Goal: Task Accomplishment & Management: Manage account settings

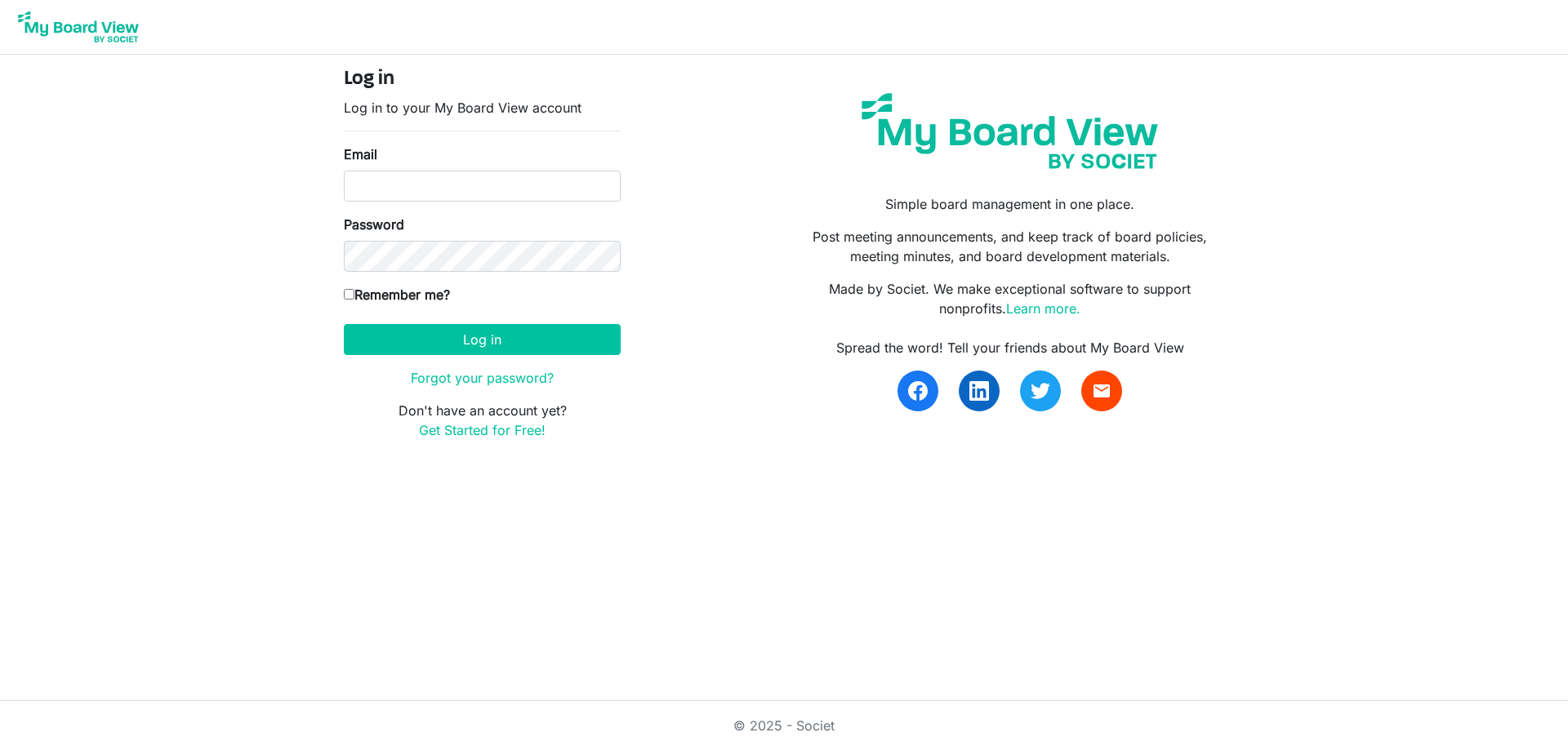
type input "info@srhsouthsudan.org"
click at [349, 294] on input "Remember me?" at bounding box center [349, 294] width 11 height 11
checkbox input "true"
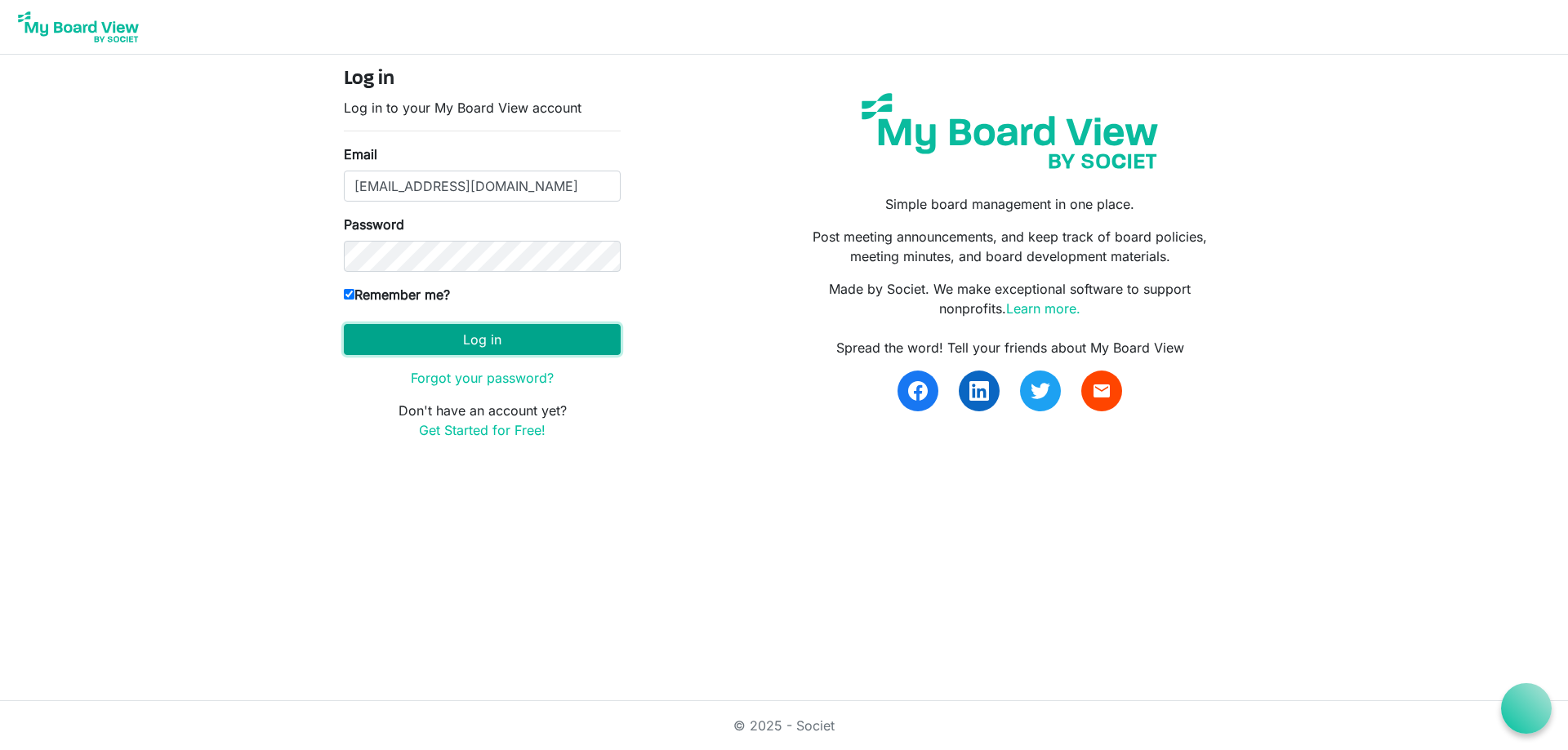
click at [503, 344] on button "Log in" at bounding box center [482, 339] width 277 height 31
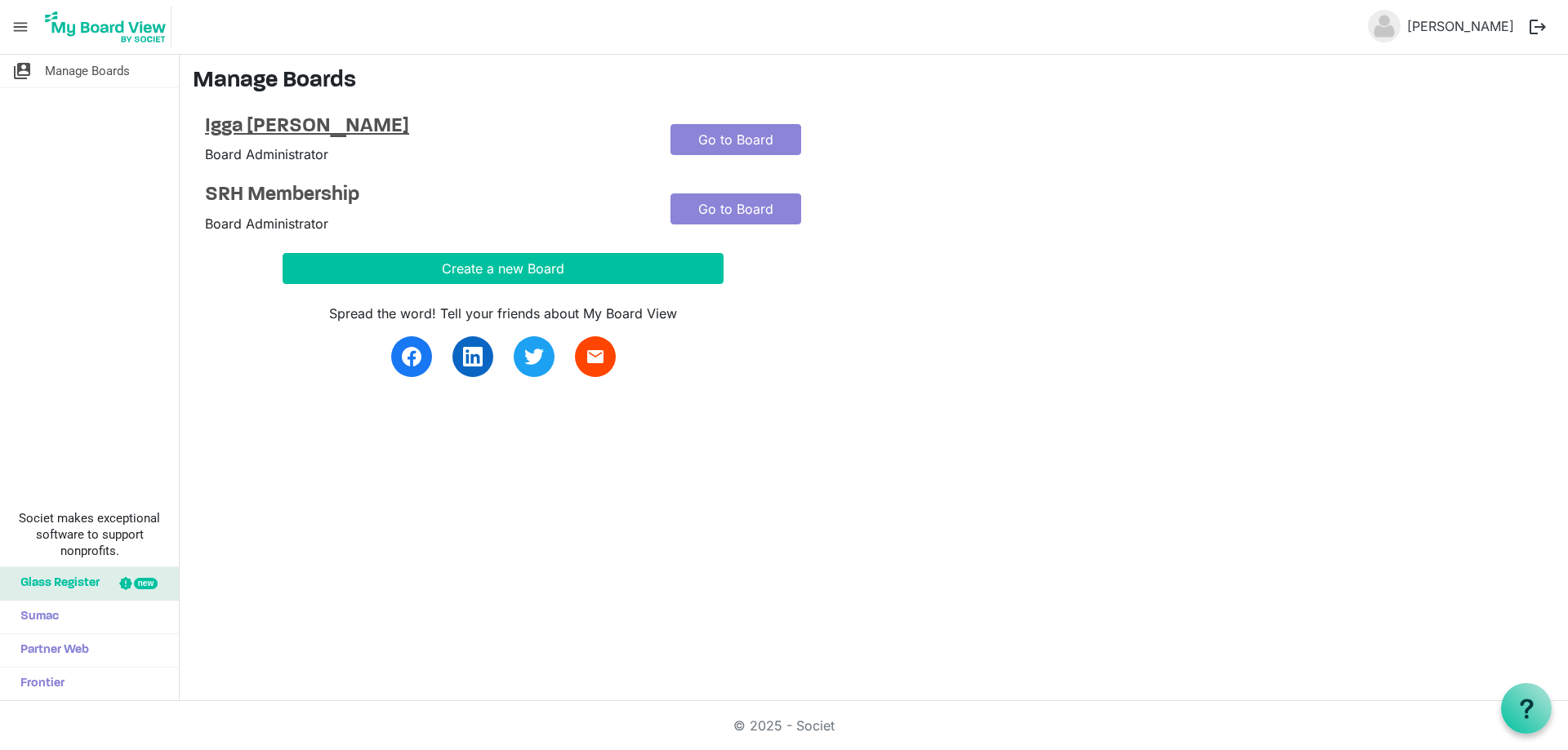
click at [313, 131] on h4 "Igga [PERSON_NAME]" at bounding box center [425, 127] width 441 height 24
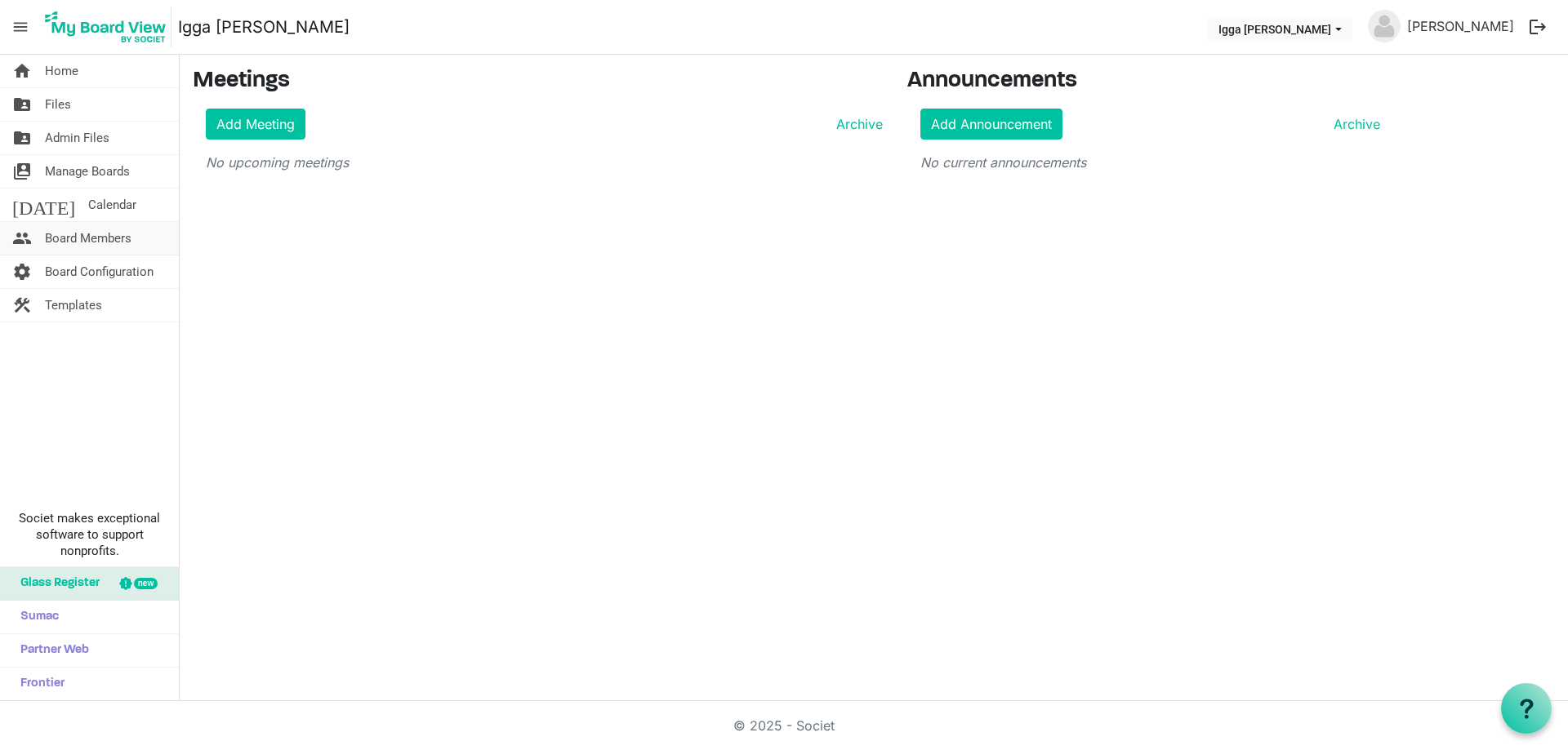
click at [86, 239] on span "Board Members" at bounding box center [87, 238] width 86 height 33
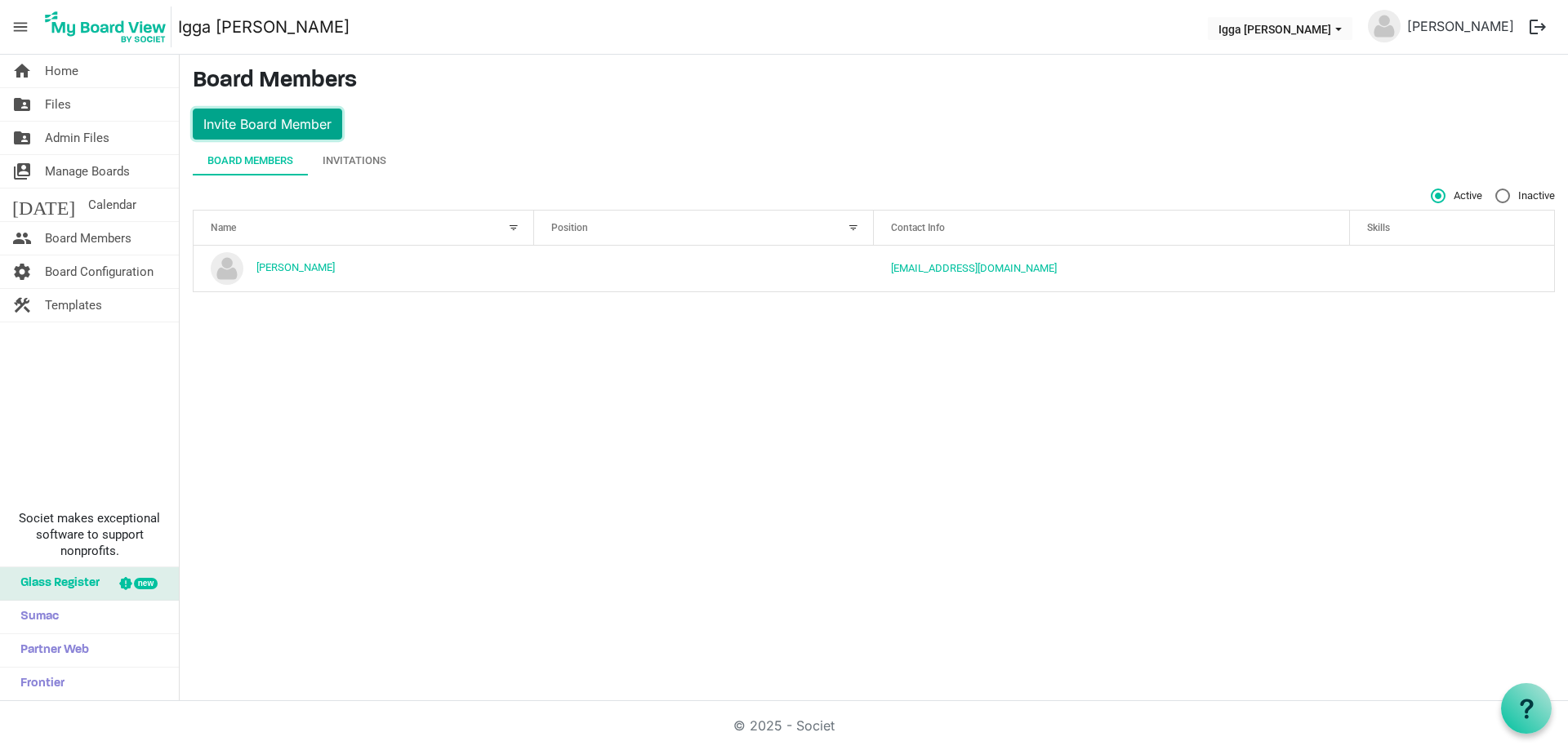
click at [319, 123] on button "Invite Board Member" at bounding box center [267, 124] width 150 height 31
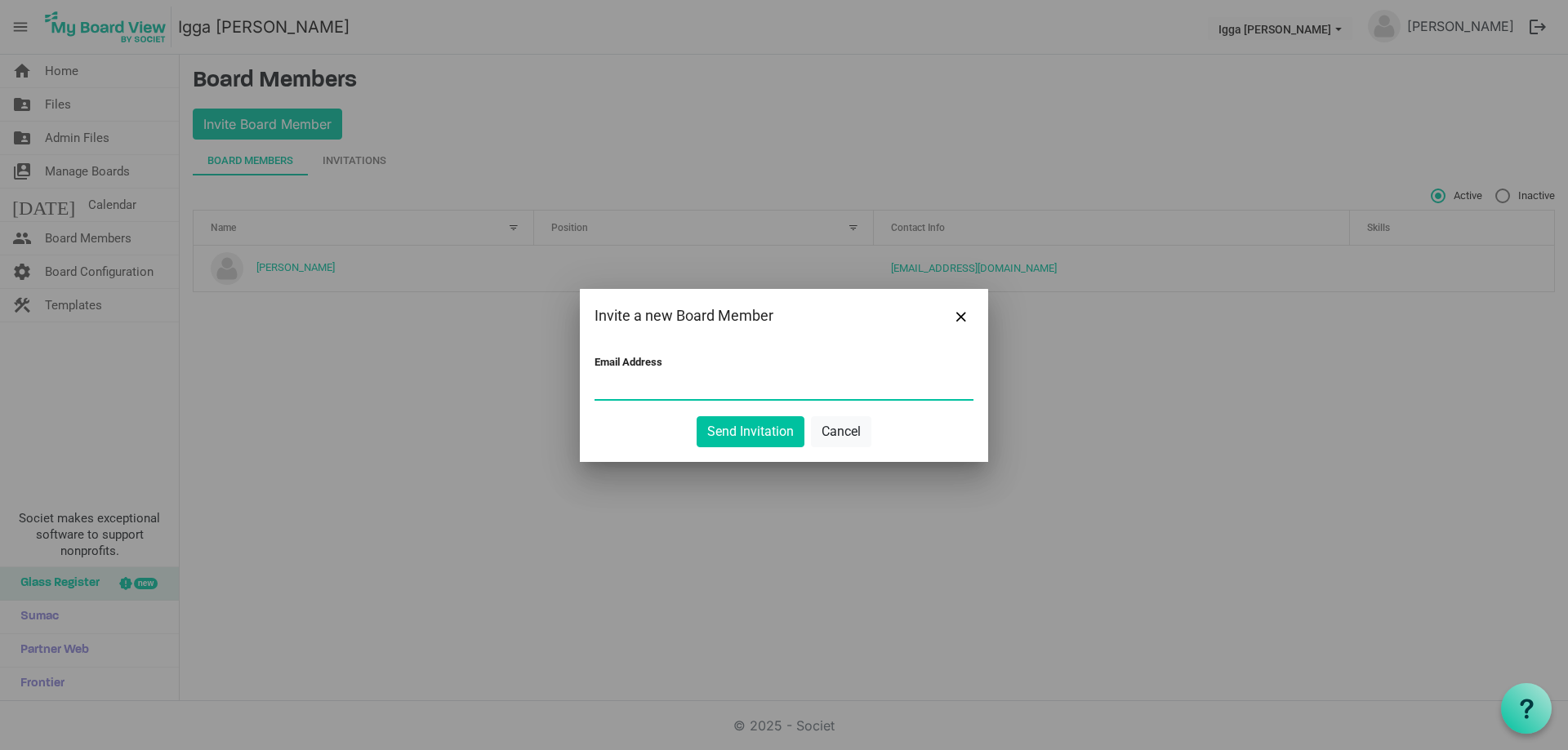
click at [643, 379] on input "Email Address" at bounding box center [784, 386] width 379 height 25
type input "komakechs87@gmail.com"
click at [738, 421] on button "Send Invitation" at bounding box center [750, 431] width 108 height 31
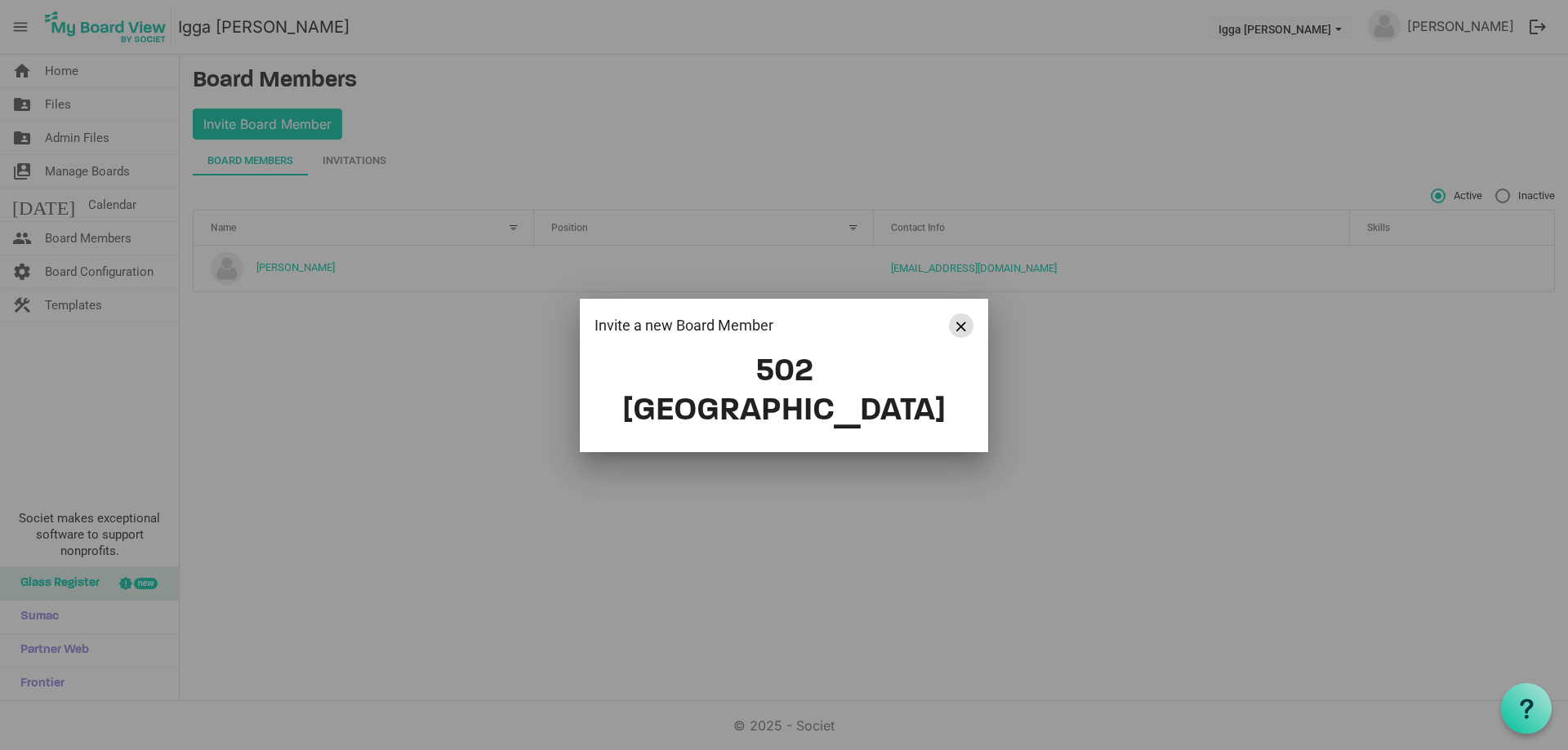
click at [966, 338] on button "Close" at bounding box center [960, 325] width 25 height 25
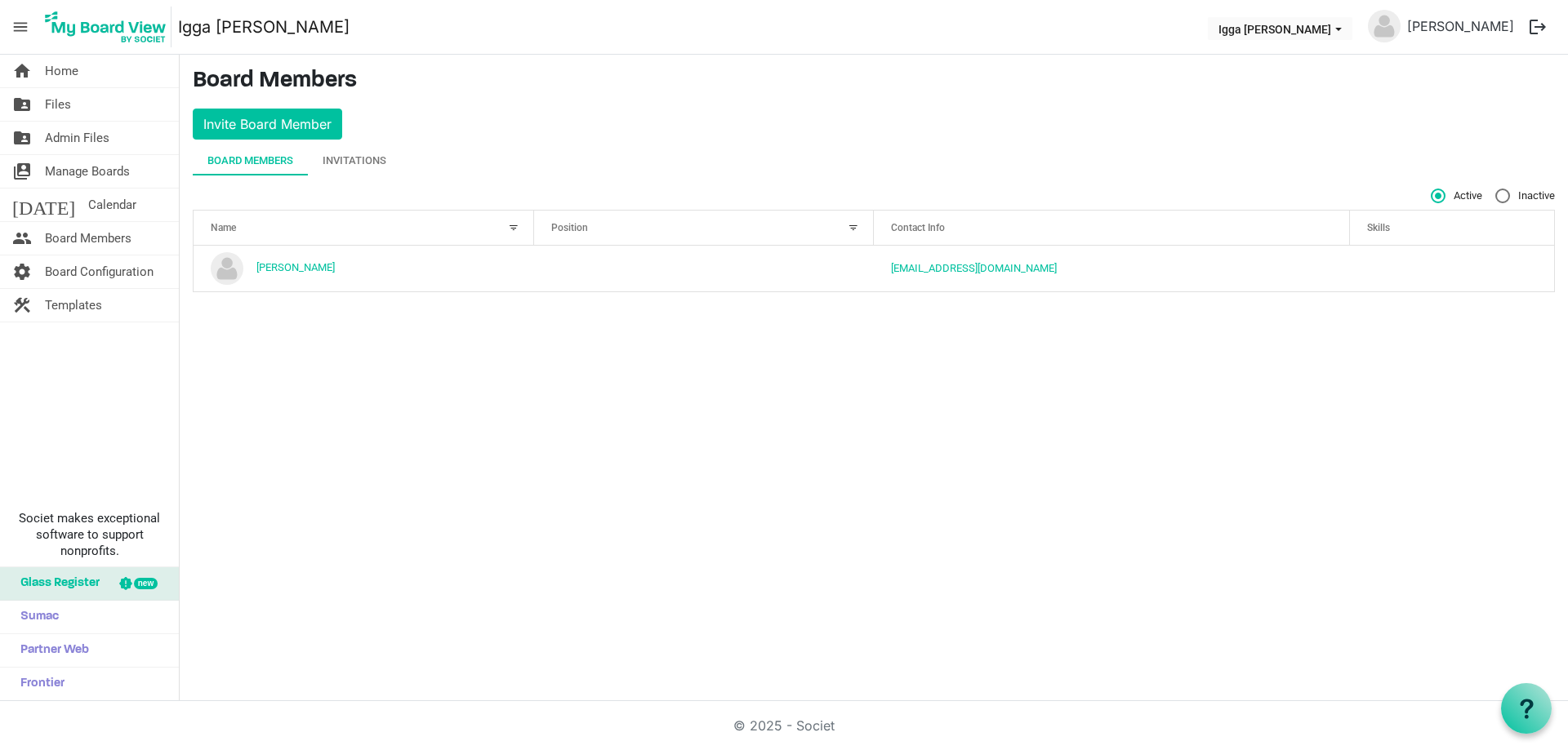
click at [455, 388] on div "home Home folder_shared Files folder_shared Admin Files switch_account Manage B…" at bounding box center [784, 377] width 1568 height 647
click at [368, 163] on div "Invitations" at bounding box center [354, 161] width 63 height 16
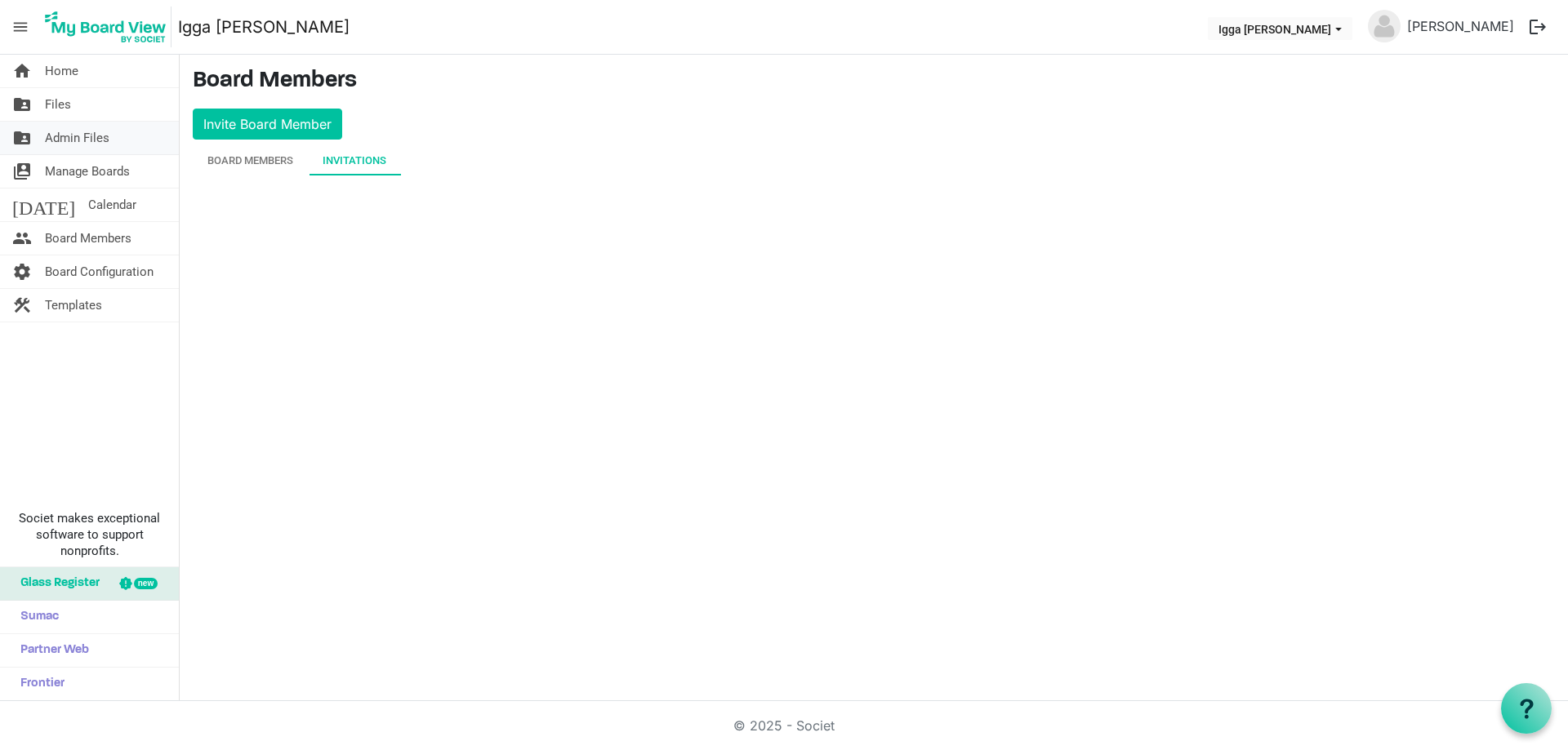
click at [71, 143] on span "Admin Files" at bounding box center [76, 138] width 64 height 33
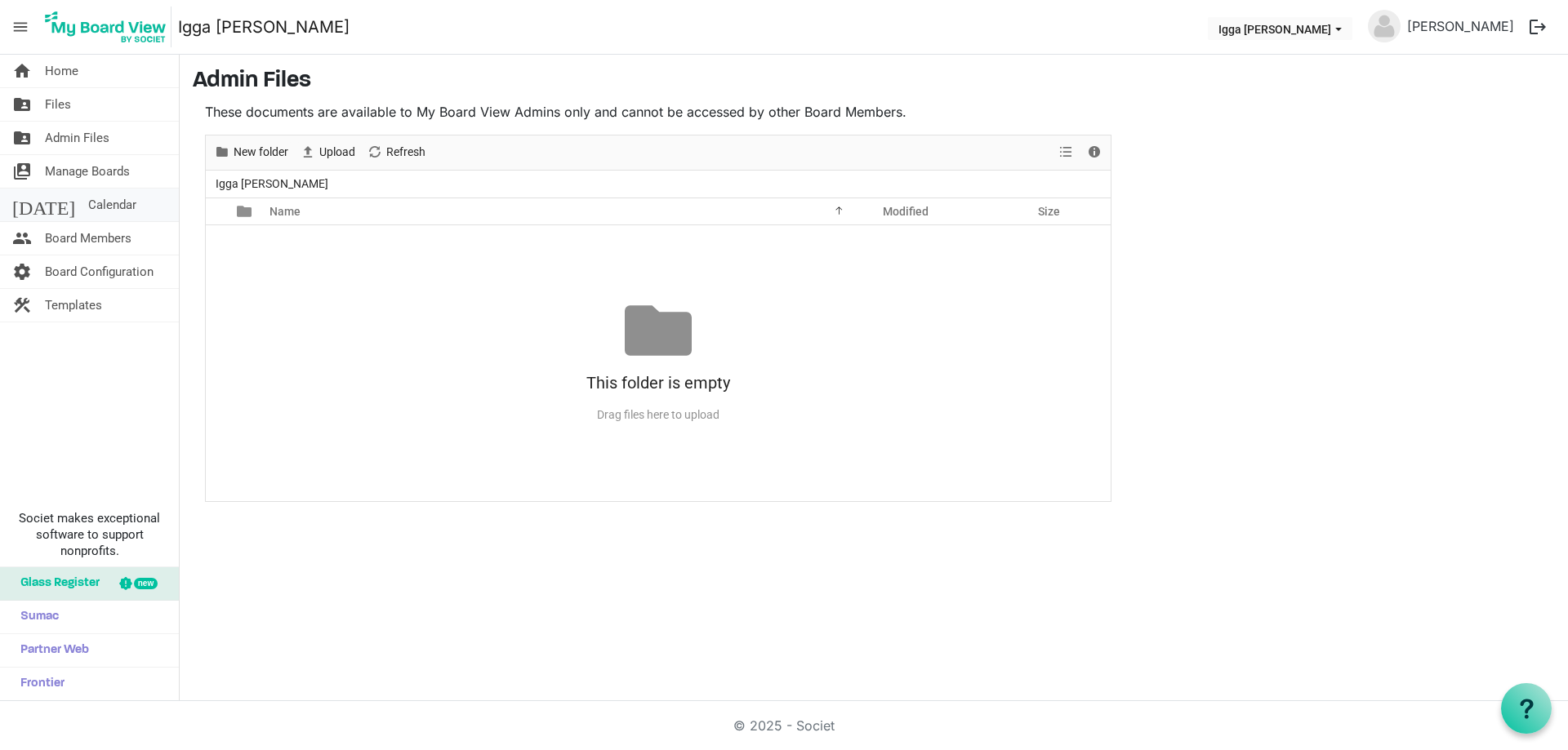
click at [88, 203] on span "Calendar" at bounding box center [112, 204] width 49 height 33
click at [100, 239] on span "Board Members" at bounding box center [87, 238] width 86 height 33
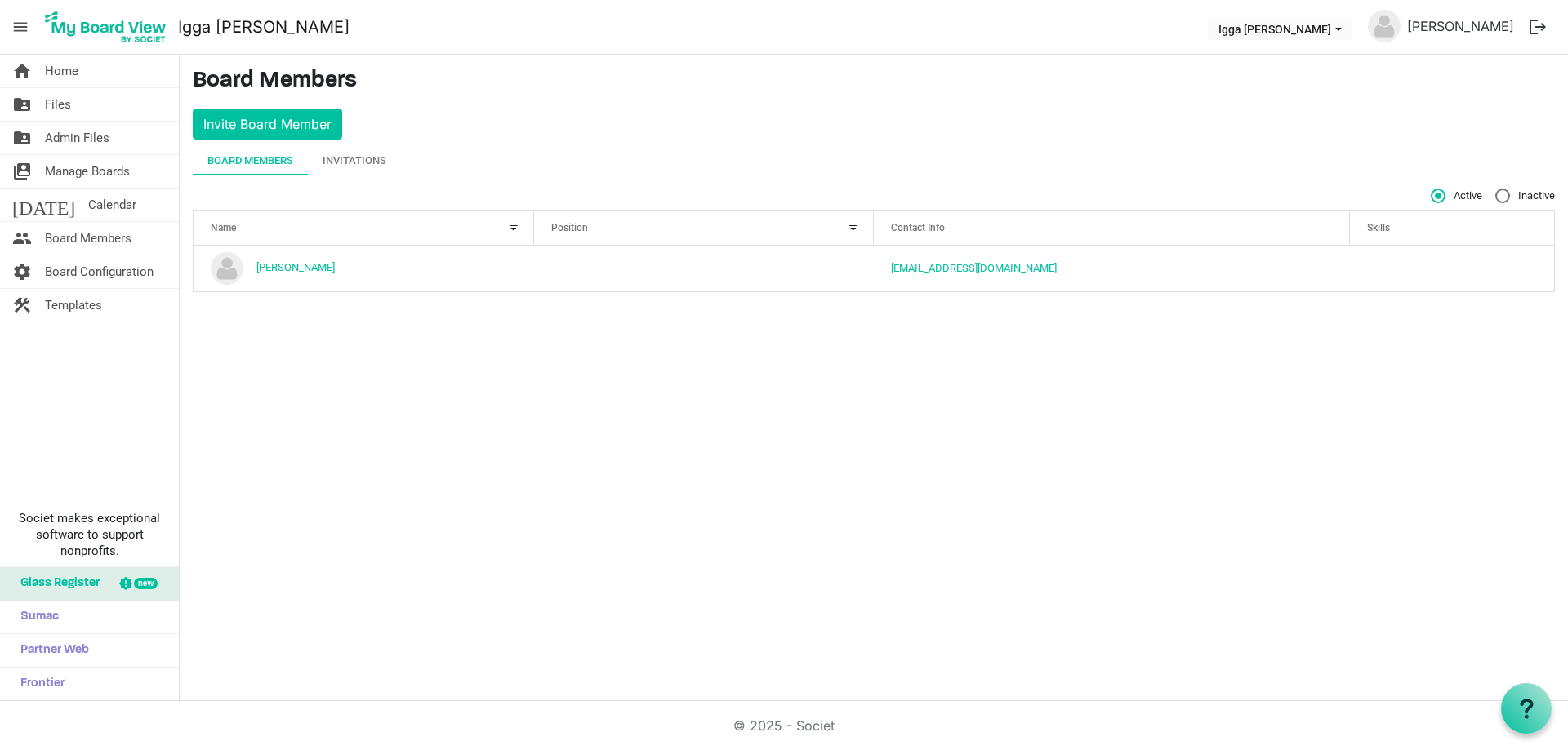
click at [113, 269] on span "Board Configuration" at bounding box center [99, 271] width 109 height 33
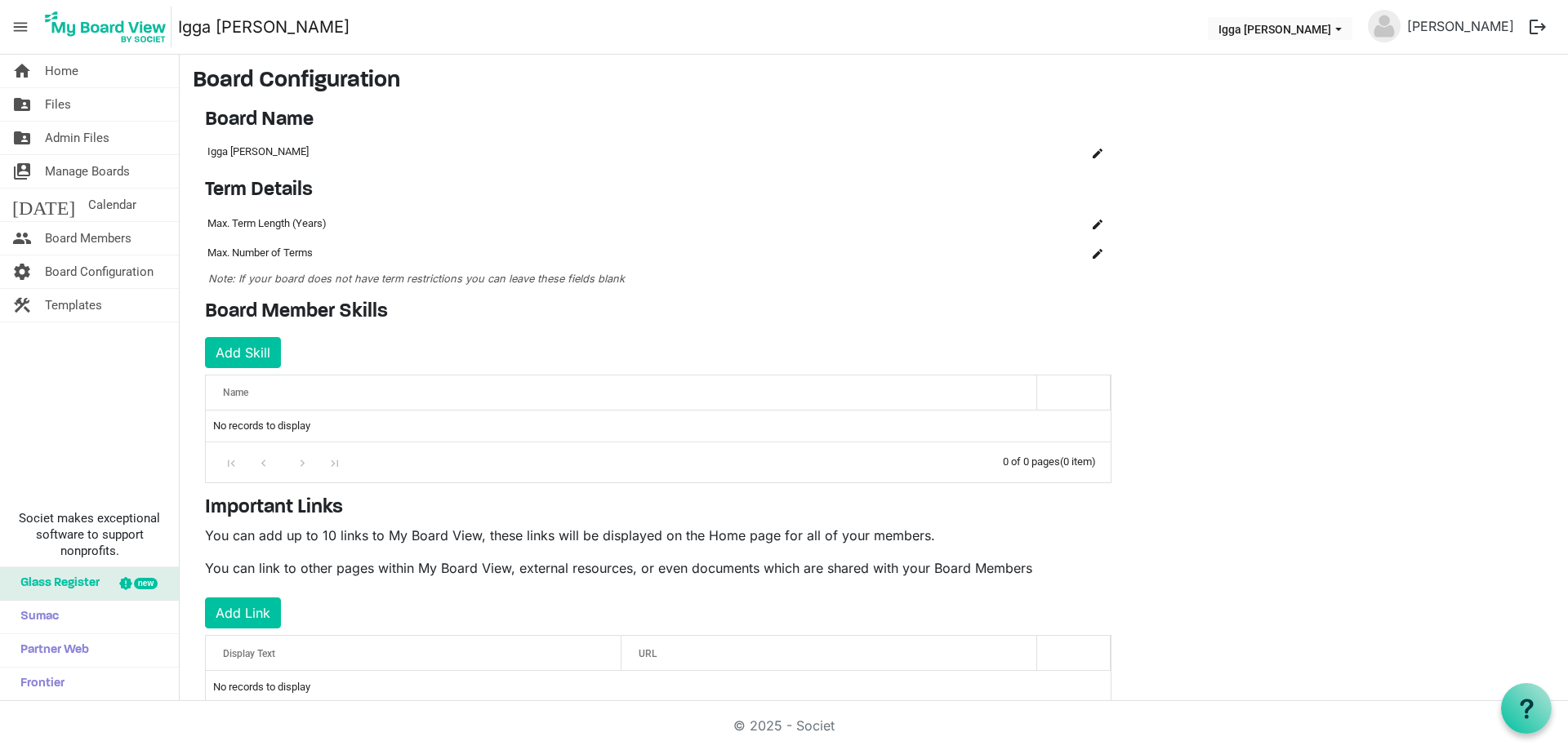
click at [732, 192] on h4 "Term Details" at bounding box center [658, 190] width 907 height 24
click at [93, 206] on span "Calendar" at bounding box center [112, 204] width 49 height 33
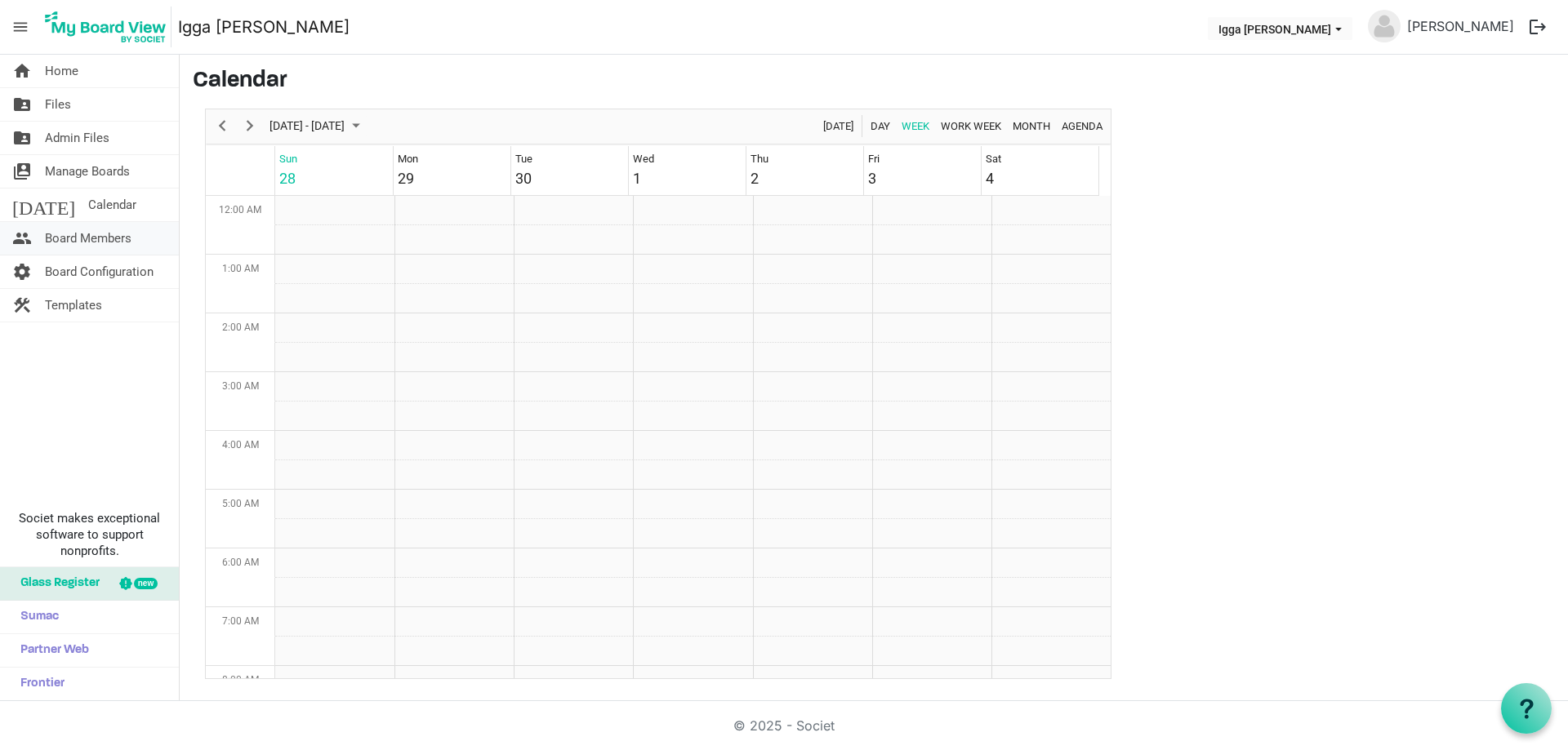
scroll to position [529, 0]
click at [69, 231] on span "Board Members" at bounding box center [87, 238] width 86 height 33
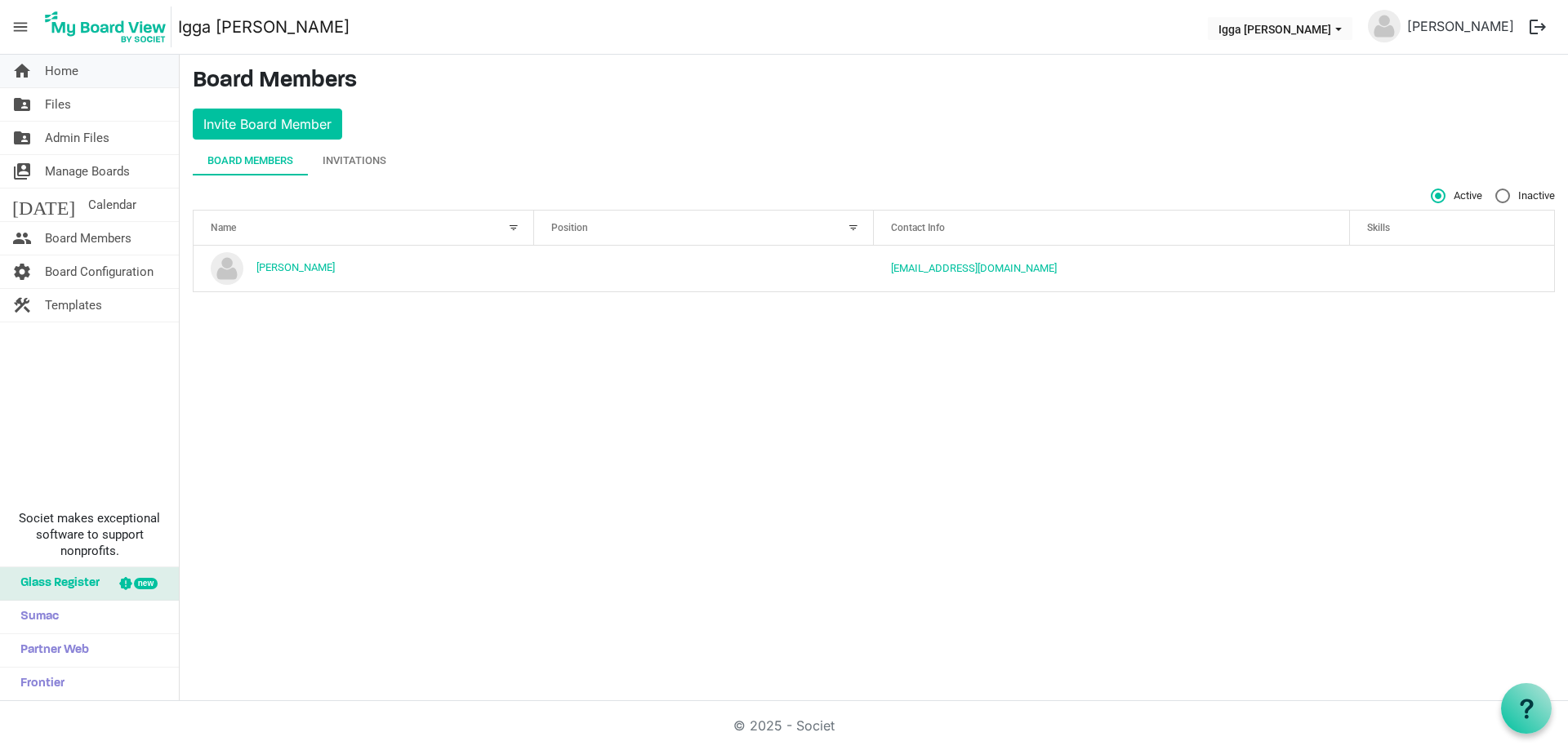
click at [100, 65] on link "home Home" at bounding box center [89, 70] width 178 height 33
click at [82, 67] on link "home Home" at bounding box center [89, 70] width 178 height 33
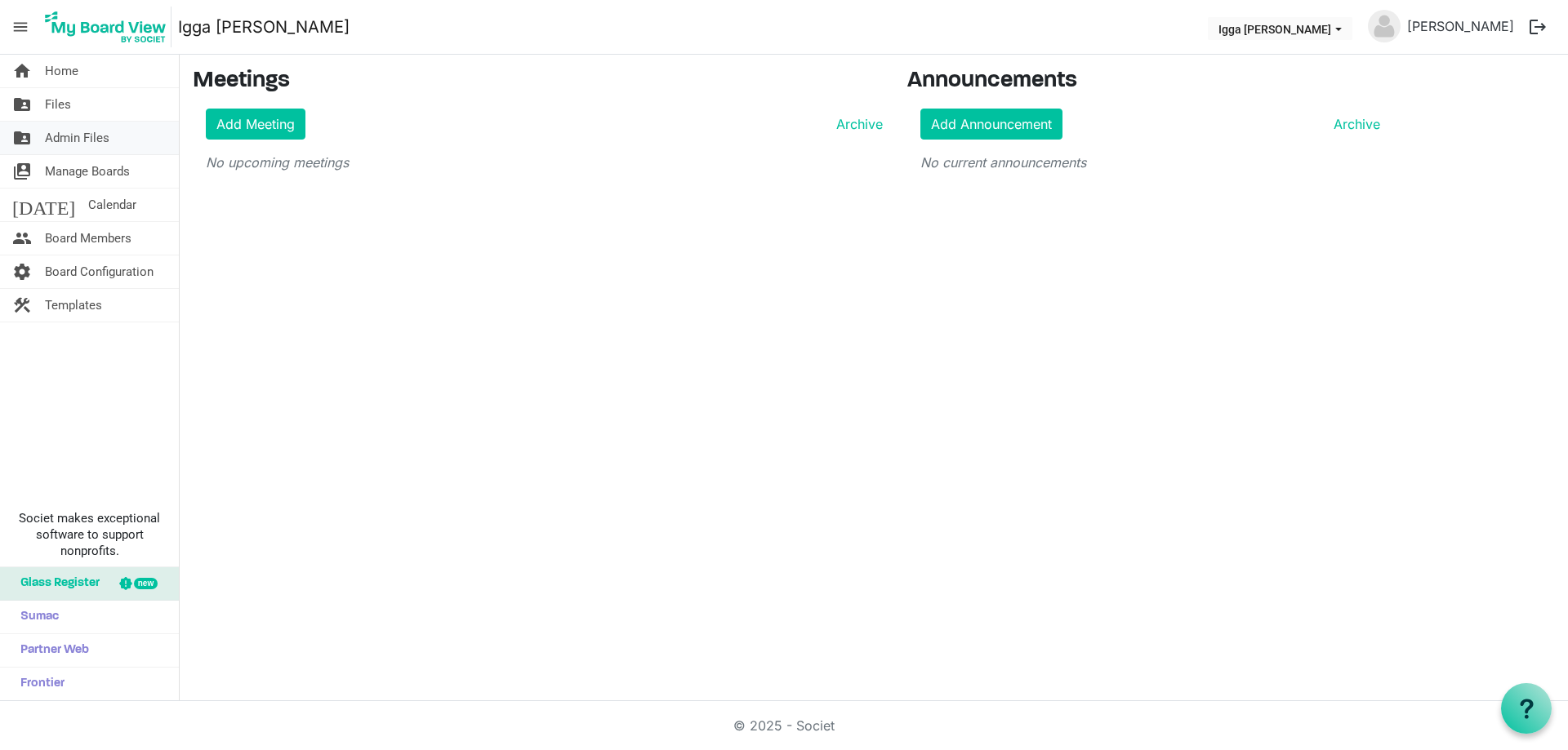
click at [62, 136] on span "Admin Files" at bounding box center [76, 138] width 64 height 33
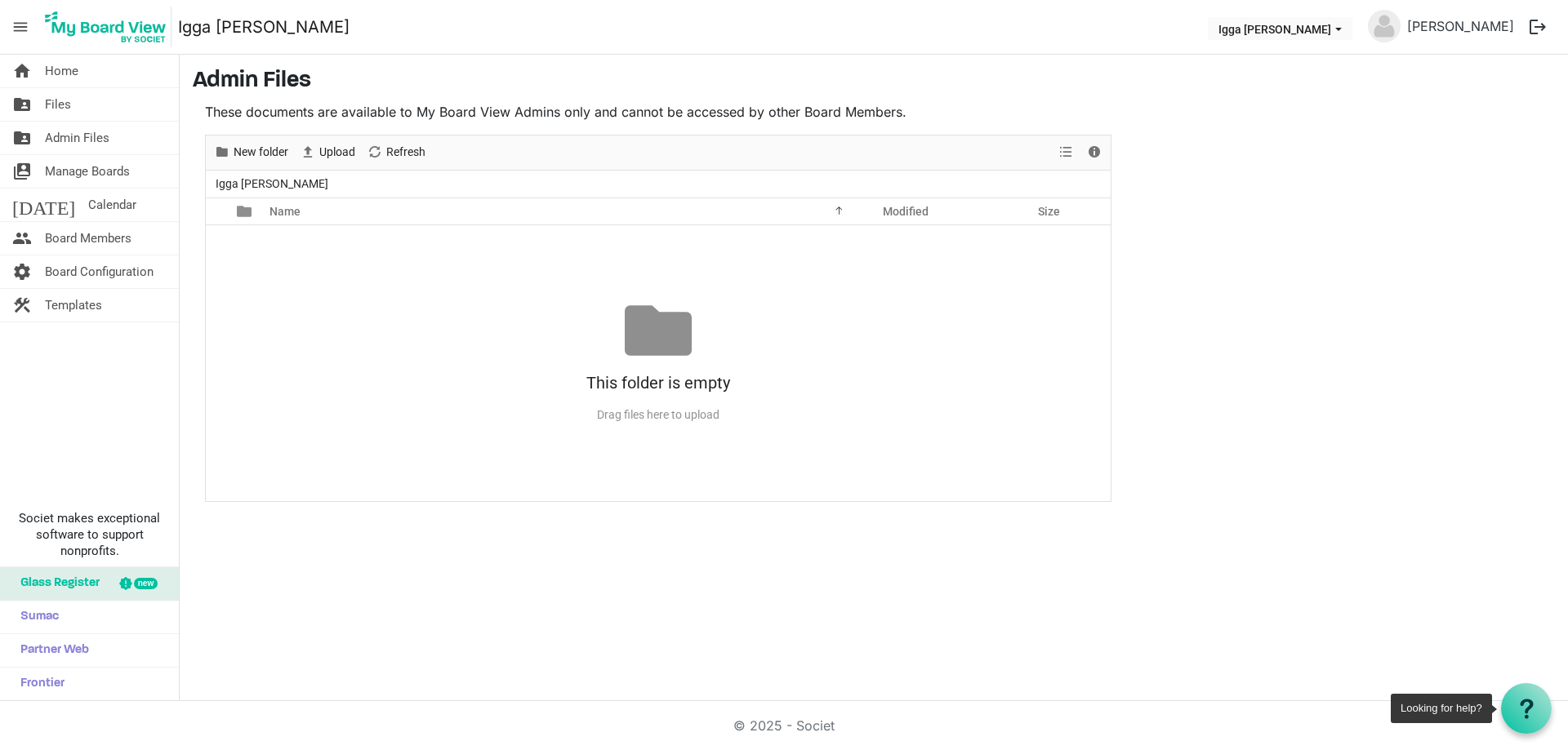
click at [1518, 701] on icon at bounding box center [1526, 708] width 21 height 21
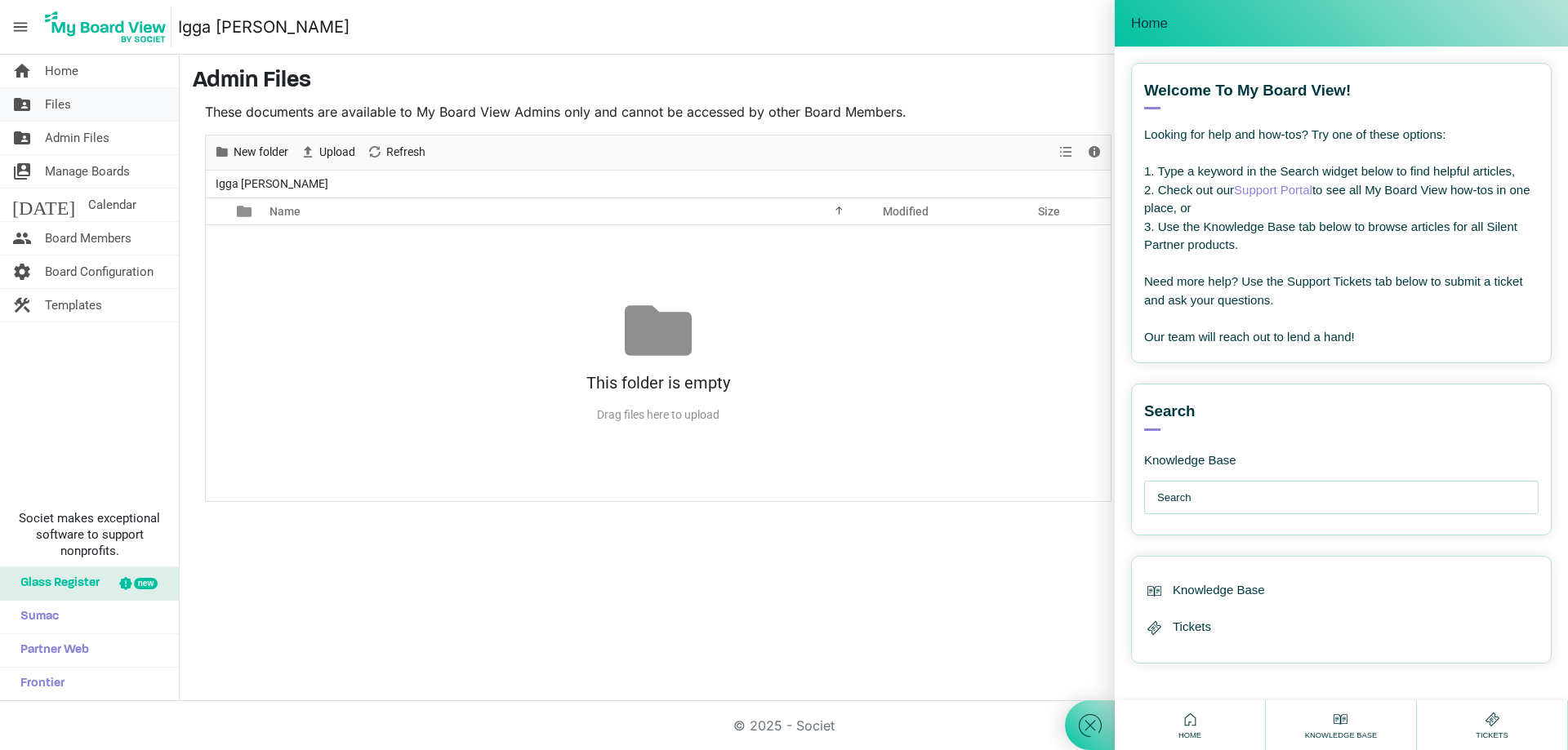
click at [72, 103] on link "folder_shared Files" at bounding box center [89, 104] width 178 height 33
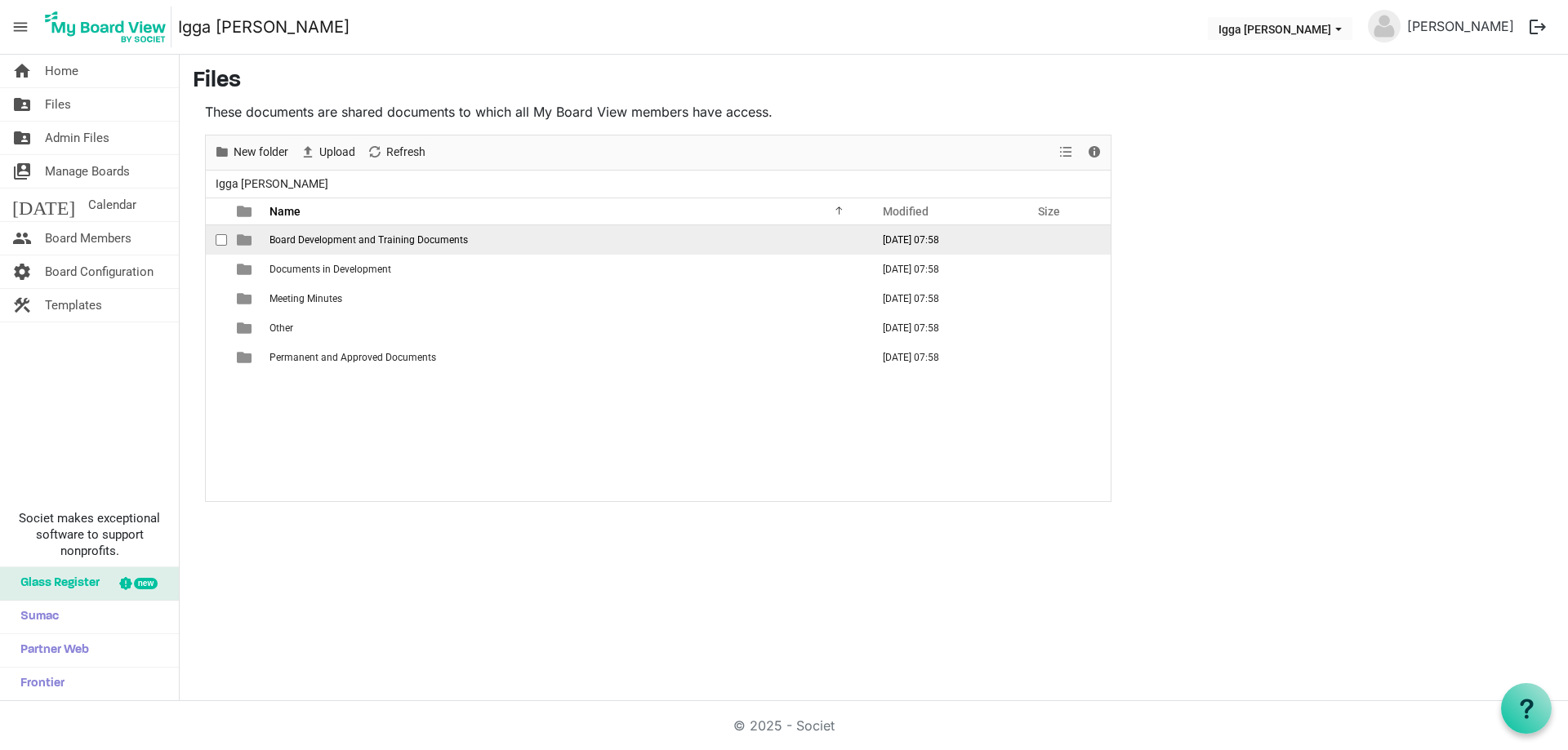
click at [344, 243] on span "Board Development and Training Documents" at bounding box center [369, 240] width 198 height 12
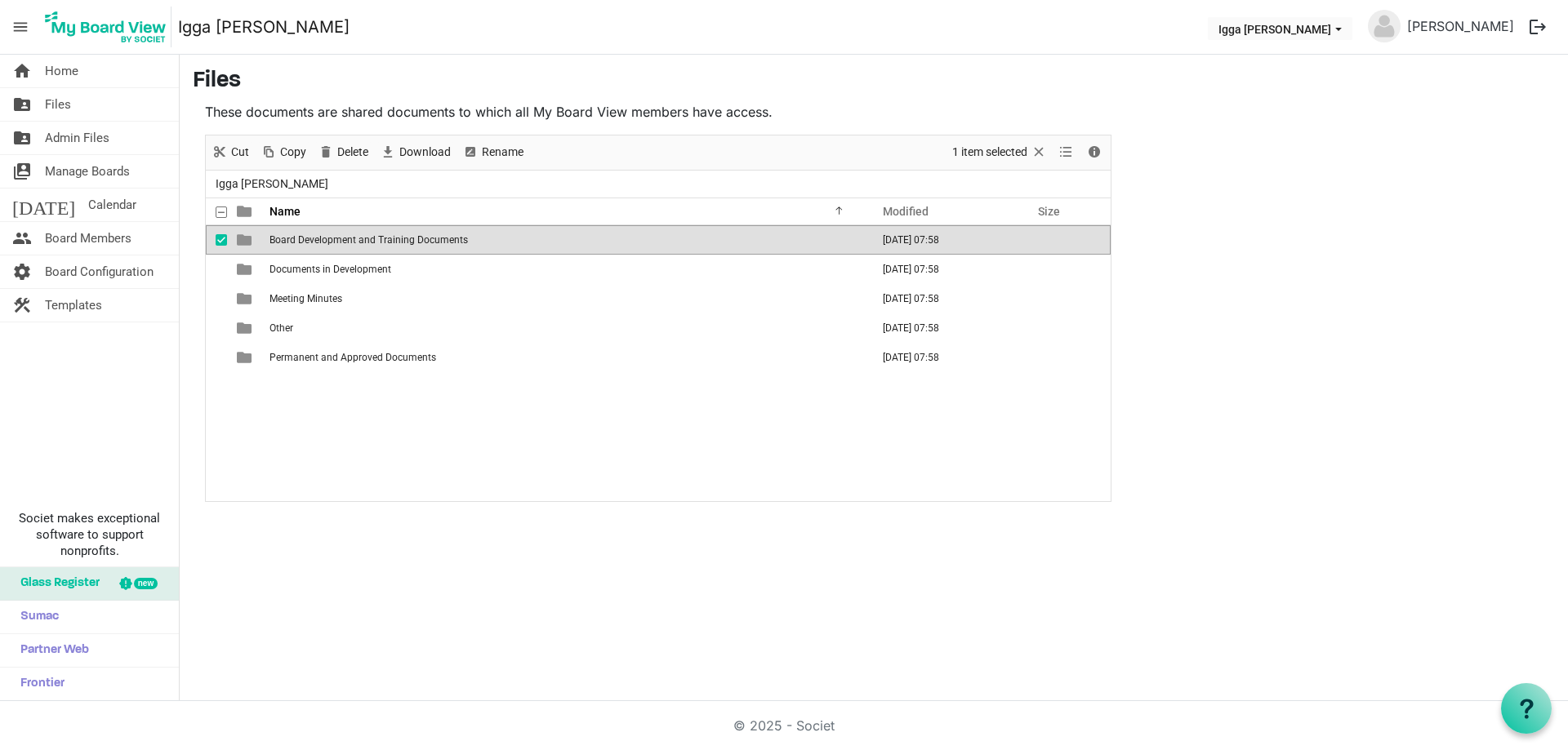
click at [344, 243] on span "Board Development and Training Documents" at bounding box center [369, 240] width 198 height 12
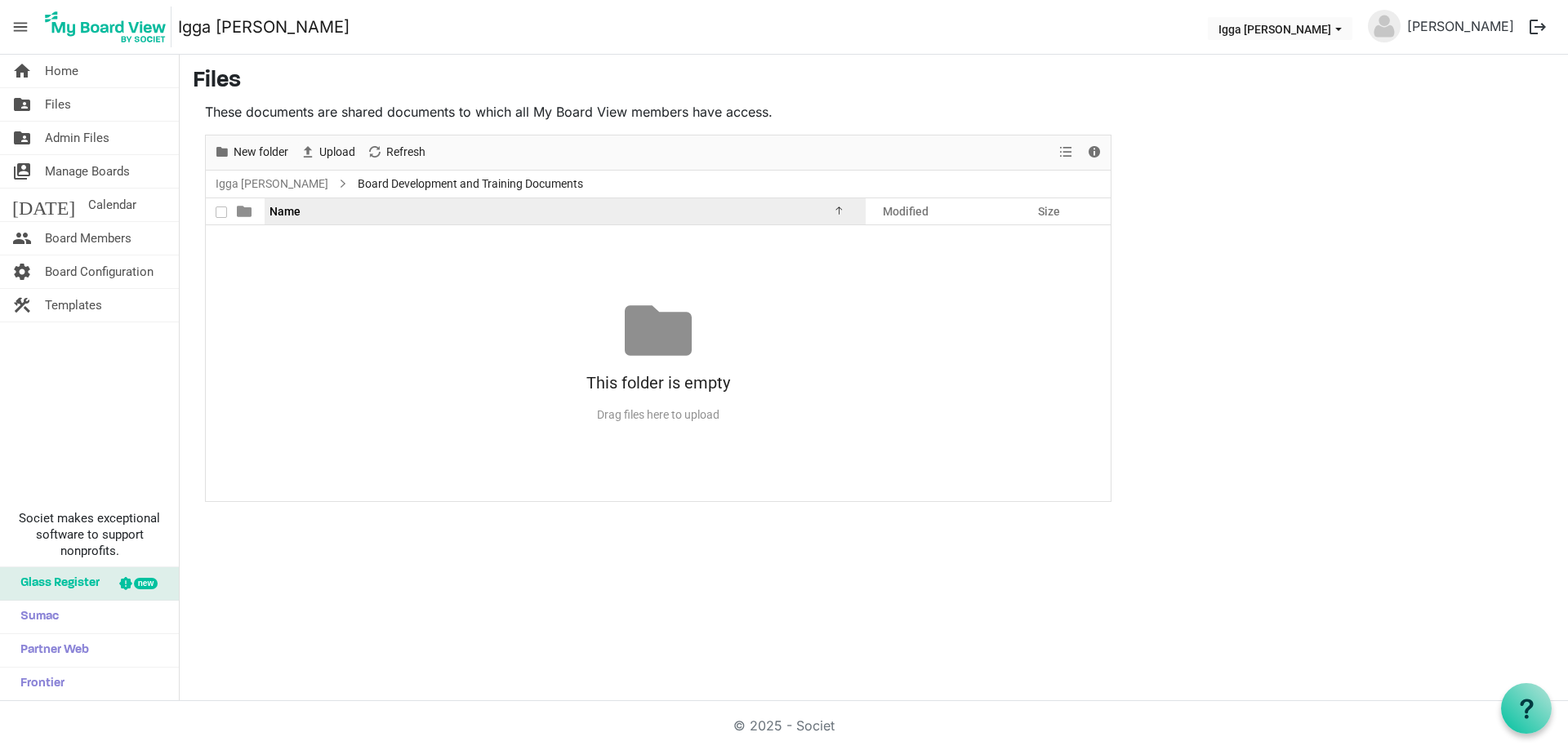
click at [272, 211] on span "Name" at bounding box center [284, 211] width 31 height 13
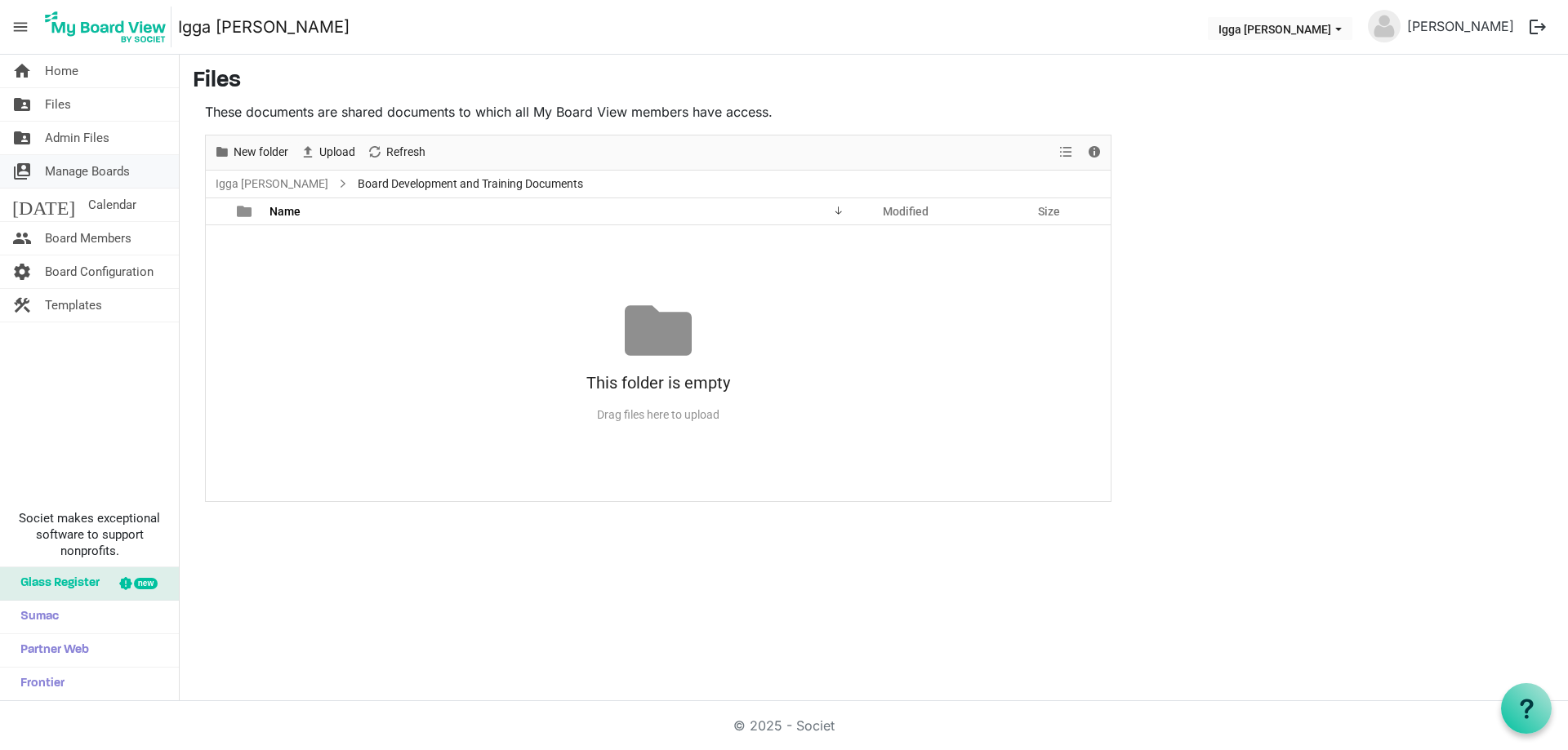
click at [81, 170] on span "Manage Boards" at bounding box center [87, 171] width 85 height 33
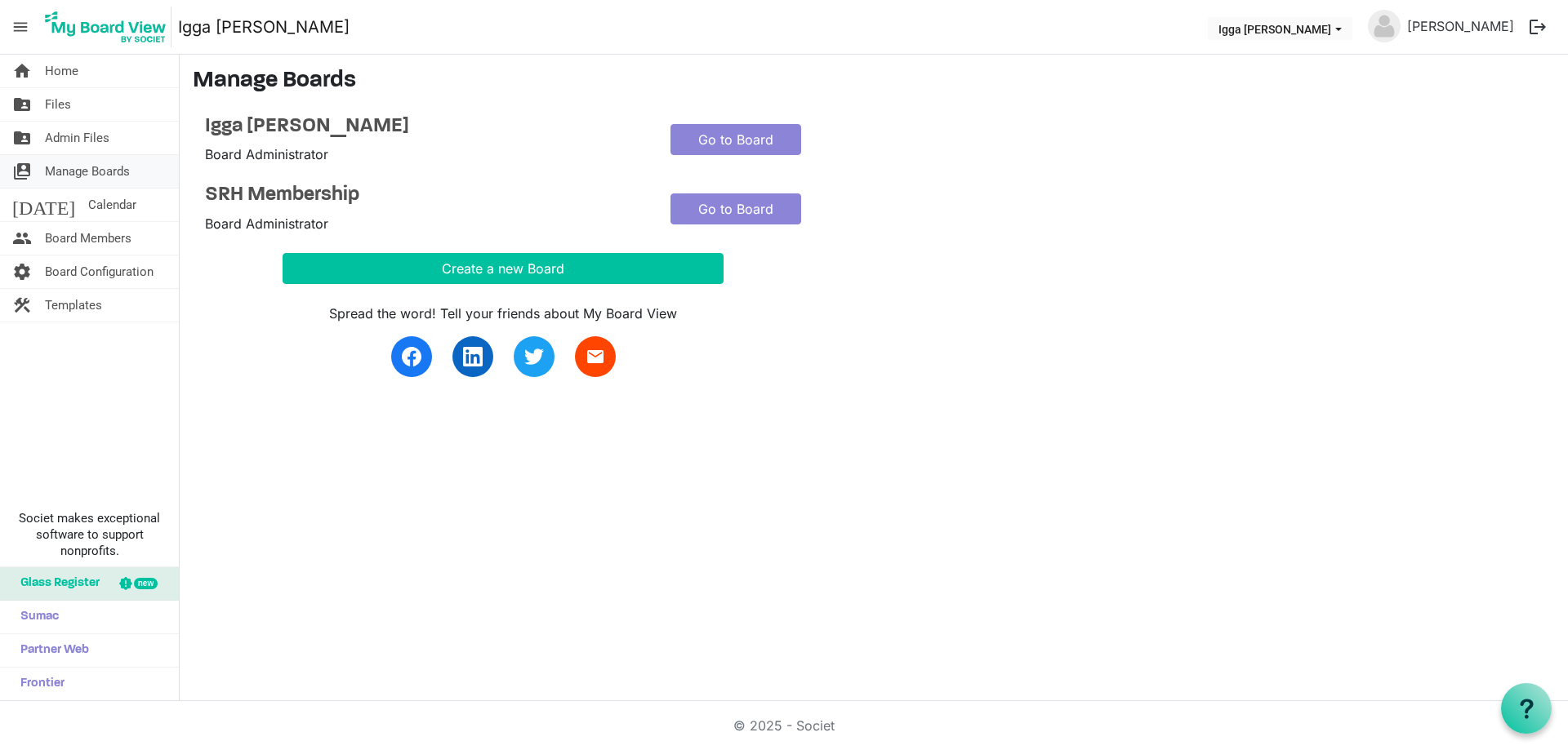
click at [89, 167] on span "Manage Boards" at bounding box center [87, 171] width 85 height 33
click at [98, 143] on span "Admin Files" at bounding box center [76, 138] width 64 height 33
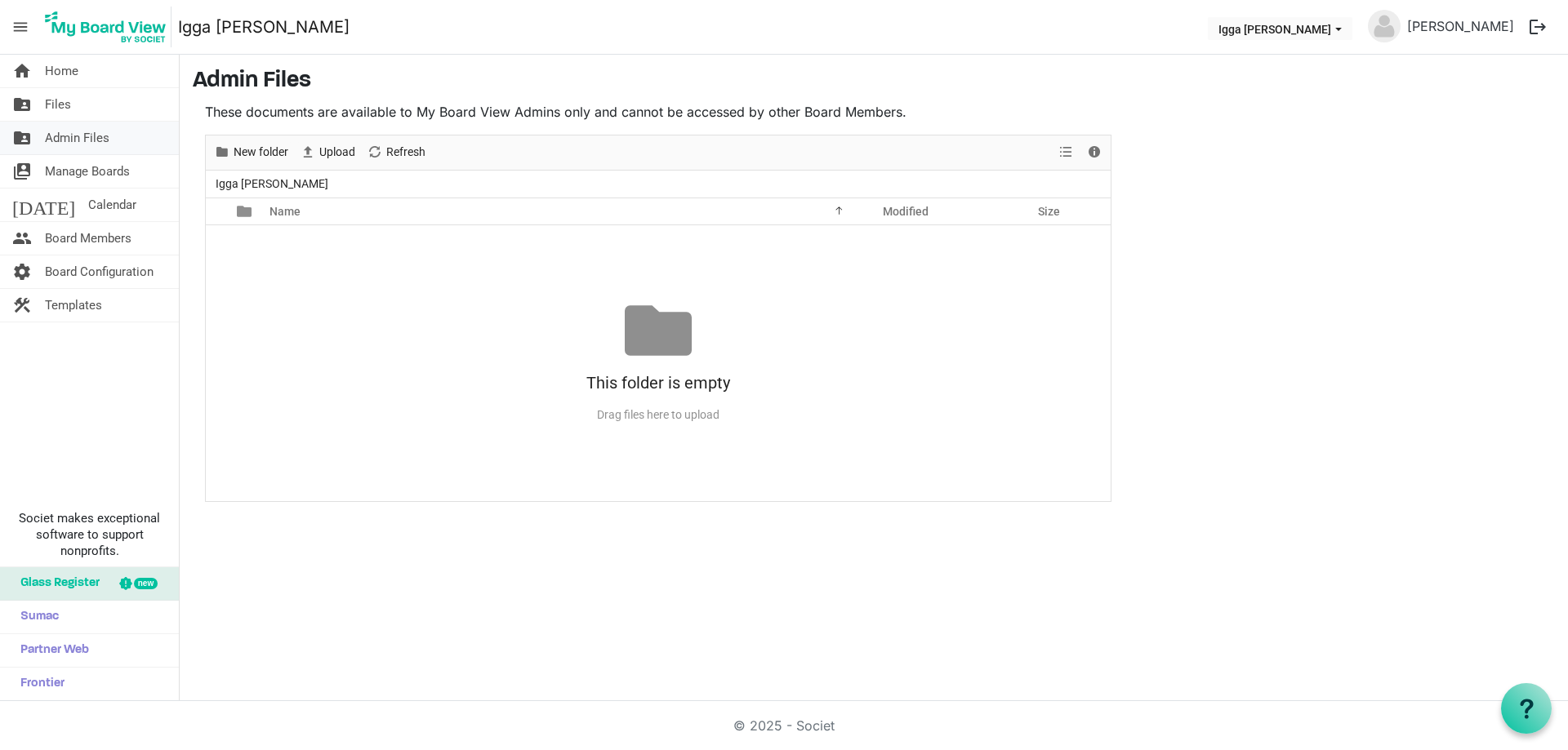
click at [72, 134] on span "Admin Files" at bounding box center [76, 138] width 64 height 33
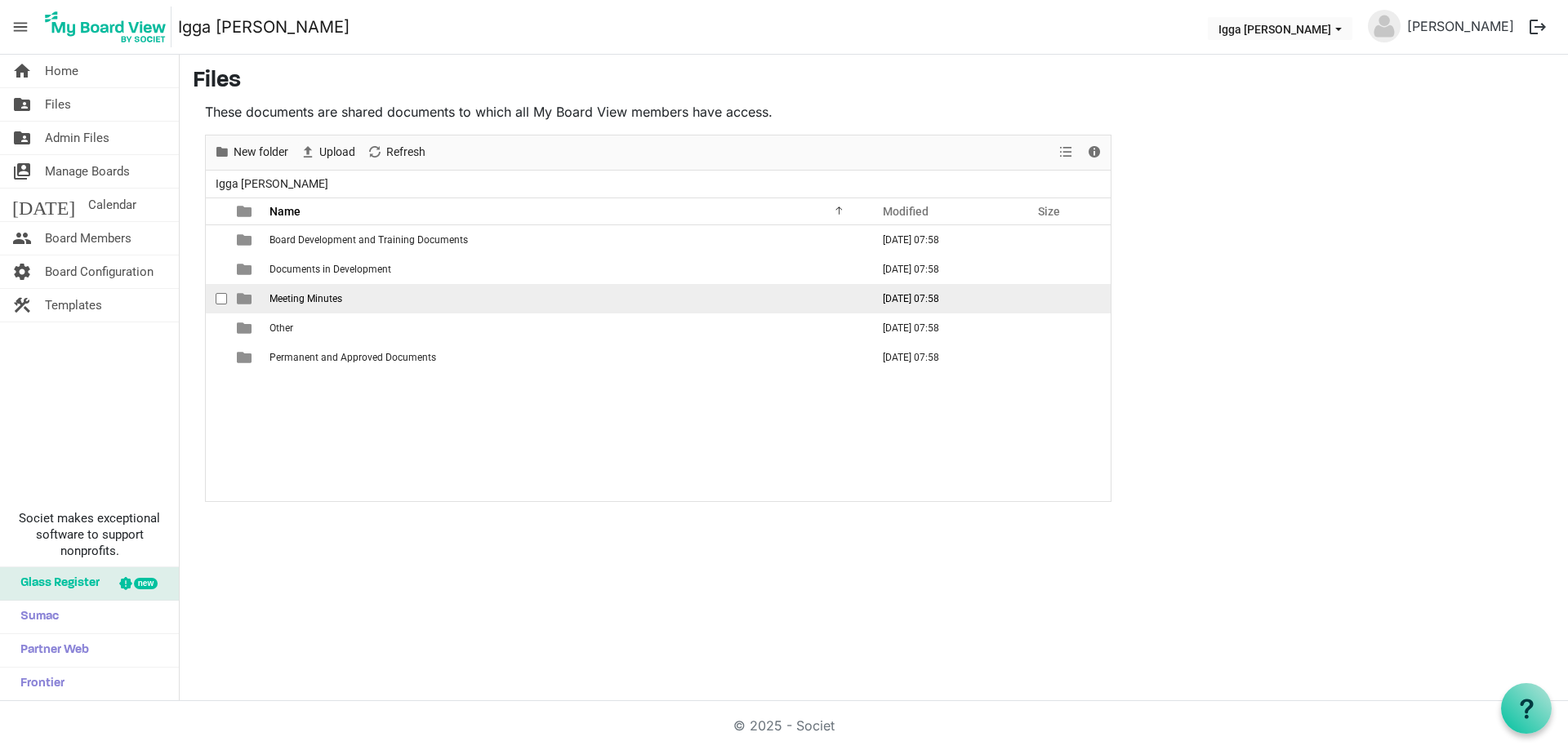
click at [339, 297] on span "Meeting Minutes" at bounding box center [305, 299] width 72 height 12
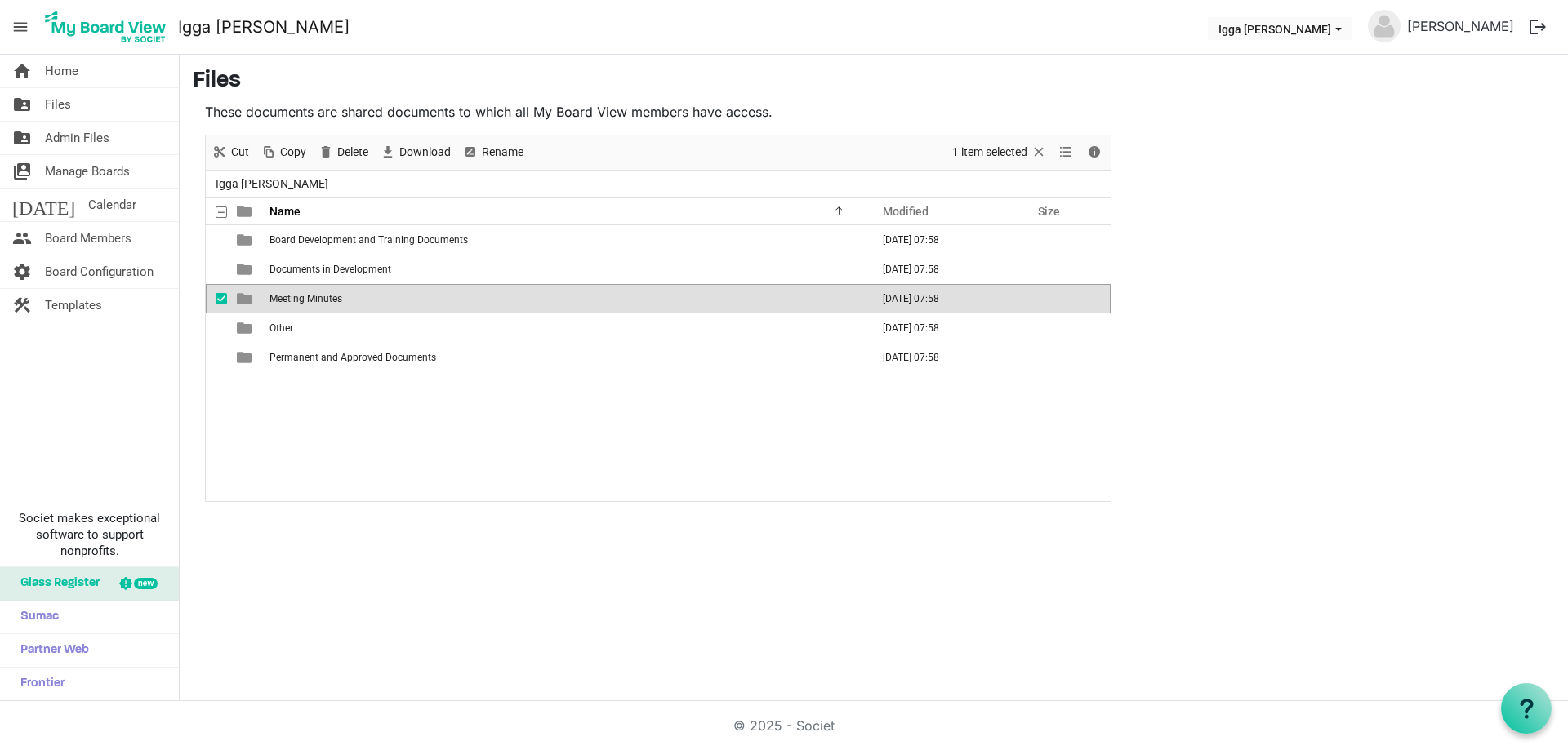
click at [375, 296] on td "Meeting Minutes" at bounding box center [565, 299] width 601 height 30
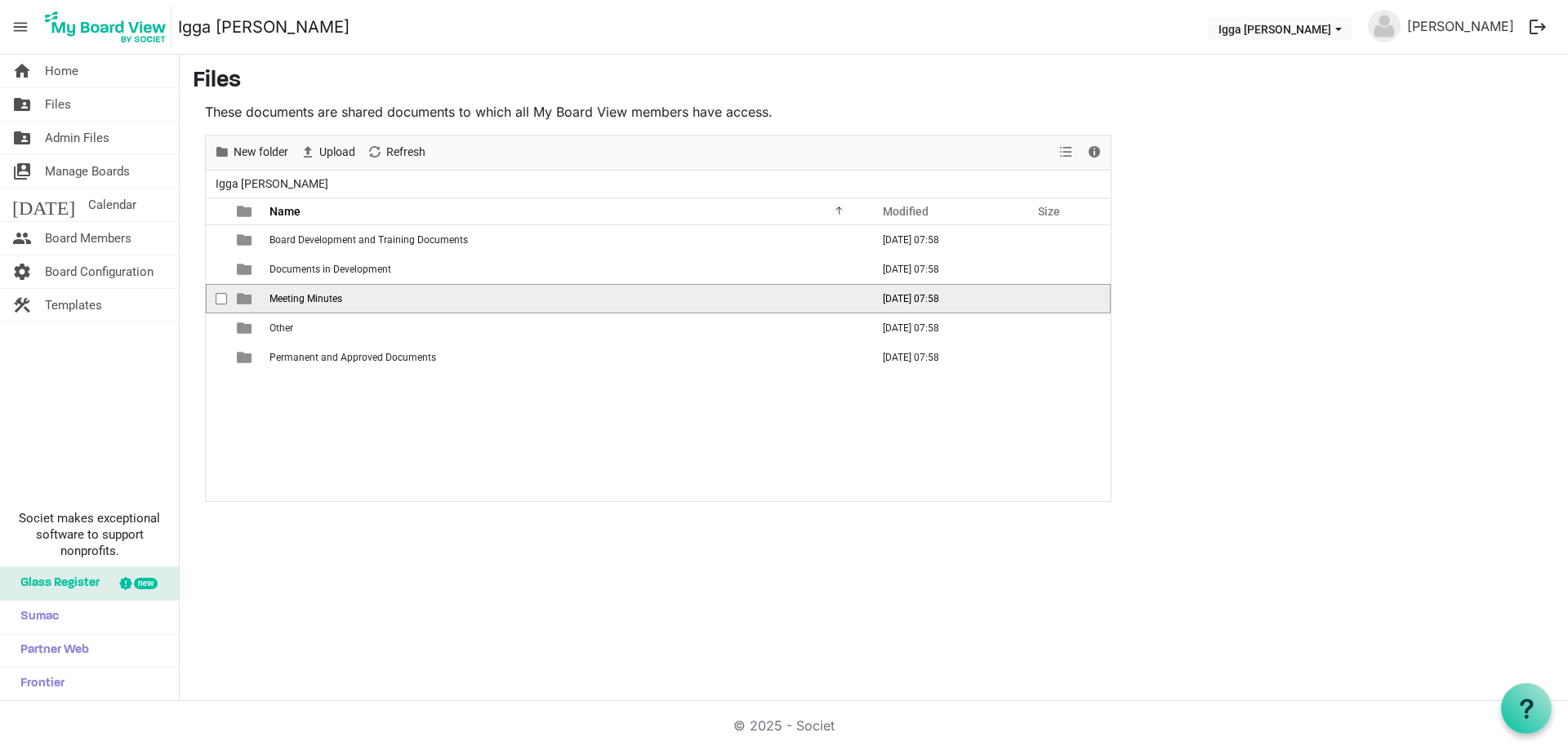
click at [375, 296] on td "Meeting Minutes" at bounding box center [565, 299] width 601 height 30
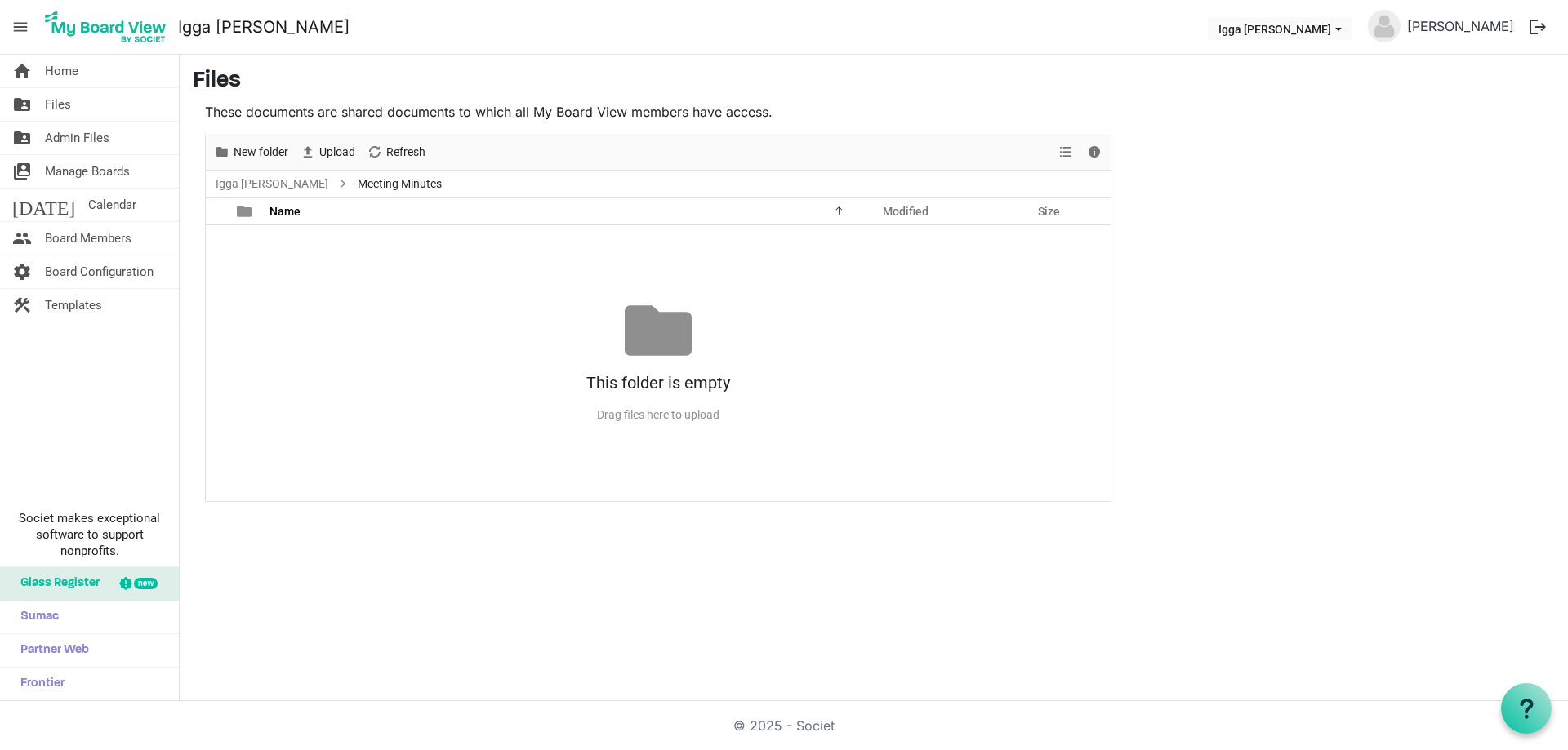
click at [647, 334] on div at bounding box center [658, 331] width 67 height 67
click at [66, 74] on span "Home" at bounding box center [61, 70] width 34 height 33
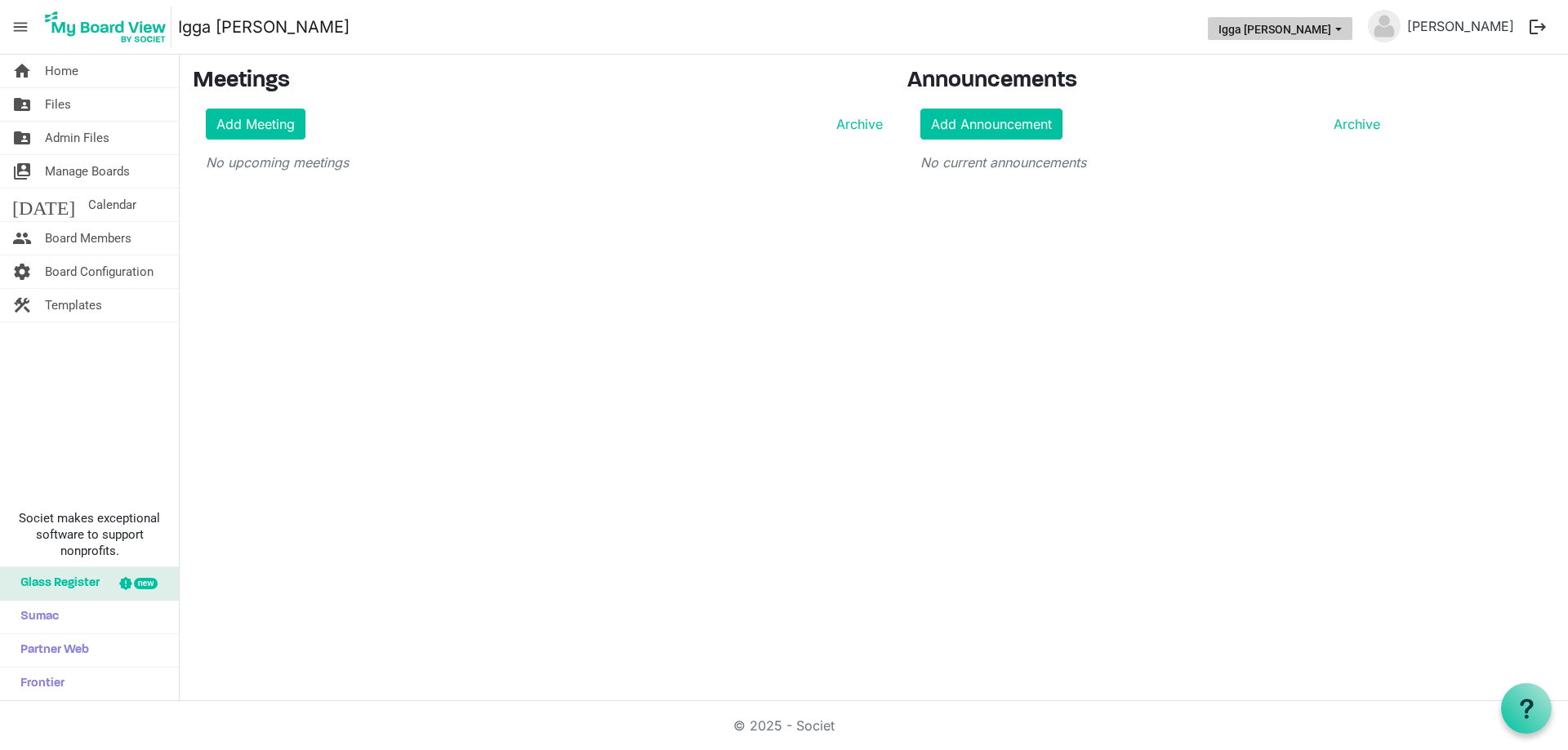
click at [1352, 28] on button "Igga [PERSON_NAME]" at bounding box center [1281, 28] width 145 height 23
click at [1471, 24] on link "[PERSON_NAME]" at bounding box center [1460, 26] width 120 height 33
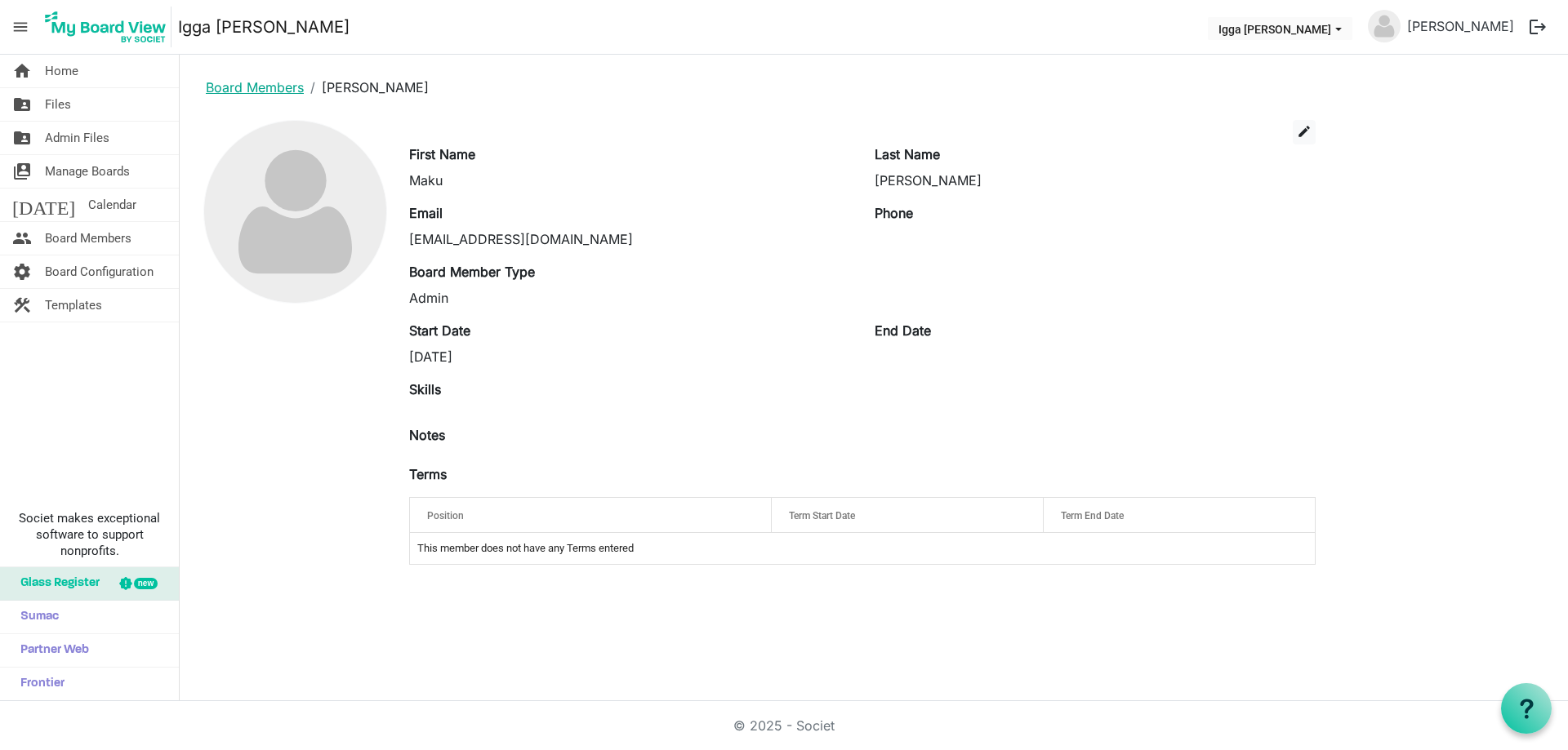
click at [241, 85] on link "Board Members" at bounding box center [255, 87] width 98 height 16
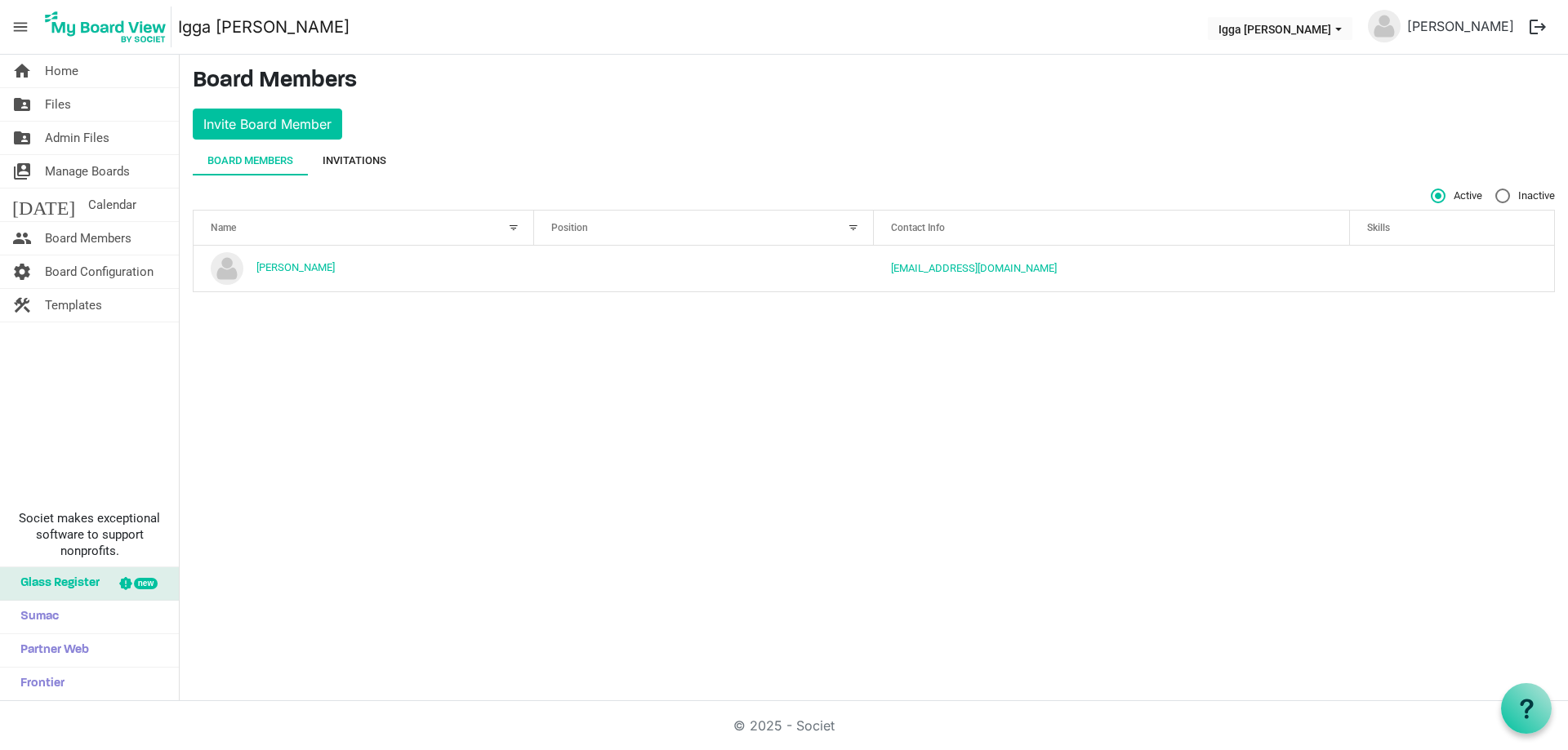
click at [369, 162] on div "Invitations" at bounding box center [354, 161] width 63 height 16
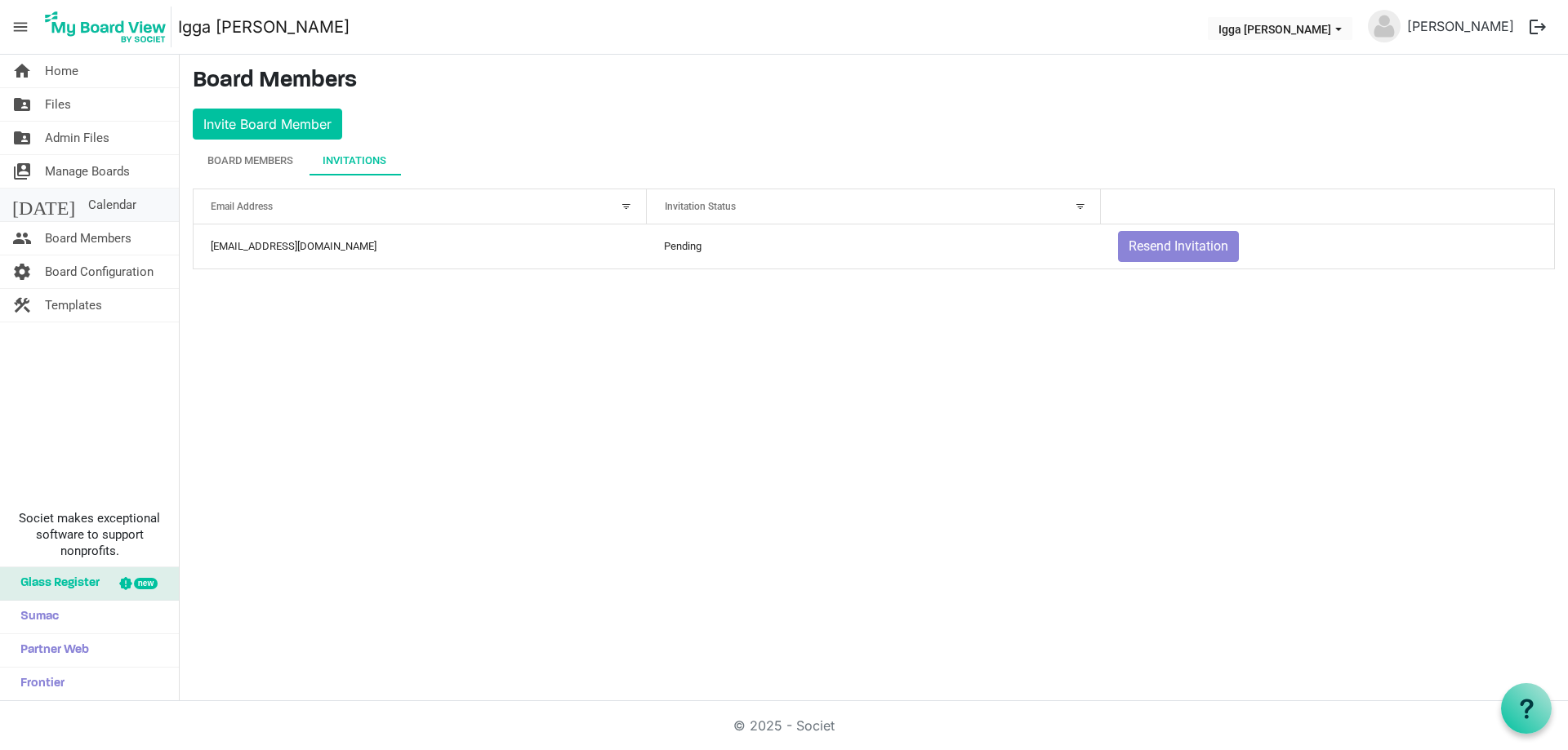
click at [88, 200] on span "Calendar" at bounding box center [112, 204] width 49 height 33
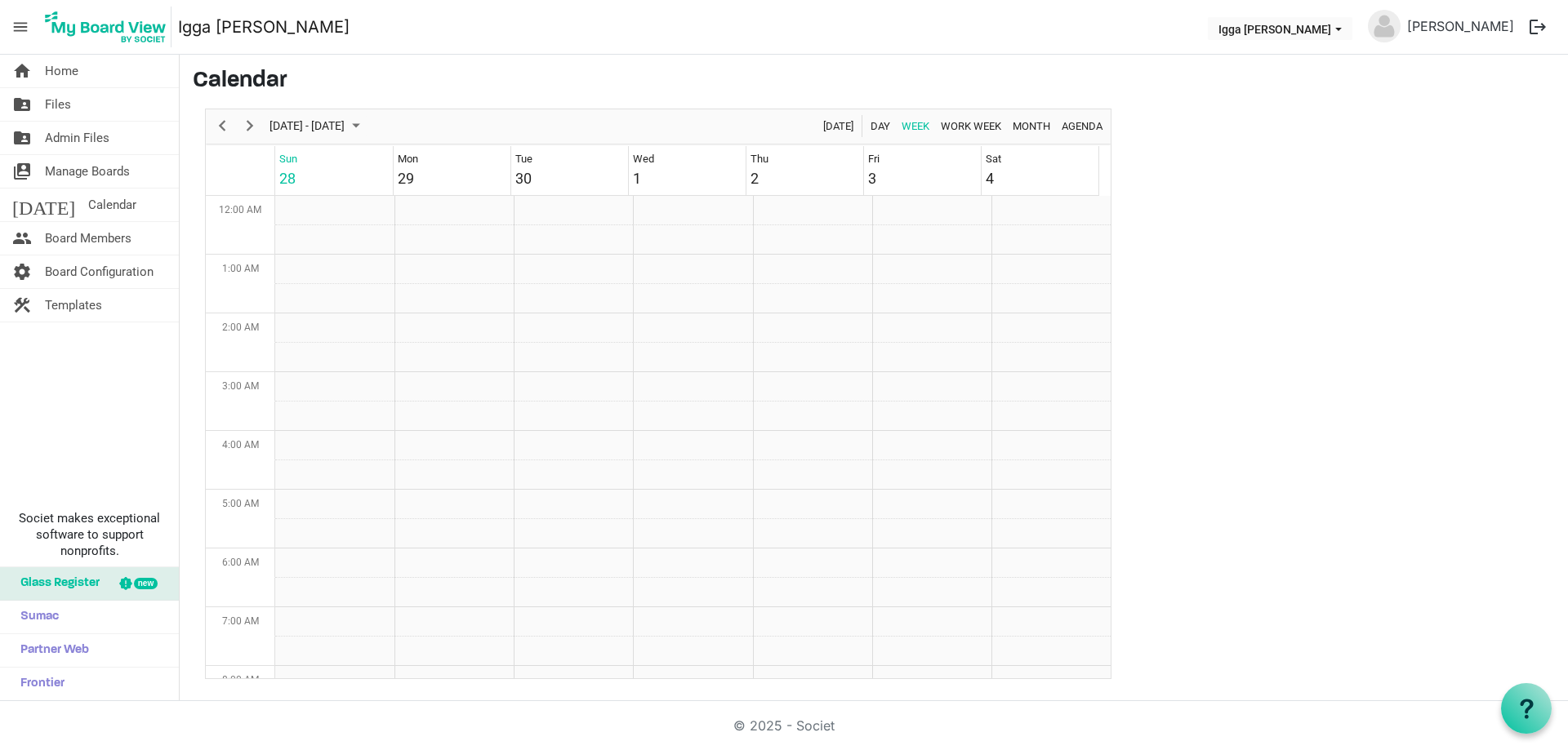
scroll to position [529, 0]
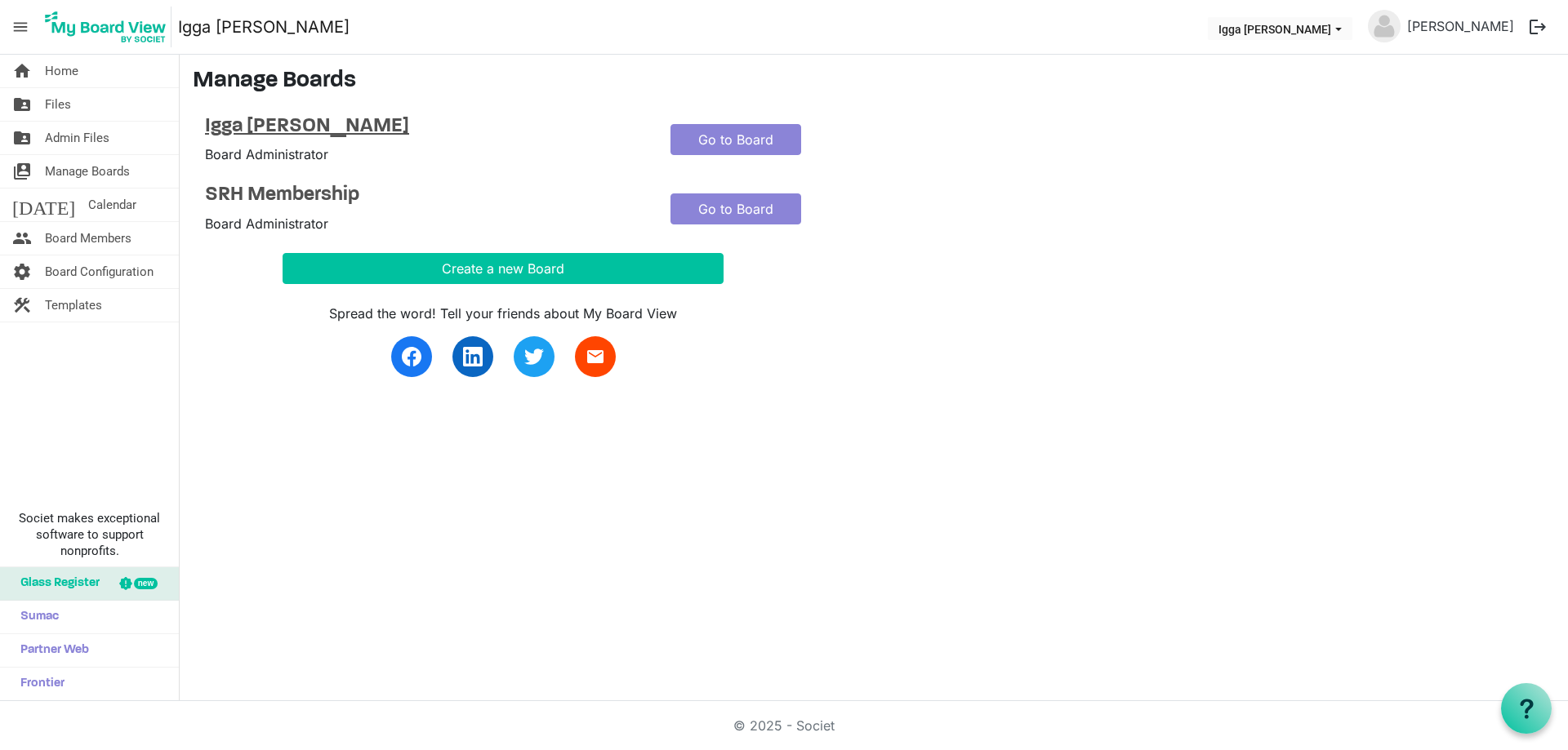
click at [330, 121] on h4 "Igga [PERSON_NAME]" at bounding box center [425, 127] width 441 height 24
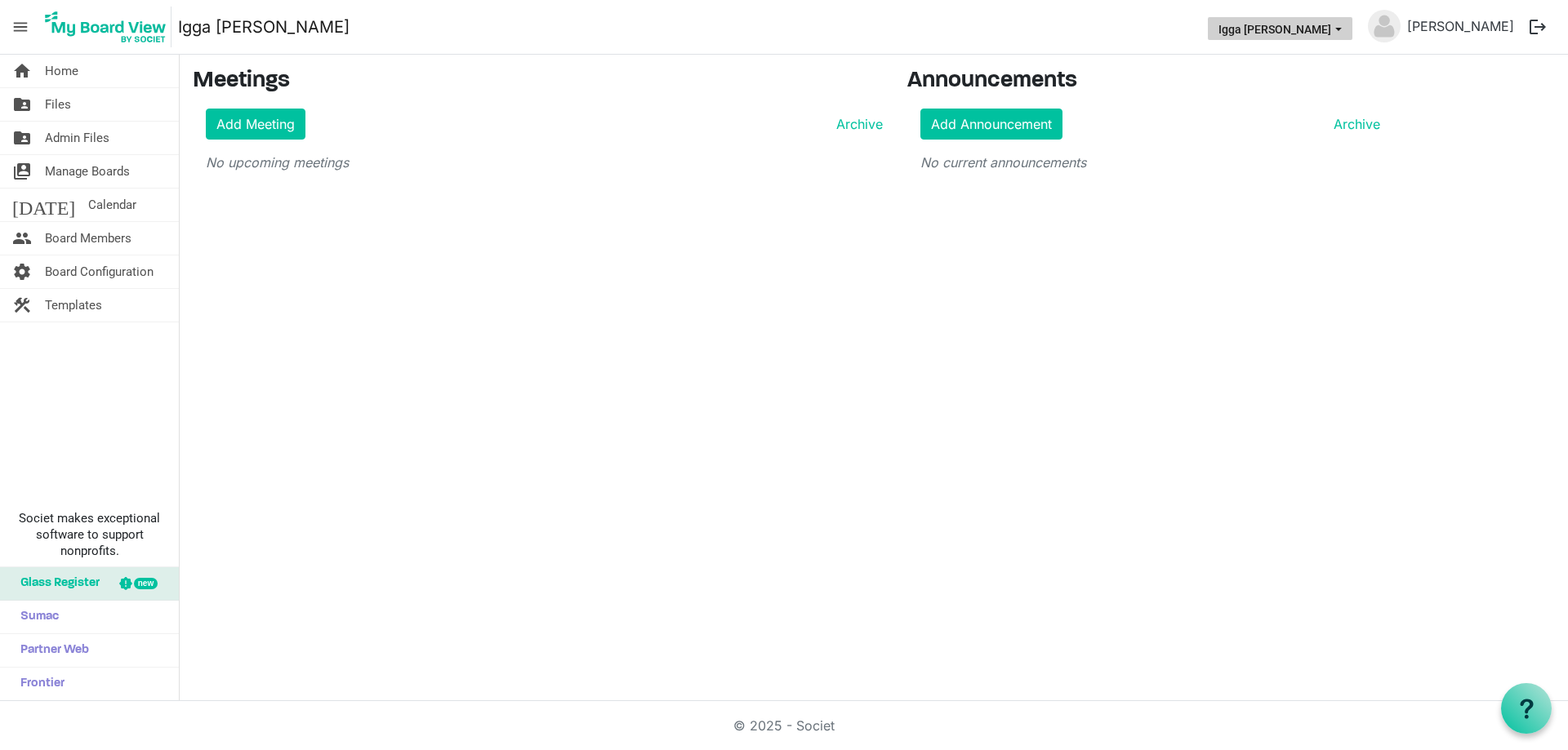
click at [1346, 27] on span "Igga Geoffrey dropdownbutton" at bounding box center [1338, 29] width 15 height 7
click at [1367, 128] on link "Archive" at bounding box center [1354, 124] width 54 height 20
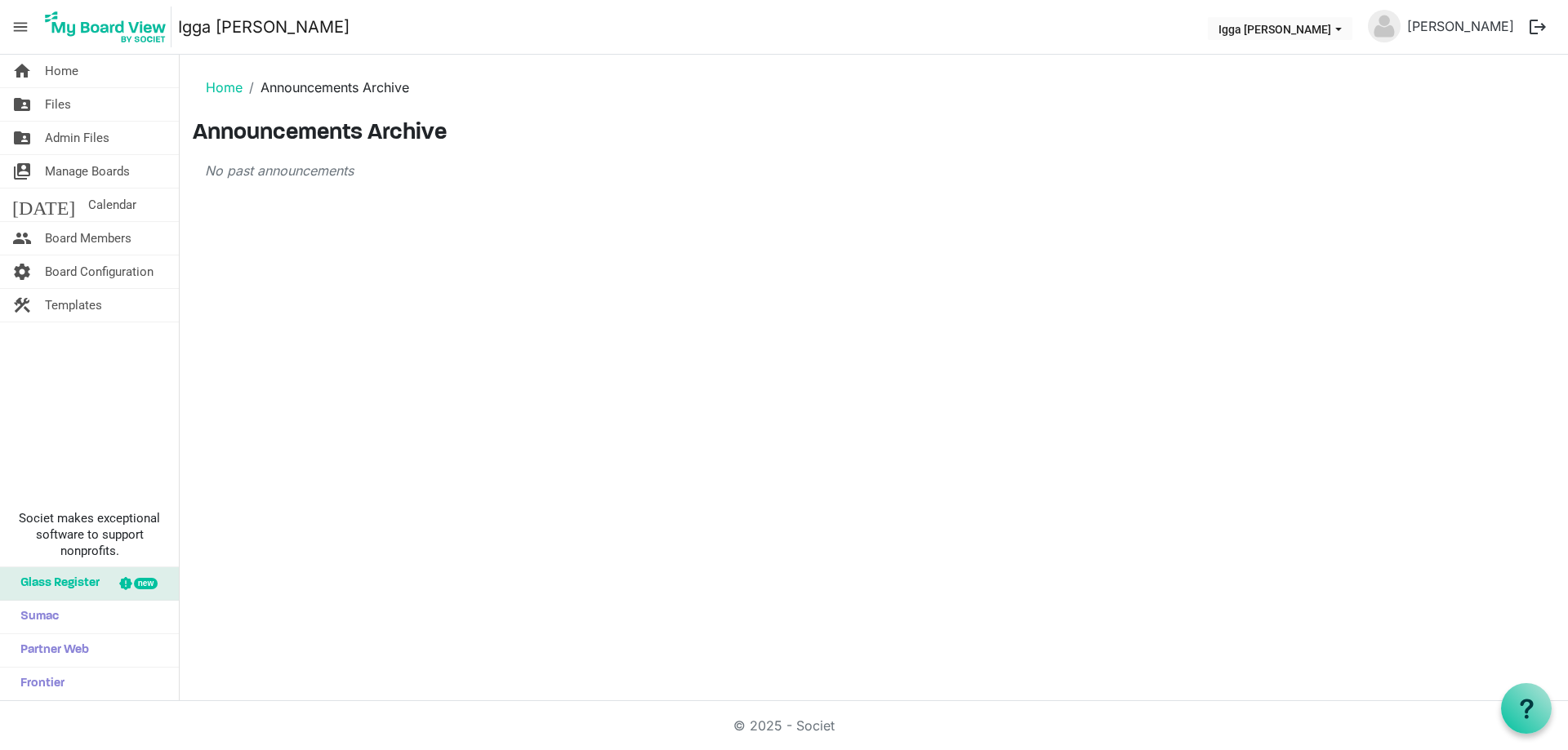
click at [204, 24] on link "Igga [PERSON_NAME]" at bounding box center [264, 27] width 171 height 33
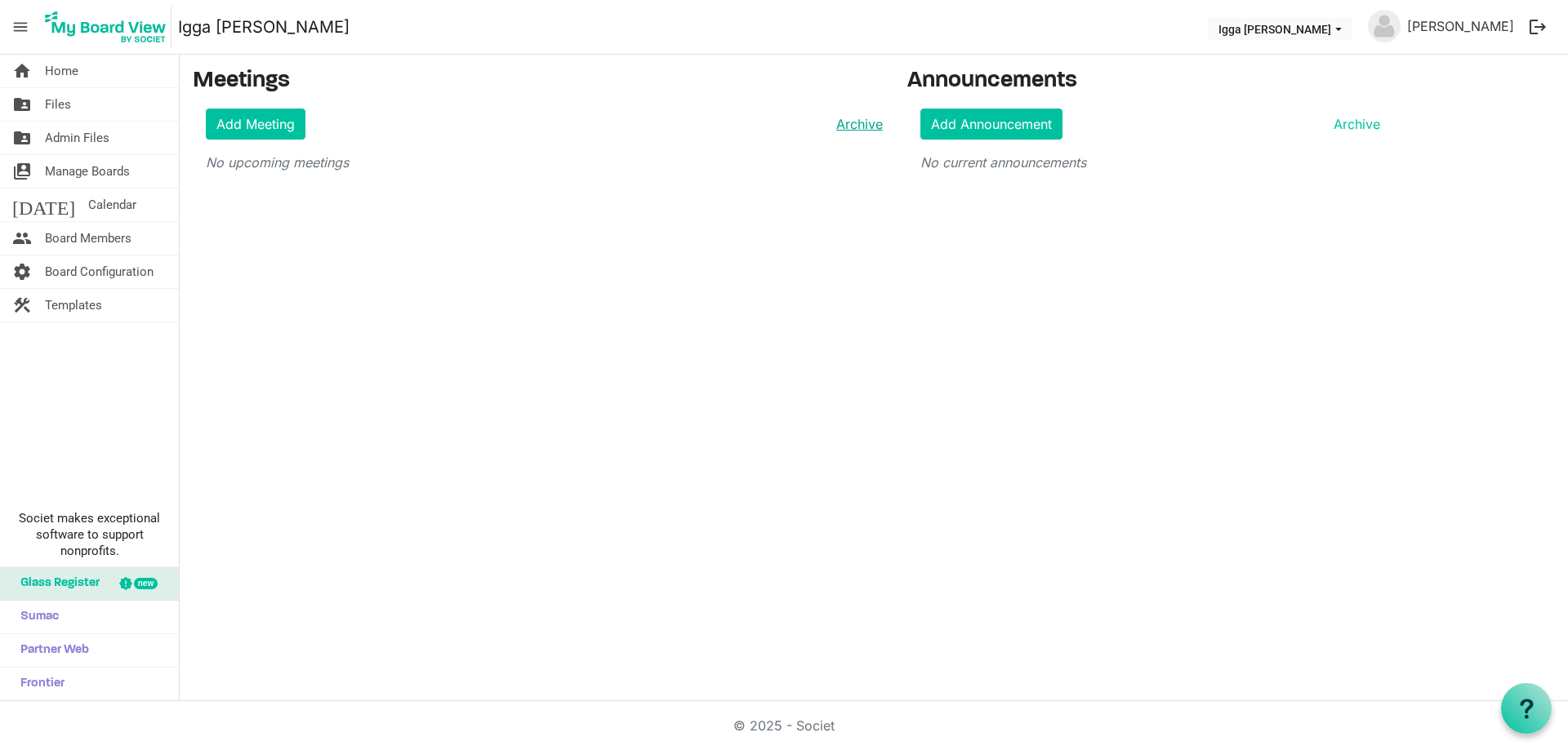
drag, startPoint x: 862, startPoint y: 128, endPoint x: 849, endPoint y: 128, distance: 13.0
click at [849, 128] on link "Archive" at bounding box center [856, 124] width 54 height 20
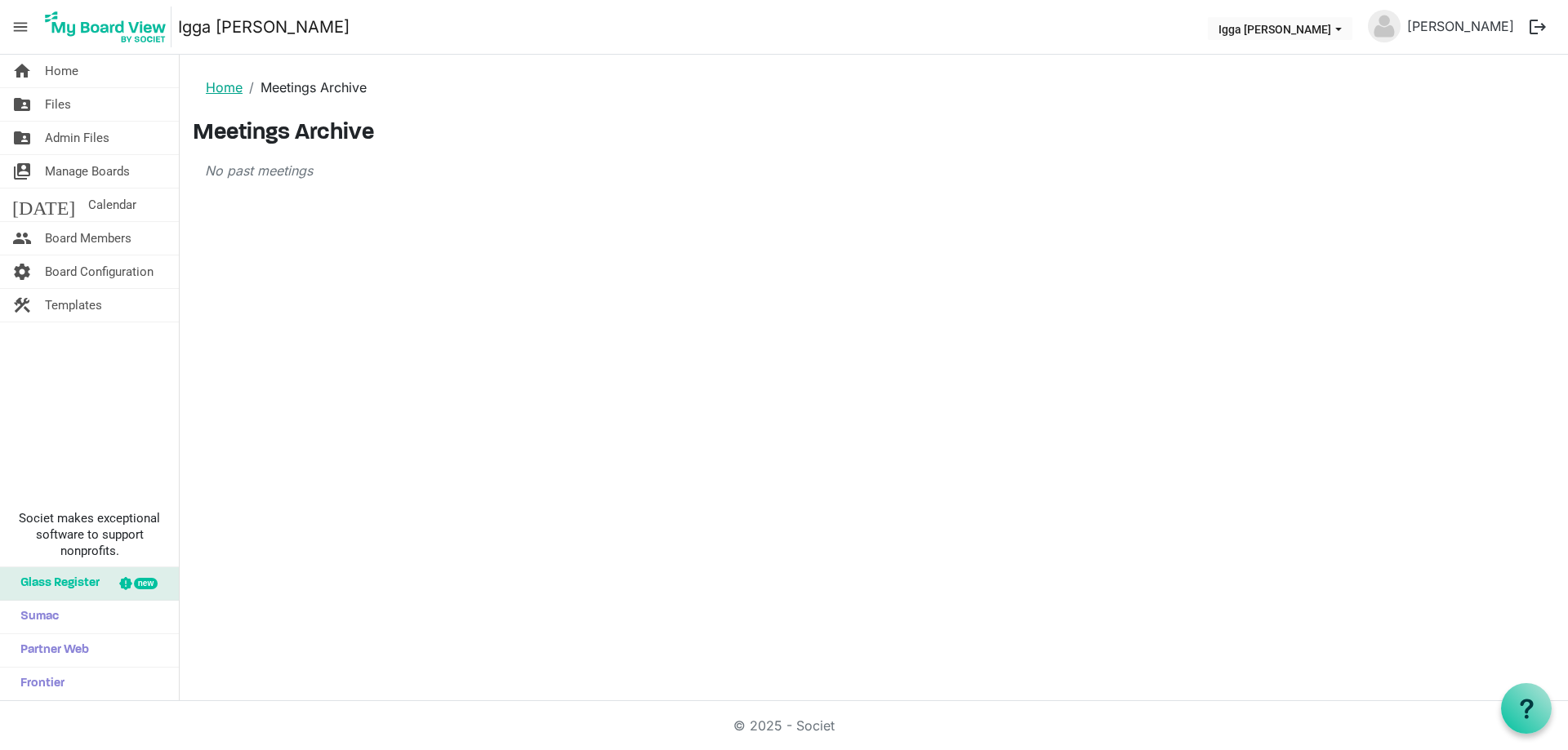
click at [216, 91] on link "Home" at bounding box center [224, 87] width 37 height 16
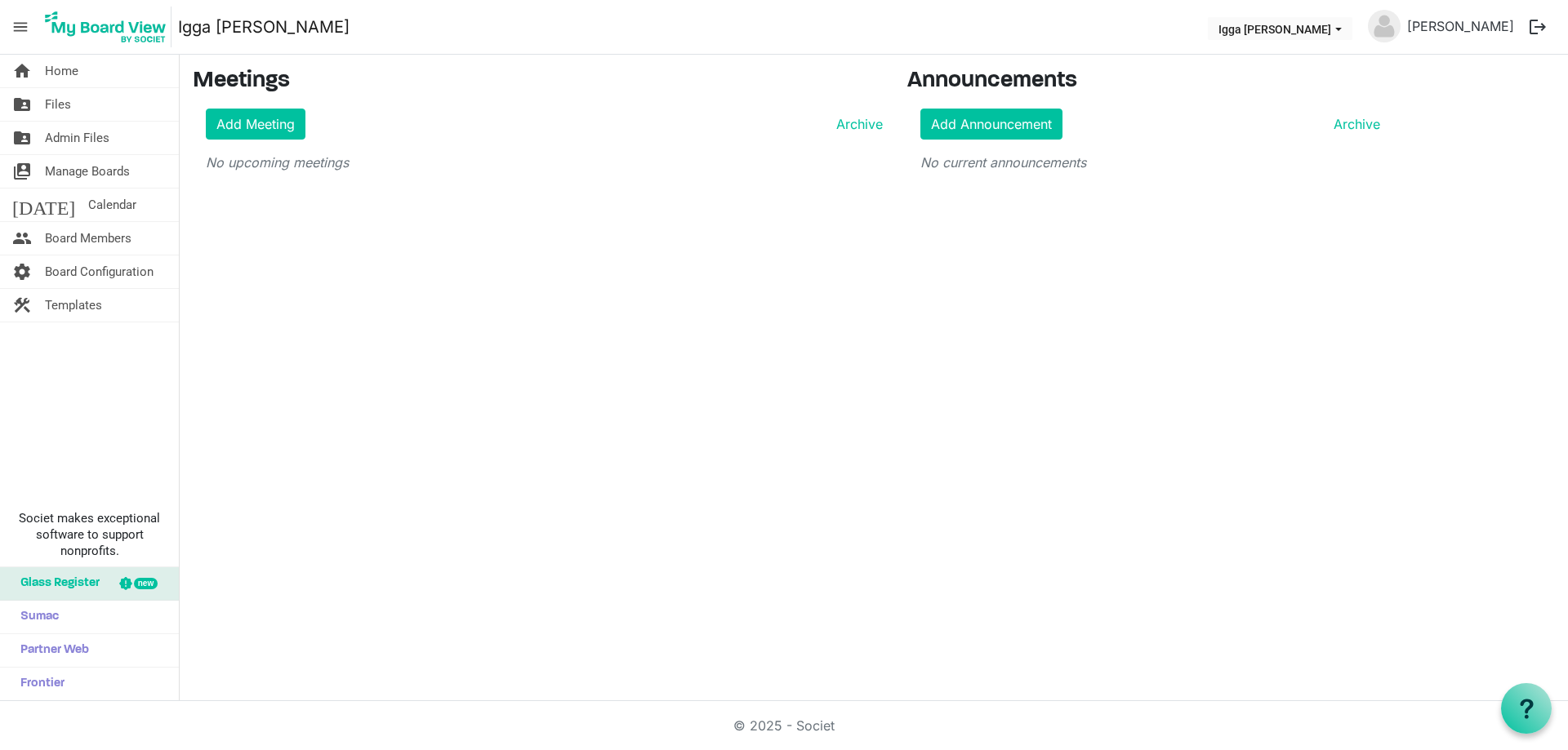
click at [1400, 38] on img at bounding box center [1384, 26] width 33 height 33
click at [1458, 30] on link "[PERSON_NAME]" at bounding box center [1460, 26] width 120 height 33
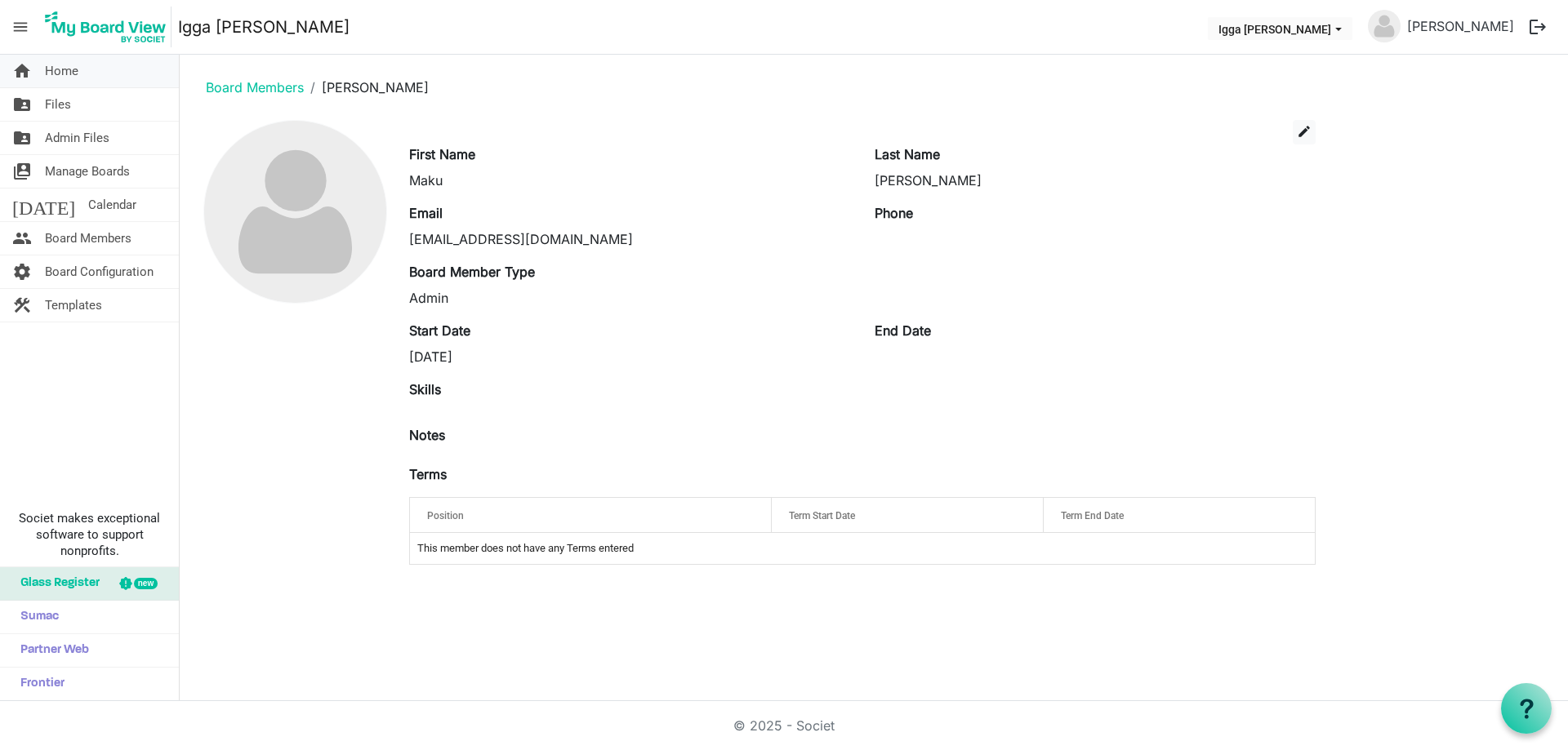
click at [42, 76] on link "home Home" at bounding box center [89, 70] width 178 height 33
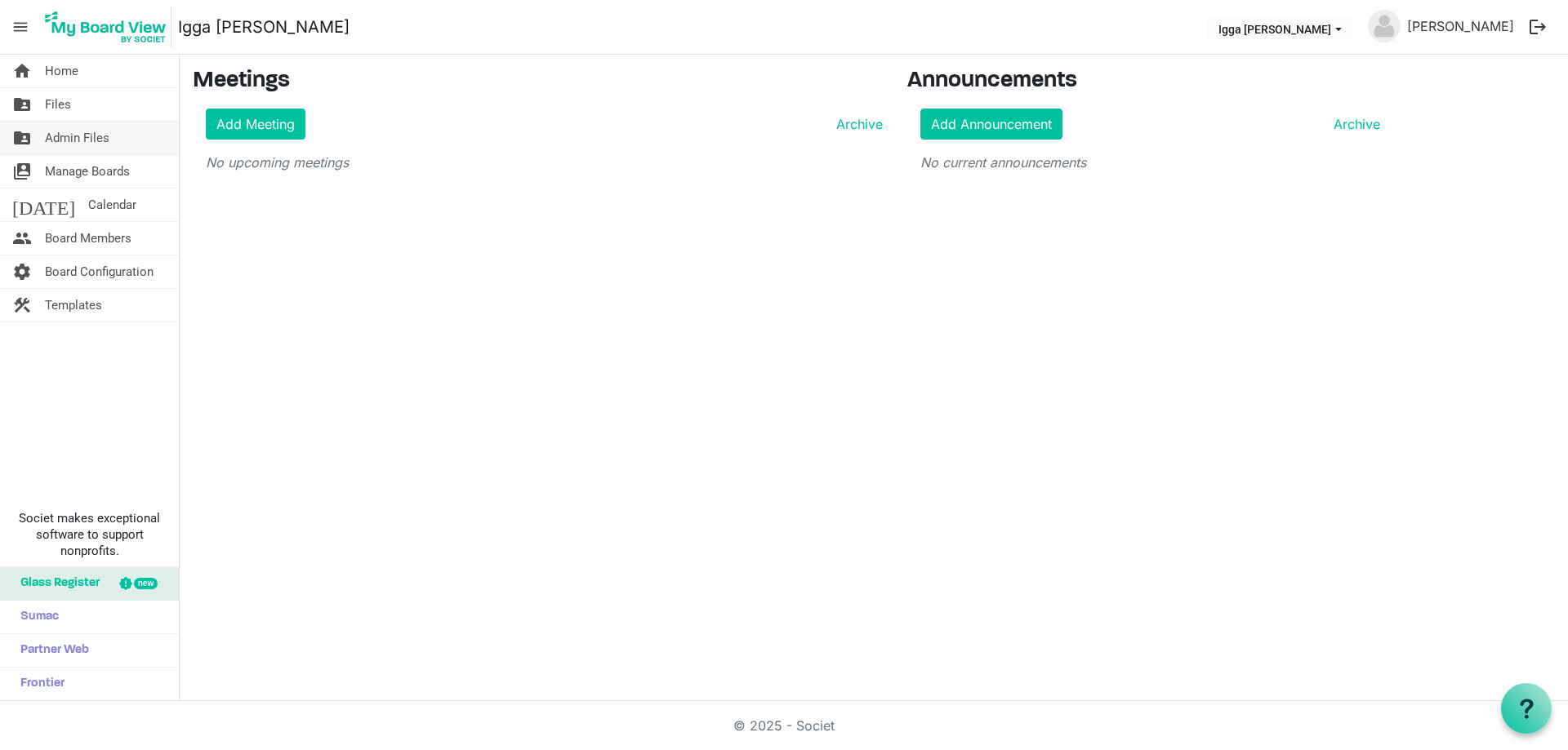
click at [89, 137] on span "Admin Files" at bounding box center [76, 138] width 64 height 33
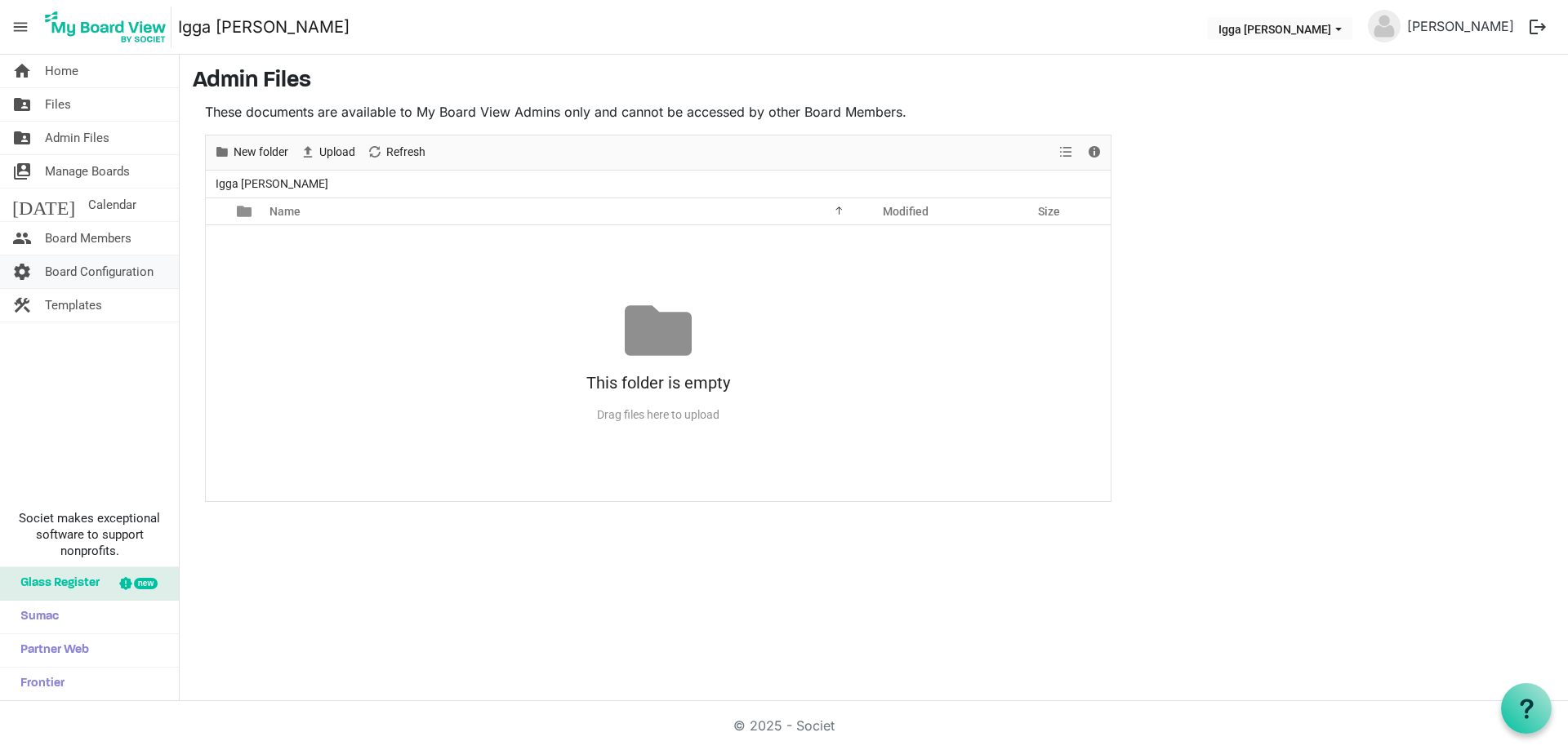
click at [128, 269] on span "Board Configuration" at bounding box center [99, 271] width 109 height 33
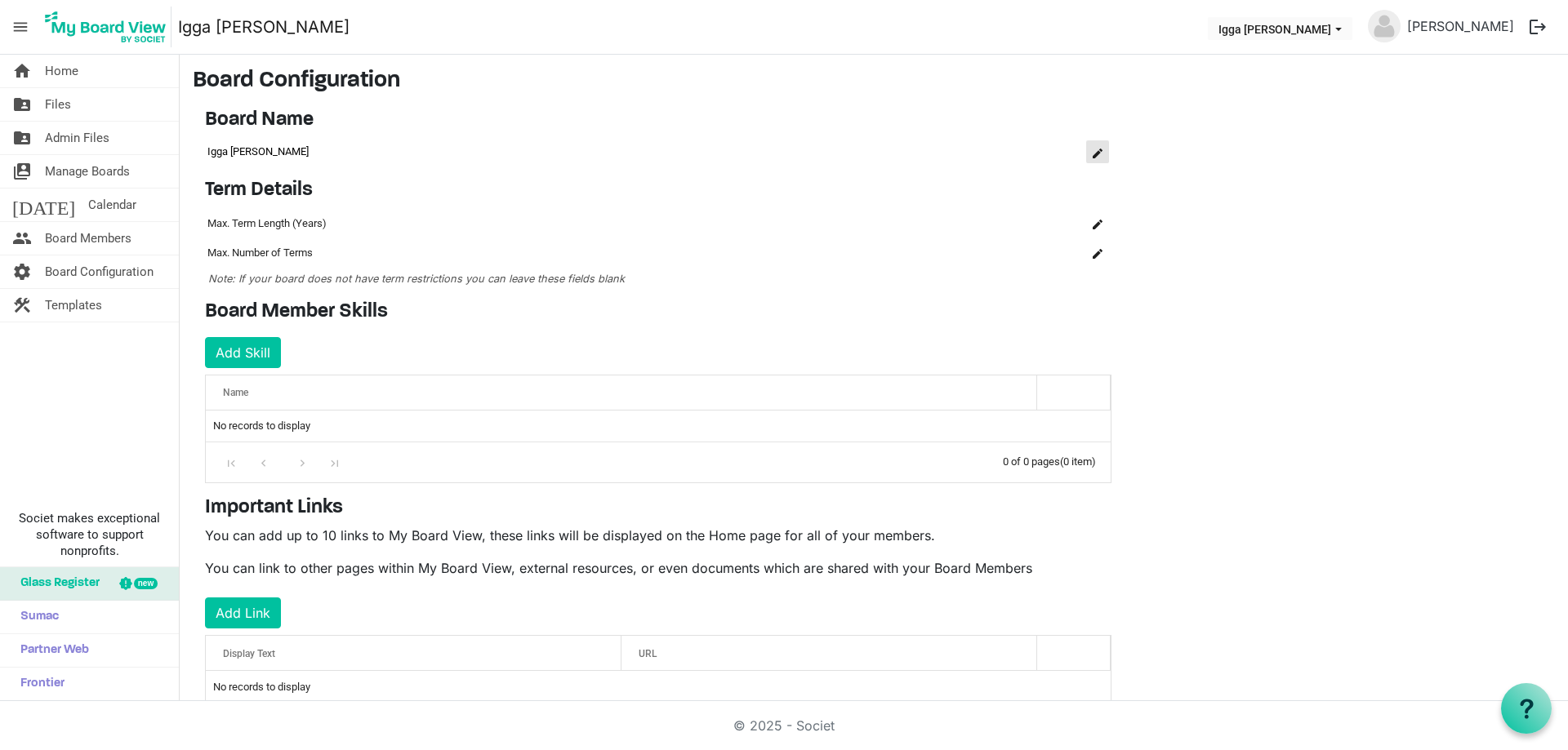
click at [1100, 153] on span "is Command column column header" at bounding box center [1097, 154] width 10 height 10
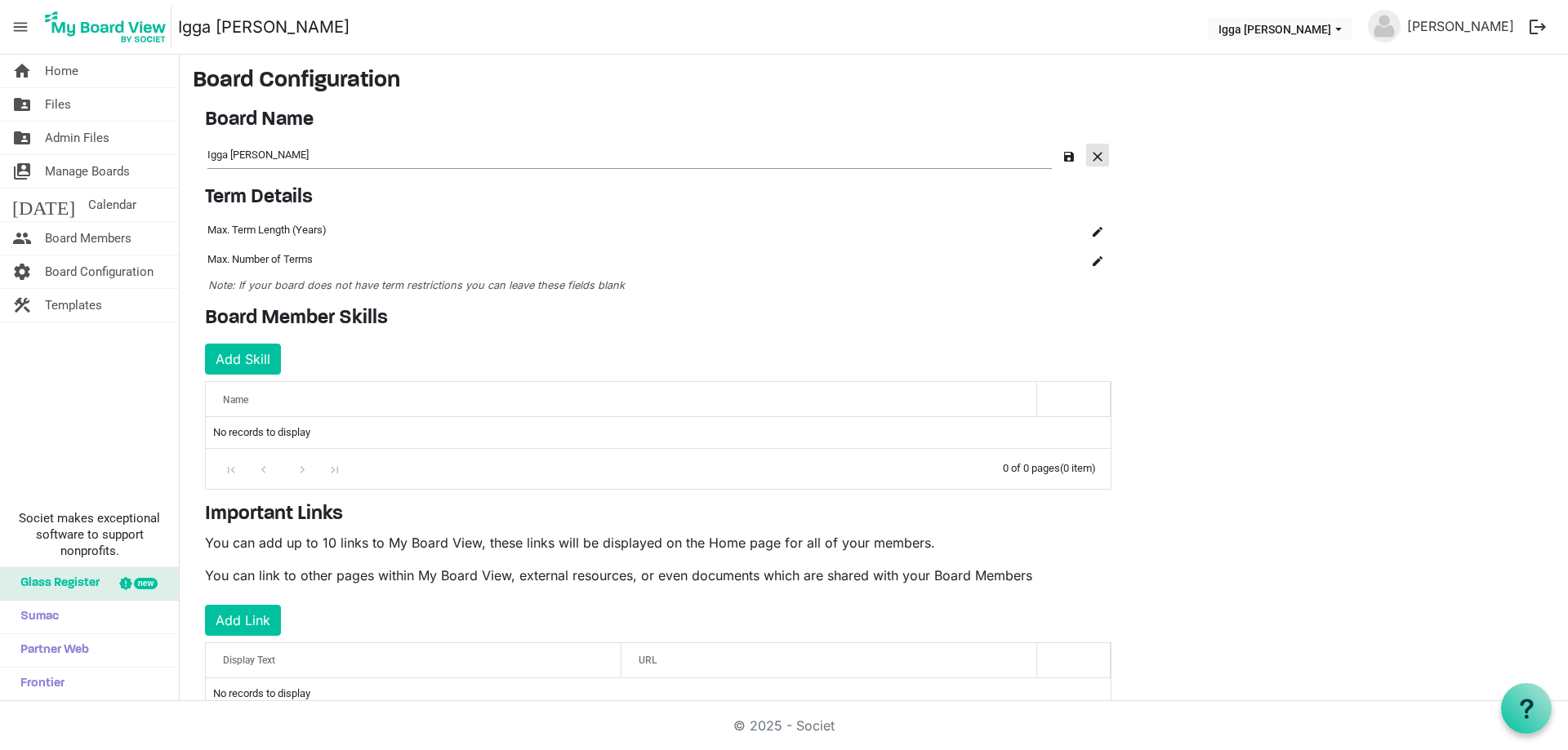
click at [1101, 153] on span "button" at bounding box center [1097, 157] width 10 height 10
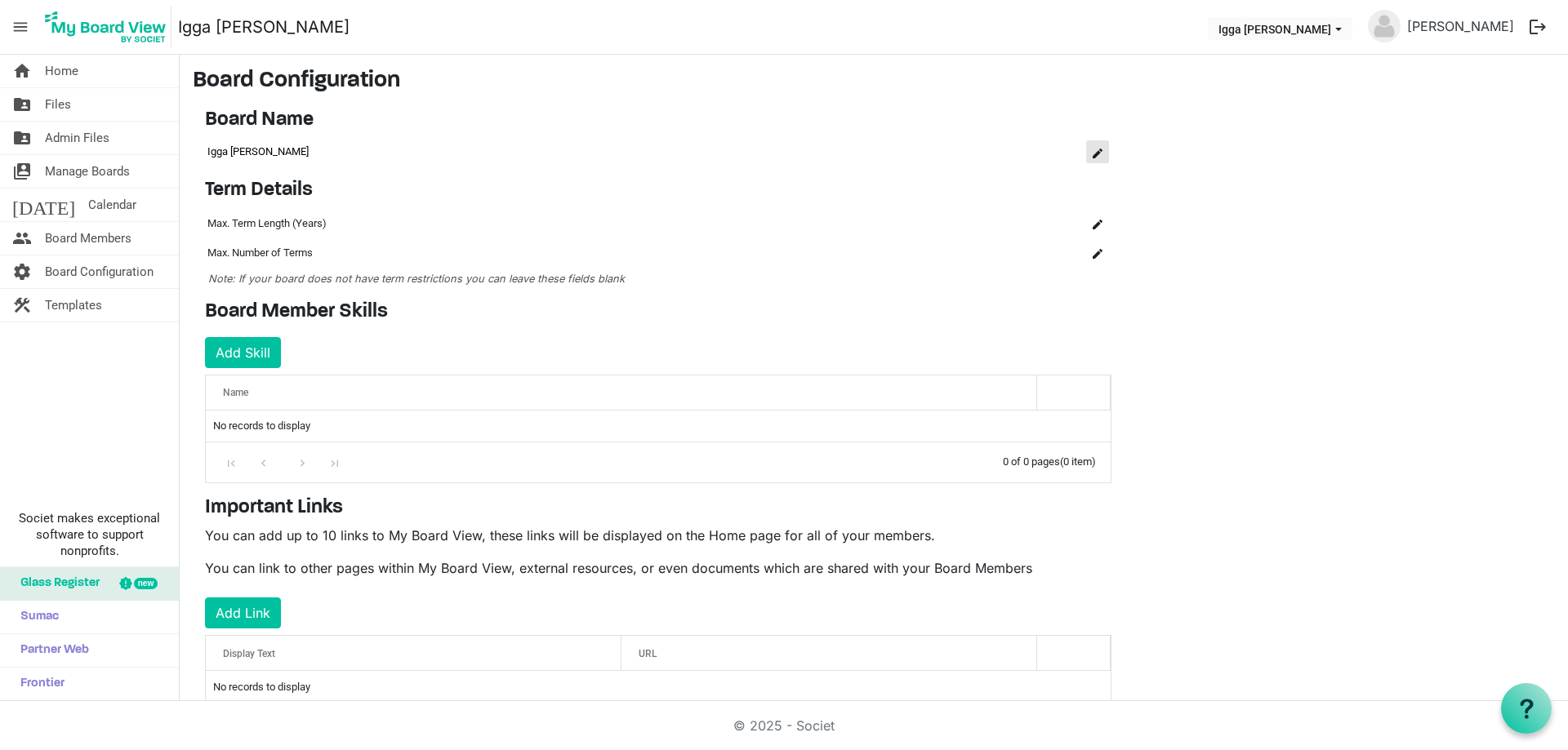
click at [1095, 154] on span "is Command column column header" at bounding box center [1097, 154] width 10 height 10
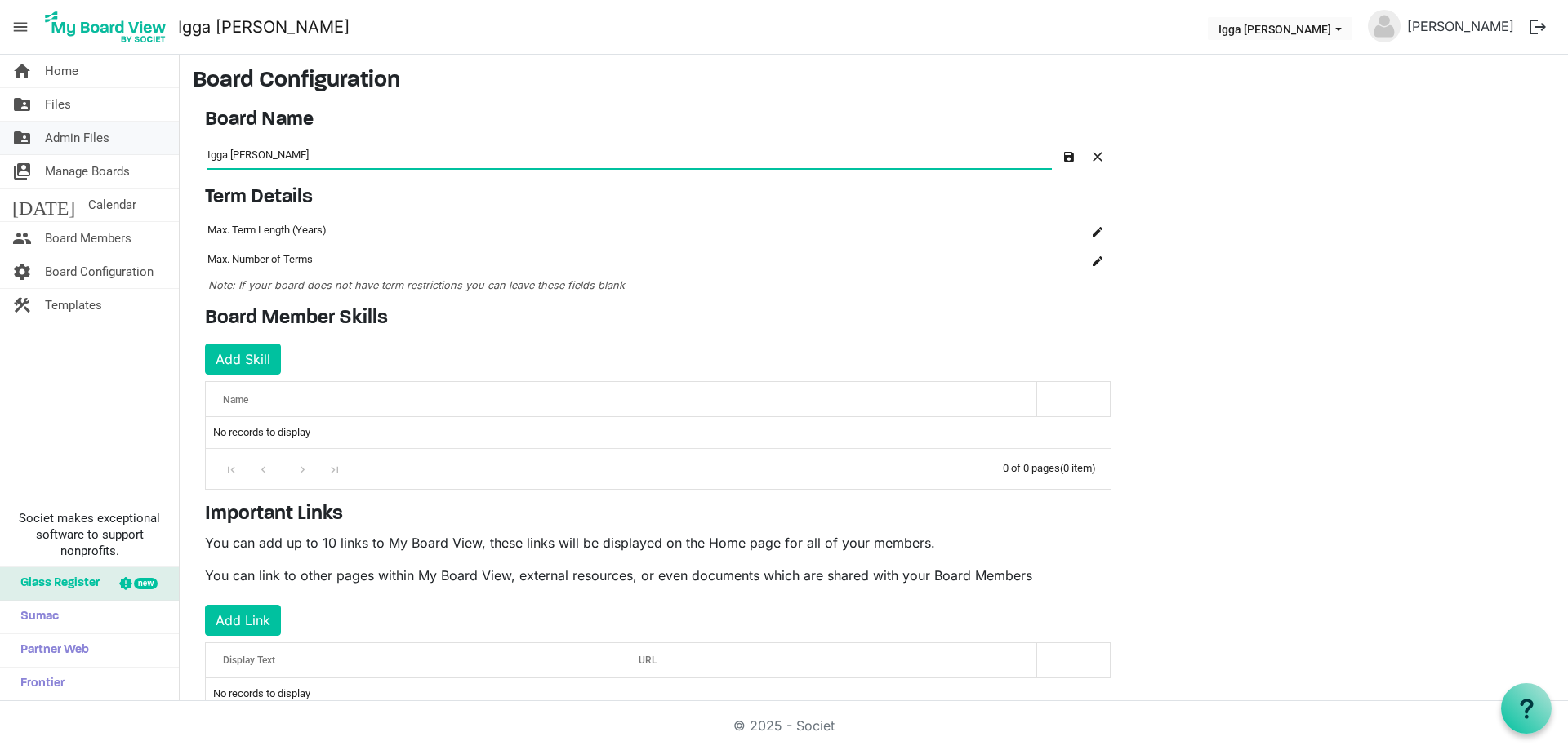
drag, startPoint x: 357, startPoint y: 151, endPoint x: 2, endPoint y: 128, distance: 355.7
click at [2, 128] on div "home Home folder_shared Files folder_shared Admin Files switch_account Manage B…" at bounding box center [784, 377] width 1568 height 647
click at [1225, 170] on main "Board Configuration Board Name OK OK Cancel Name board-name-grid_header_table T…" at bounding box center [873, 401] width 1389 height 695
click at [734, 209] on h4 "Term Details" at bounding box center [658, 198] width 907 height 24
click at [1066, 156] on span "button" at bounding box center [1069, 157] width 10 height 10
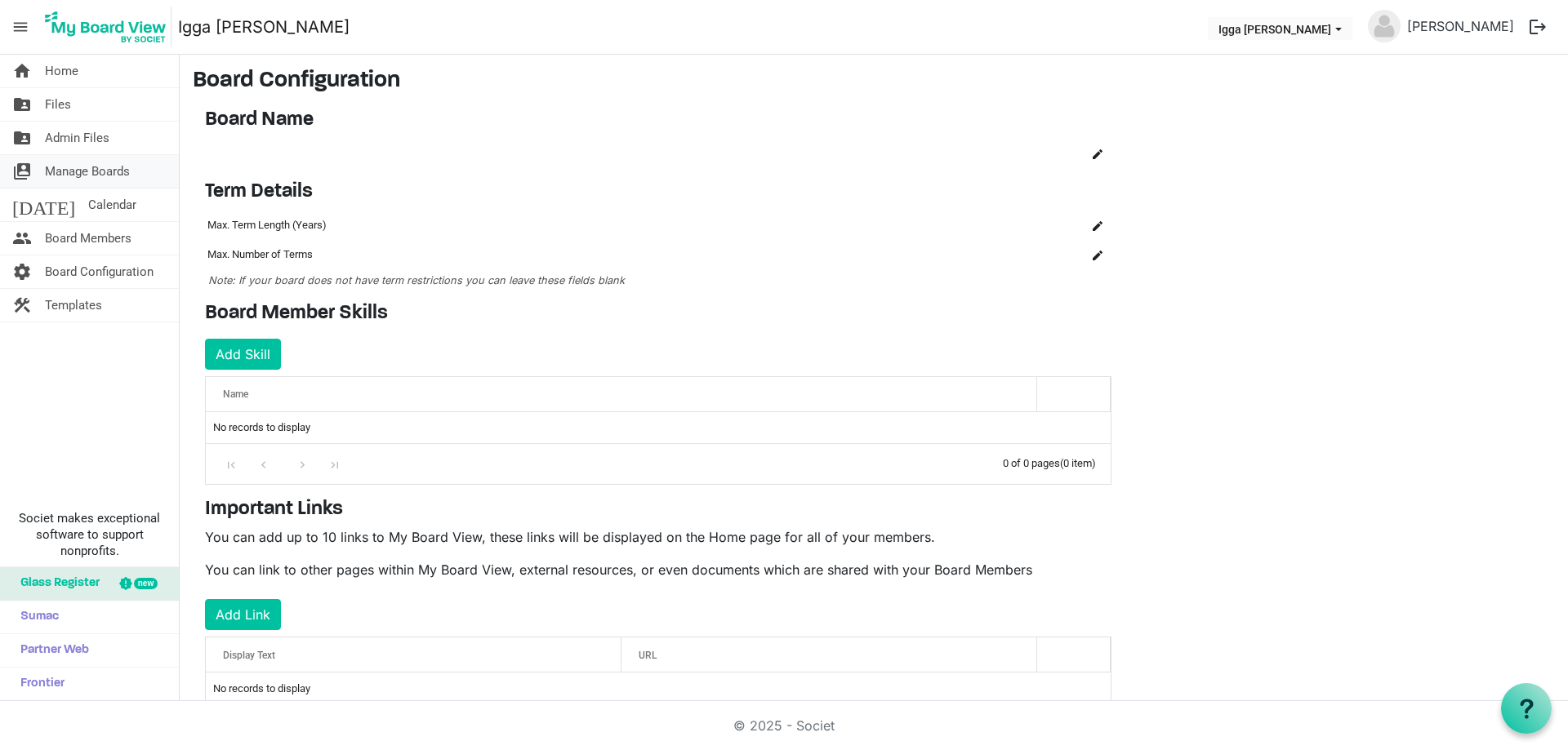
click at [82, 173] on span "Manage Boards" at bounding box center [87, 171] width 85 height 33
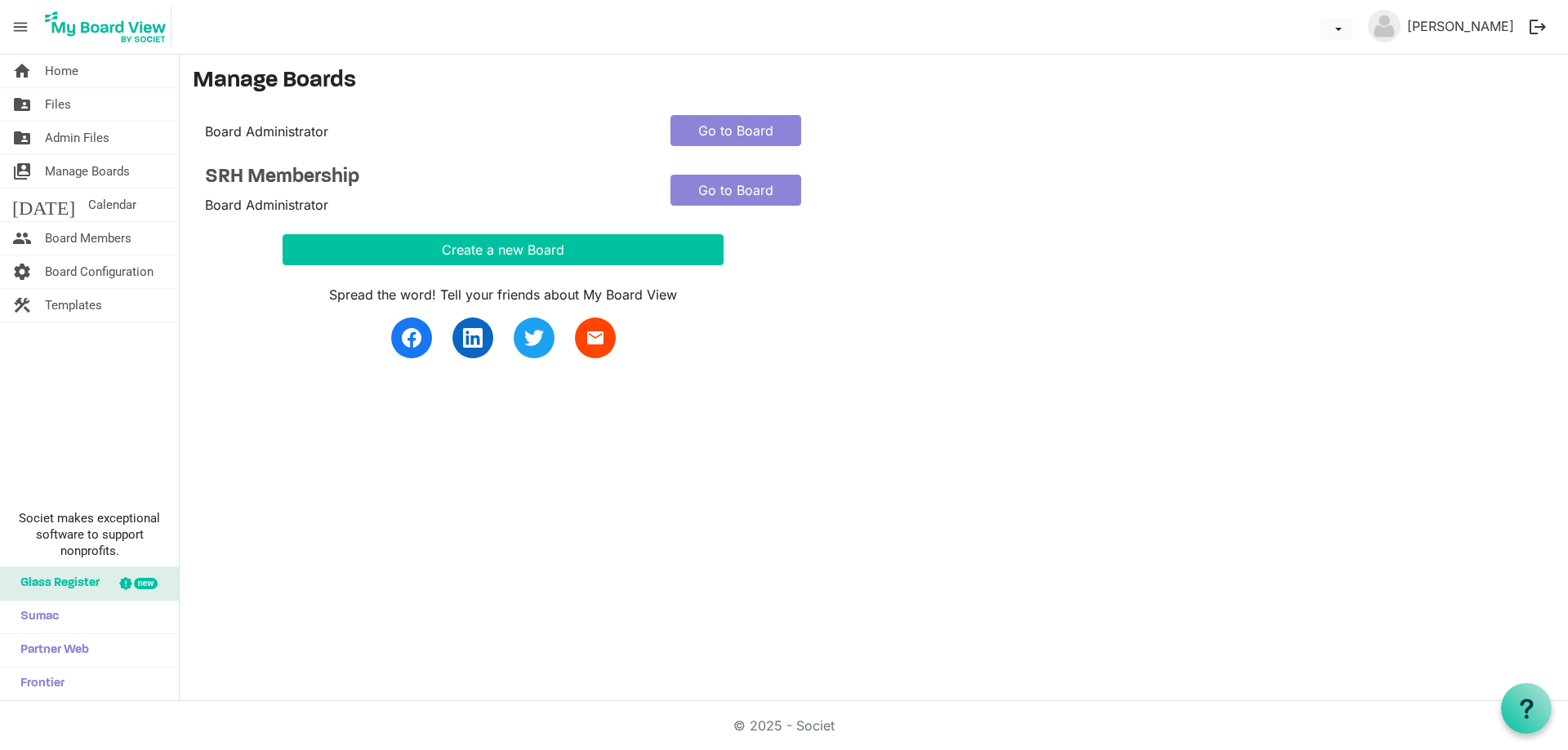
click at [1037, 399] on div "home Home folder_shared Files folder_shared Admin Files switch_account Manage B…" at bounding box center [784, 377] width 1568 height 647
click at [753, 188] on link "Go to Board" at bounding box center [735, 189] width 131 height 31
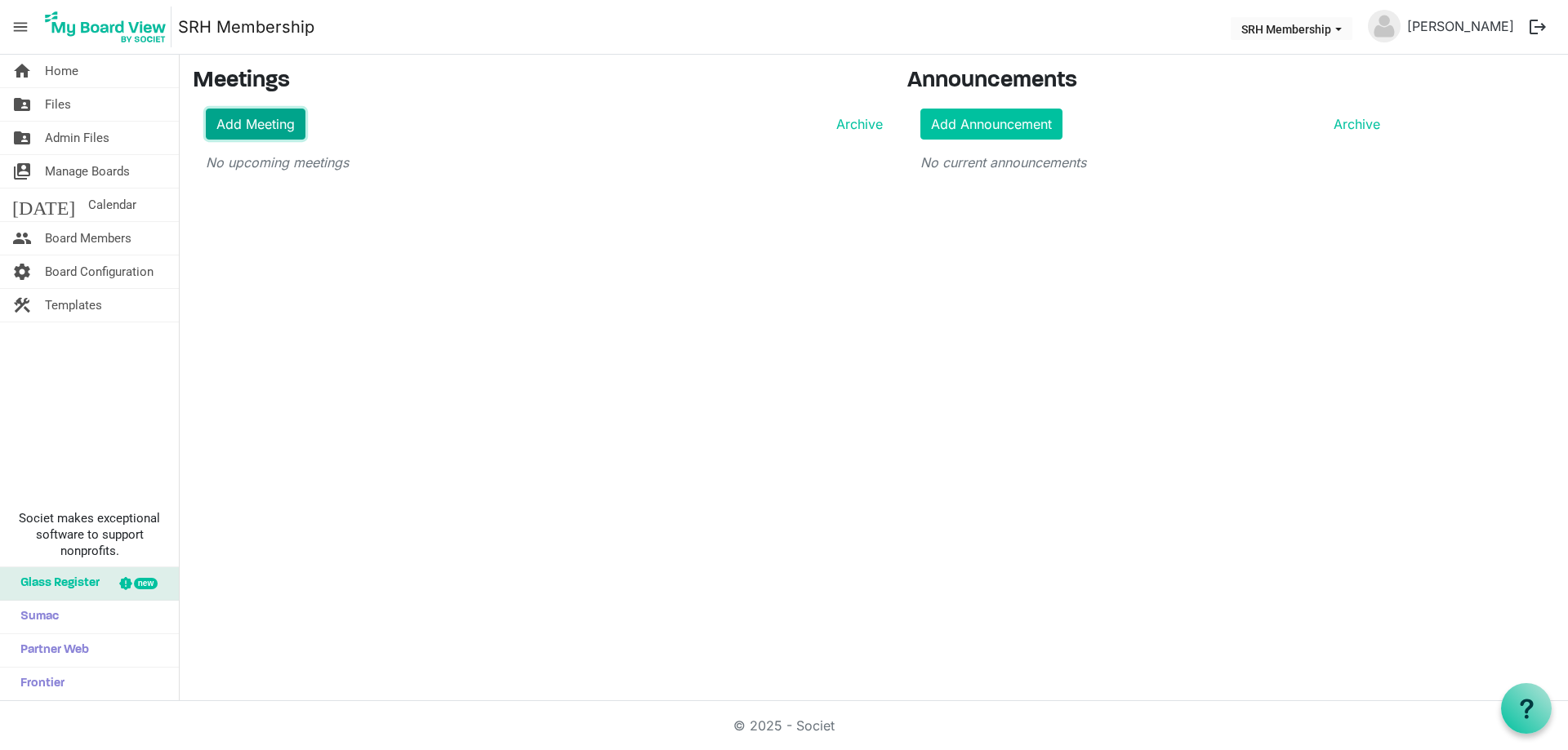
click at [265, 126] on link "Add Meeting" at bounding box center [256, 124] width 100 height 31
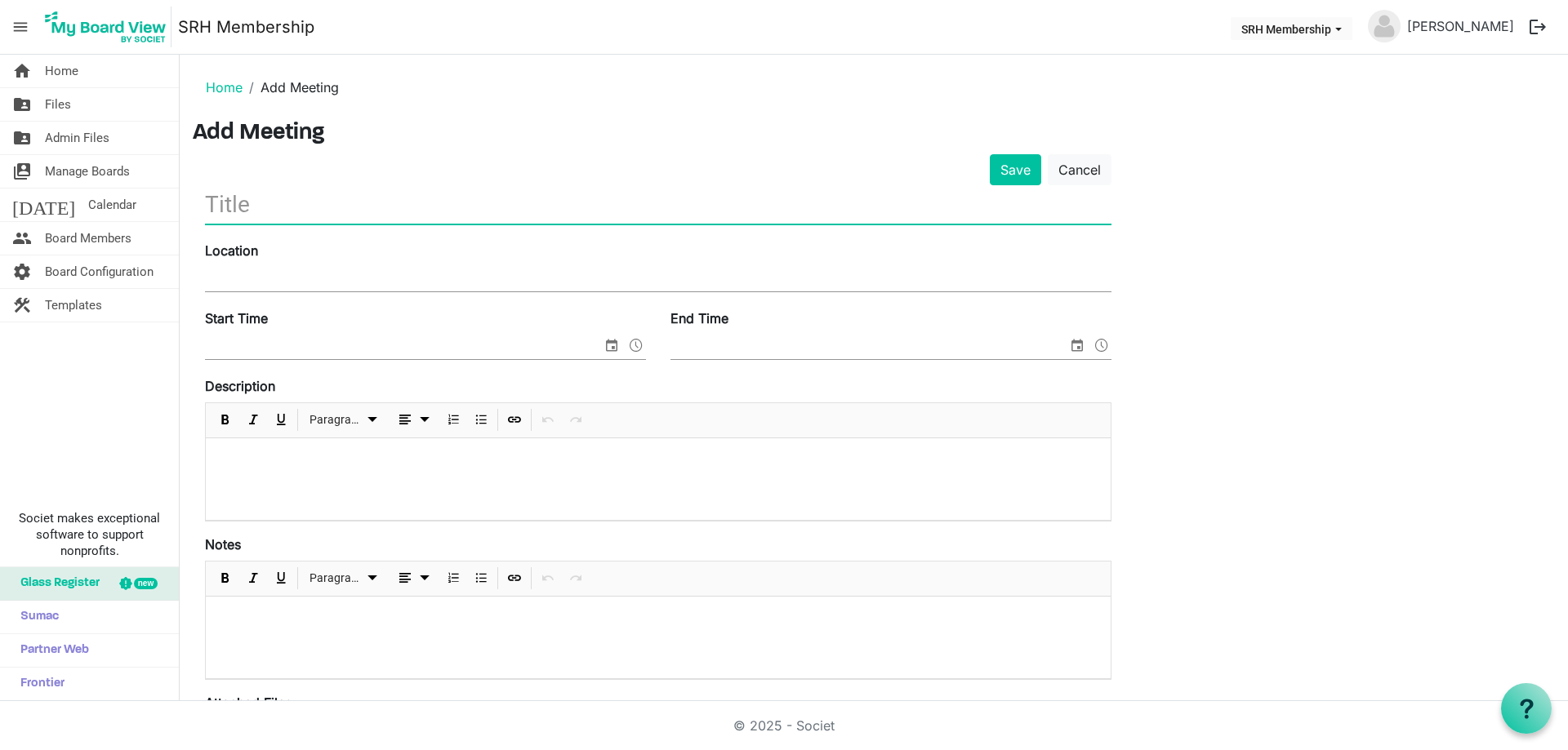
click at [304, 213] on input "text" at bounding box center [658, 204] width 907 height 39
type input "SRH Standing project Issues Discussion"
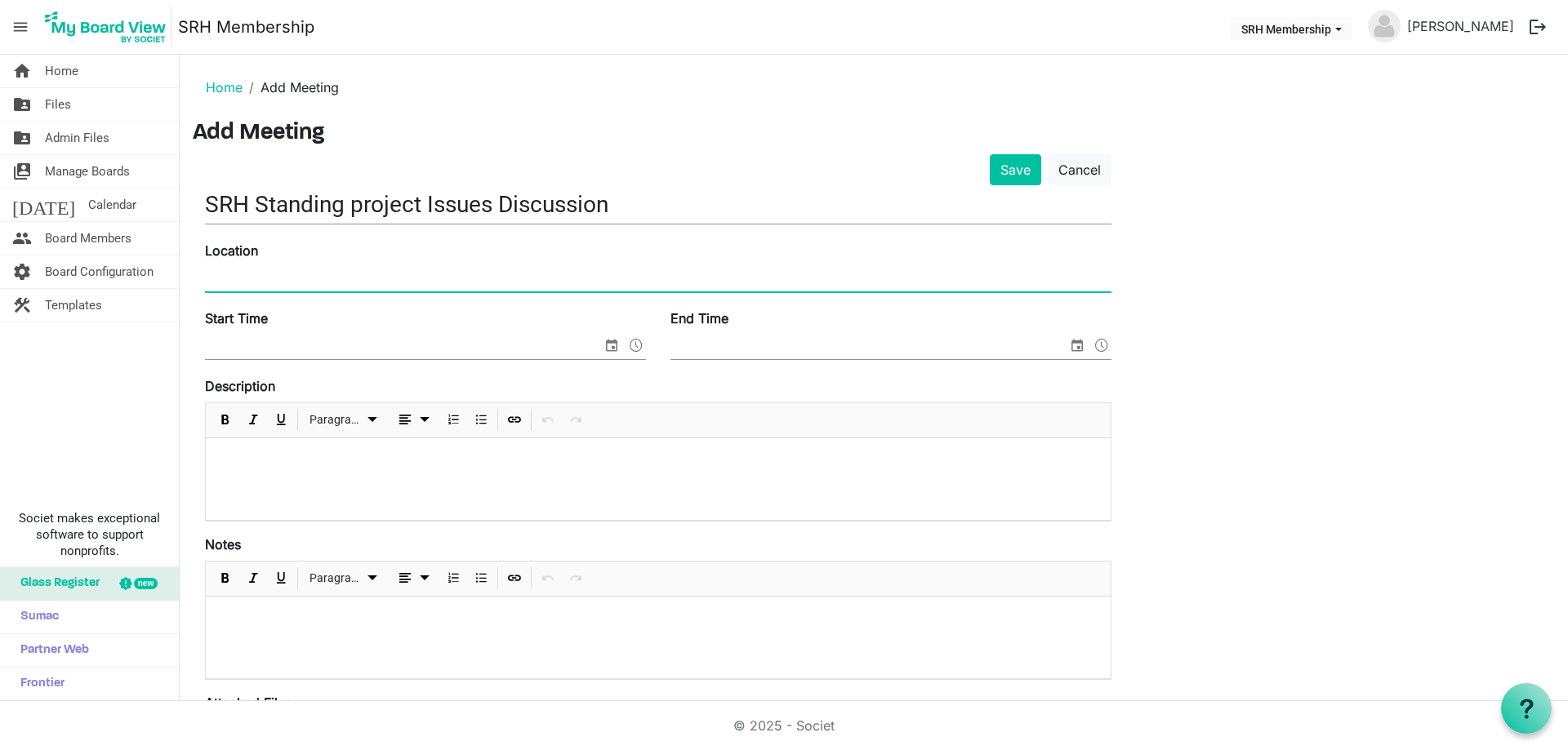
click at [313, 273] on input "Location" at bounding box center [658, 278] width 907 height 25
type input "SRH Office Hi Kuwait"
click at [517, 460] on p at bounding box center [658, 460] width 878 height 17
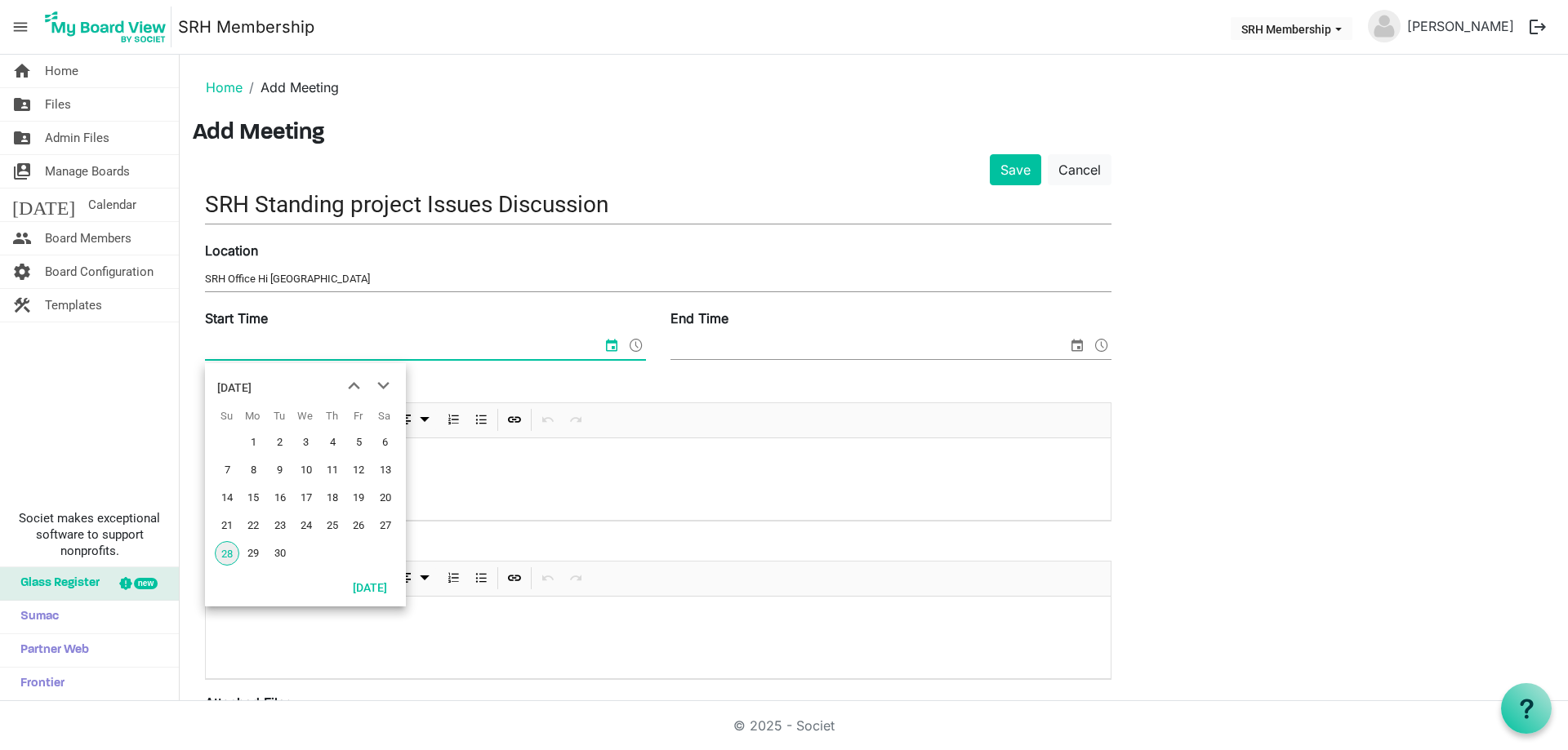
click at [282, 353] on input "Start Time" at bounding box center [403, 347] width 396 height 25
click at [383, 524] on span "27" at bounding box center [386, 525] width 25 height 25
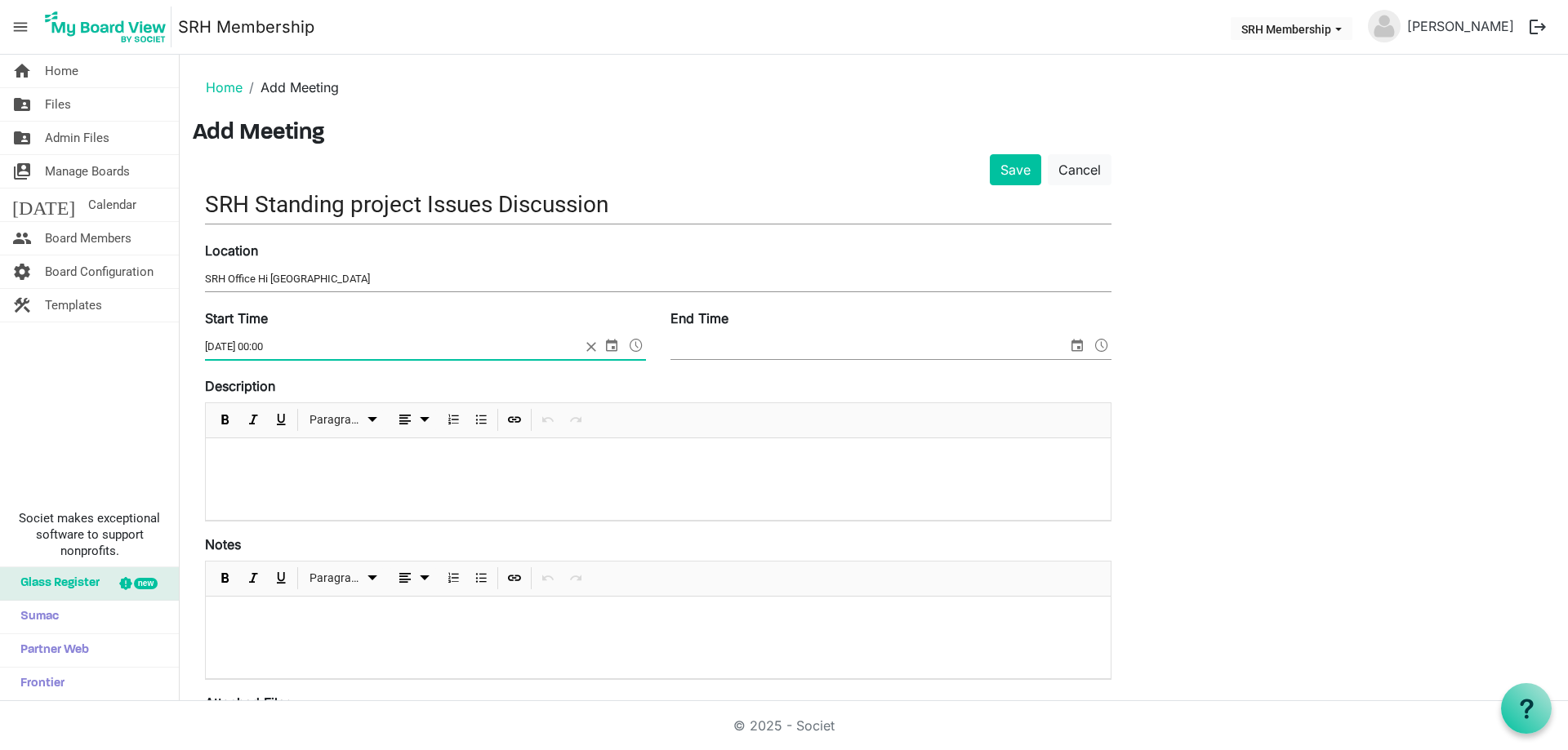
drag, startPoint x: 276, startPoint y: 346, endPoint x: 264, endPoint y: 349, distance: 12.4
click at [264, 349] on input "27/09/2025 00:00" at bounding box center [392, 347] width 376 height 25
drag, startPoint x: 296, startPoint y: 345, endPoint x: 280, endPoint y: 352, distance: 17.5
click at [280, 352] on input "27/09/2025 10:00" at bounding box center [392, 347] width 376 height 25
type input "27/09/2025 10:48"
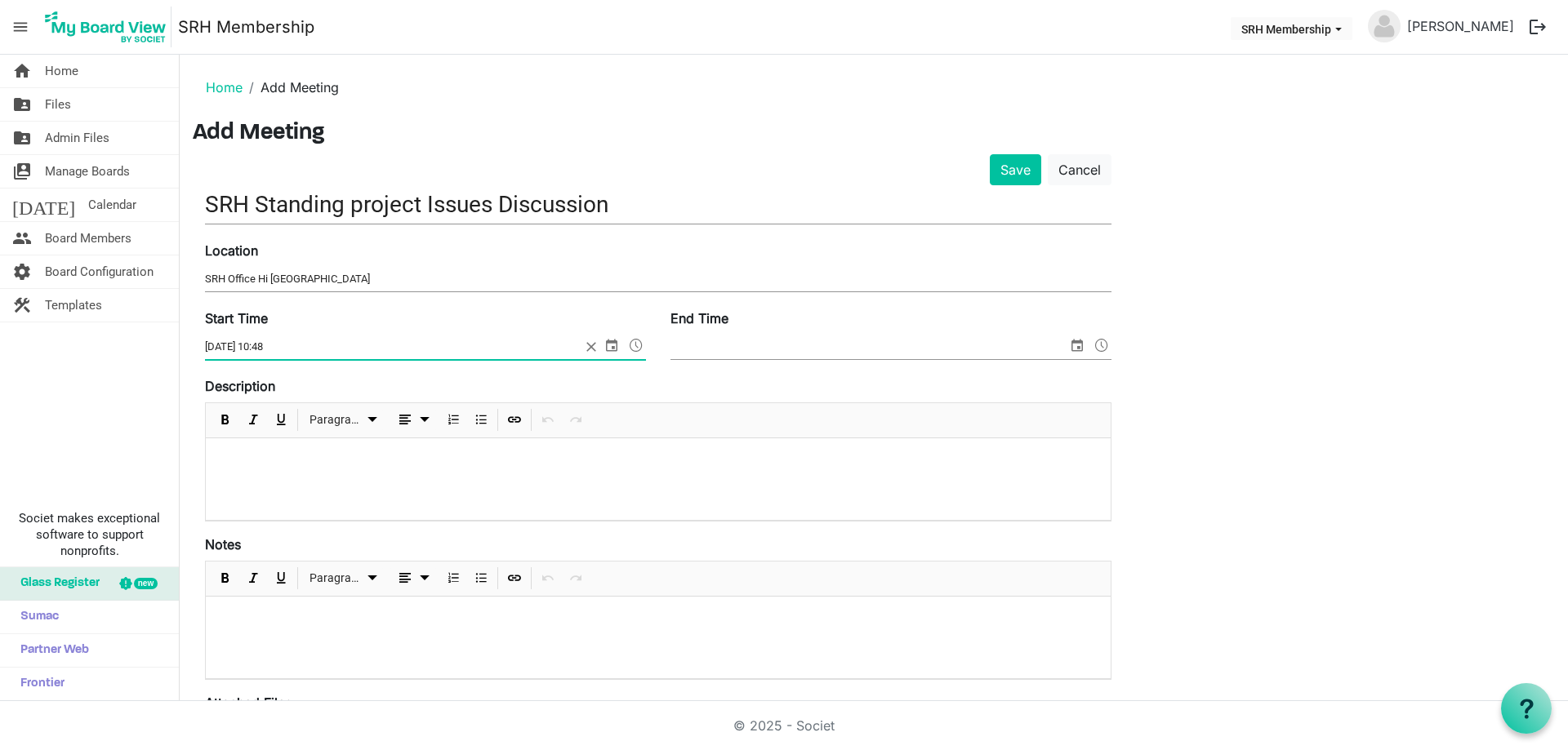
click at [692, 354] on input "End Time" at bounding box center [868, 347] width 396 height 25
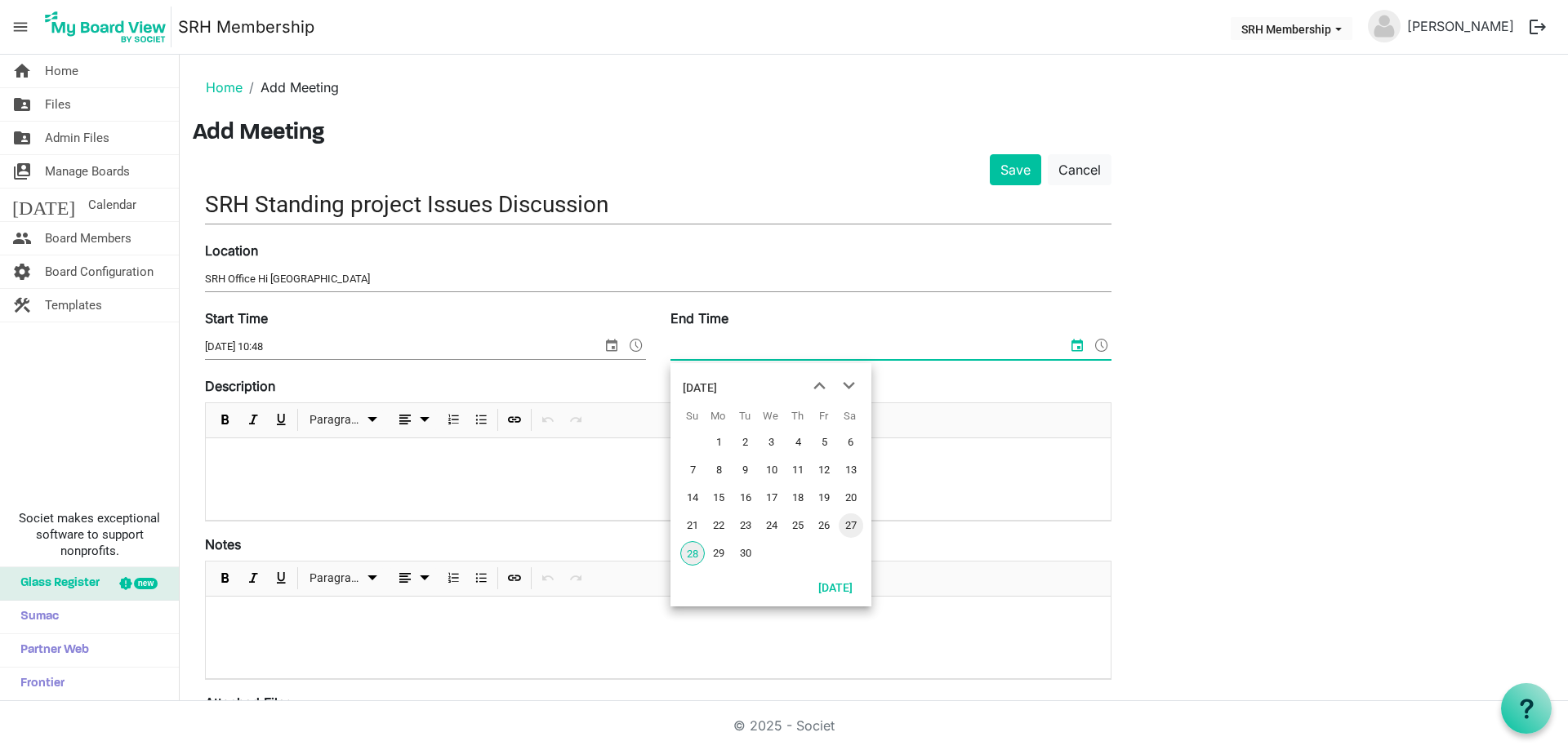
click at [849, 526] on span "27" at bounding box center [850, 525] width 25 height 25
click at [739, 346] on input "27/09/2025 00:00" at bounding box center [857, 347] width 376 height 25
drag, startPoint x: 739, startPoint y: 347, endPoint x: 730, endPoint y: 350, distance: 9.5
click at [730, 350] on input "27/09/2025 00:00" at bounding box center [857, 347] width 376 height 25
click at [745, 344] on input "27/09/2025 15:00" at bounding box center [857, 347] width 376 height 25
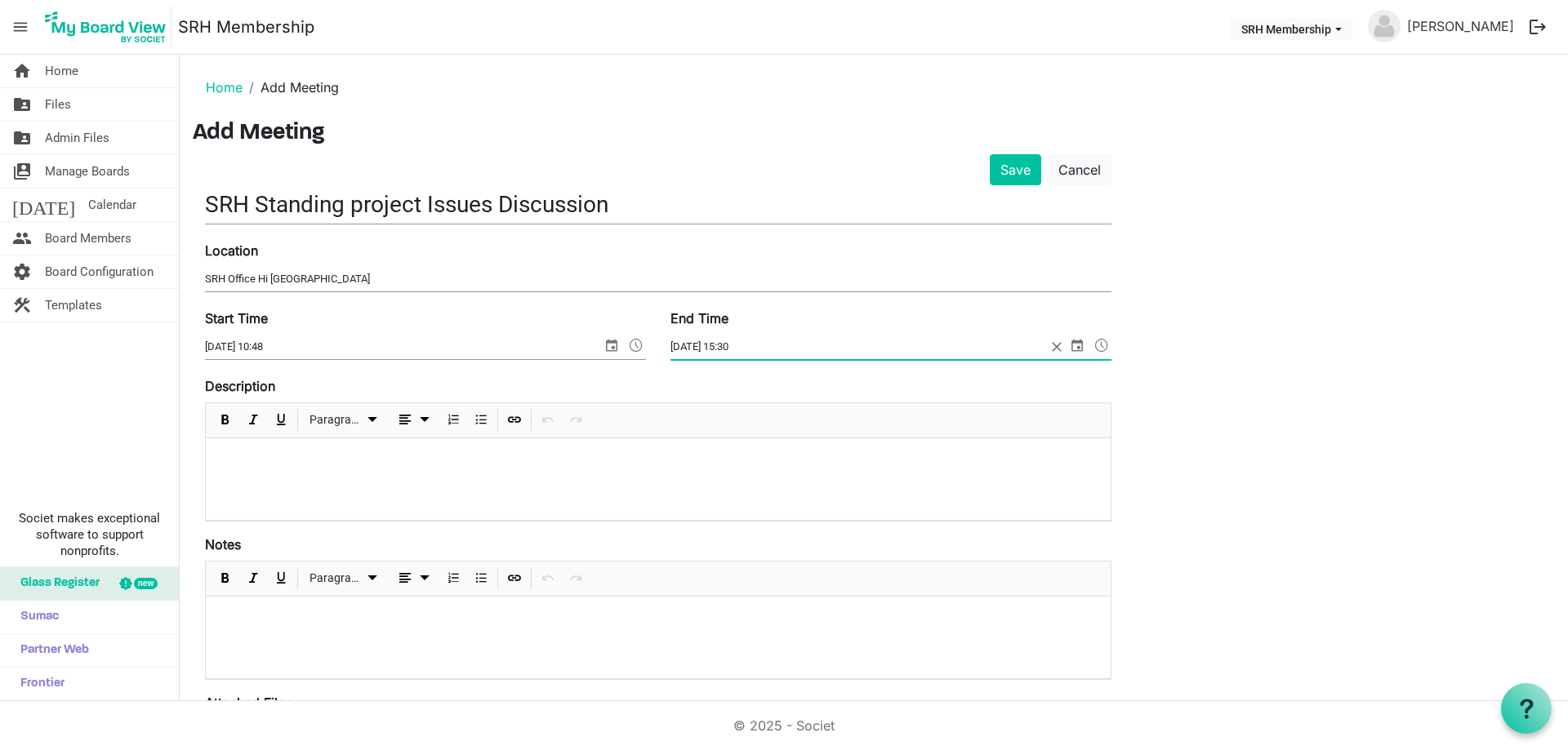
click at [754, 344] on input "27/09/2025 15:30" at bounding box center [857, 347] width 376 height 25
type input "27/09/2025 15:38"
drag, startPoint x: 1257, startPoint y: 427, endPoint x: 1249, endPoint y: 424, distance: 8.5
click at [1257, 428] on div "Save Cancel SRH Standing project Issues Discussion Location SRH Office Hi Kuwai…" at bounding box center [873, 592] width 1362 height 877
click at [449, 452] on p at bounding box center [658, 460] width 878 height 17
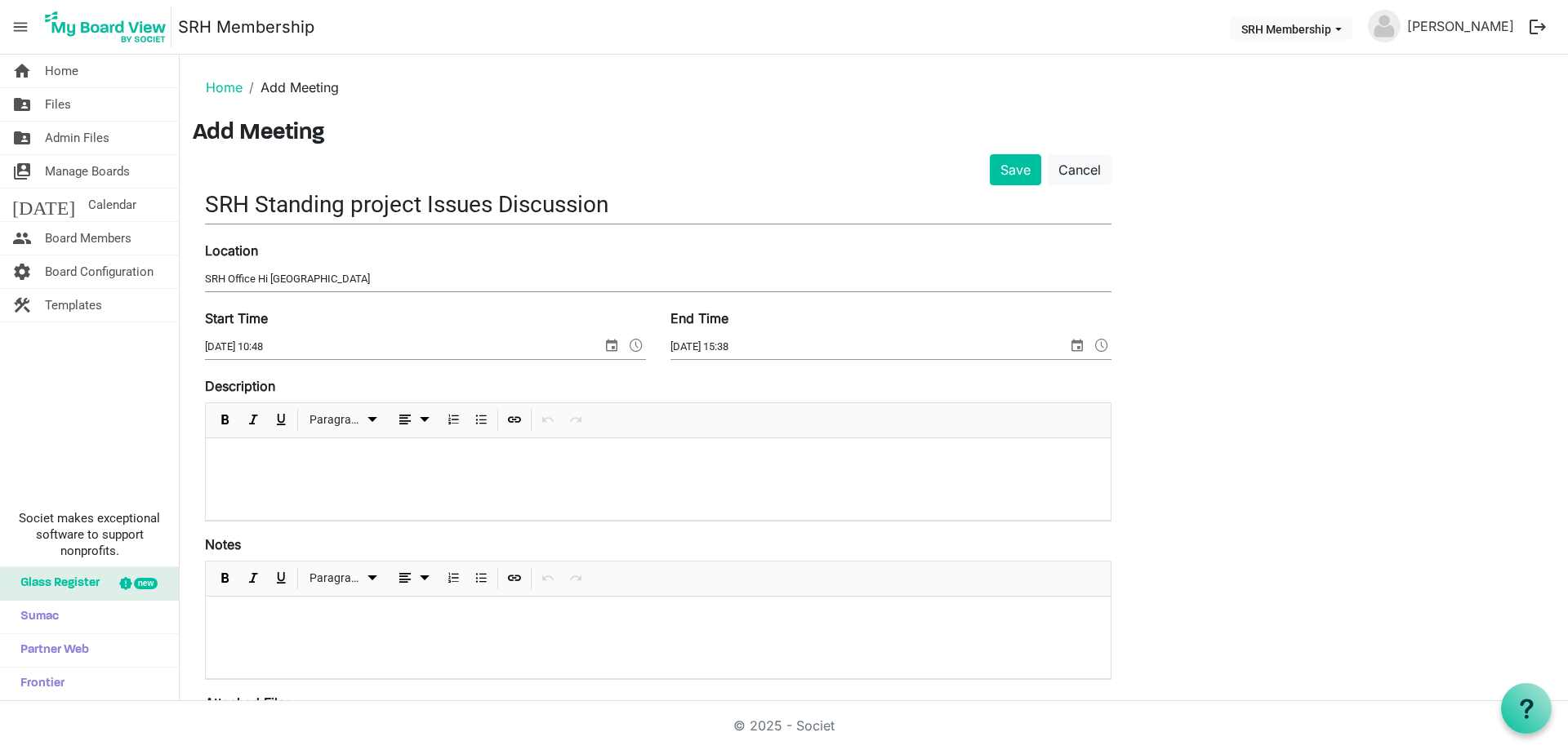
click at [298, 475] on div at bounding box center [658, 479] width 905 height 81
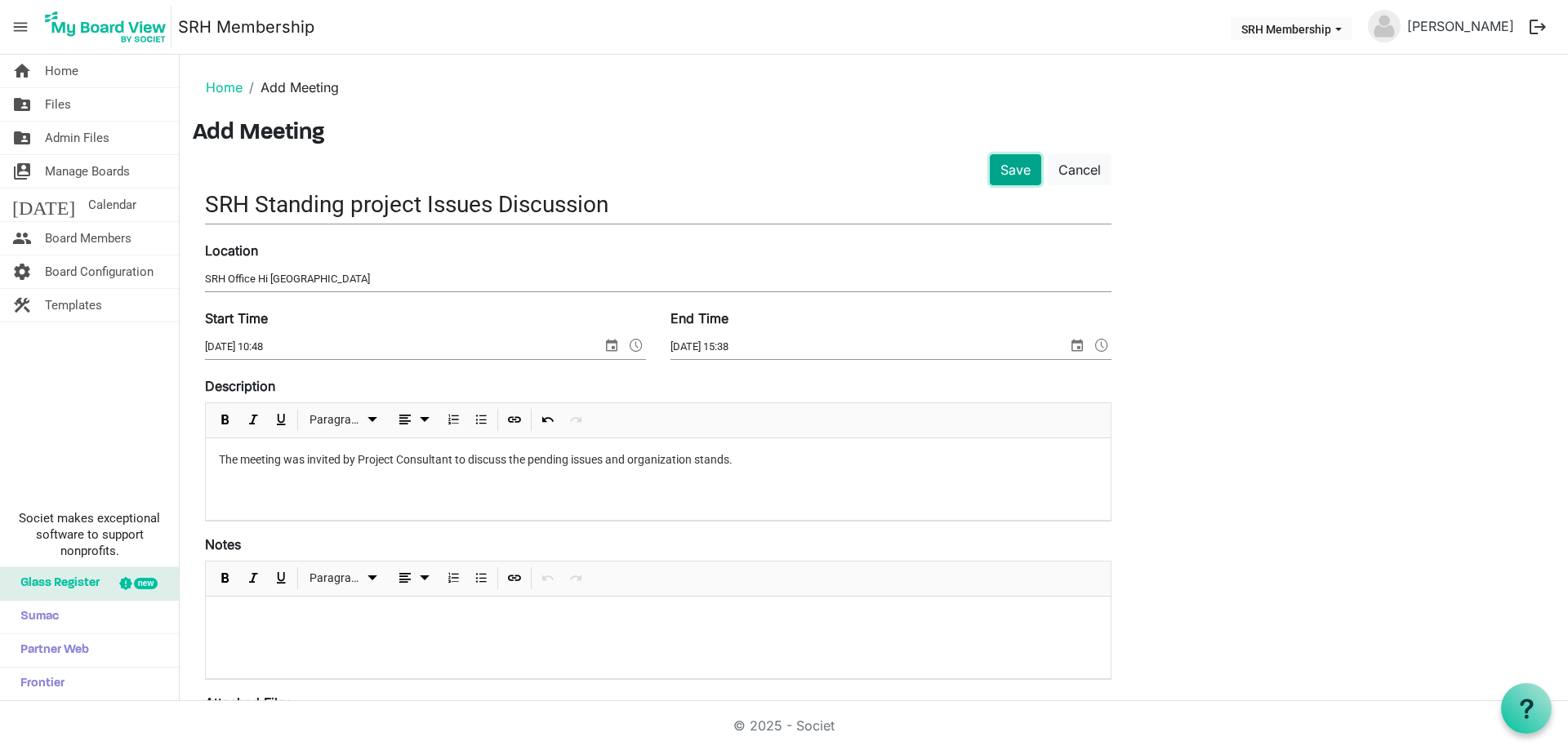
click at [1006, 173] on button "Save" at bounding box center [1016, 169] width 52 height 31
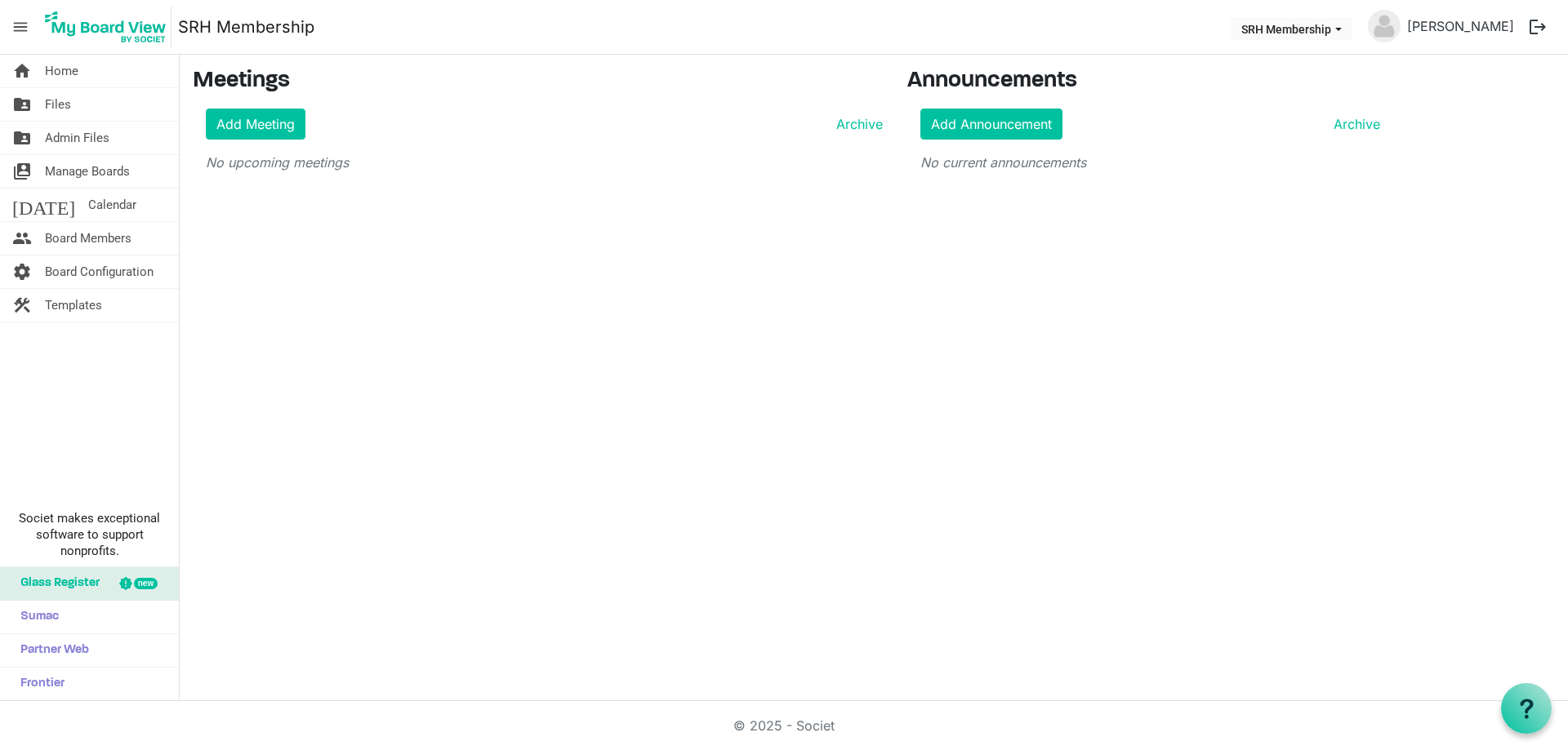
click at [659, 329] on div "home Home folder_shared Files folder_shared Admin Files switch_account Manage B…" at bounding box center [784, 377] width 1568 height 647
click at [119, 175] on span "Manage Boards" at bounding box center [87, 171] width 85 height 33
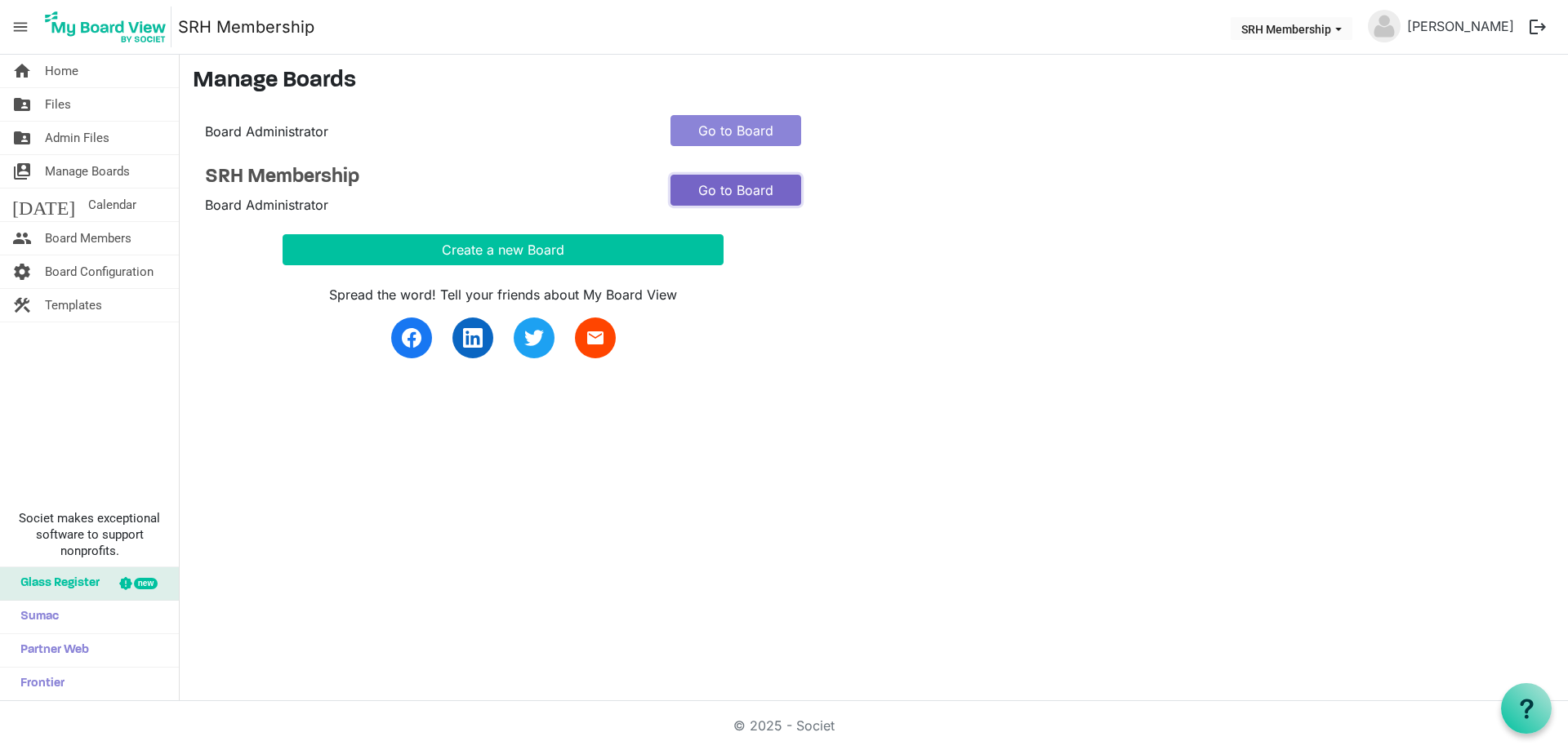
click at [731, 196] on link "Go to Board" at bounding box center [735, 189] width 131 height 31
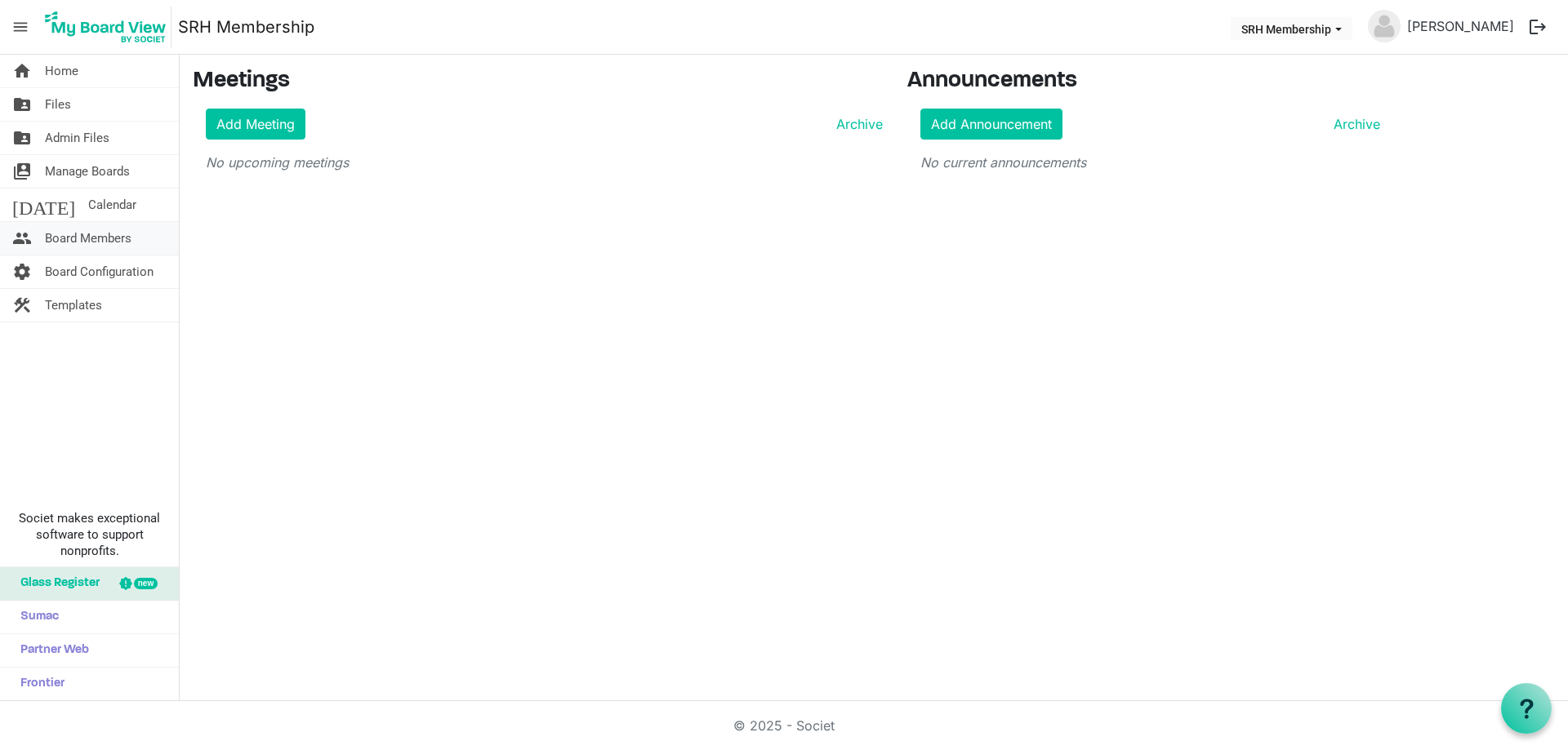
click at [105, 235] on span "Board Members" at bounding box center [87, 238] width 86 height 33
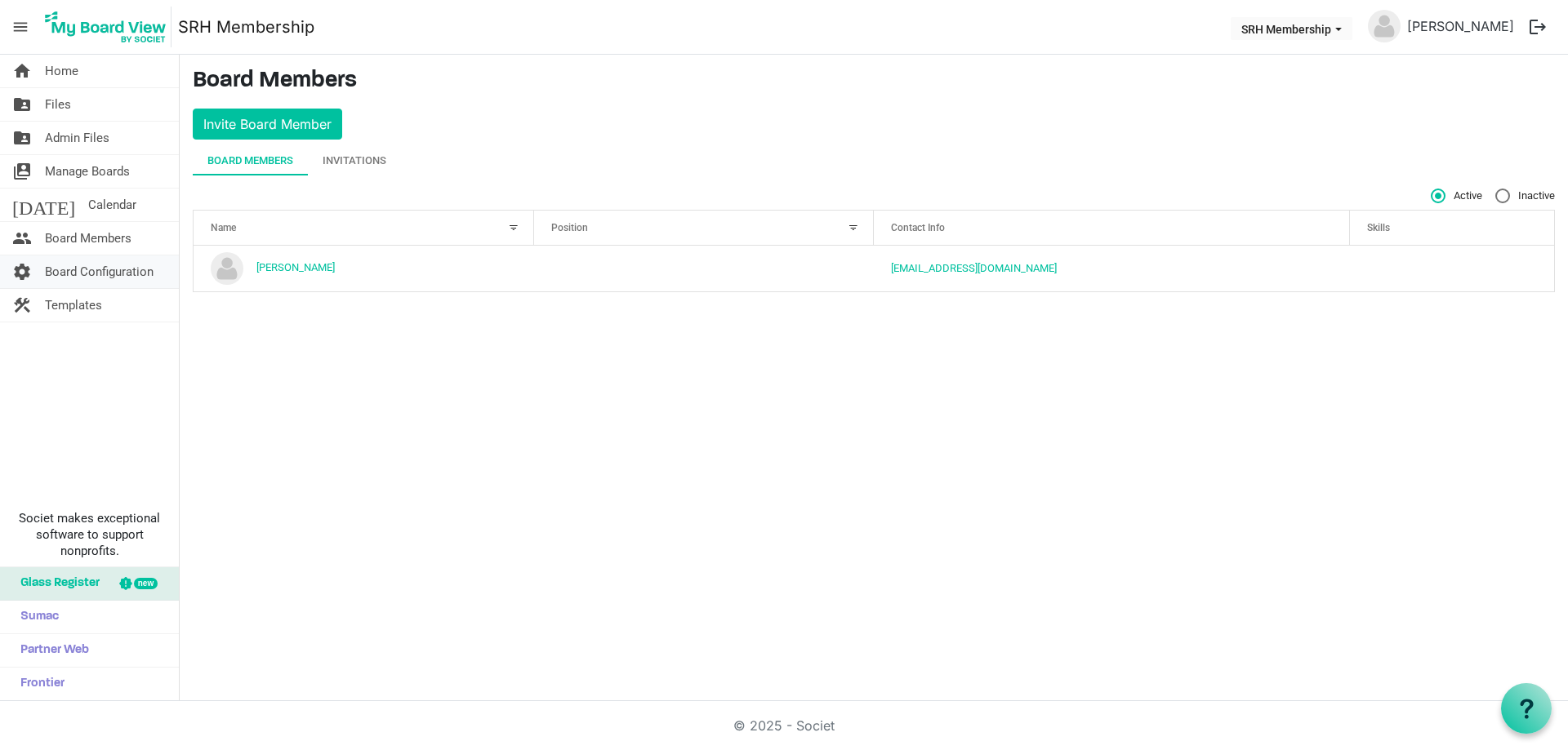
click at [128, 275] on span "Board Configuration" at bounding box center [99, 271] width 109 height 33
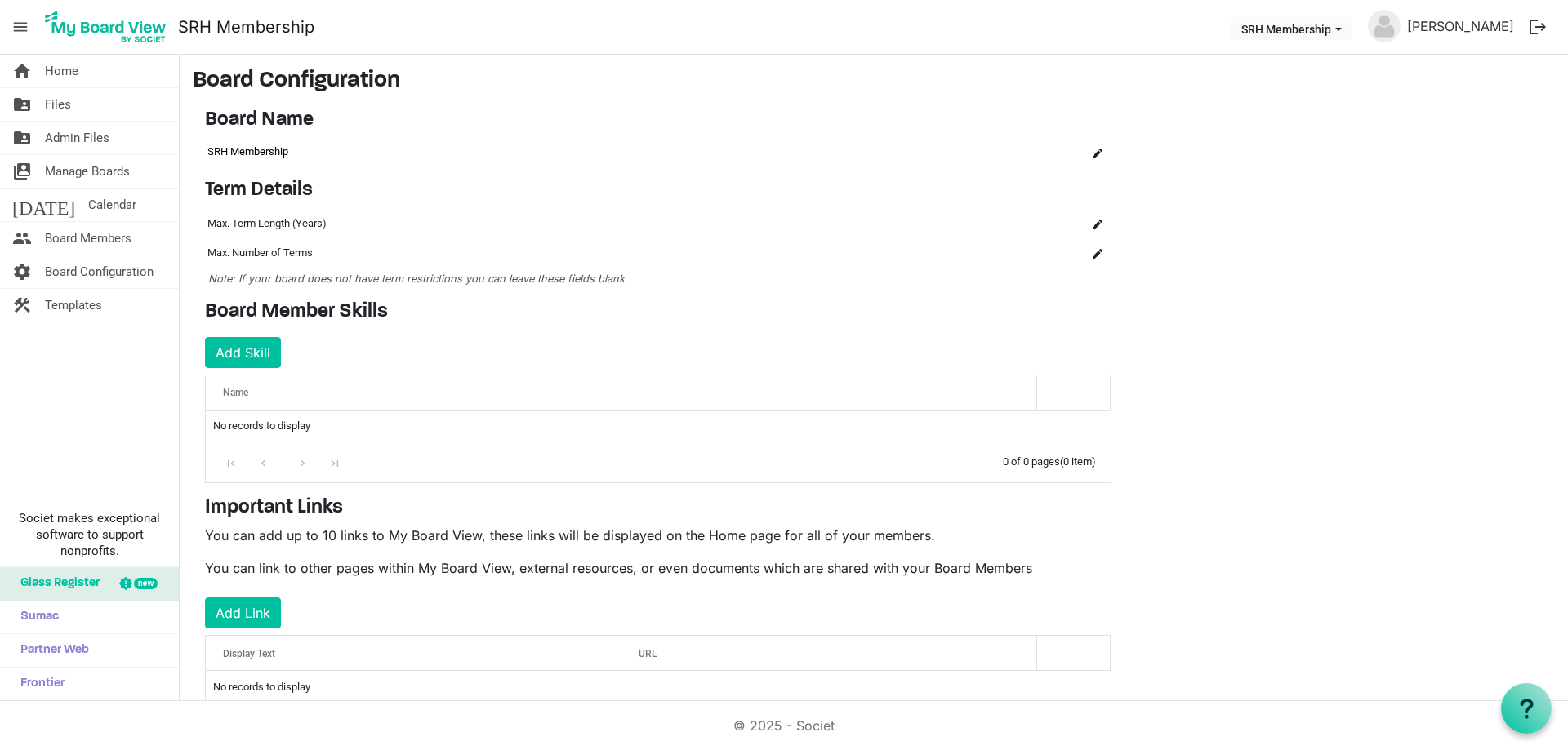
click at [276, 144] on td "SRH Membership" at bounding box center [629, 152] width 849 height 28
click at [267, 123] on h4 "Board Name" at bounding box center [658, 121] width 907 height 24
click at [272, 235] on td "Max. Term Length (Years)" at bounding box center [589, 224] width 767 height 30
click at [85, 303] on span "Templates" at bounding box center [73, 305] width 57 height 33
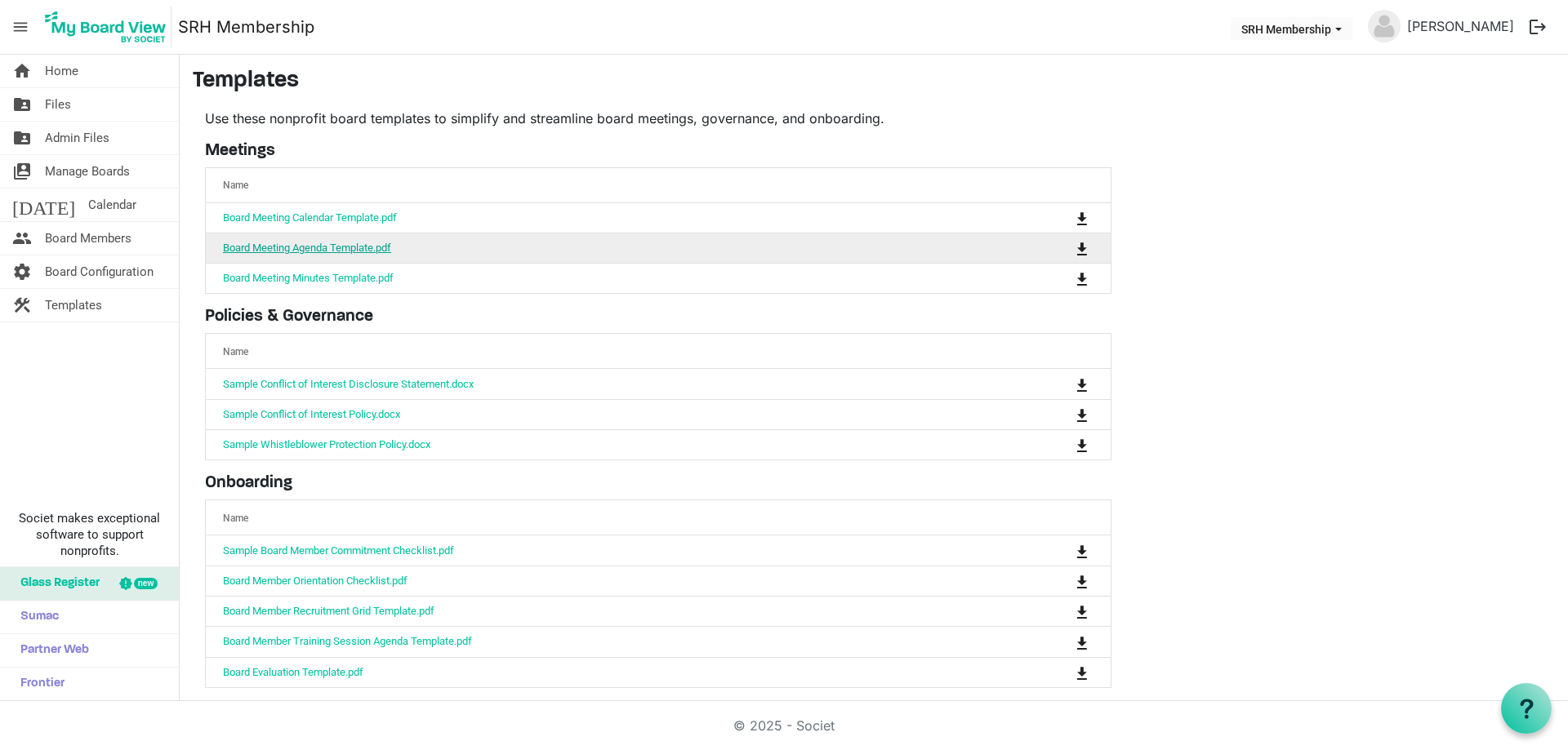
click at [369, 245] on link "Board Meeting Agenda Template.pdf" at bounding box center [307, 248] width 168 height 12
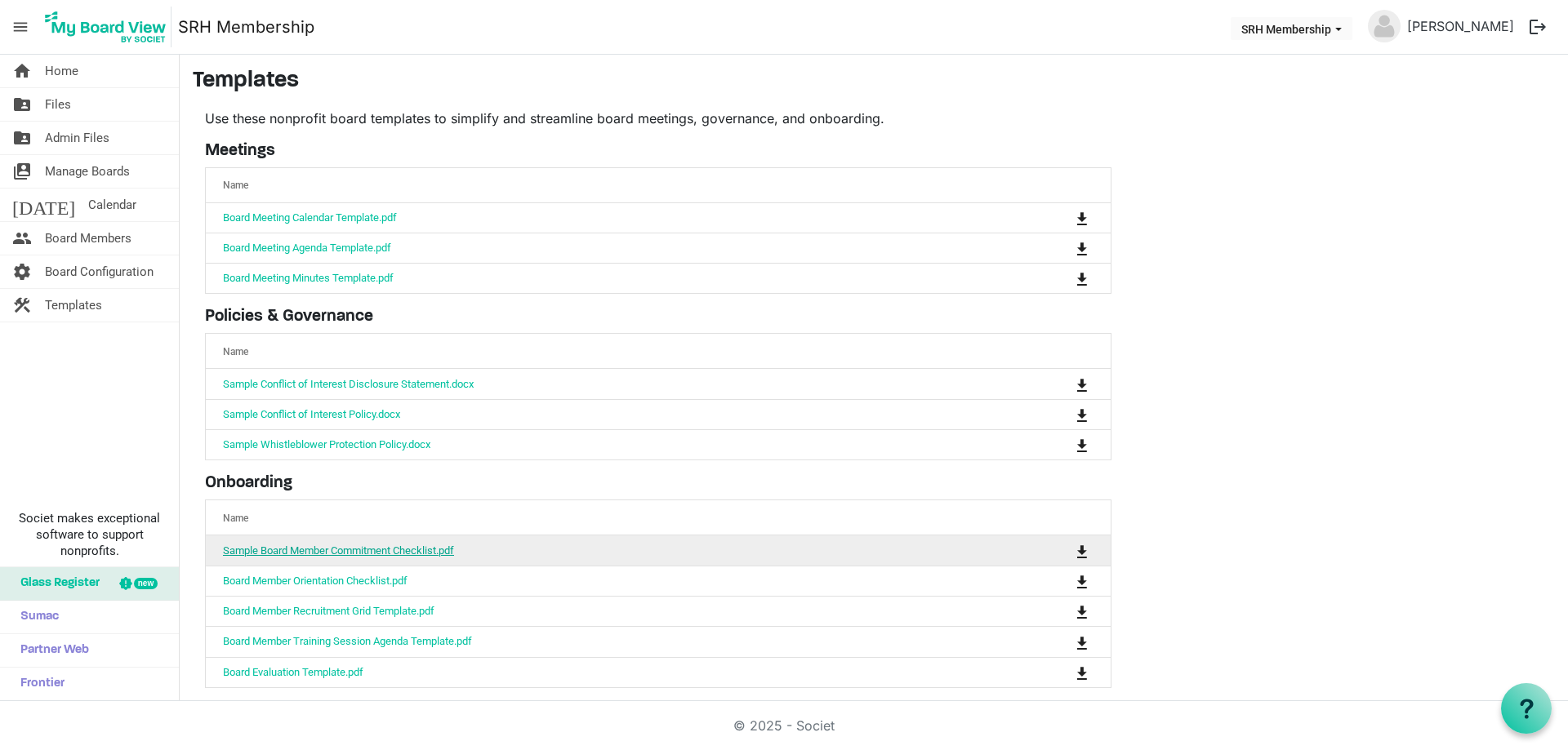
click at [369, 551] on link "Sample Board Member Commitment Checklist.pdf" at bounding box center [338, 551] width 231 height 12
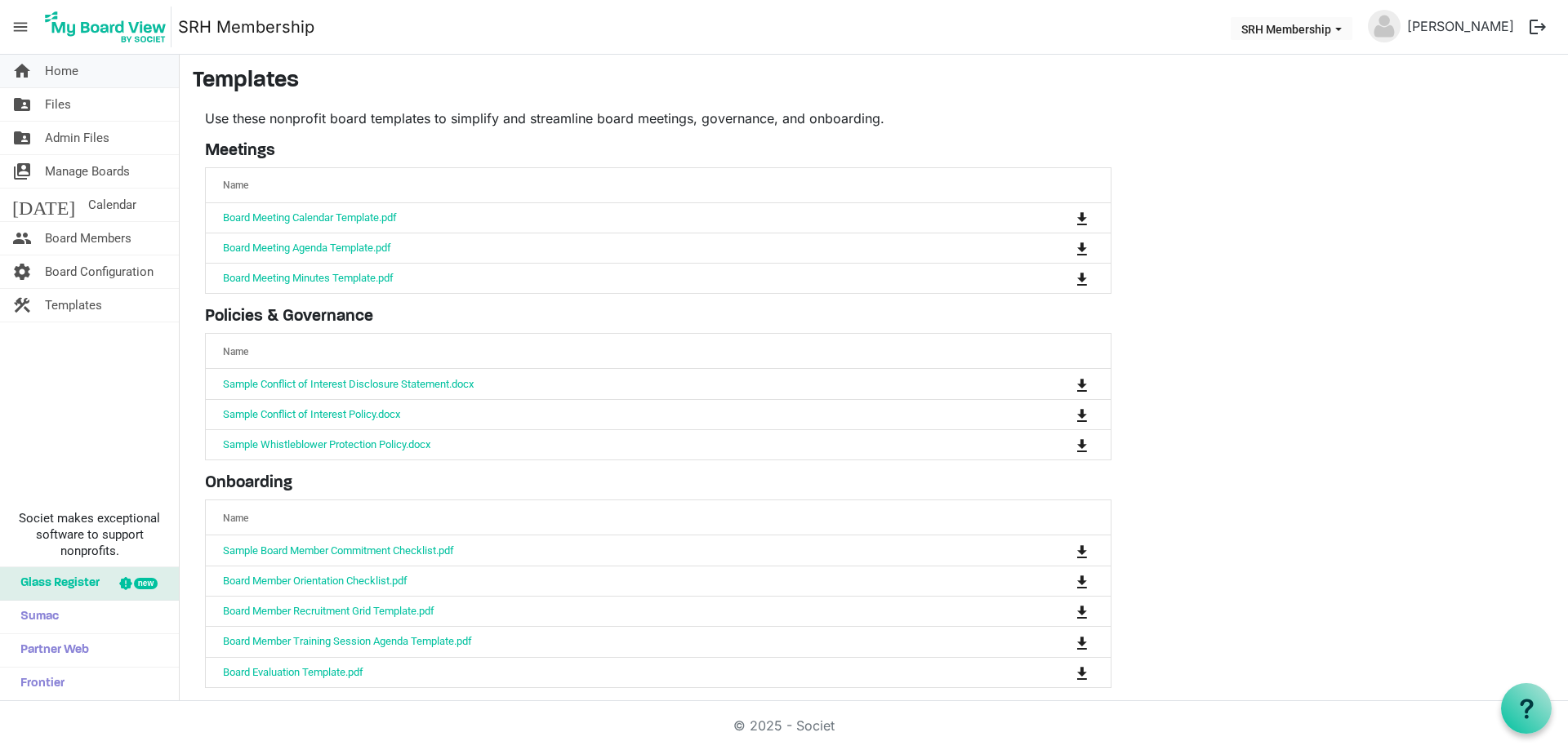
click at [85, 74] on link "home Home" at bounding box center [89, 70] width 178 height 33
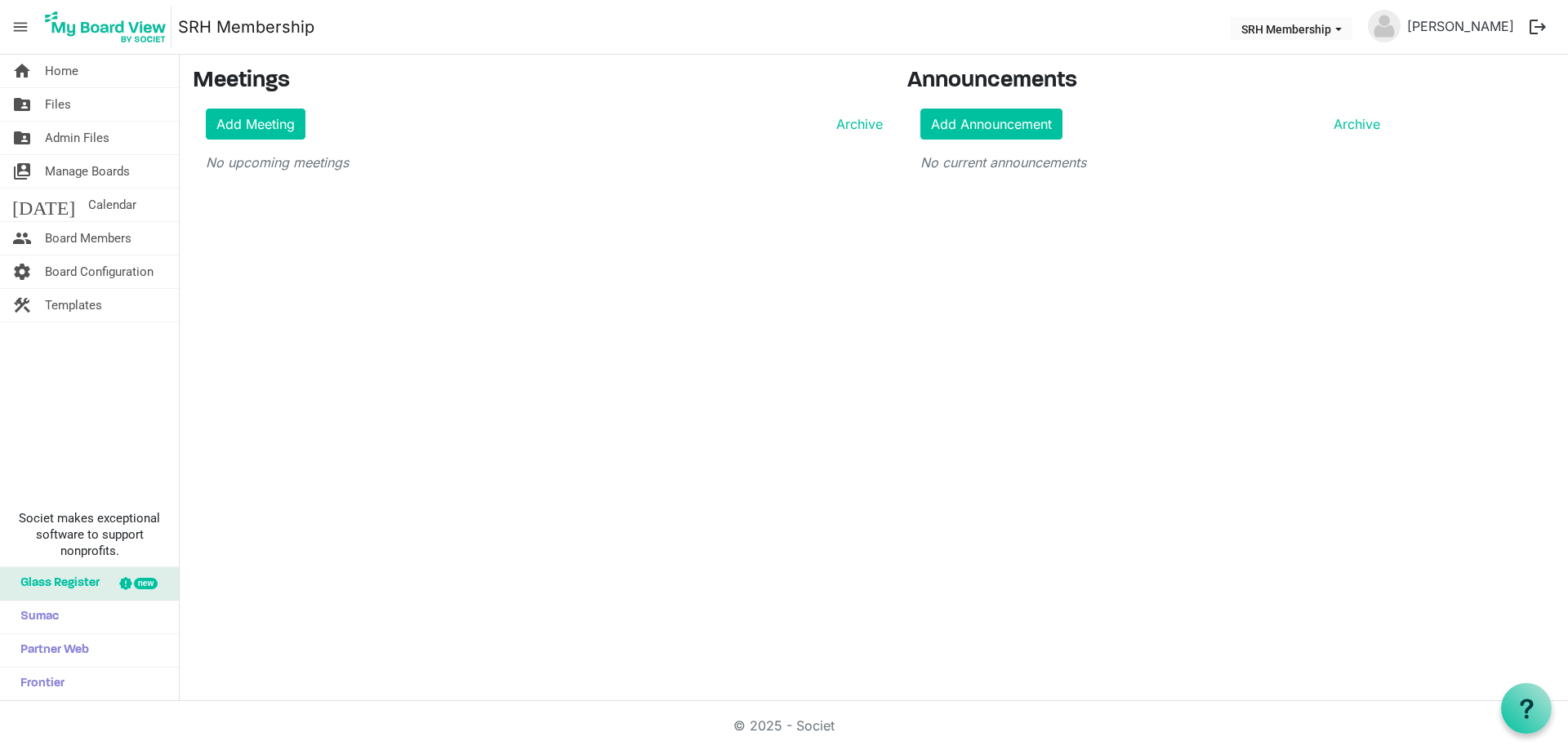
click at [1069, 360] on div "home Home folder_shared Files folder_shared Admin Files switch_account Manage B…" at bounding box center [784, 377] width 1568 height 647
click at [276, 131] on link "Add Meeting" at bounding box center [256, 124] width 100 height 31
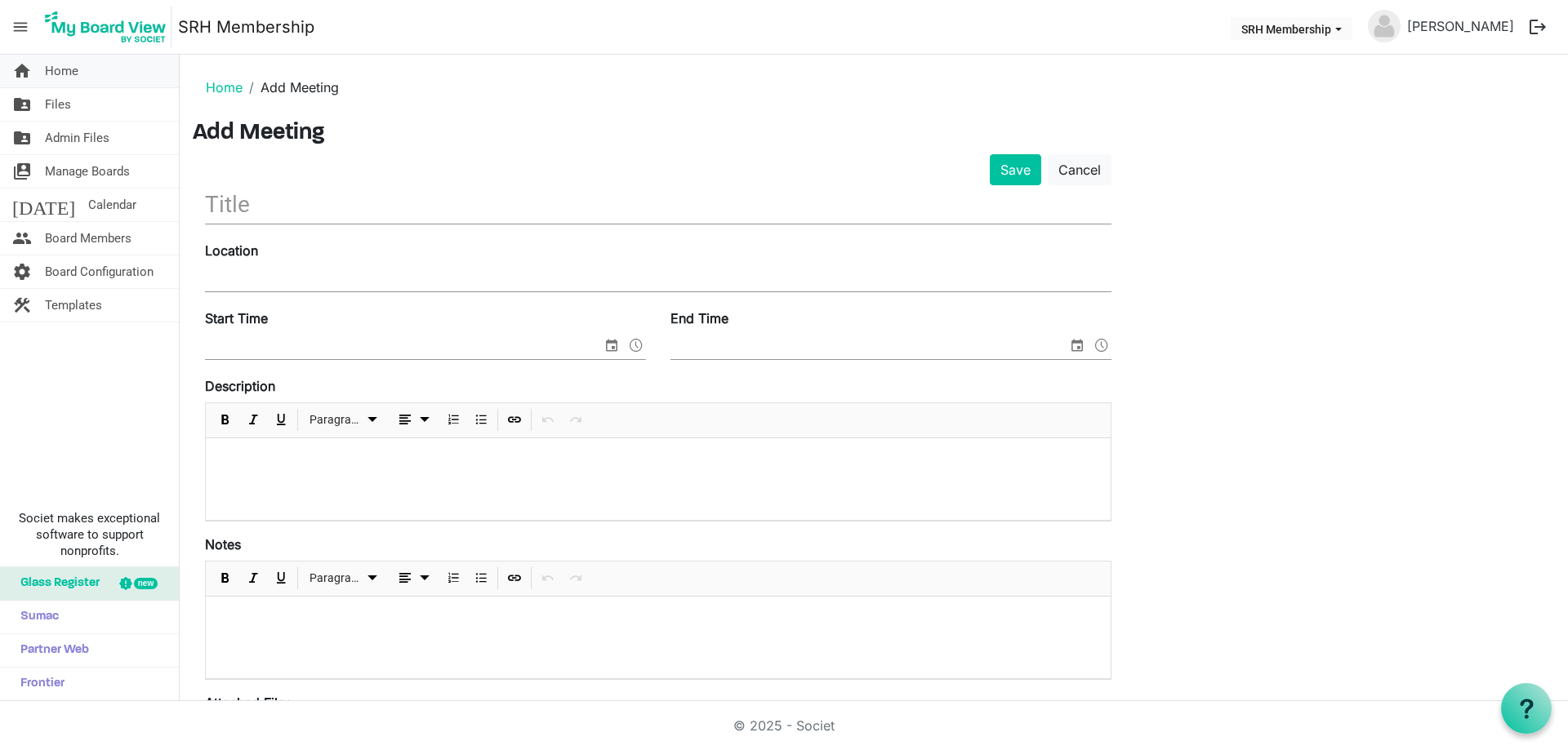
click at [57, 72] on span "Home" at bounding box center [61, 70] width 34 height 33
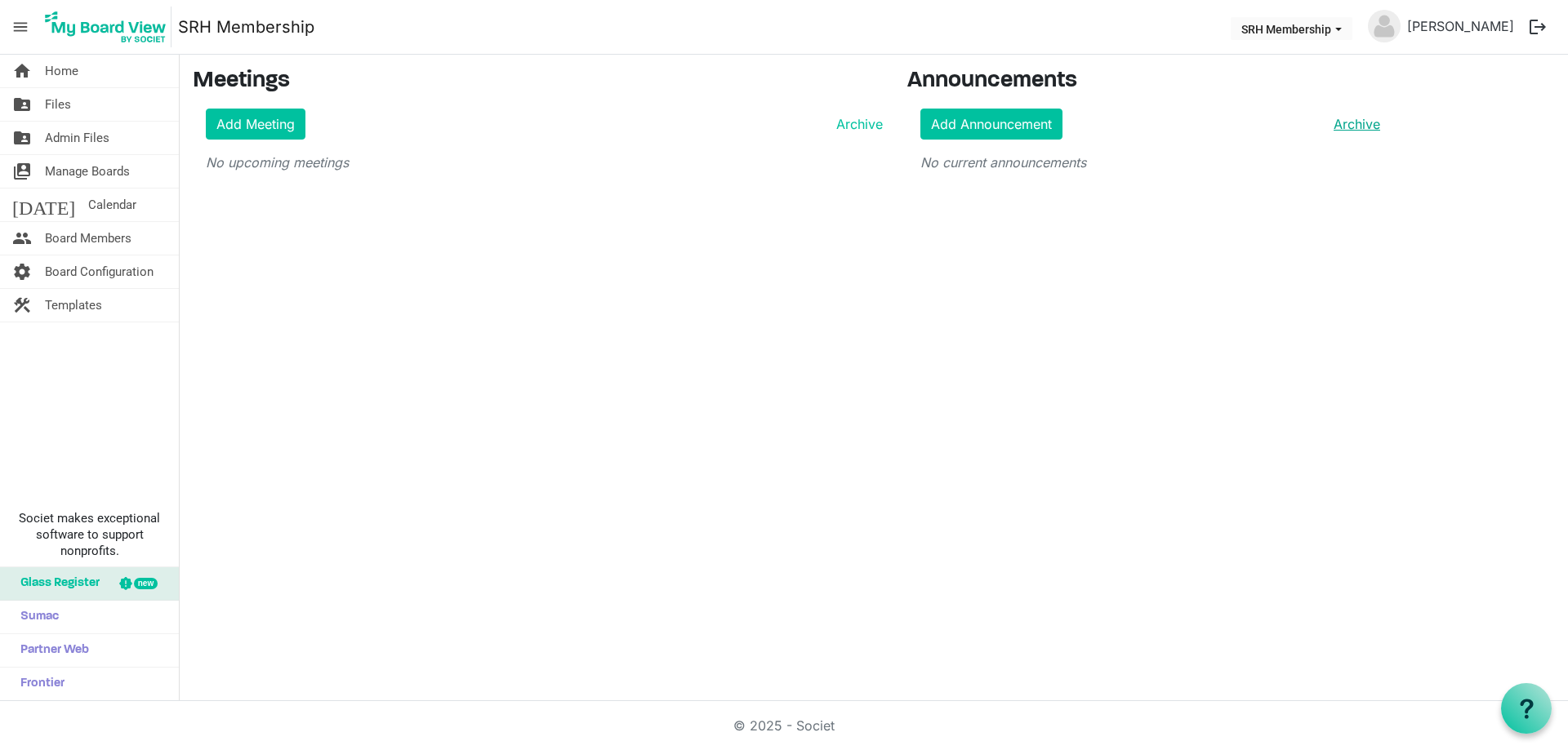
click at [1357, 122] on link "Archive" at bounding box center [1354, 124] width 54 height 20
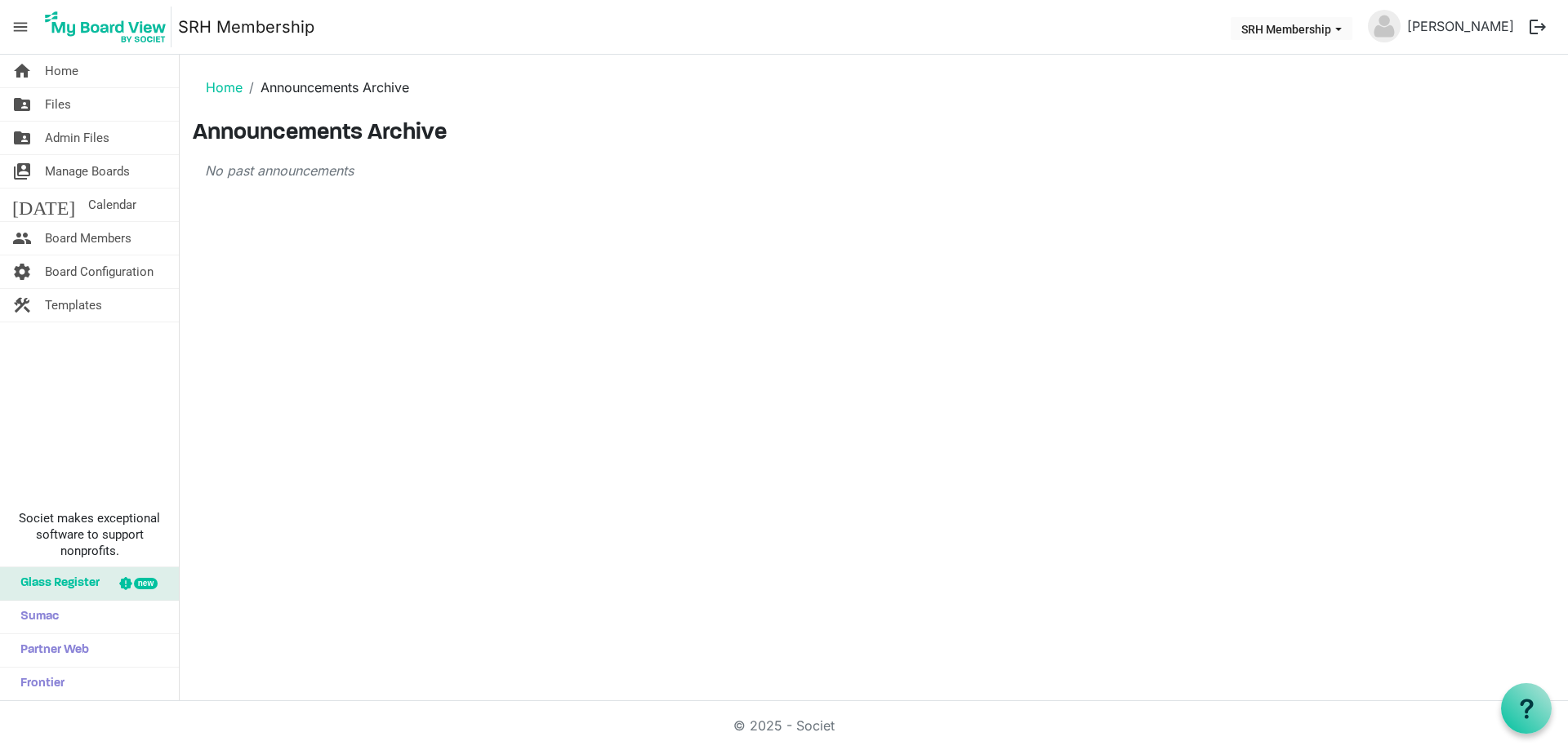
click at [360, 86] on li "Announcements Archive" at bounding box center [326, 87] width 167 height 20
click at [224, 93] on link "Home" at bounding box center [224, 87] width 37 height 16
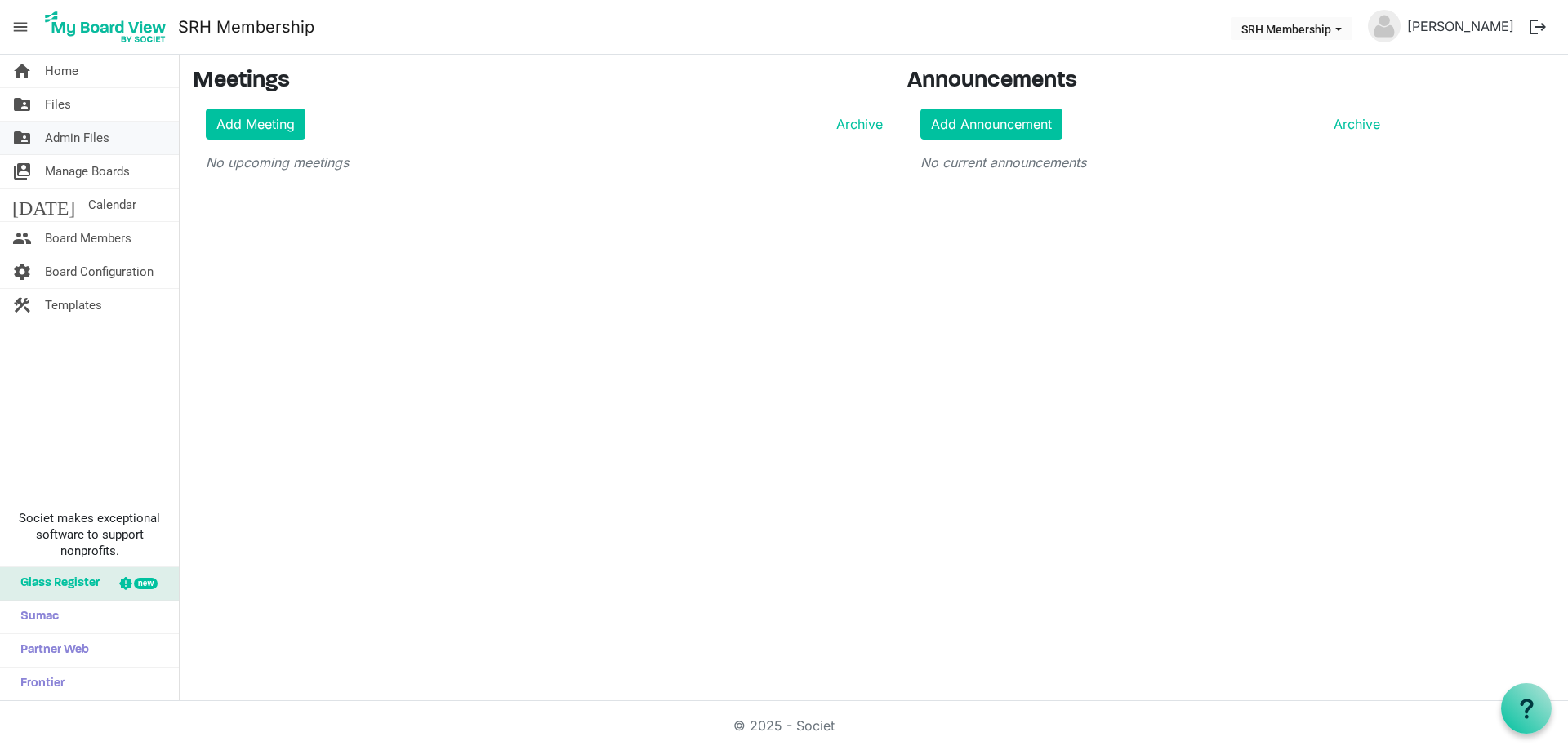
click at [86, 138] on span "Admin Files" at bounding box center [76, 138] width 64 height 33
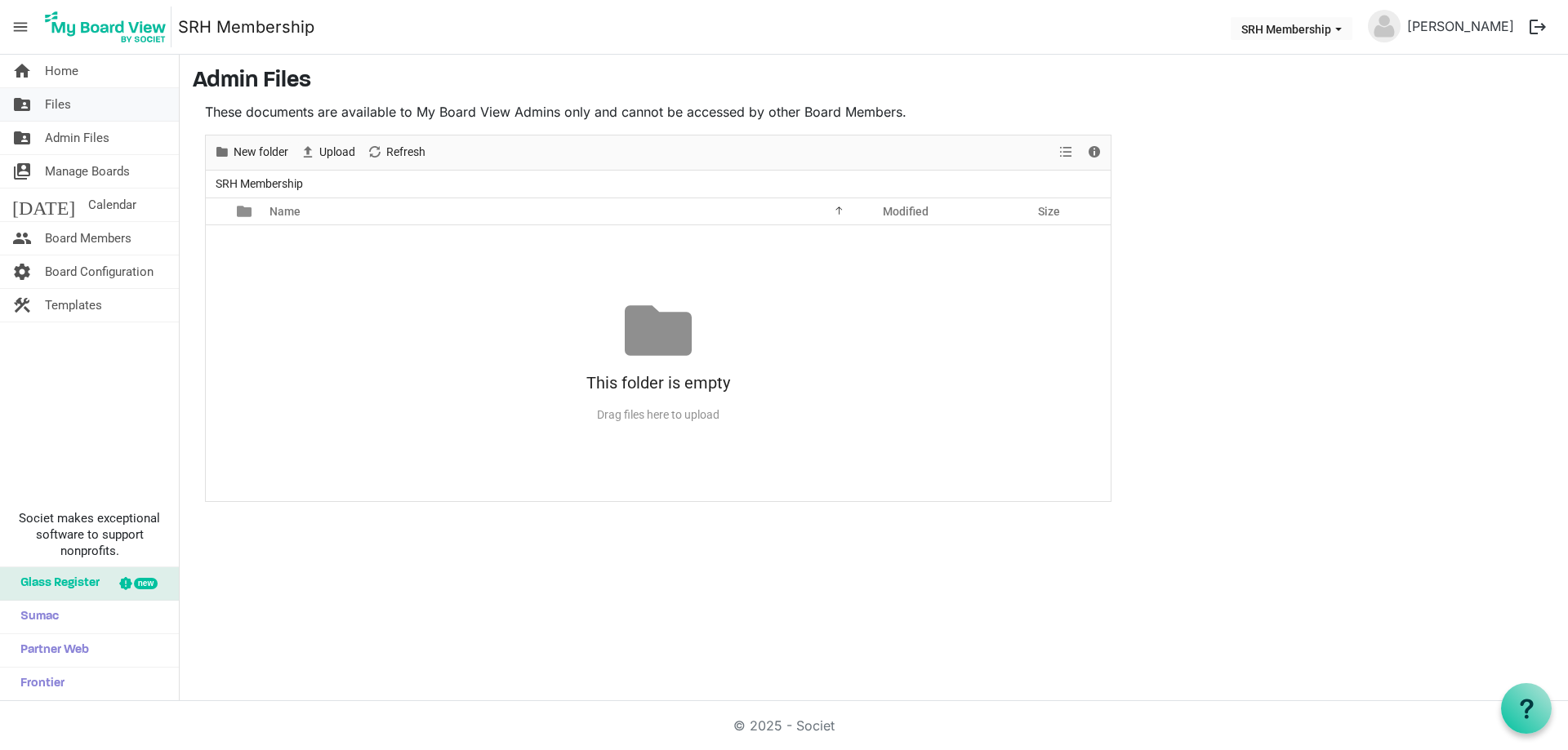
click at [49, 105] on span "Files" at bounding box center [57, 104] width 26 height 33
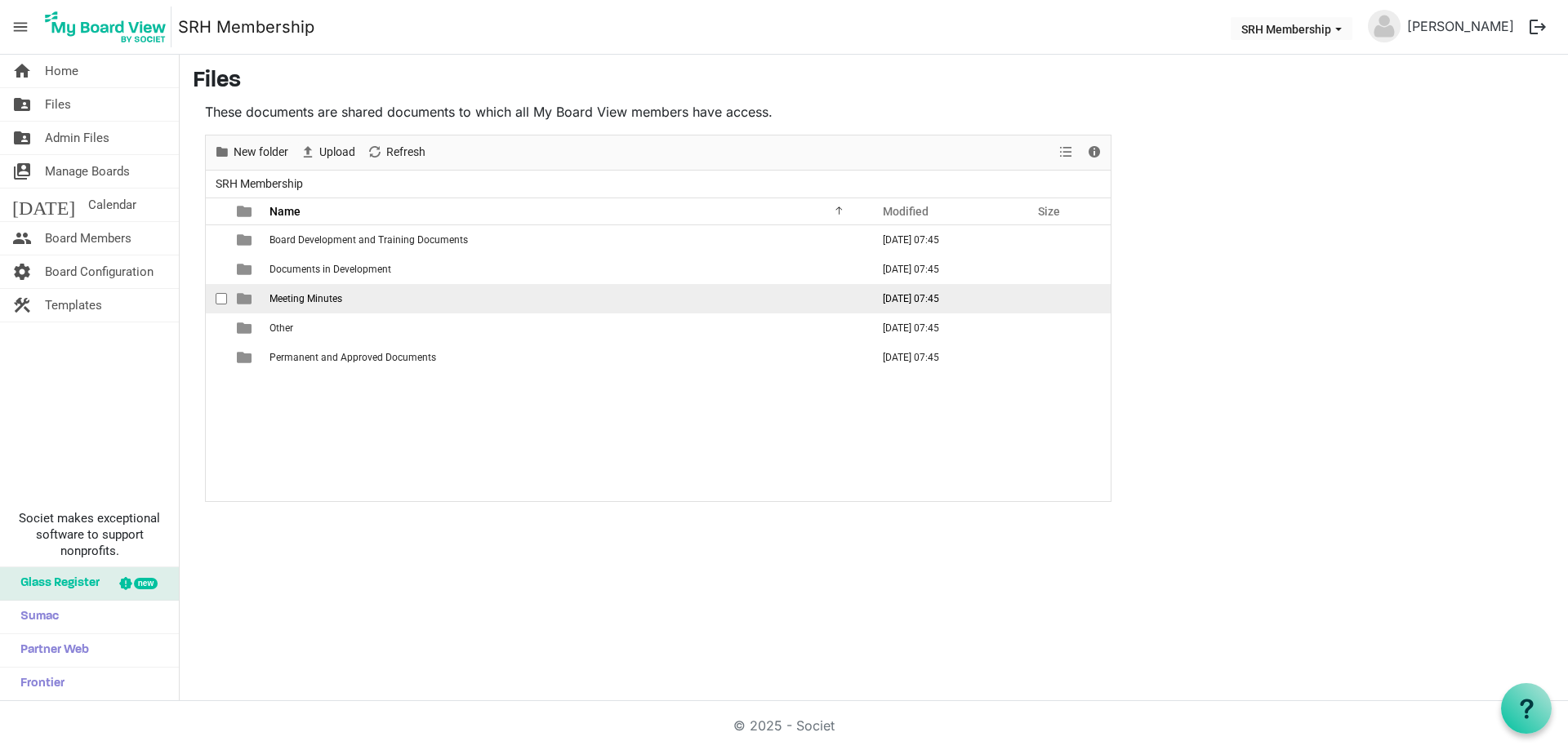
click at [313, 294] on span "Meeting Minutes" at bounding box center [305, 299] width 72 height 12
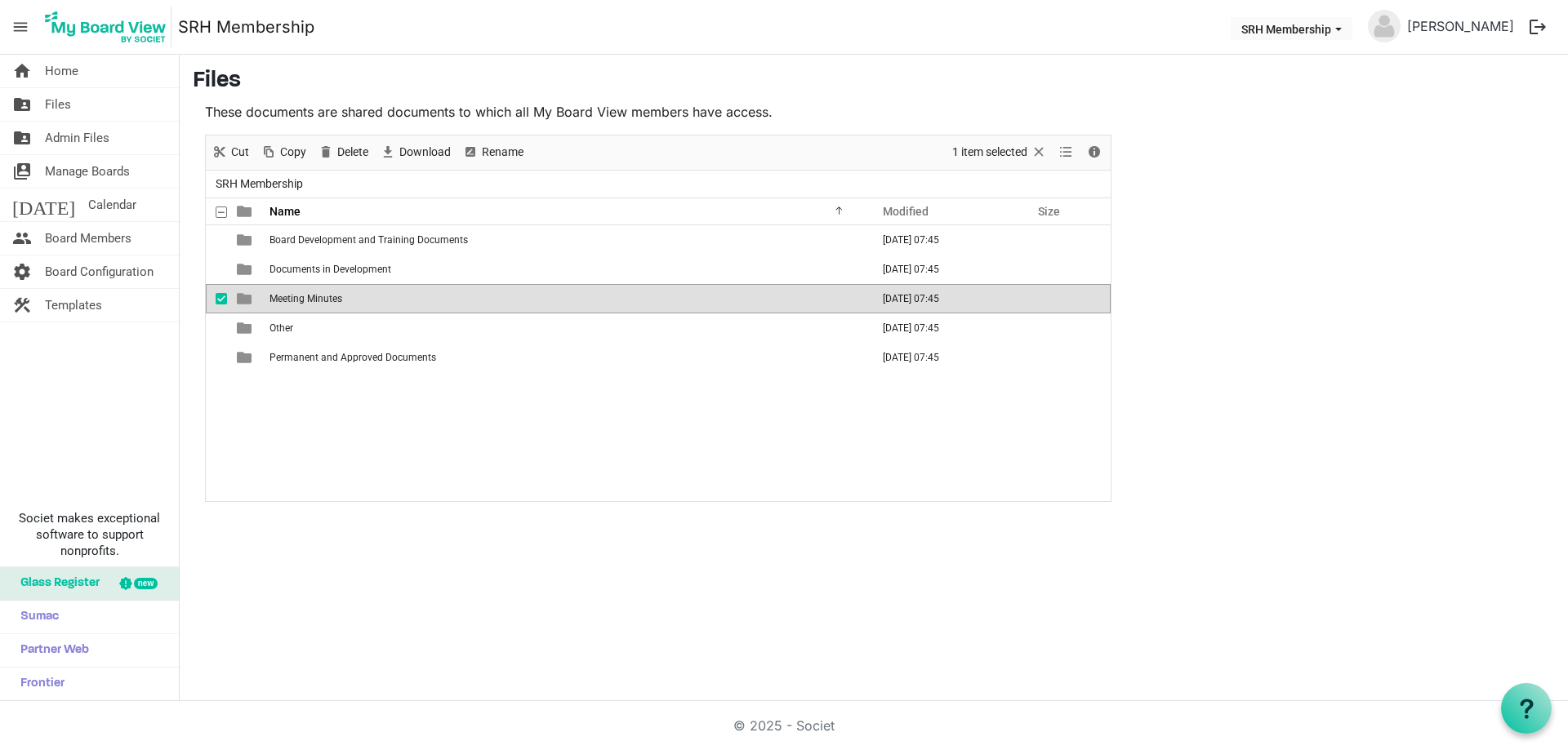
click at [366, 303] on td "Meeting Minutes" at bounding box center [565, 299] width 601 height 30
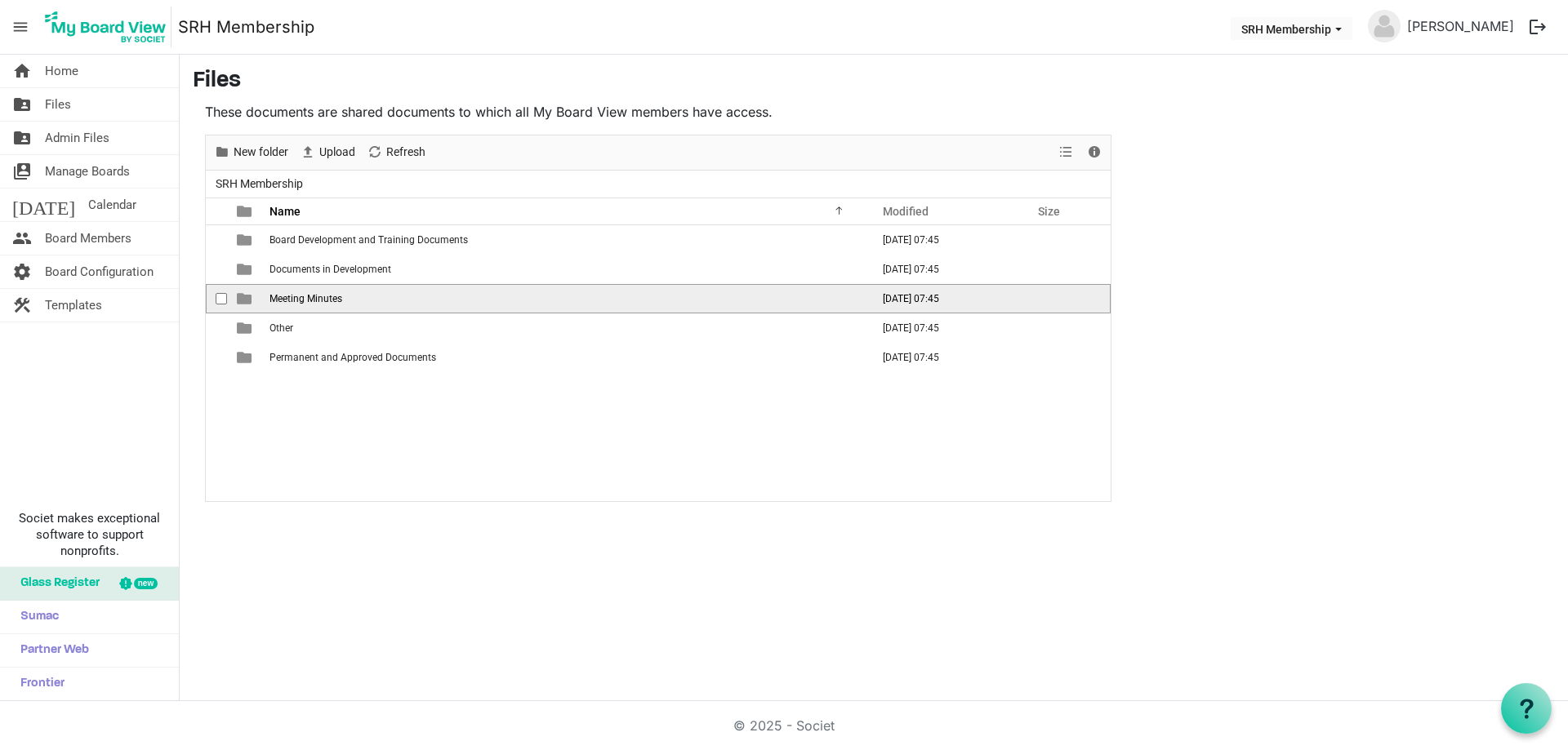
click at [366, 303] on td "Meeting Minutes" at bounding box center [565, 299] width 601 height 30
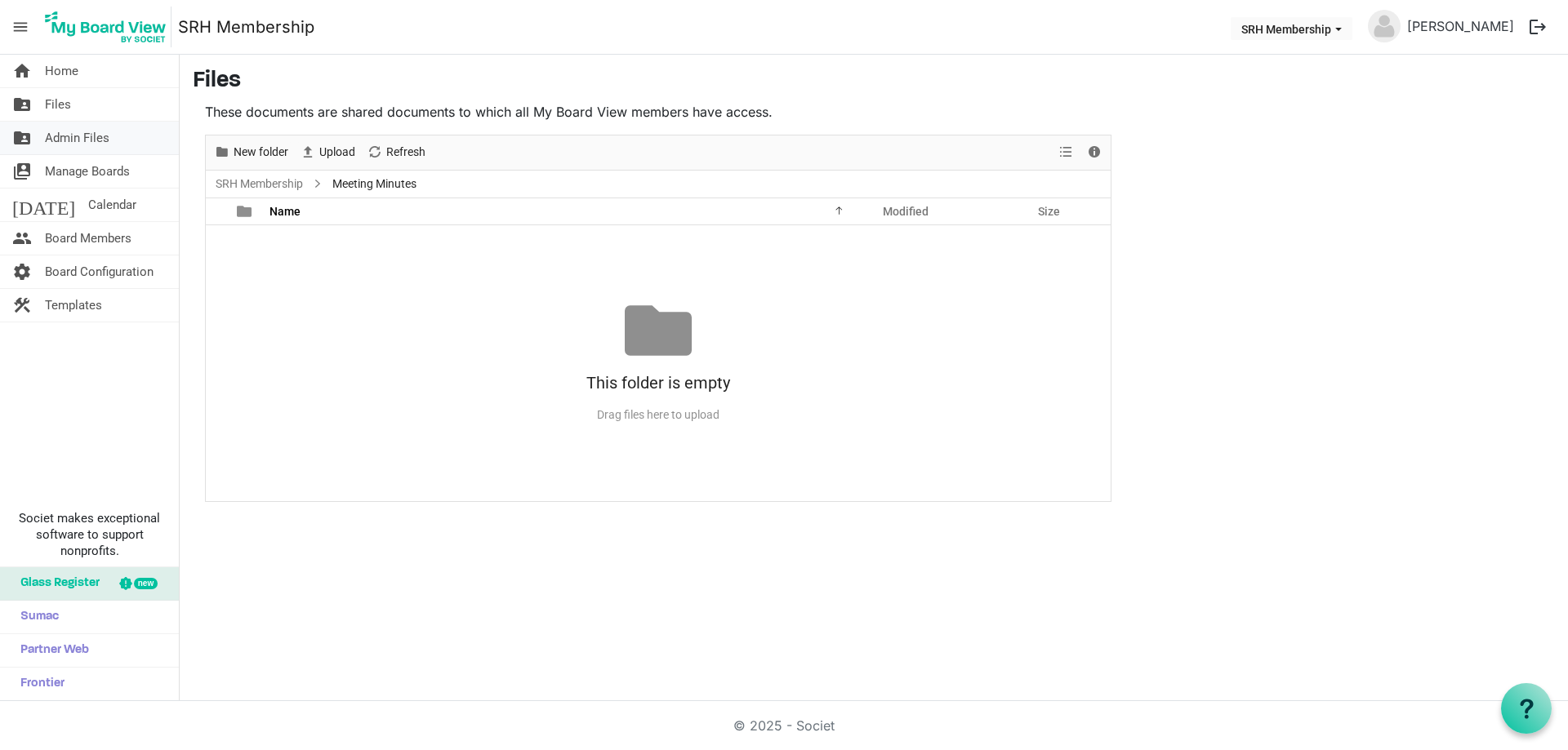
click at [72, 142] on span "Admin Files" at bounding box center [76, 138] width 64 height 33
click at [56, 103] on span "Files" at bounding box center [57, 104] width 26 height 33
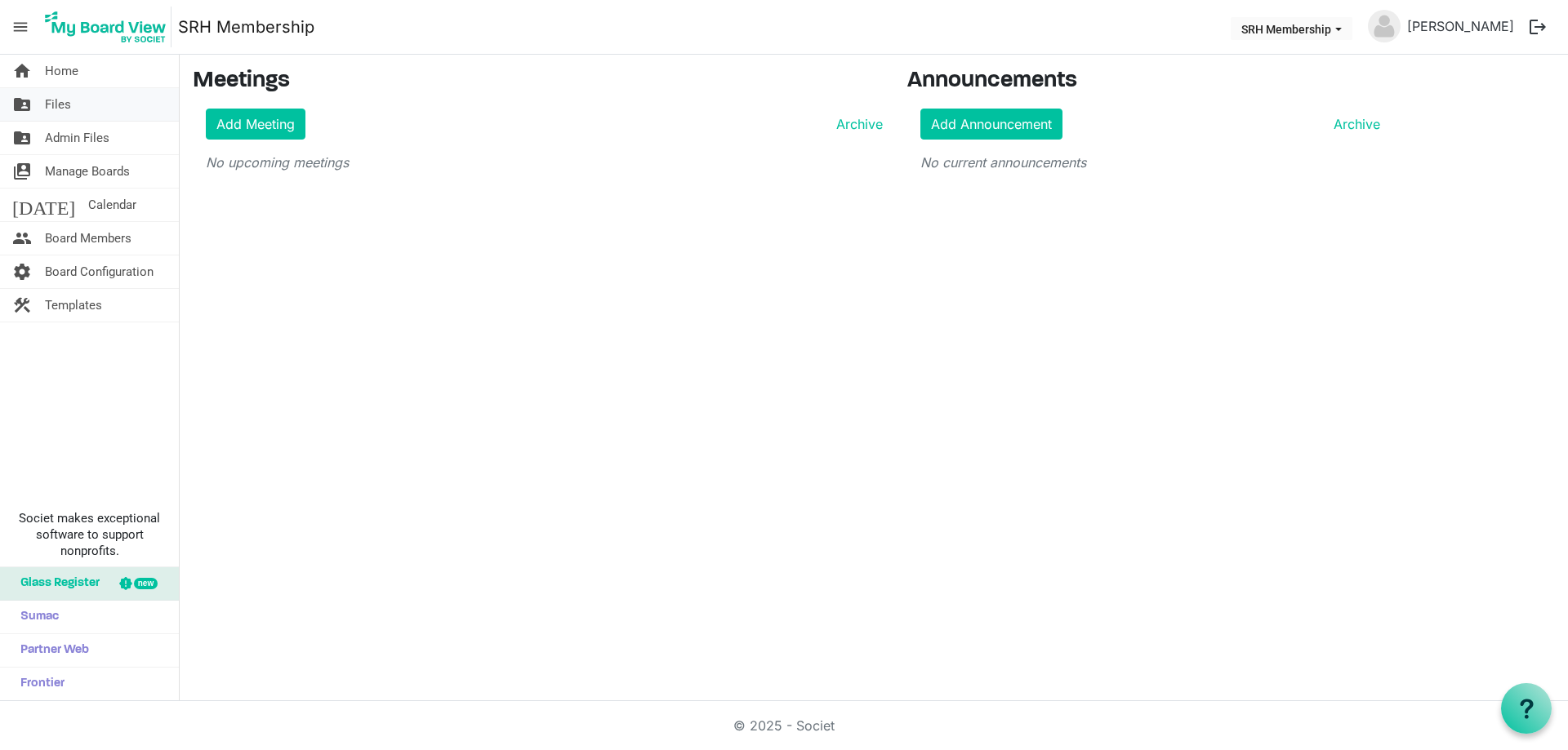
click at [86, 105] on link "folder_shared Files" at bounding box center [89, 104] width 178 height 33
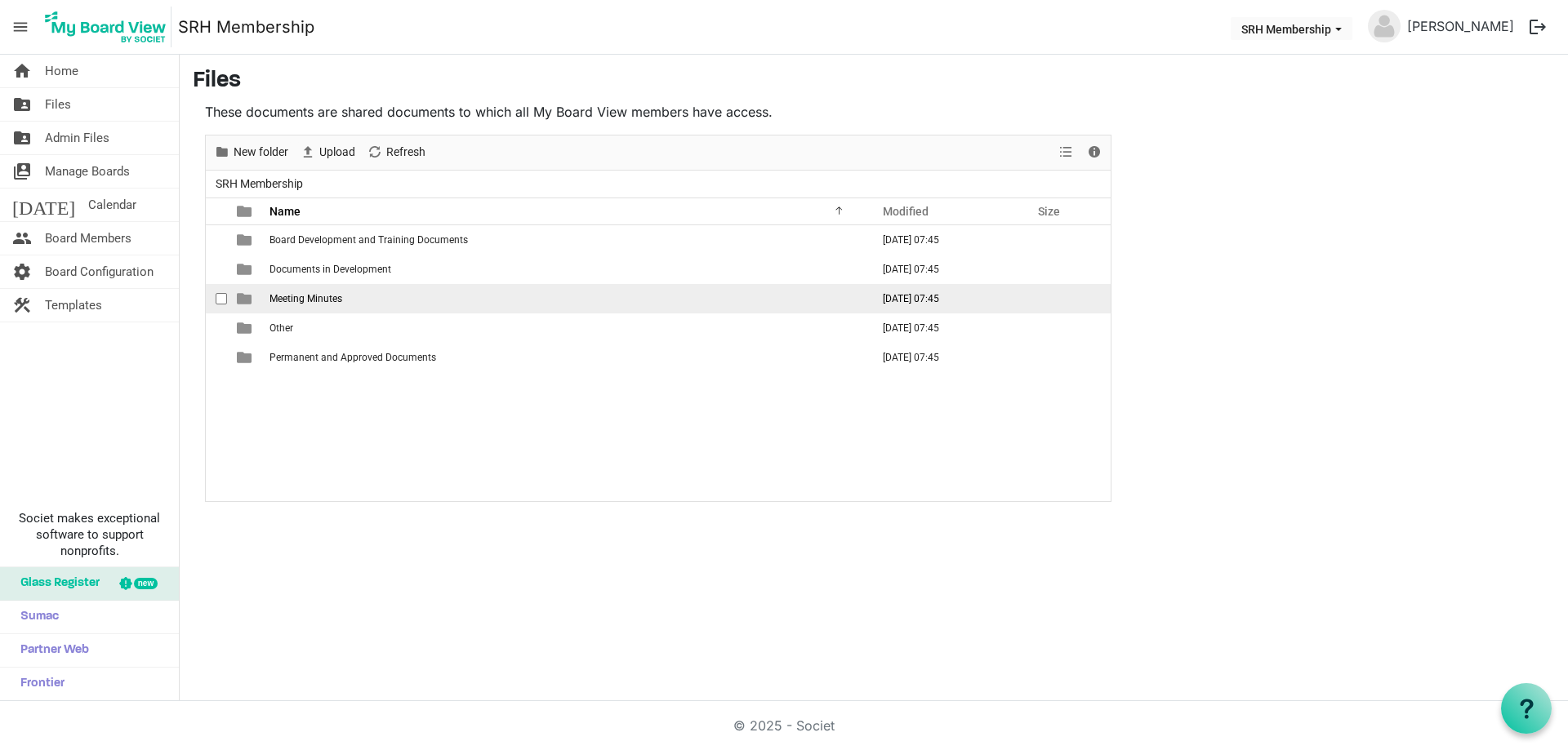
click at [355, 296] on td "Meeting Minutes" at bounding box center [565, 299] width 601 height 30
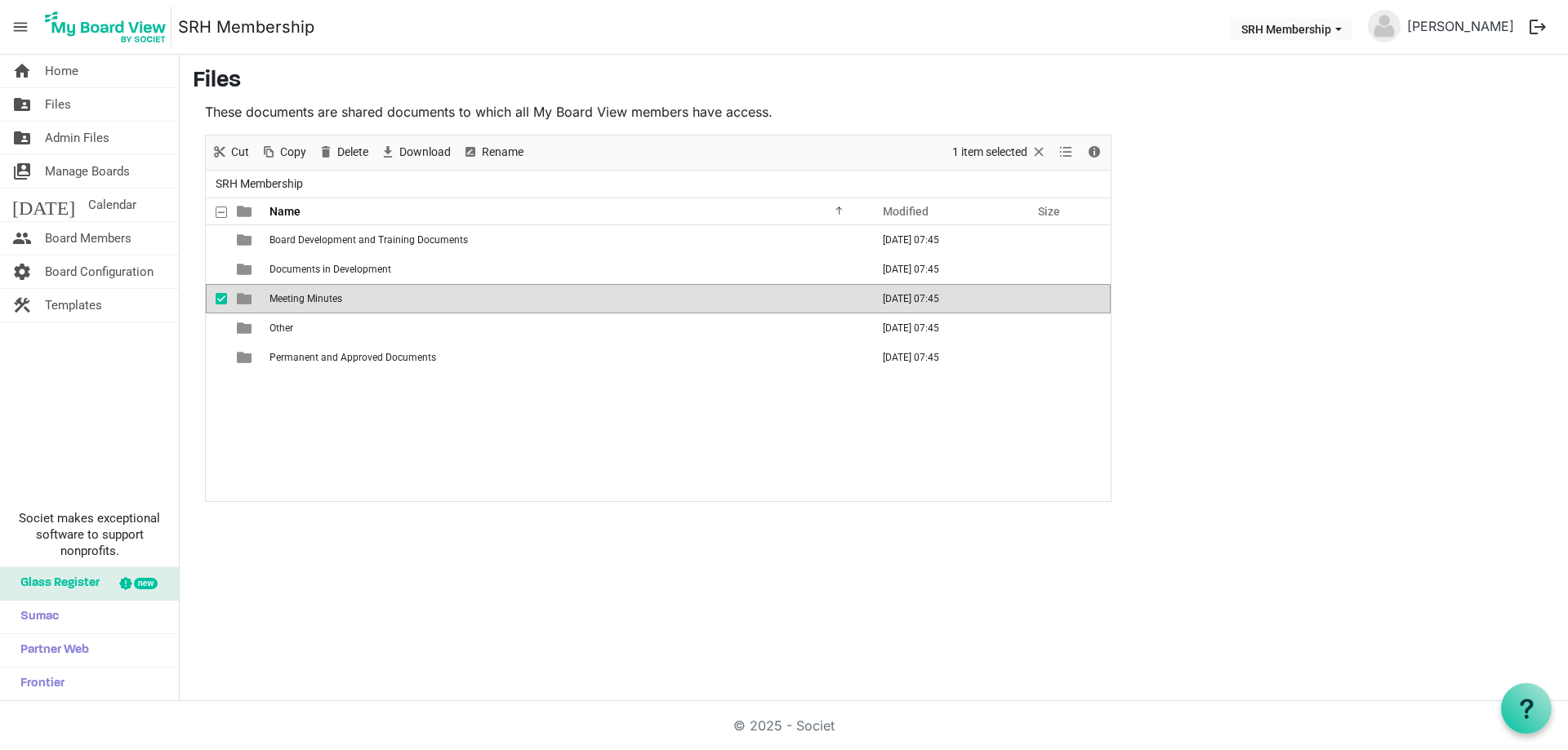
click at [355, 296] on td "Meeting Minutes" at bounding box center [565, 299] width 601 height 30
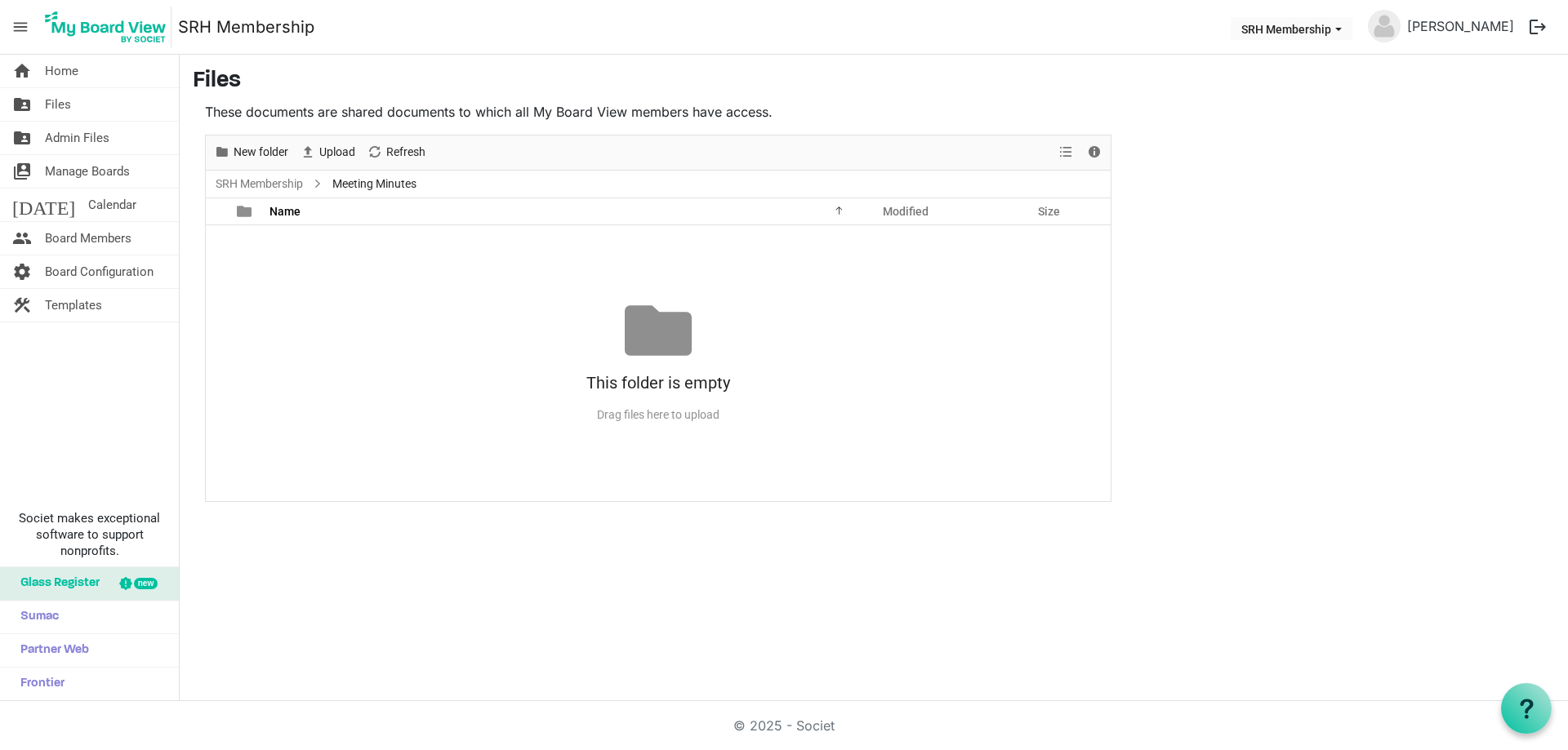
click at [650, 351] on div at bounding box center [658, 331] width 67 height 67
click at [78, 69] on link "home Home" at bounding box center [89, 70] width 178 height 33
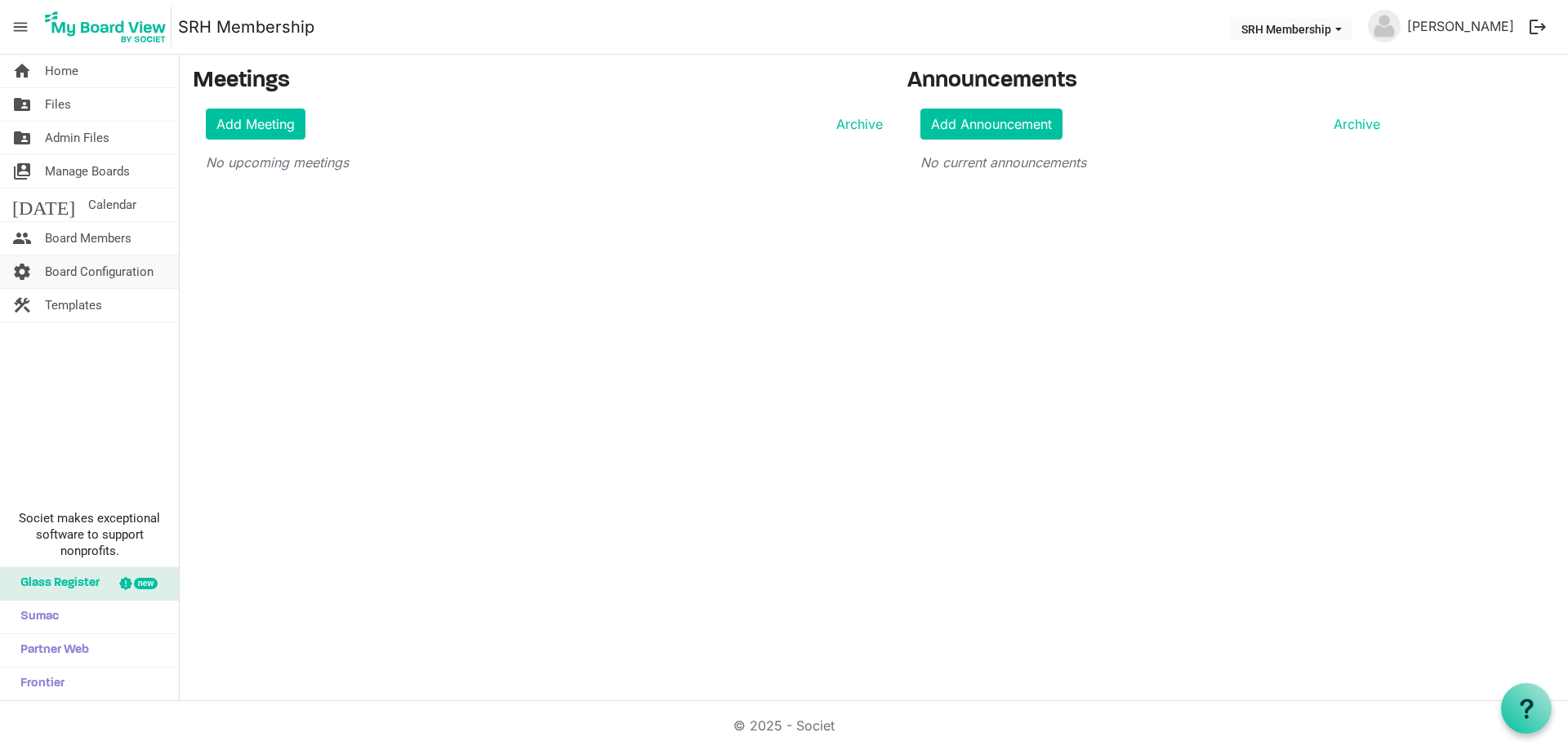
click at [116, 283] on span "Board Configuration" at bounding box center [99, 271] width 109 height 33
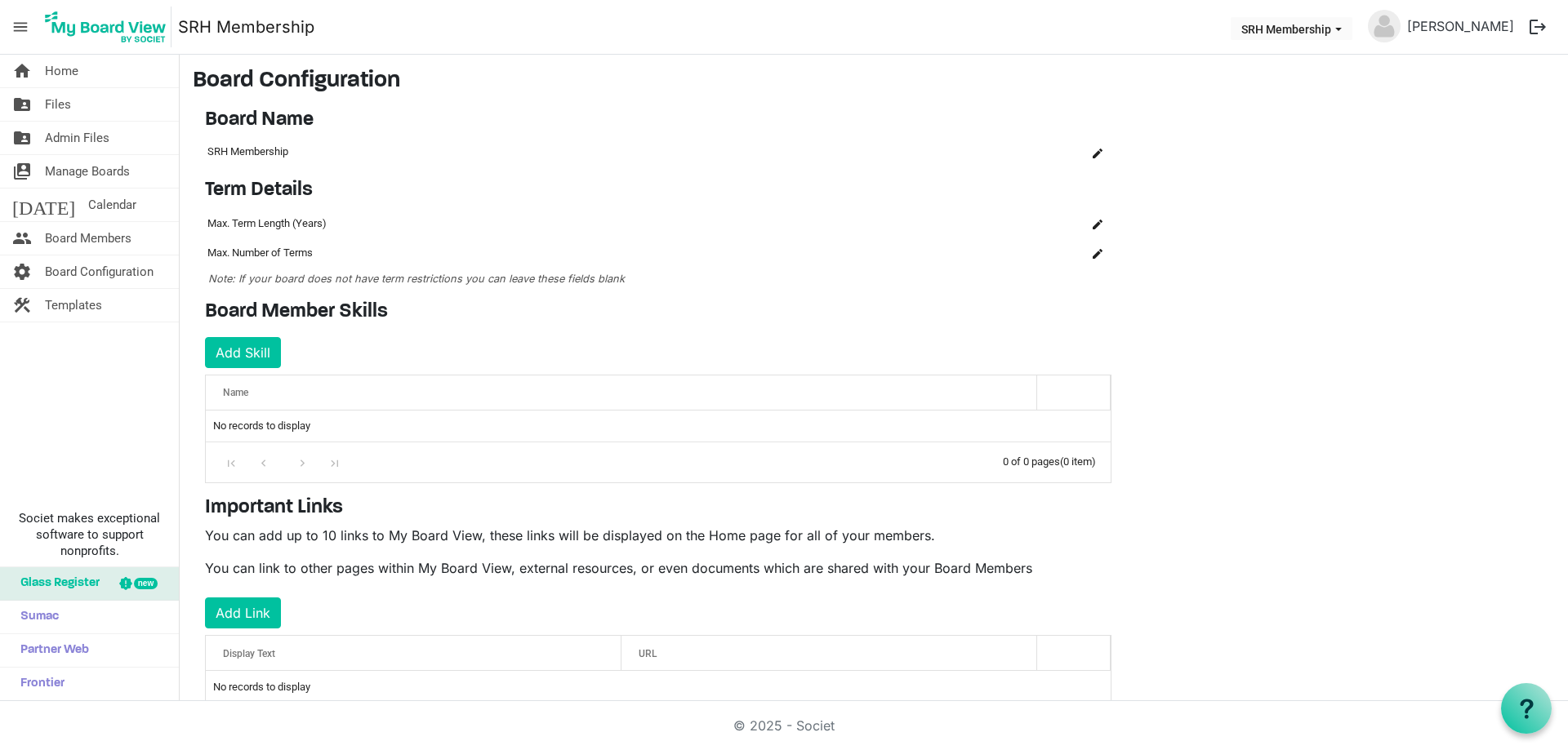
click at [242, 391] on span "Name" at bounding box center [236, 393] width 26 height 12
click at [242, 459] on div "Go to first page" at bounding box center [231, 462] width 22 height 23
click at [293, 396] on div "Name" at bounding box center [621, 392] width 809 height 24
click at [253, 349] on button "Add Skill" at bounding box center [243, 352] width 76 height 31
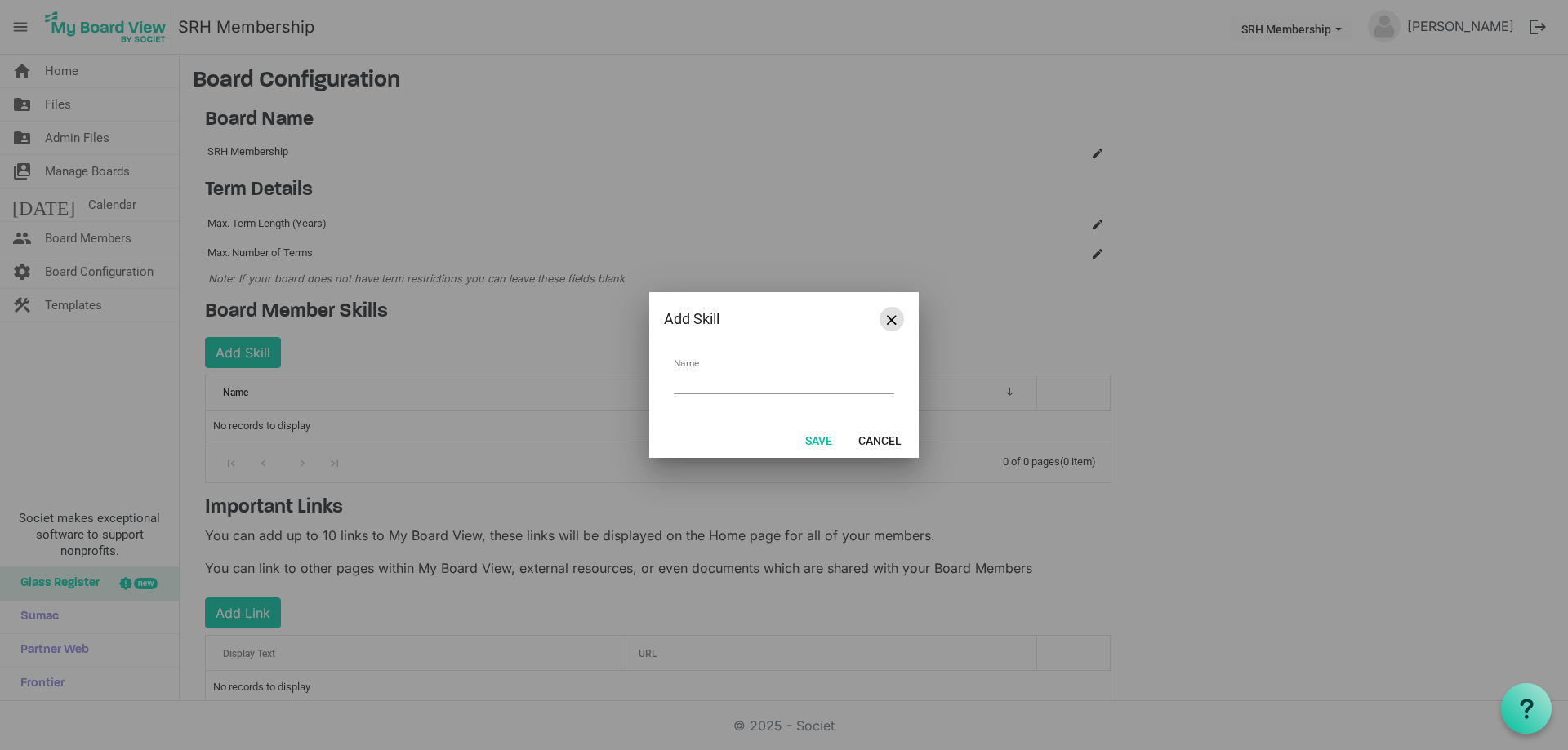
click at [892, 317] on span "Close" at bounding box center [892, 320] width 10 height 10
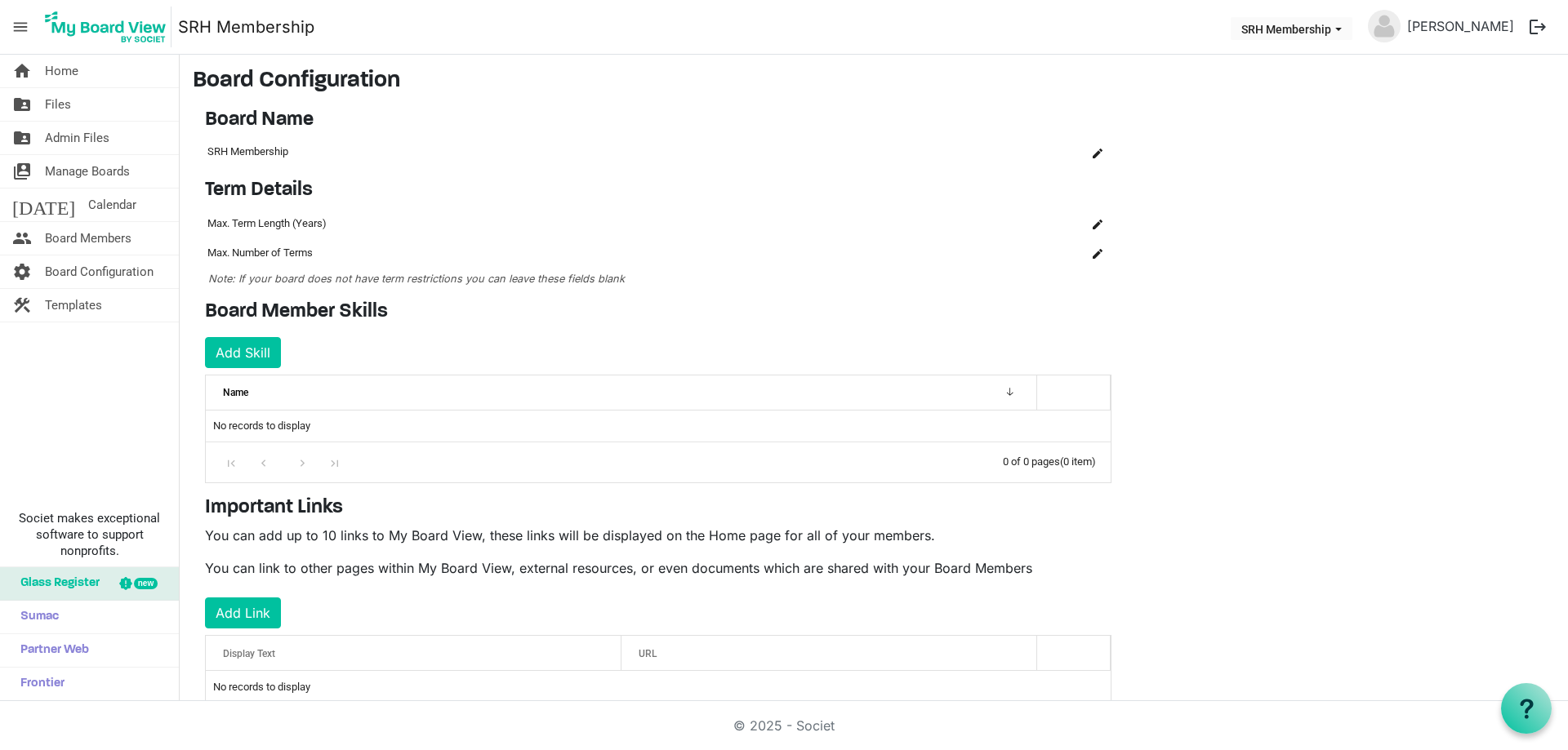
scroll to position [42, 0]
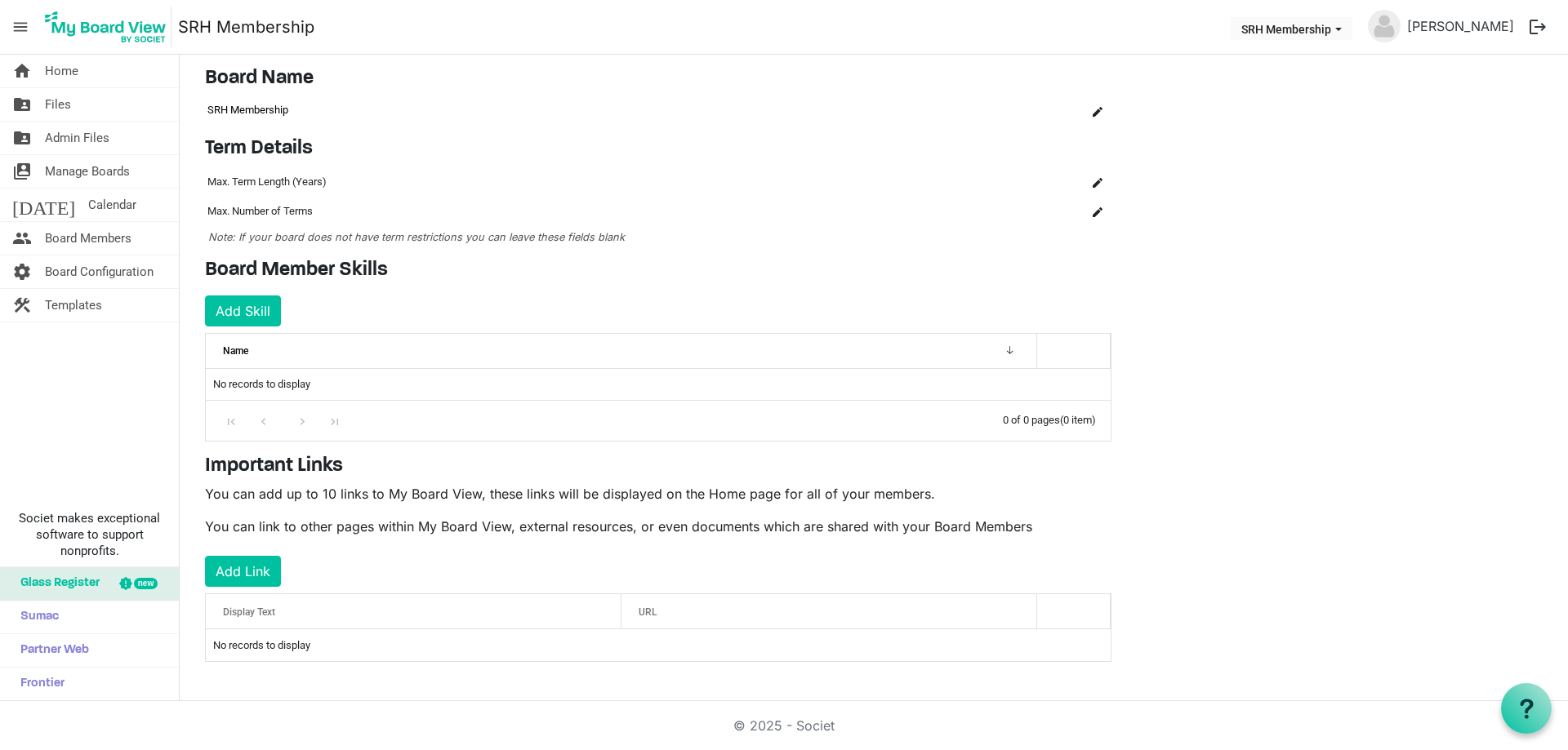
click at [289, 111] on td "SRH Membership" at bounding box center [629, 110] width 849 height 28
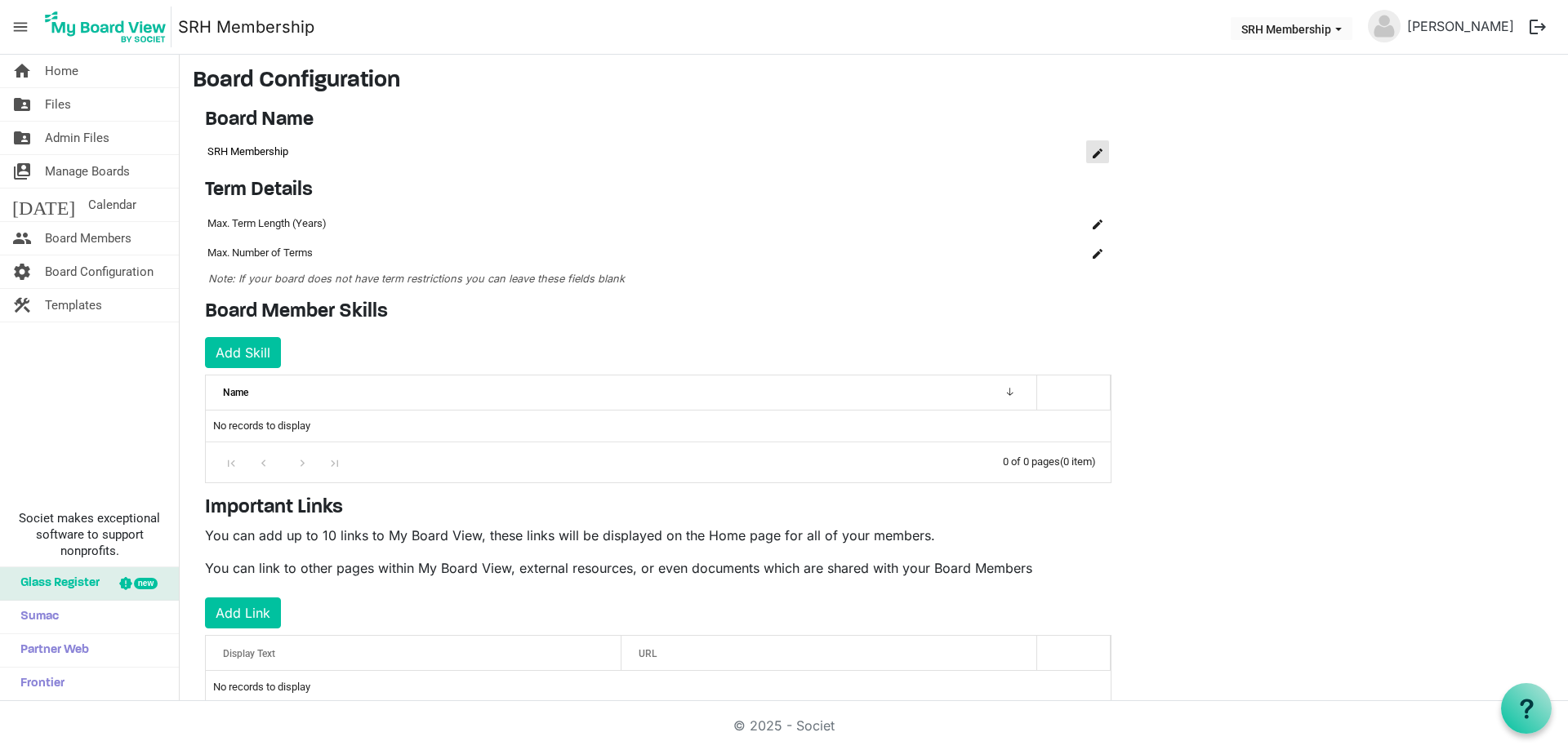
click at [1092, 146] on button "is Command column column header" at bounding box center [1097, 152] width 23 height 23
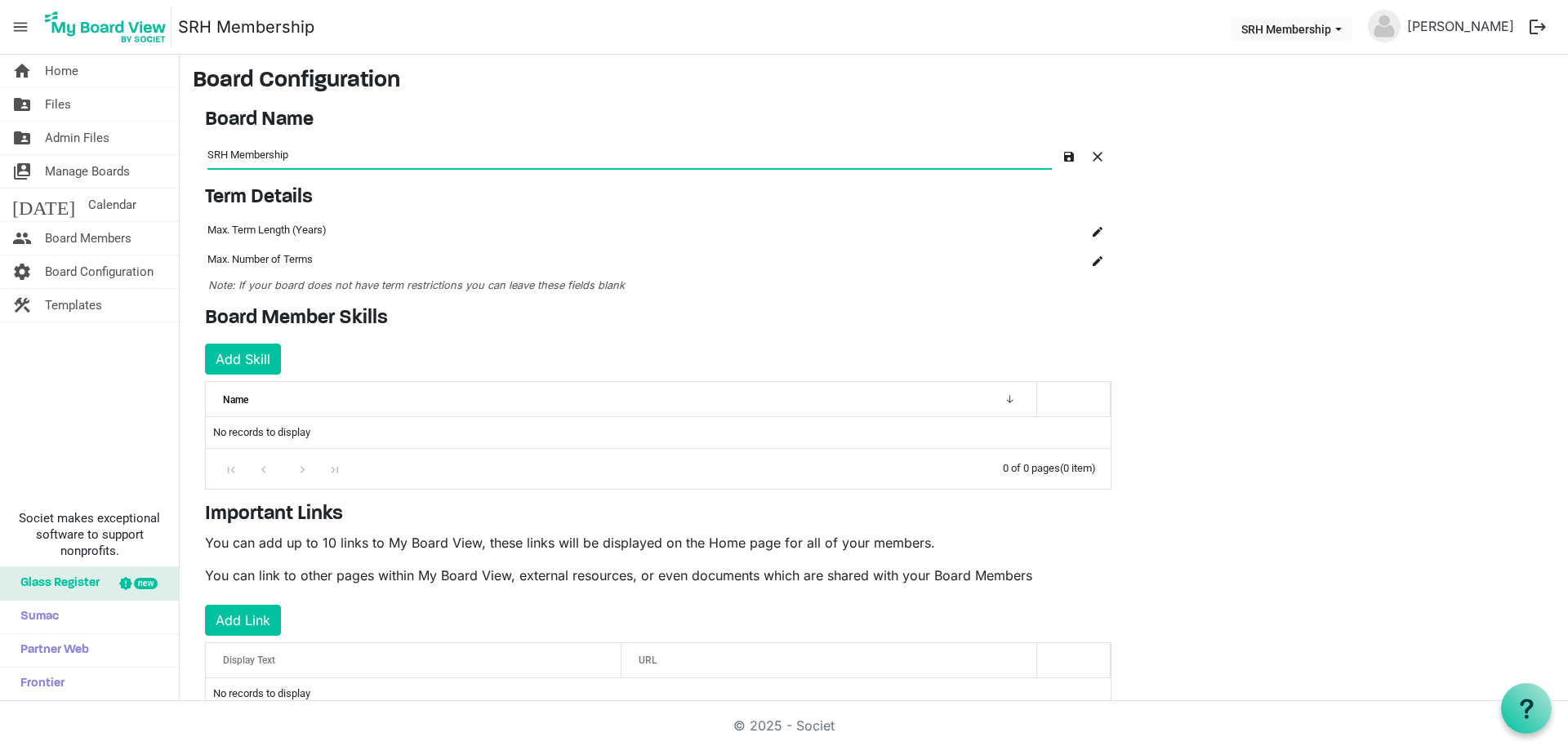
click at [1273, 235] on main "Board Configuration Board Name OK OK Cancel Name board-name-grid_header_table S…" at bounding box center [873, 401] width 1389 height 695
click at [1069, 157] on span "button" at bounding box center [1069, 157] width 10 height 10
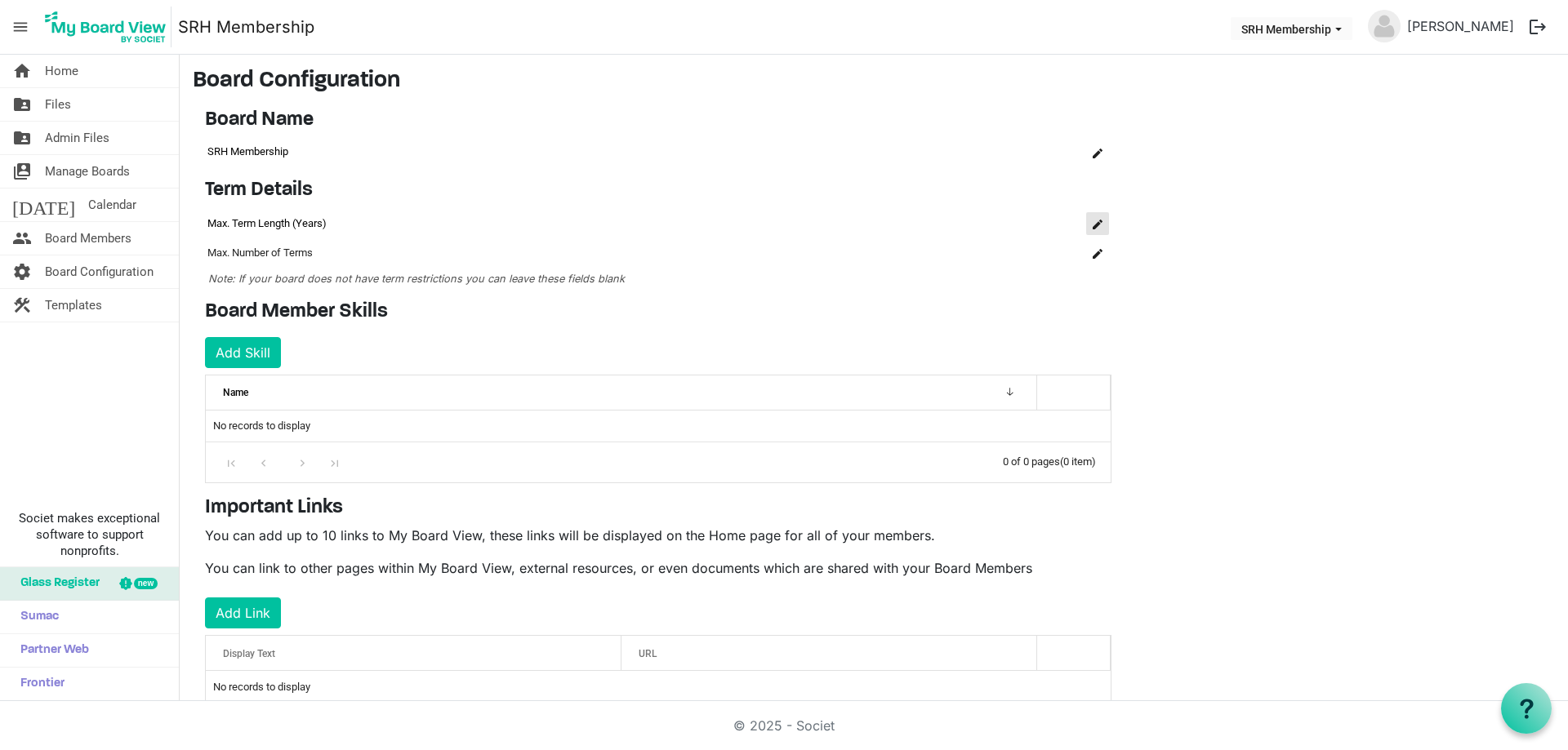
click at [1096, 222] on span "is Command column column header" at bounding box center [1097, 225] width 10 height 10
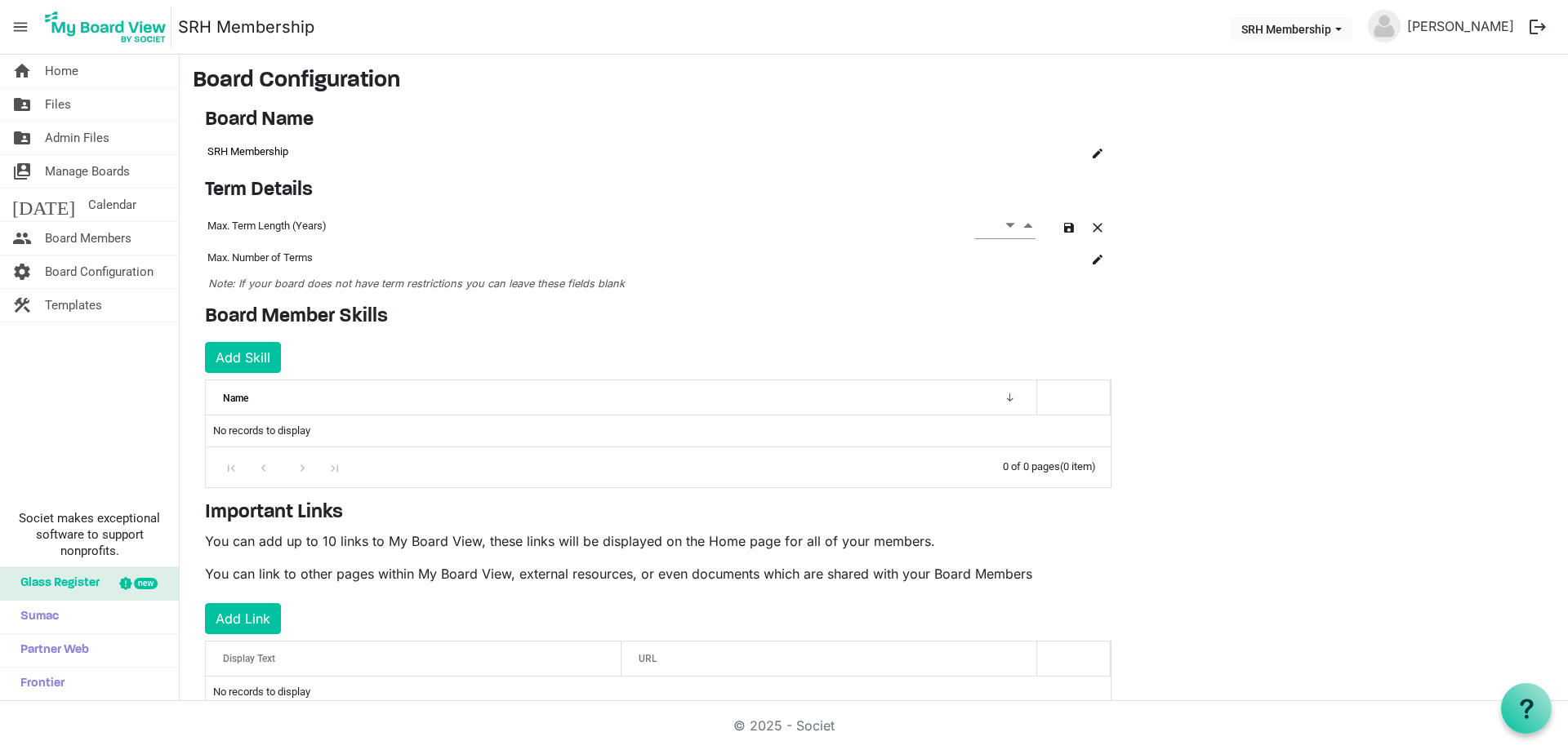
click at [997, 230] on input at bounding box center [989, 224] width 28 height 27
click at [1012, 225] on span "Decrement value" at bounding box center [1010, 225] width 15 height 21
click at [1292, 317] on main "Board Configuration Board Name OK OK Cancel Name board-name-grid_header_table S…" at bounding box center [873, 400] width 1389 height 693
click at [976, 224] on input "2" at bounding box center [981, 224] width 13 height 27
type input "3"
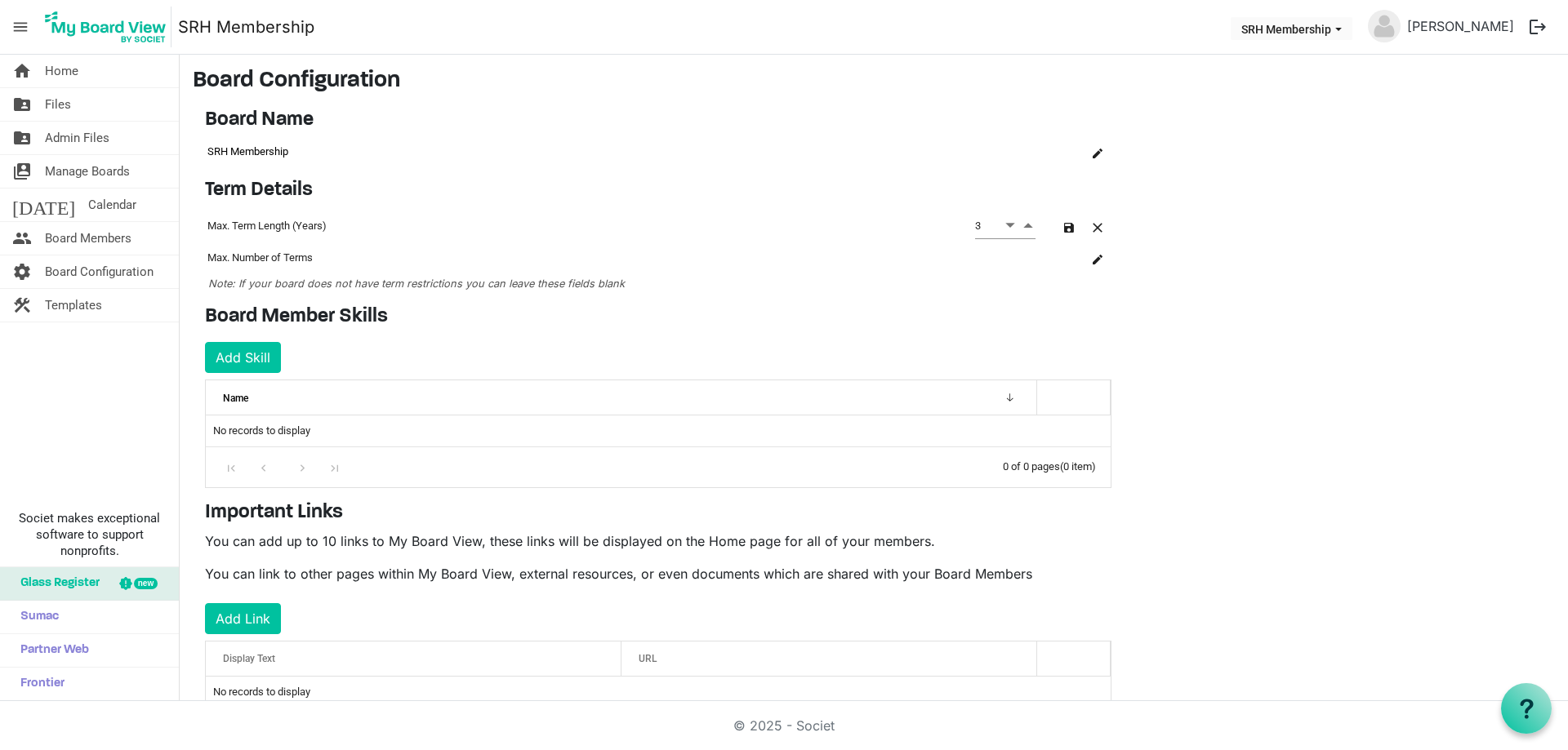
click at [1182, 248] on main "Board Configuration Board Name OK OK Cancel Name board-name-grid_header_table S…" at bounding box center [873, 400] width 1389 height 693
drag, startPoint x: 1068, startPoint y: 230, endPoint x: 1090, endPoint y: 248, distance: 28.4
click at [1067, 230] on span "button" at bounding box center [1069, 228] width 10 height 10
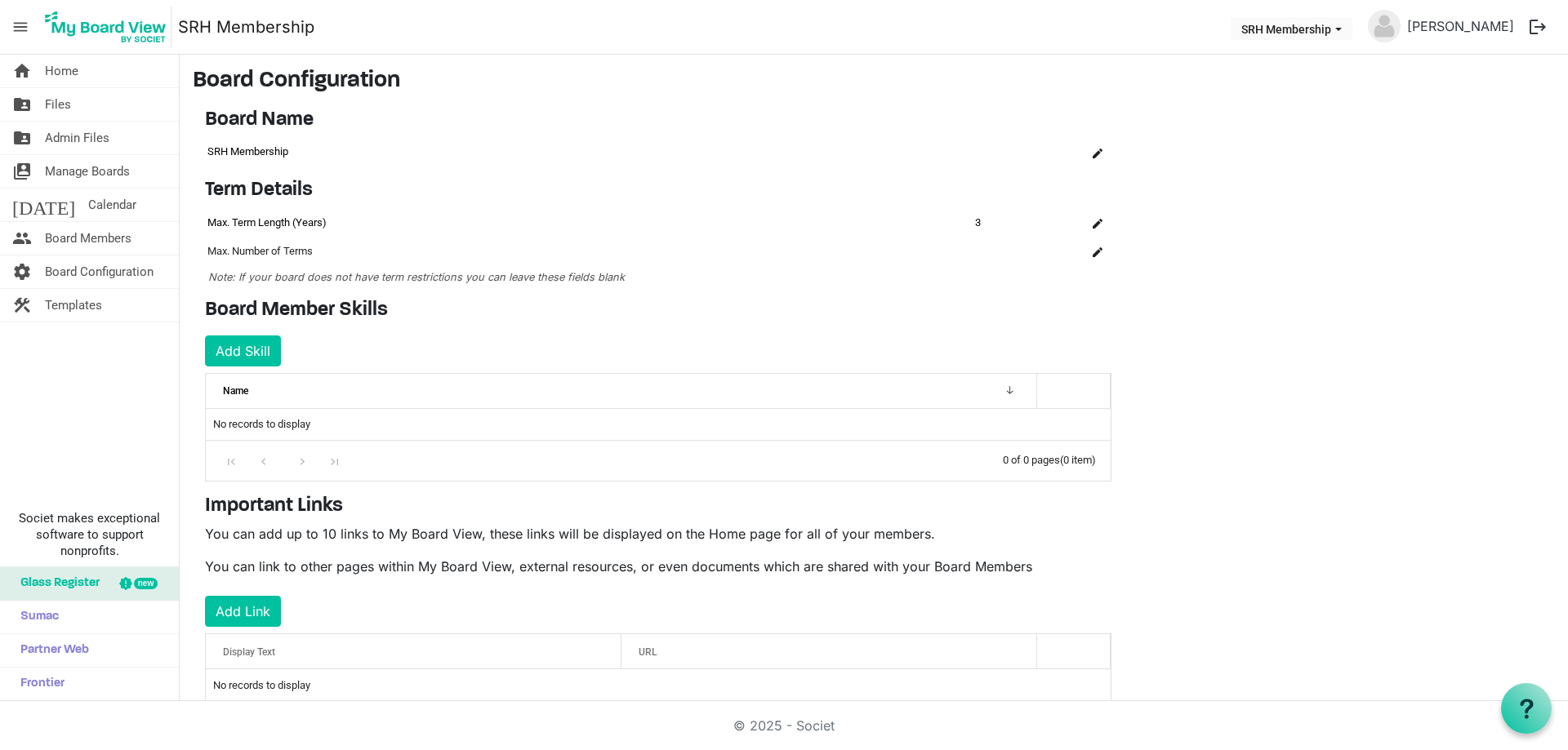
click at [980, 220] on td "3" at bounding box center [1005, 223] width 65 height 28
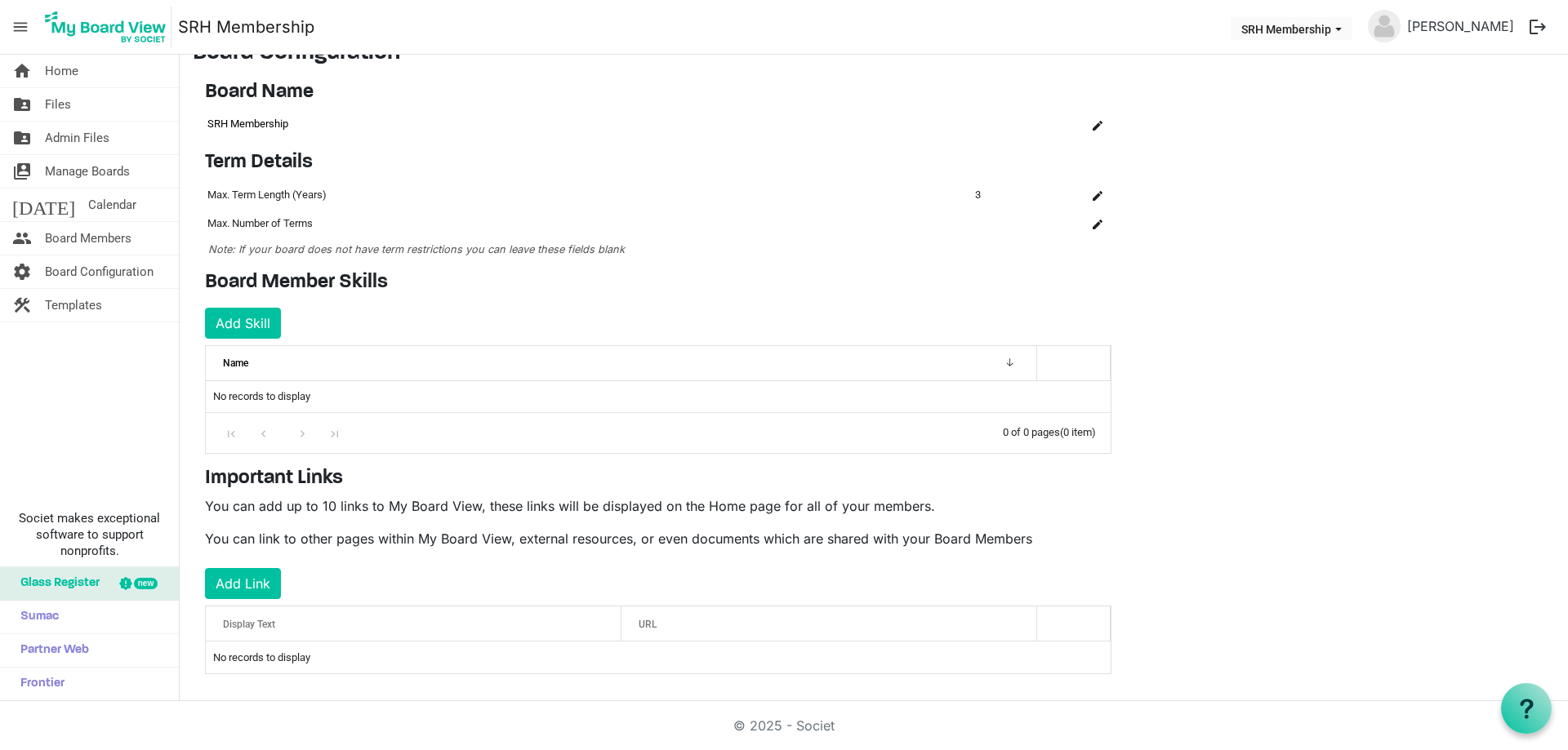
scroll to position [40, 0]
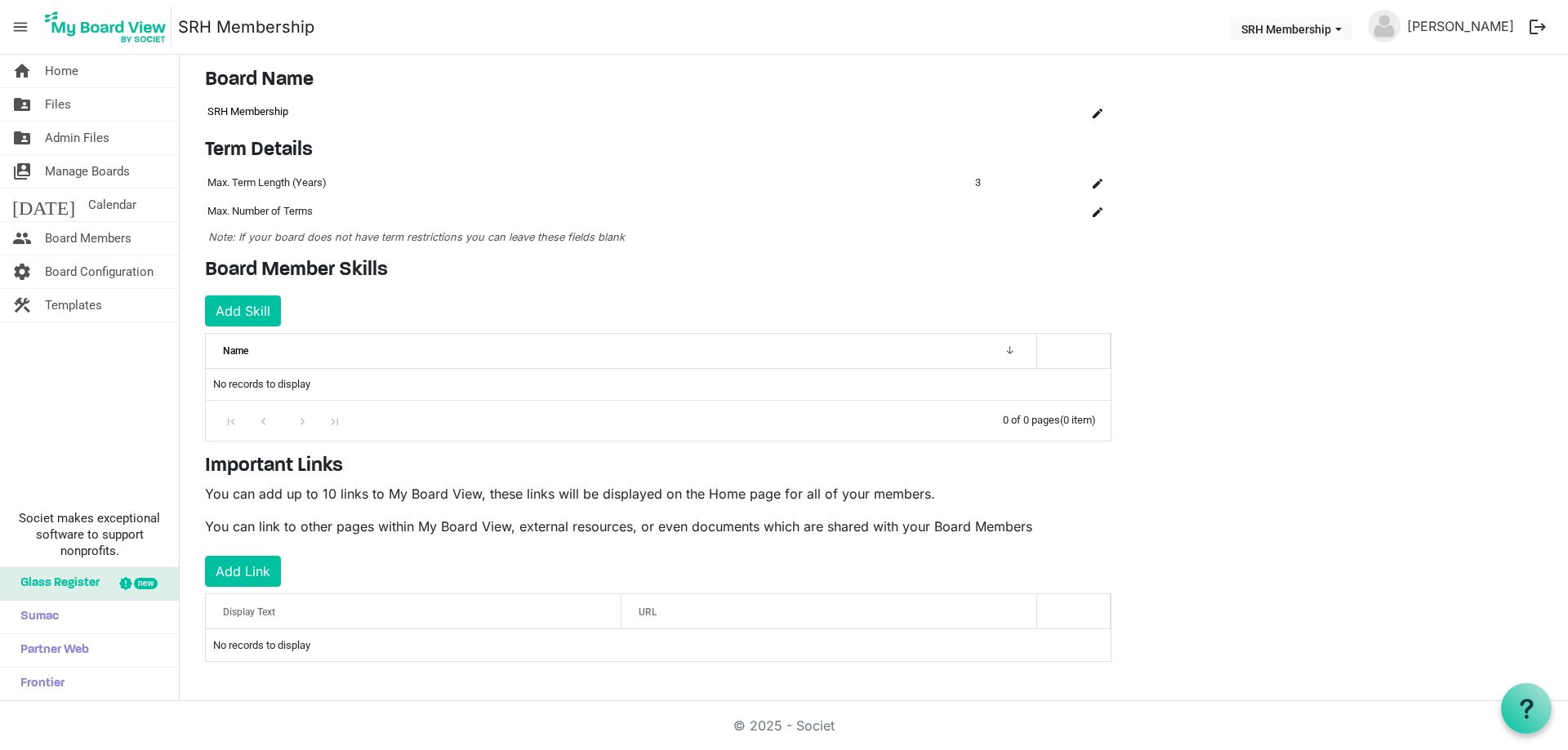
click at [325, 615] on div "Display Text" at bounding box center [413, 612] width 392 height 24
click at [248, 568] on button "Add Link" at bounding box center [243, 571] width 76 height 31
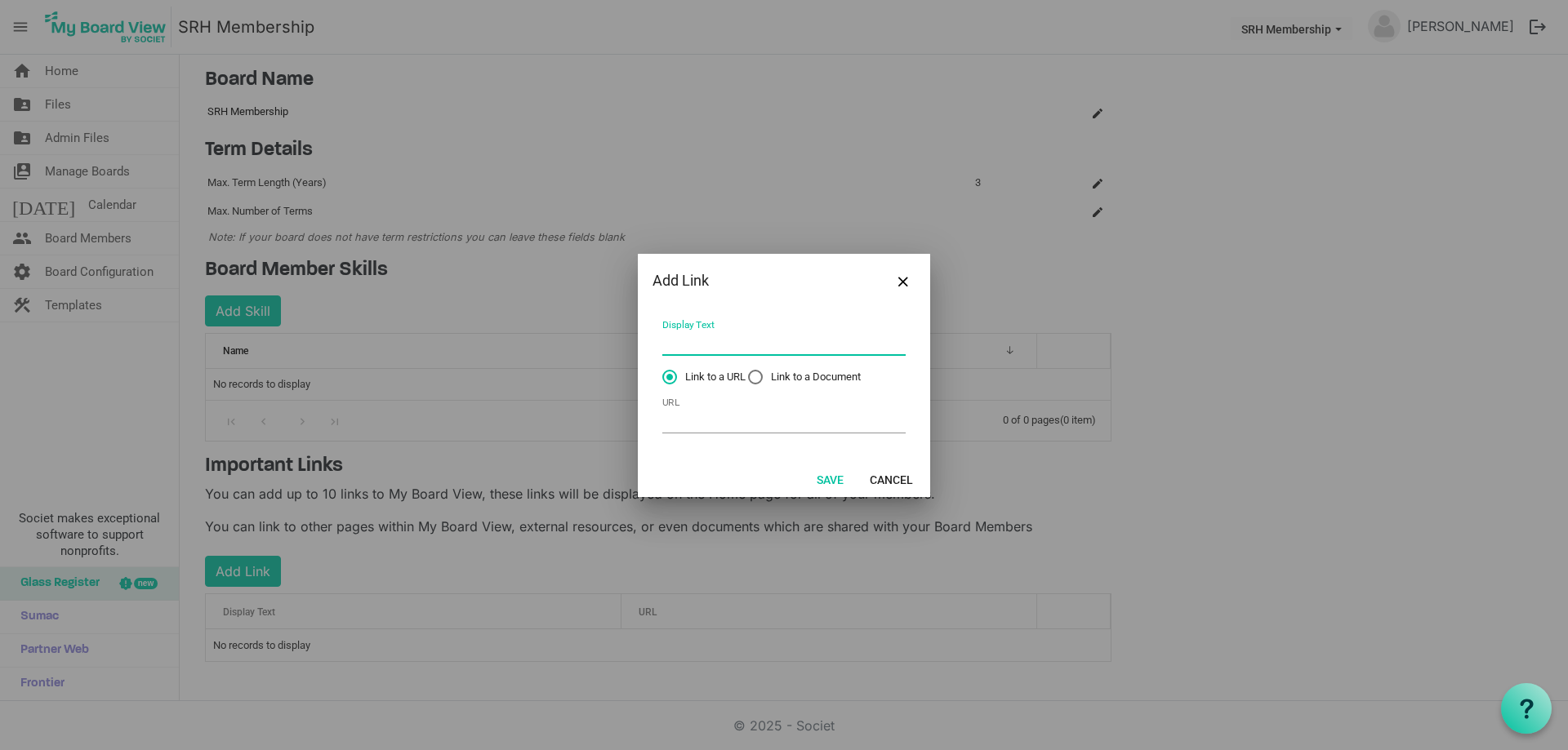
click at [698, 331] on input "Display Text" at bounding box center [784, 344] width 244 height 26
click at [731, 341] on input "Display Text" at bounding box center [784, 344] width 244 height 26
click at [703, 424] on input "URL" at bounding box center [784, 421] width 244 height 26
click at [756, 374] on label "Link to a Document" at bounding box center [805, 376] width 113 height 15
click at [748, 371] on input "Link to a Document" at bounding box center [748, 370] width 1 height 1
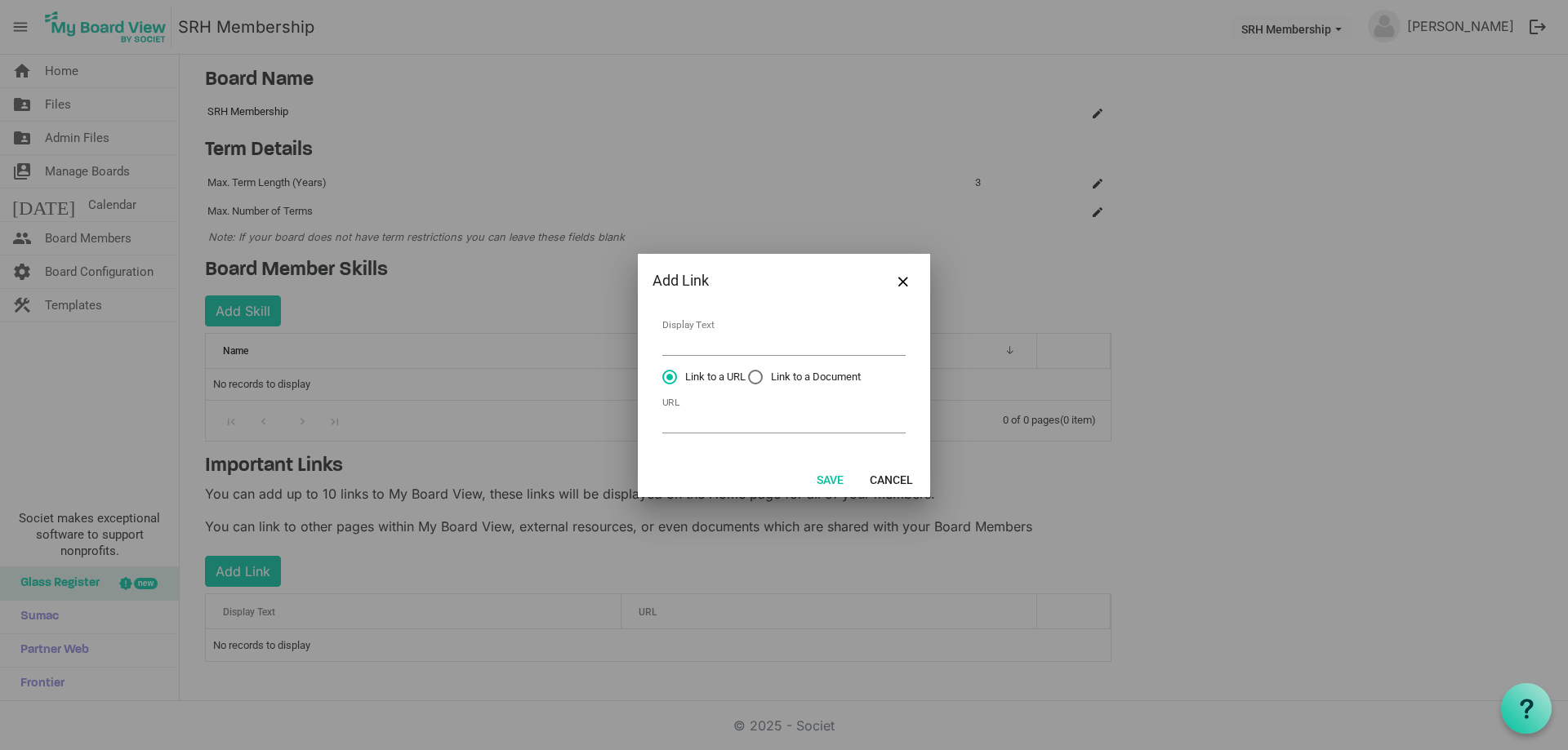
radio input "true"
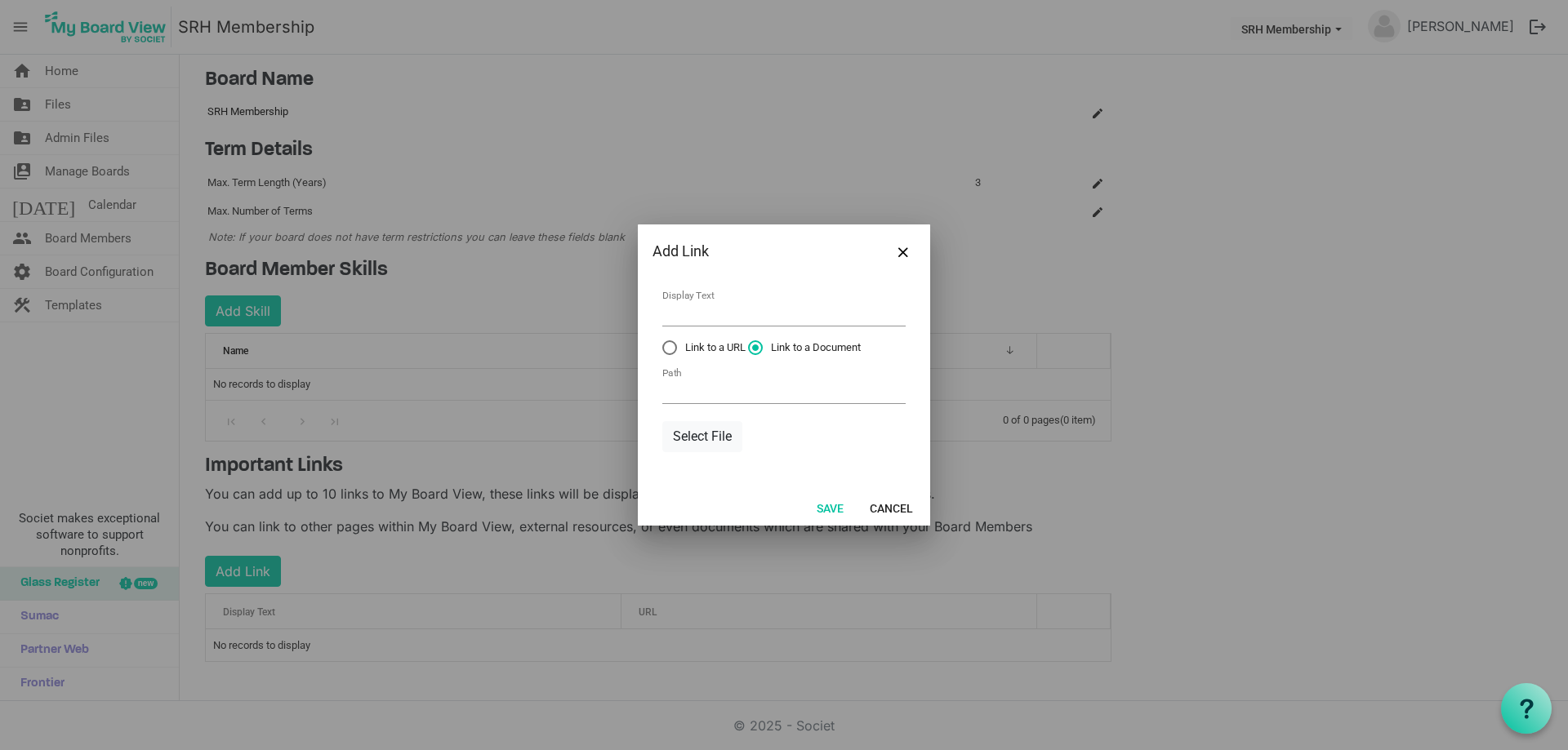
click at [670, 352] on label "Link to a URL" at bounding box center [704, 348] width 83 height 15
click at [663, 341] on input "Link to a URL" at bounding box center [662, 341] width 1 height 1
radio input "true"
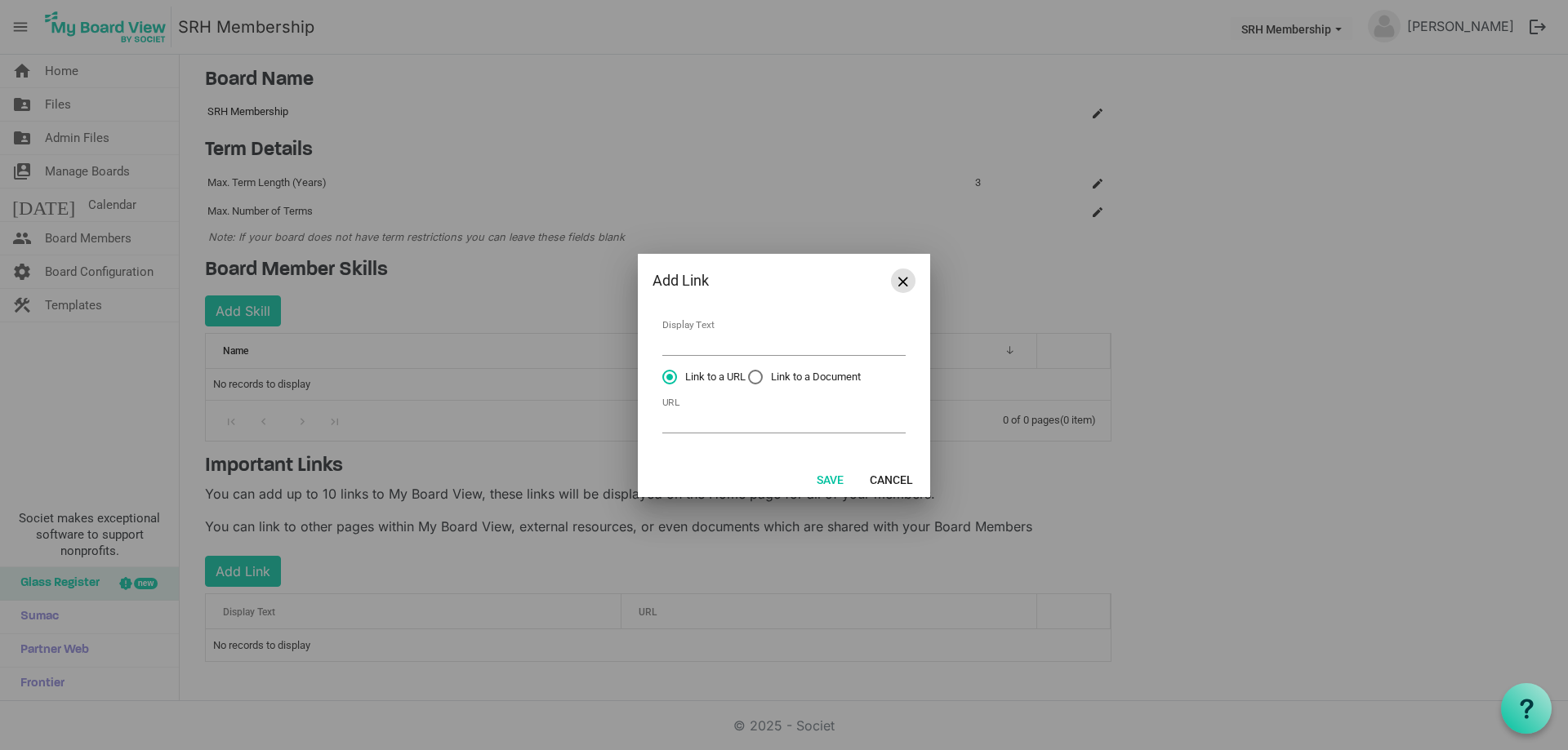
click at [892, 284] on button "Close" at bounding box center [903, 280] width 25 height 25
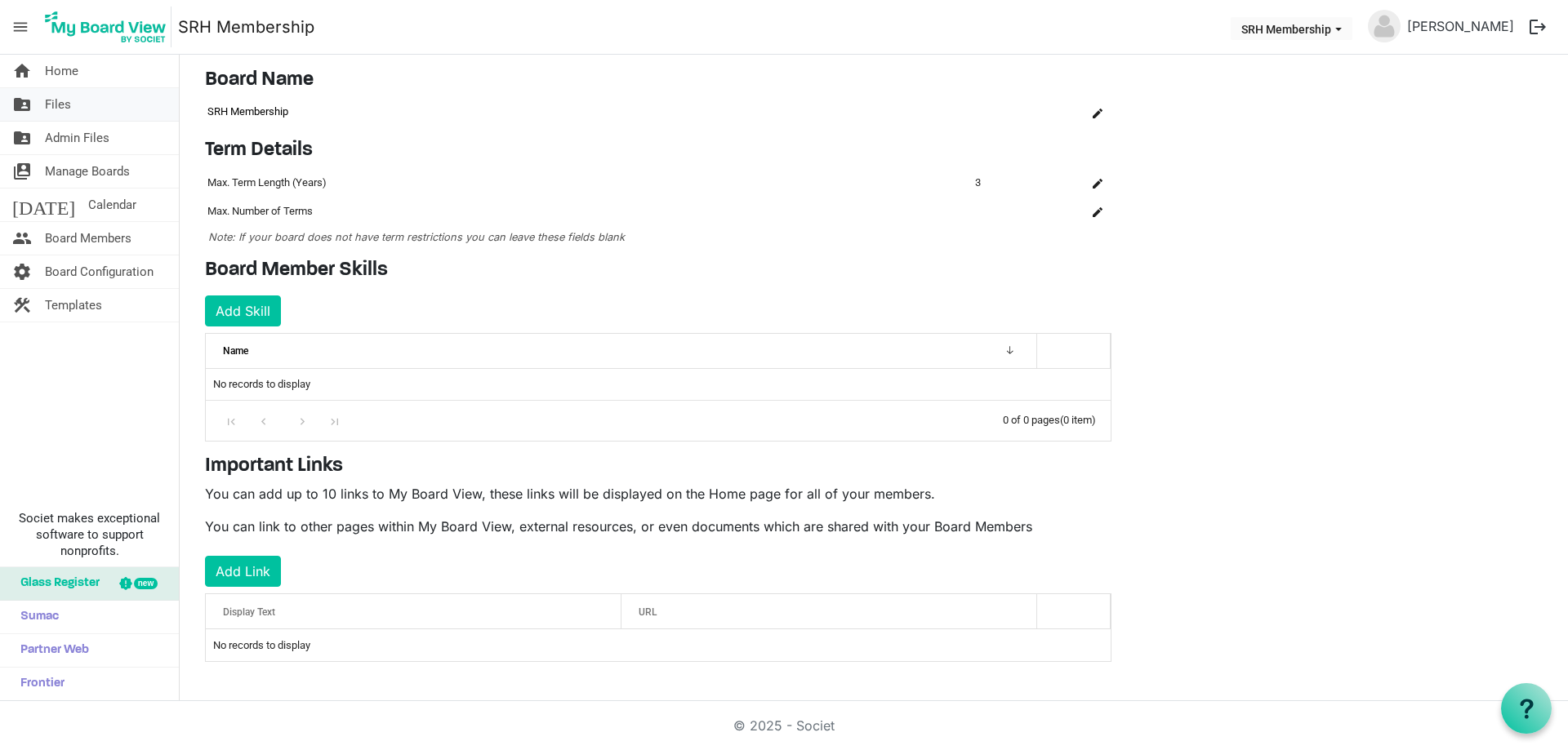
click at [54, 103] on span "Files" at bounding box center [57, 104] width 26 height 33
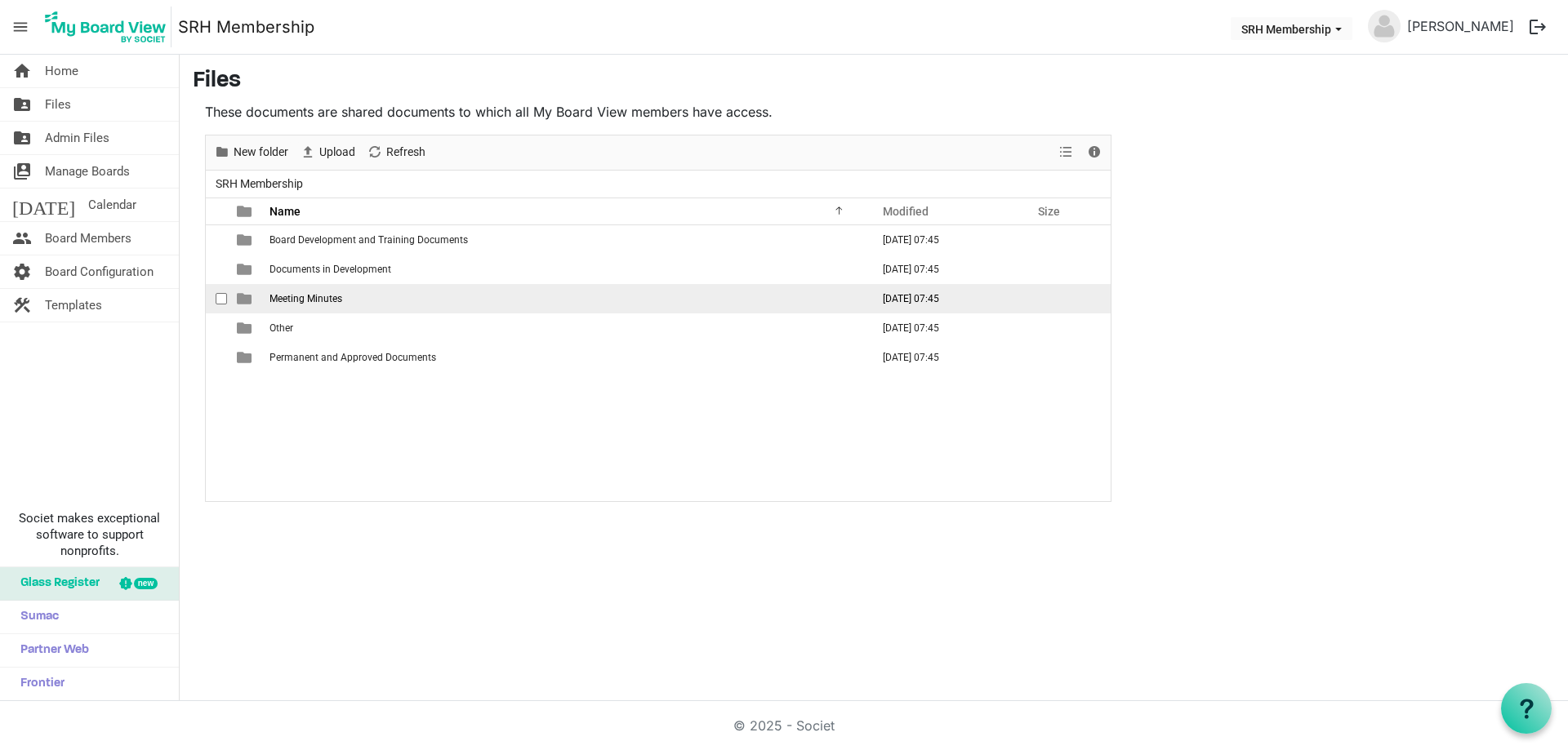
click at [299, 291] on td "Meeting Minutes" at bounding box center [565, 299] width 601 height 30
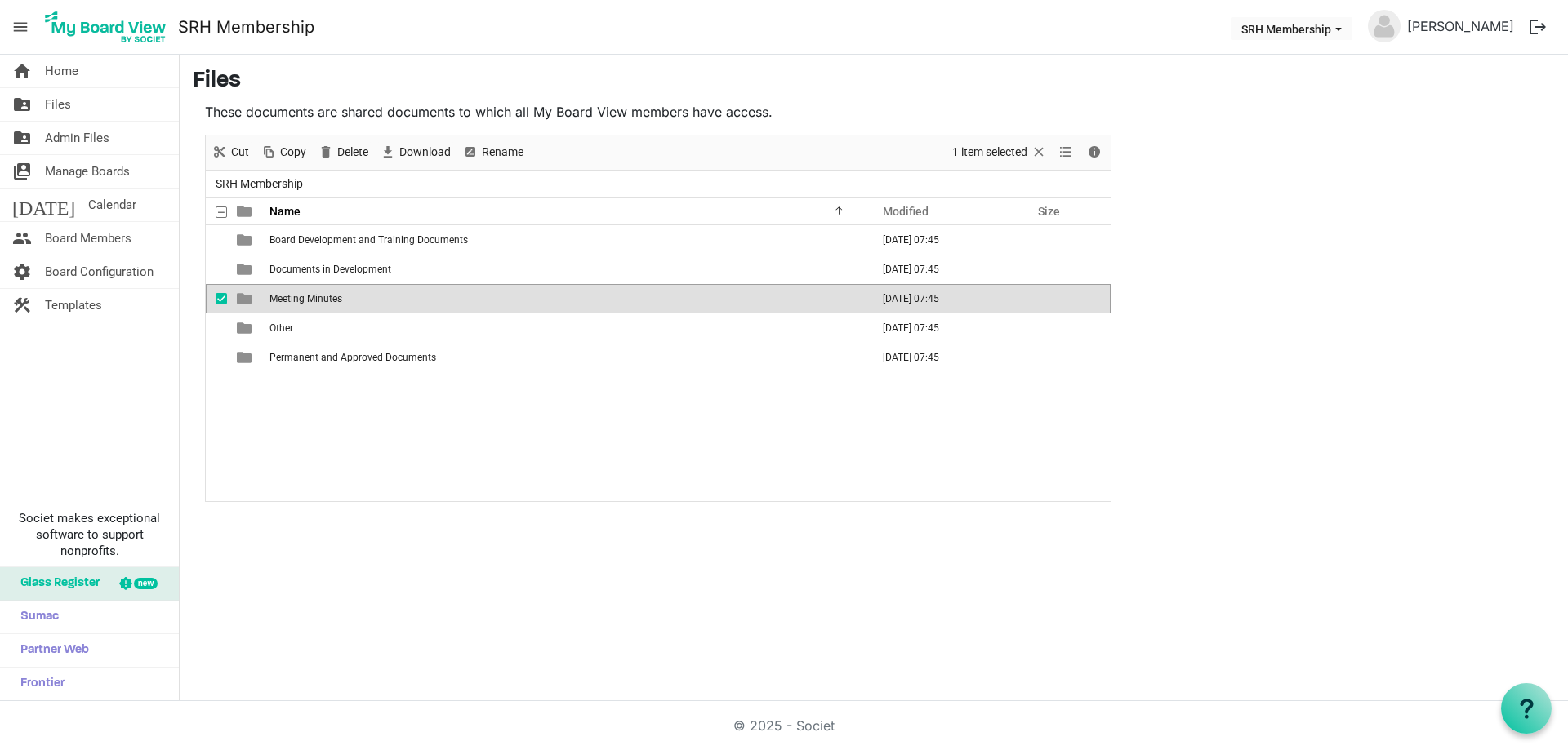
click at [335, 296] on span "Meeting Minutes" at bounding box center [305, 299] width 72 height 12
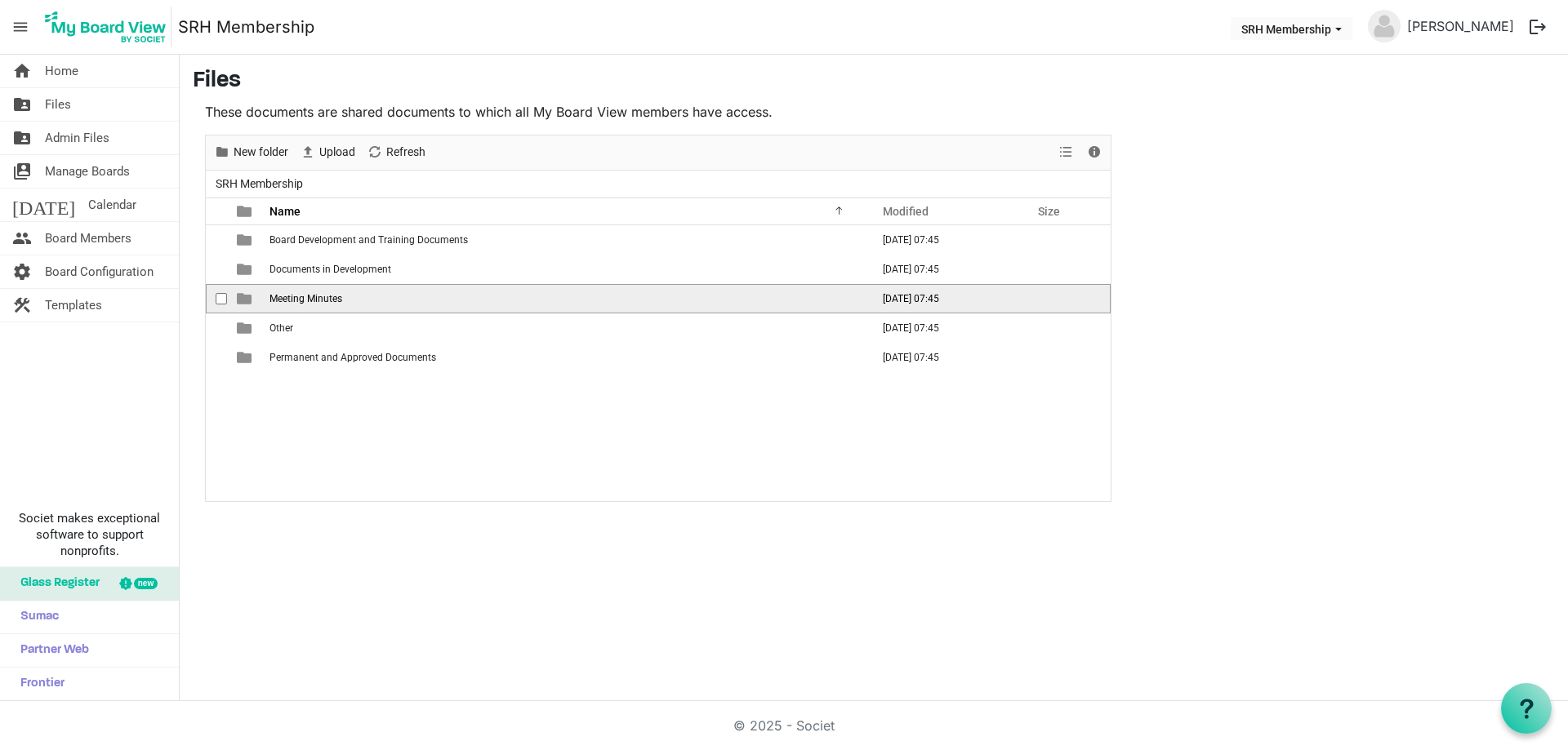
click at [335, 296] on span "Meeting Minutes" at bounding box center [305, 299] width 72 height 12
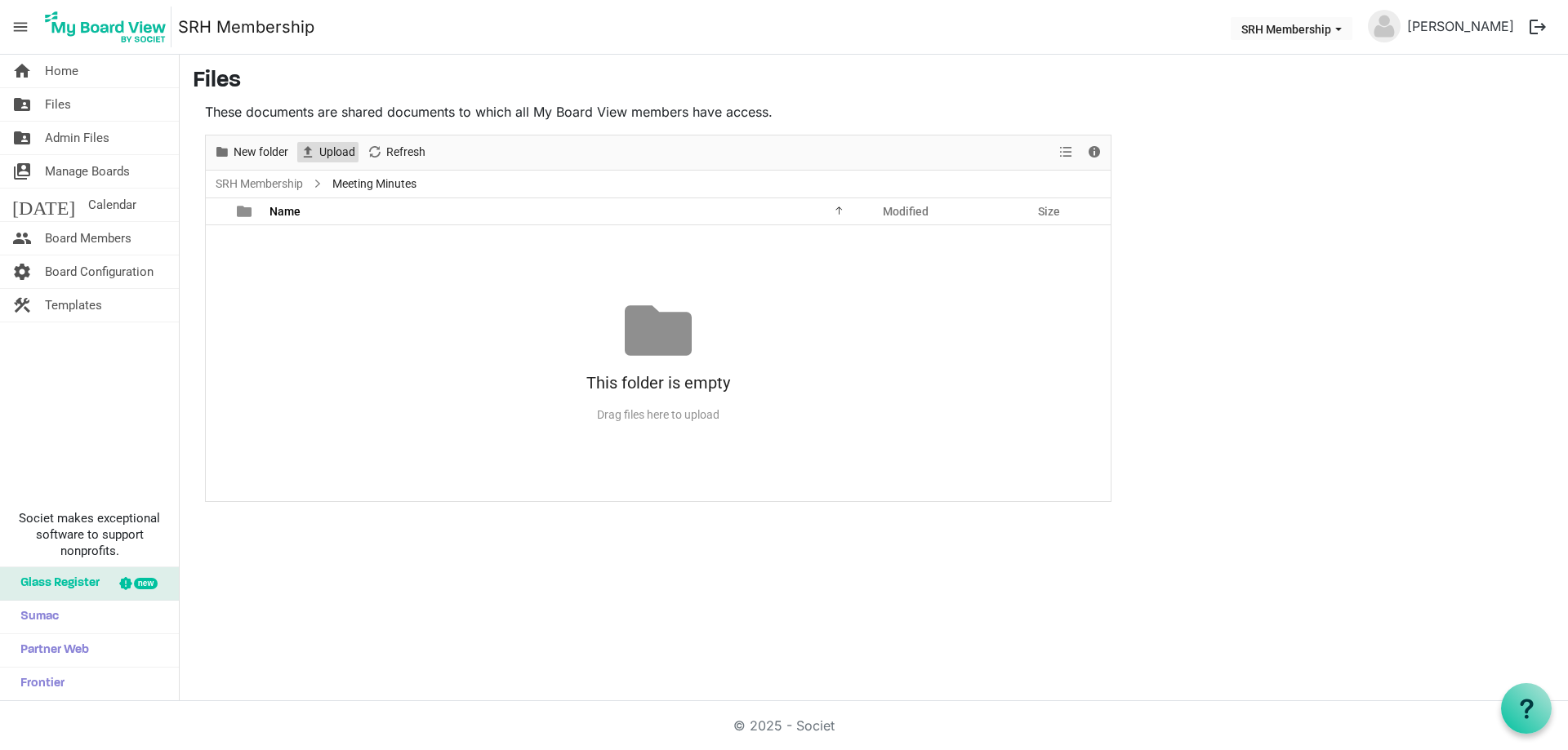
click at [336, 153] on span "Upload" at bounding box center [337, 152] width 40 height 21
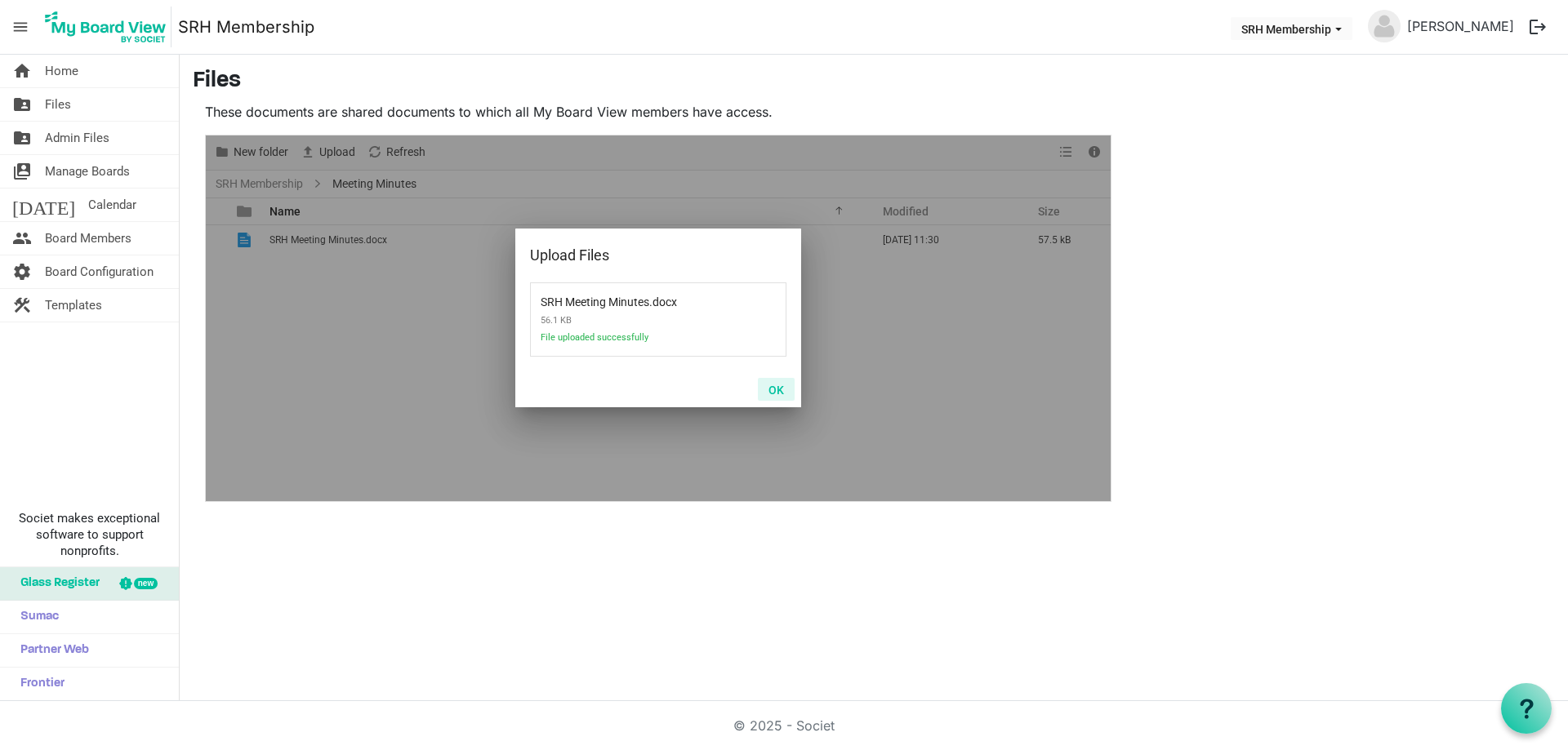
click at [770, 394] on button "OK" at bounding box center [776, 388] width 37 height 23
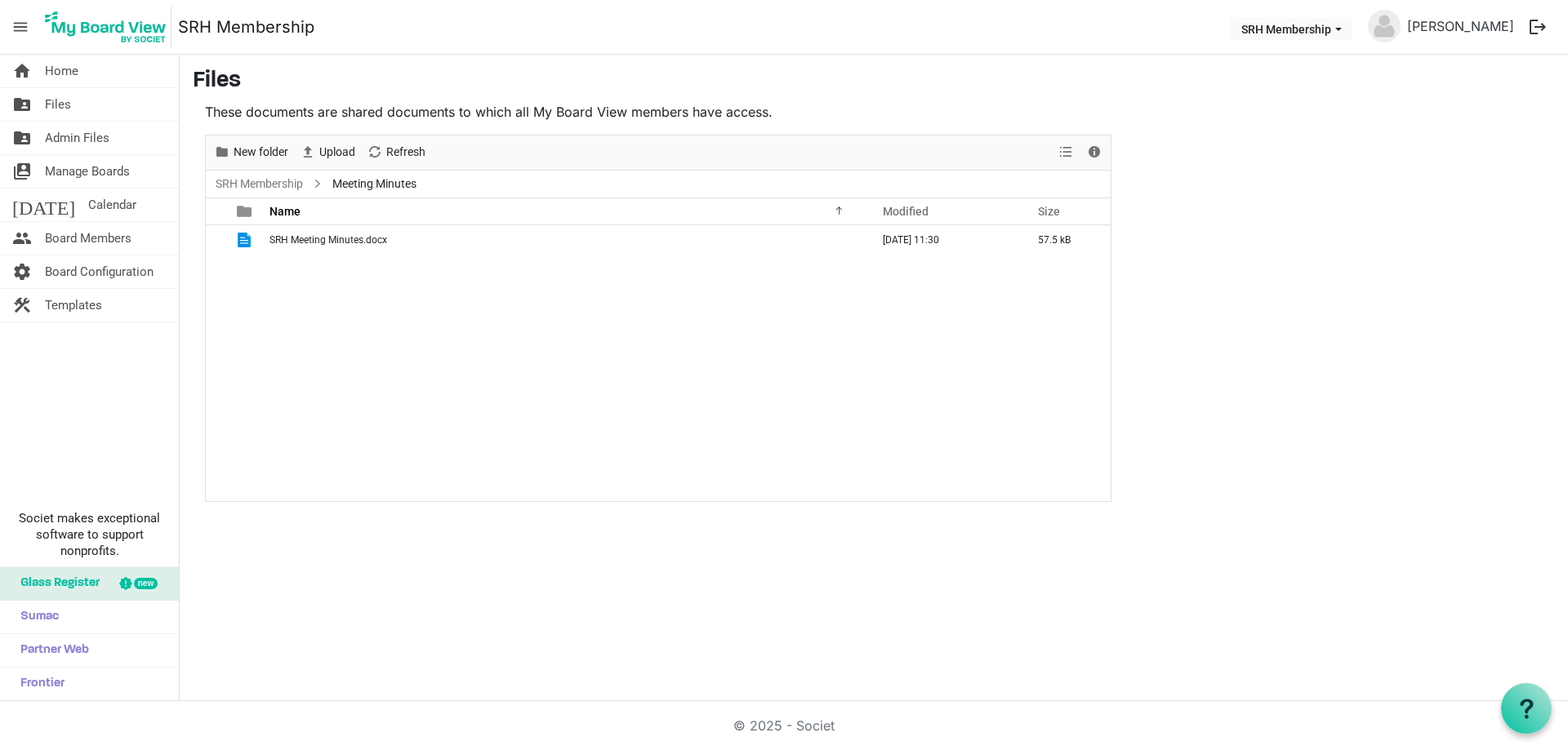
click at [774, 352] on div "SRH Meeting Minutes.docx September 28, 2025 11:30 57.5 kB" at bounding box center [658, 363] width 905 height 275
click at [957, 485] on div "SRH Meeting Minutes.docx September 28, 2025 11:30 57.5 kB" at bounding box center [658, 363] width 905 height 275
click at [419, 369] on div "SRH Meeting Minutes.docx September 28, 2025 11:30 57.5 kB" at bounding box center [658, 363] width 905 height 275
click at [409, 152] on span "Refresh" at bounding box center [405, 152] width 43 height 21
click at [59, 109] on span "Files" at bounding box center [57, 104] width 26 height 33
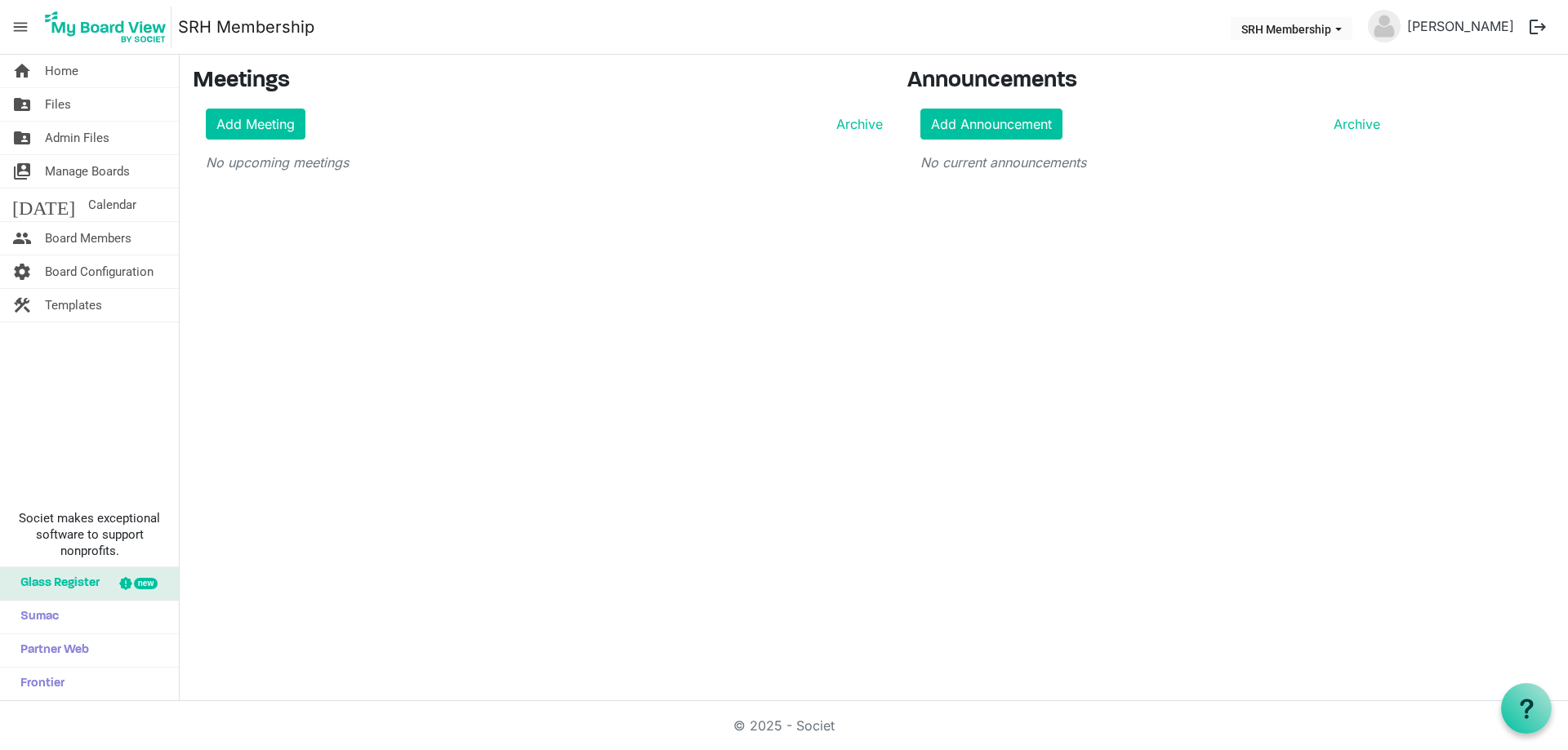
click at [726, 472] on div "home Home folder_shared Files folder_shared Admin Files switch_account Manage B…" at bounding box center [784, 377] width 1568 height 647
click at [40, 104] on link "folder_shared Files" at bounding box center [89, 104] width 178 height 33
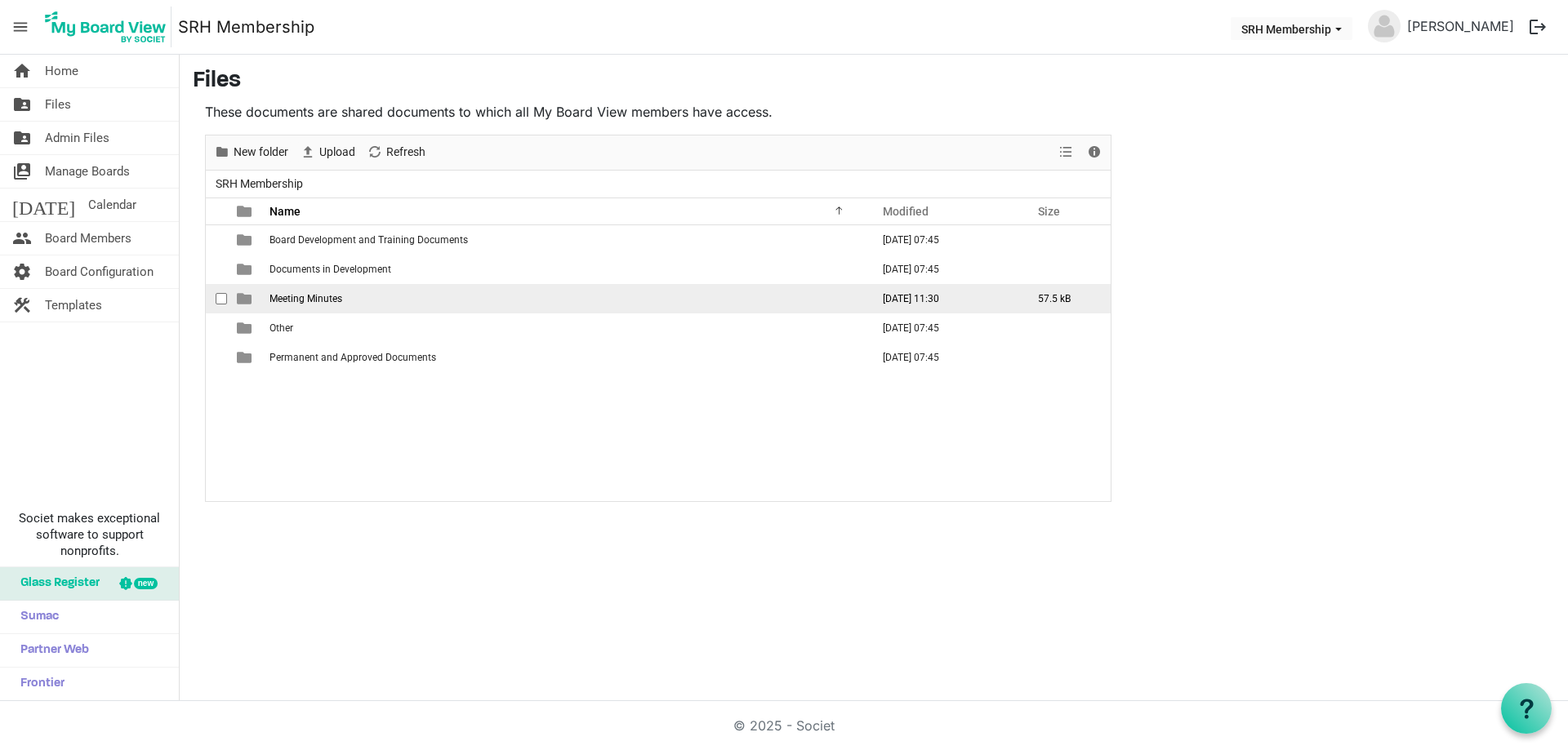
click at [304, 294] on span "Meeting Minutes" at bounding box center [305, 299] width 72 height 12
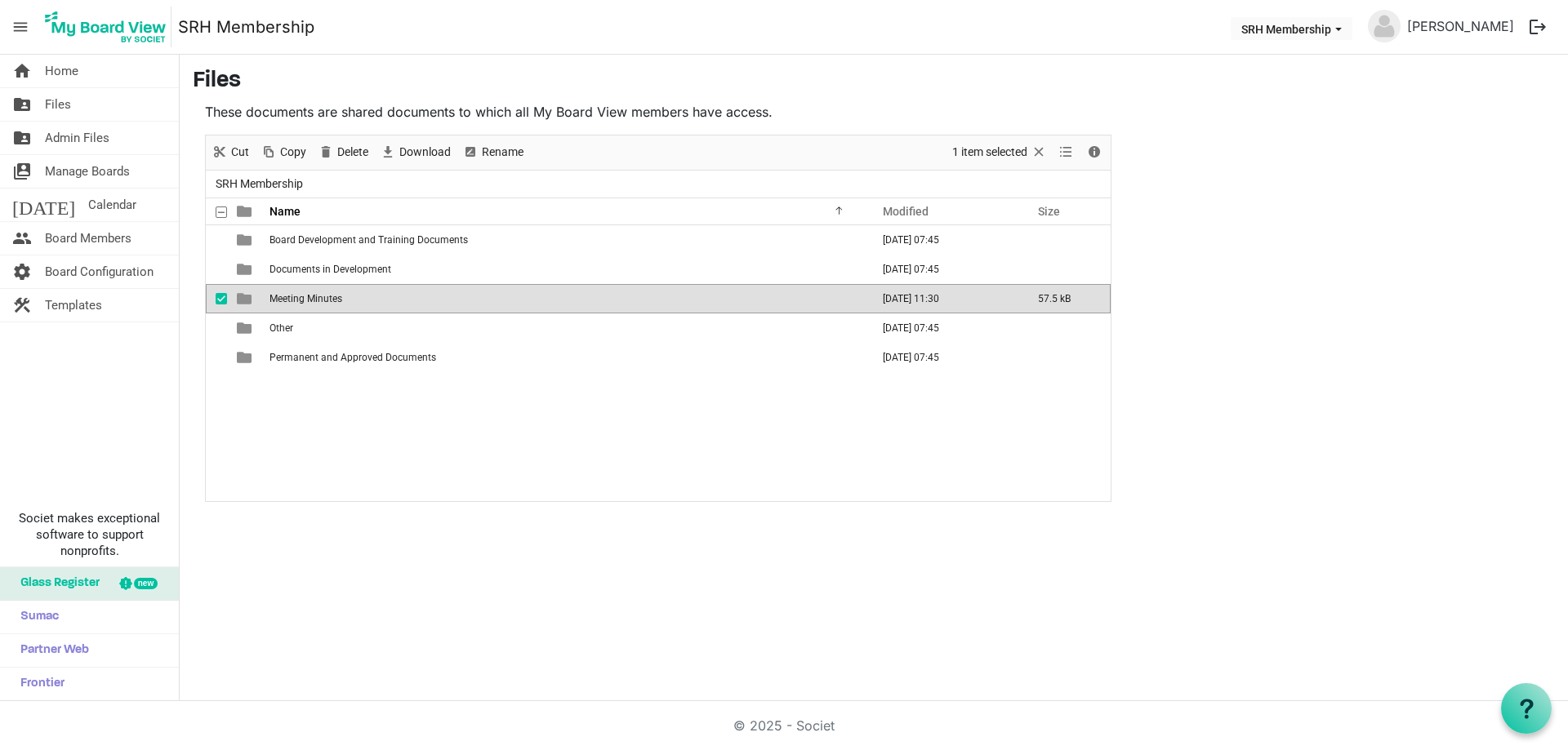
click at [304, 294] on span "Meeting Minutes" at bounding box center [305, 299] width 72 height 12
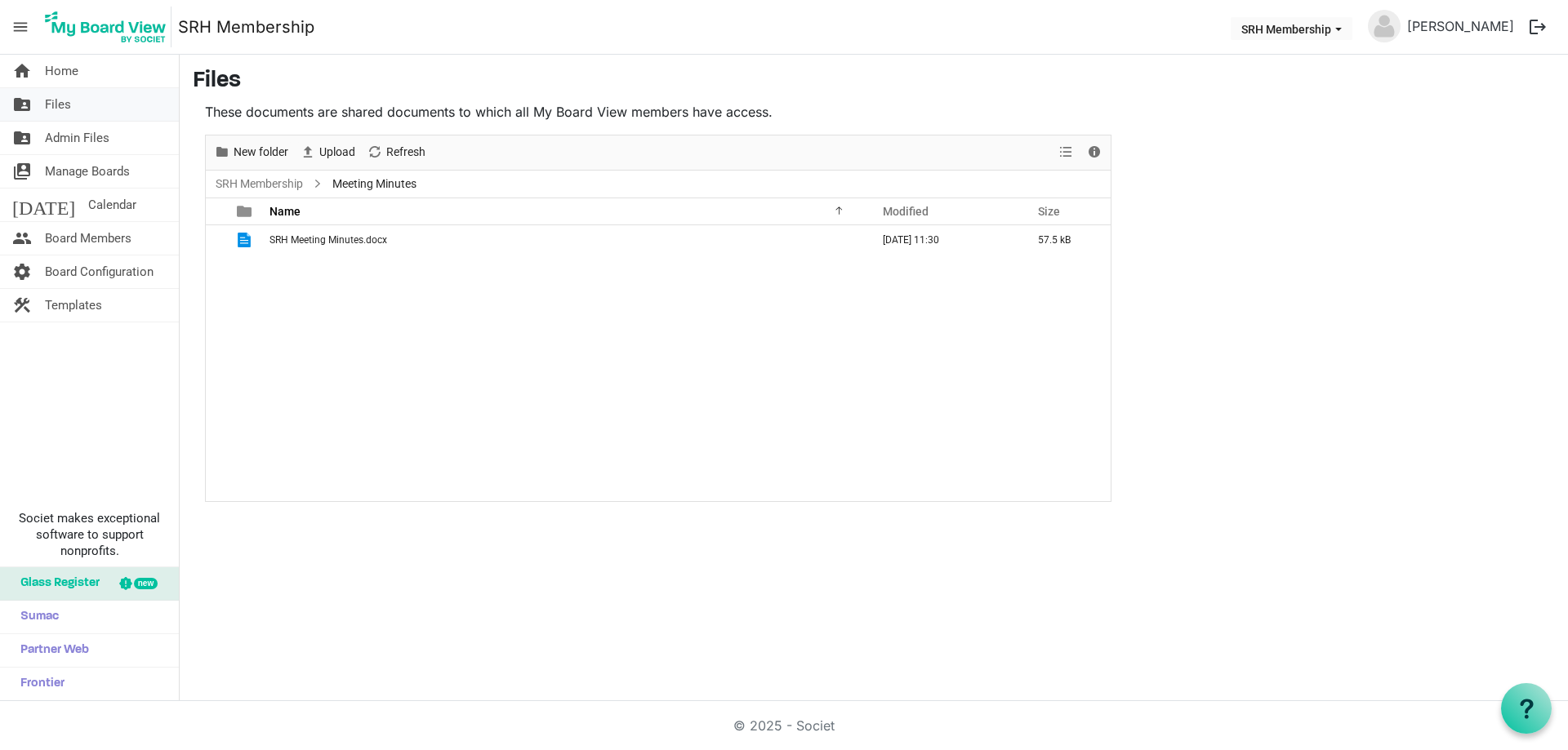
click at [46, 111] on span "Files" at bounding box center [57, 104] width 26 height 33
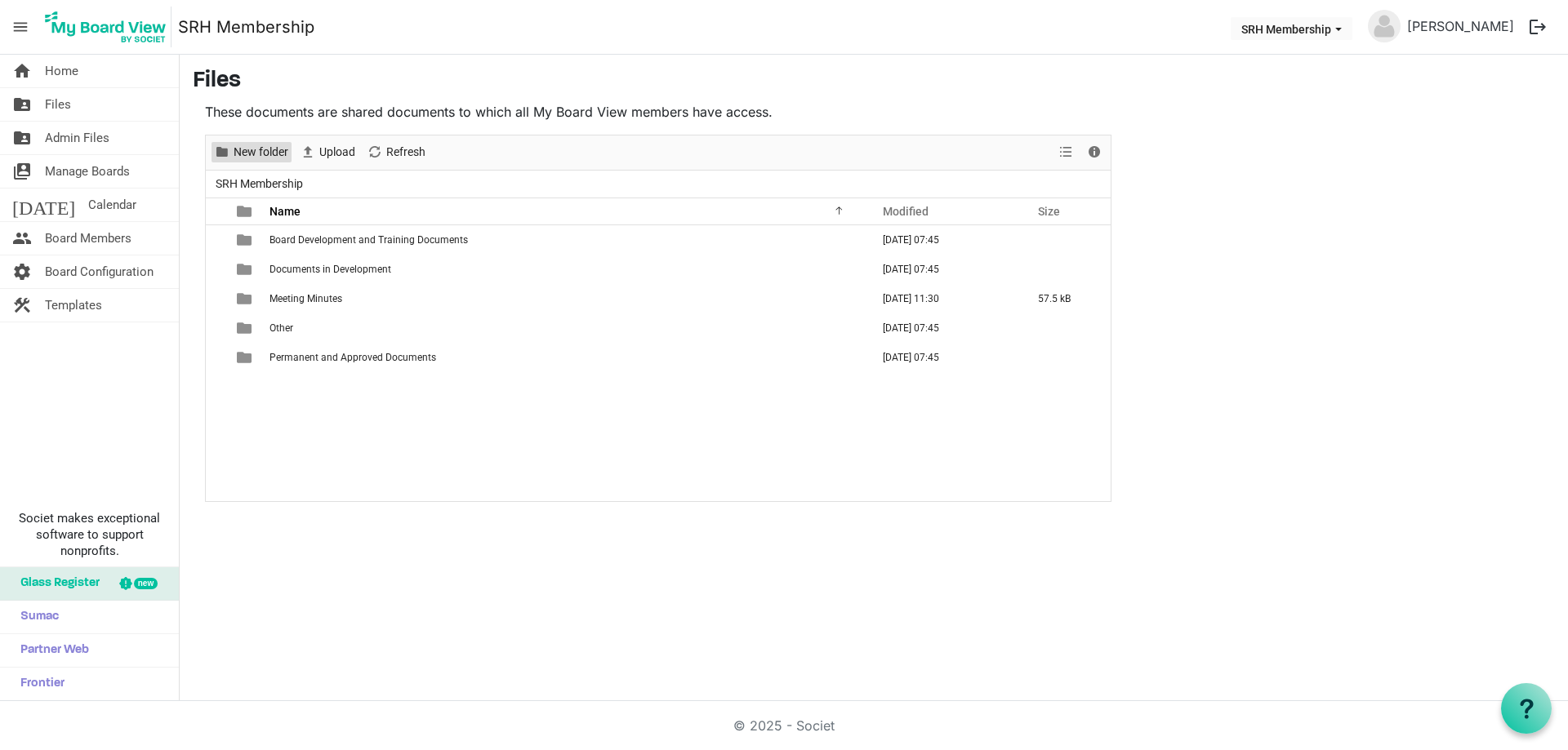
click at [252, 146] on span "New folder" at bounding box center [261, 152] width 57 height 21
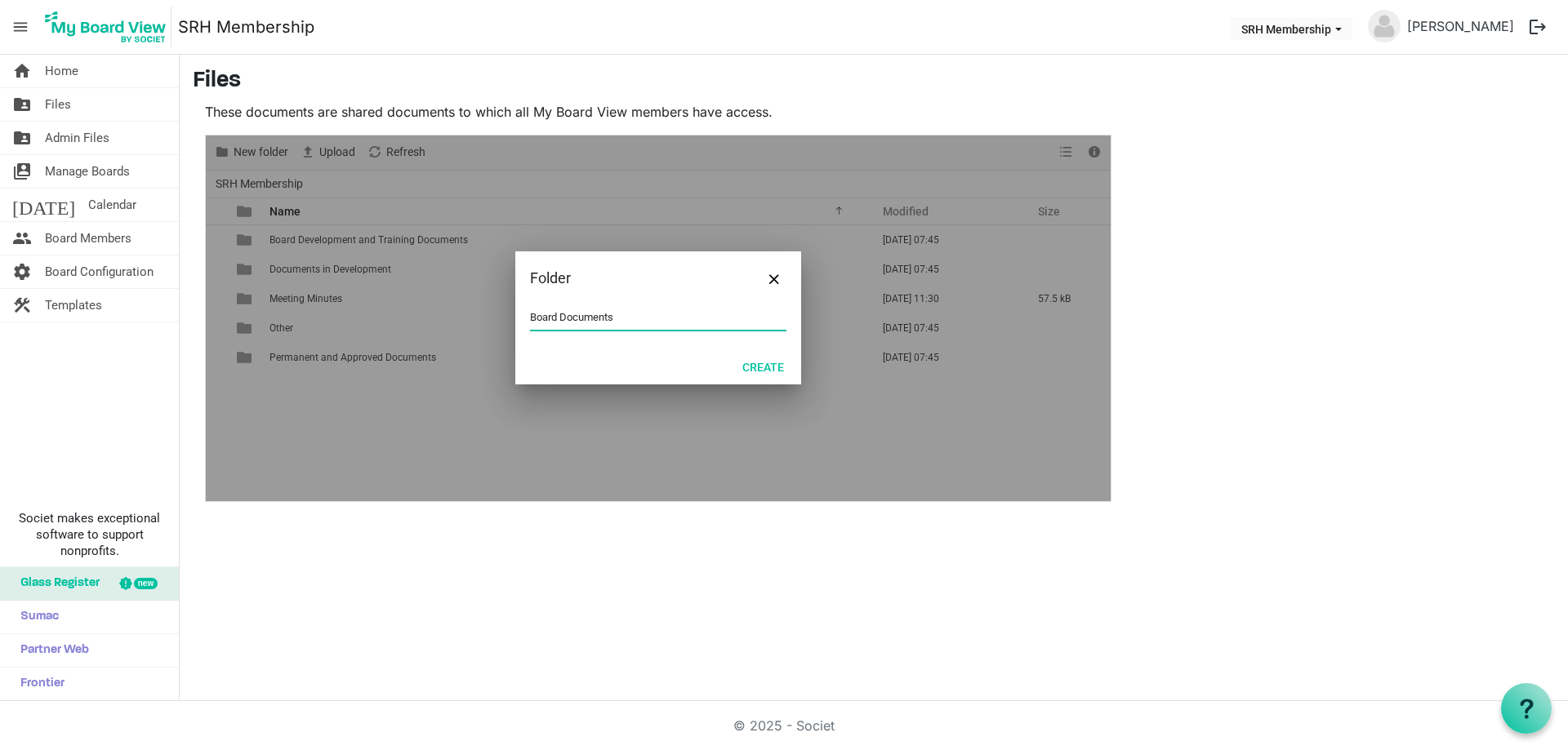
click at [530, 315] on input "Board Documents" at bounding box center [658, 317] width 257 height 25
type input "SRH Board Documents"
click at [769, 365] on button "Create" at bounding box center [762, 366] width 62 height 23
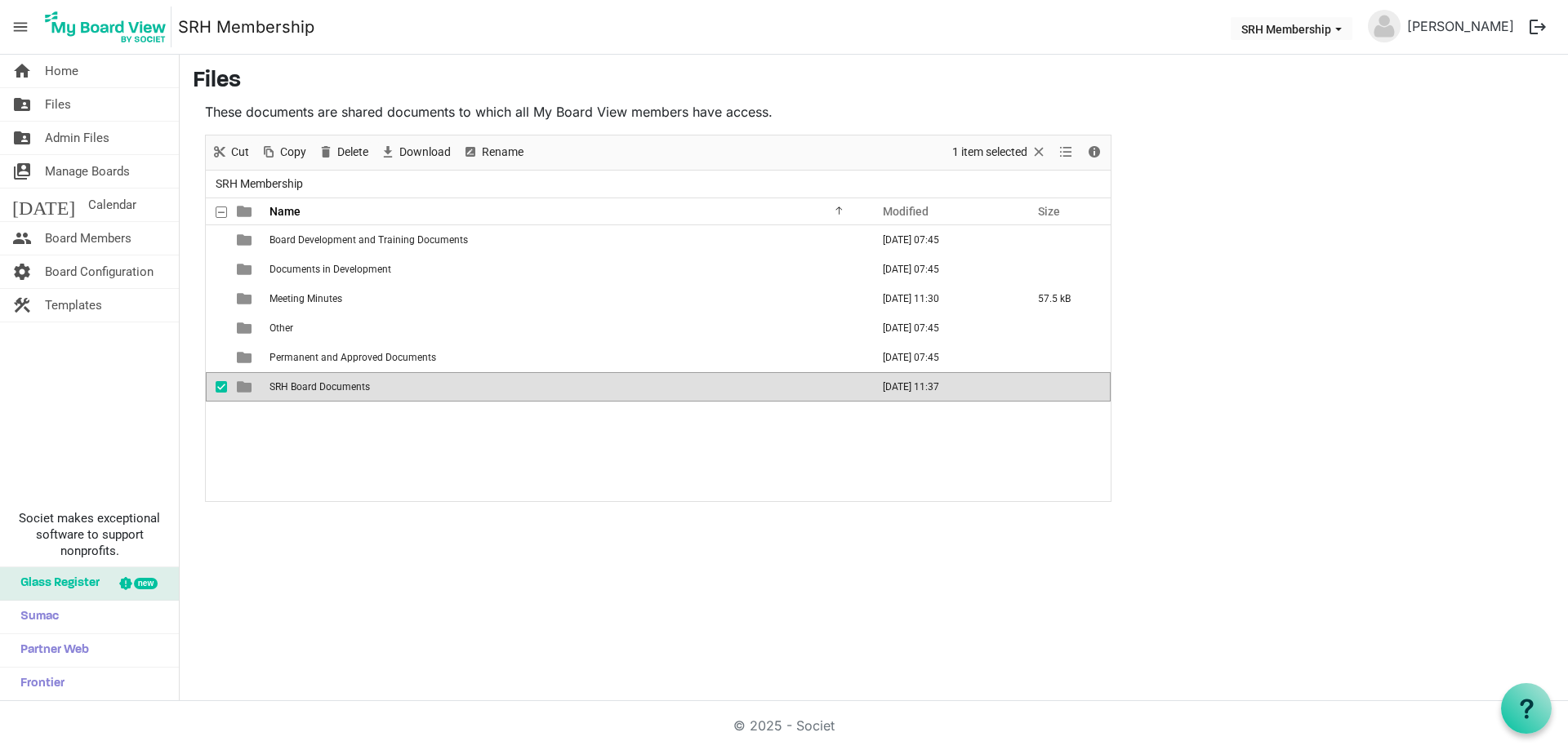
drag, startPoint x: 422, startPoint y: 440, endPoint x: 449, endPoint y: 445, distance: 27.5
click at [423, 441] on div "Board Development and Training Documents September 28, 2025 07:45 Documents in …" at bounding box center [658, 363] width 905 height 275
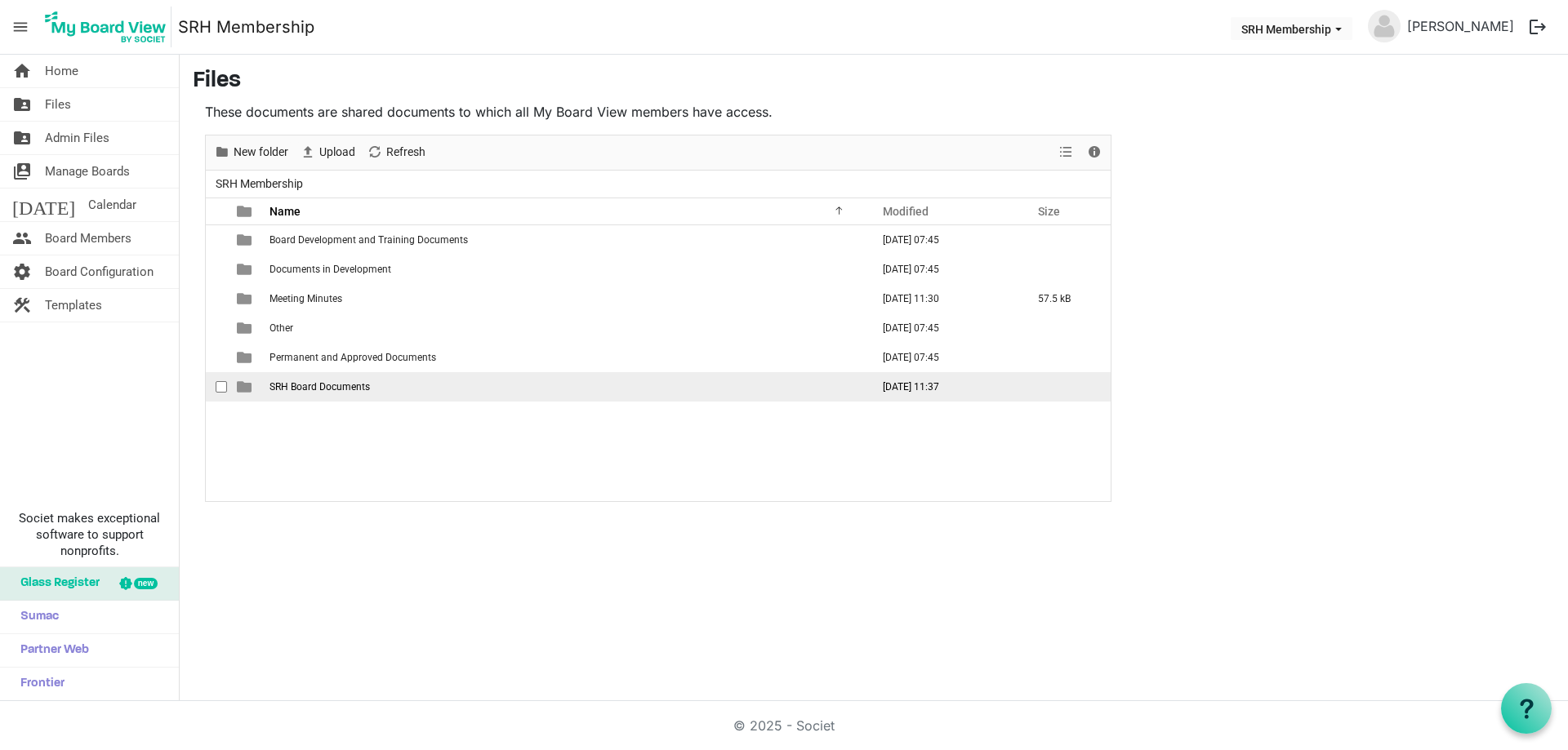
click at [321, 389] on span "SRH Board Documents" at bounding box center [319, 387] width 100 height 12
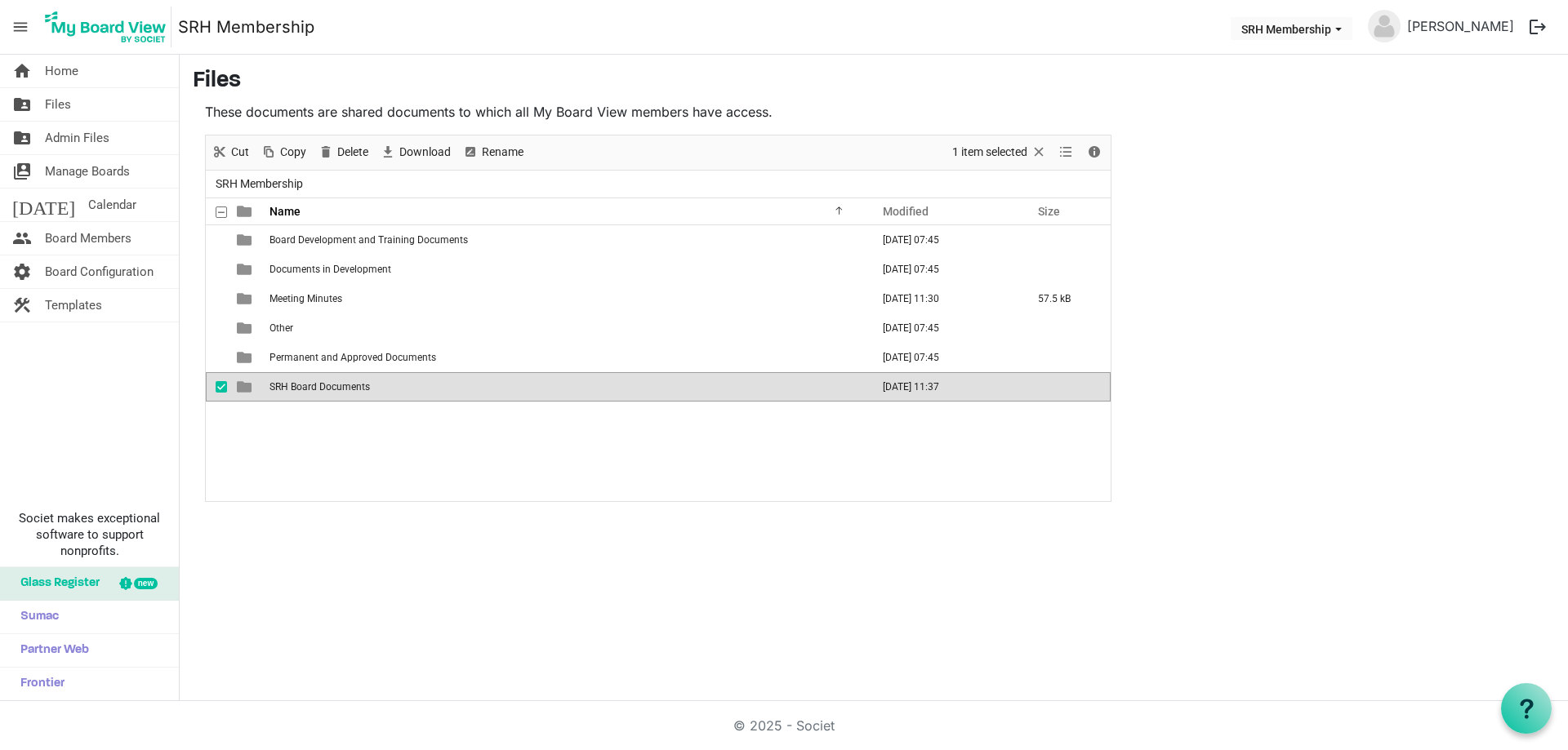
click at [321, 389] on span "SRH Board Documents" at bounding box center [319, 387] width 100 height 12
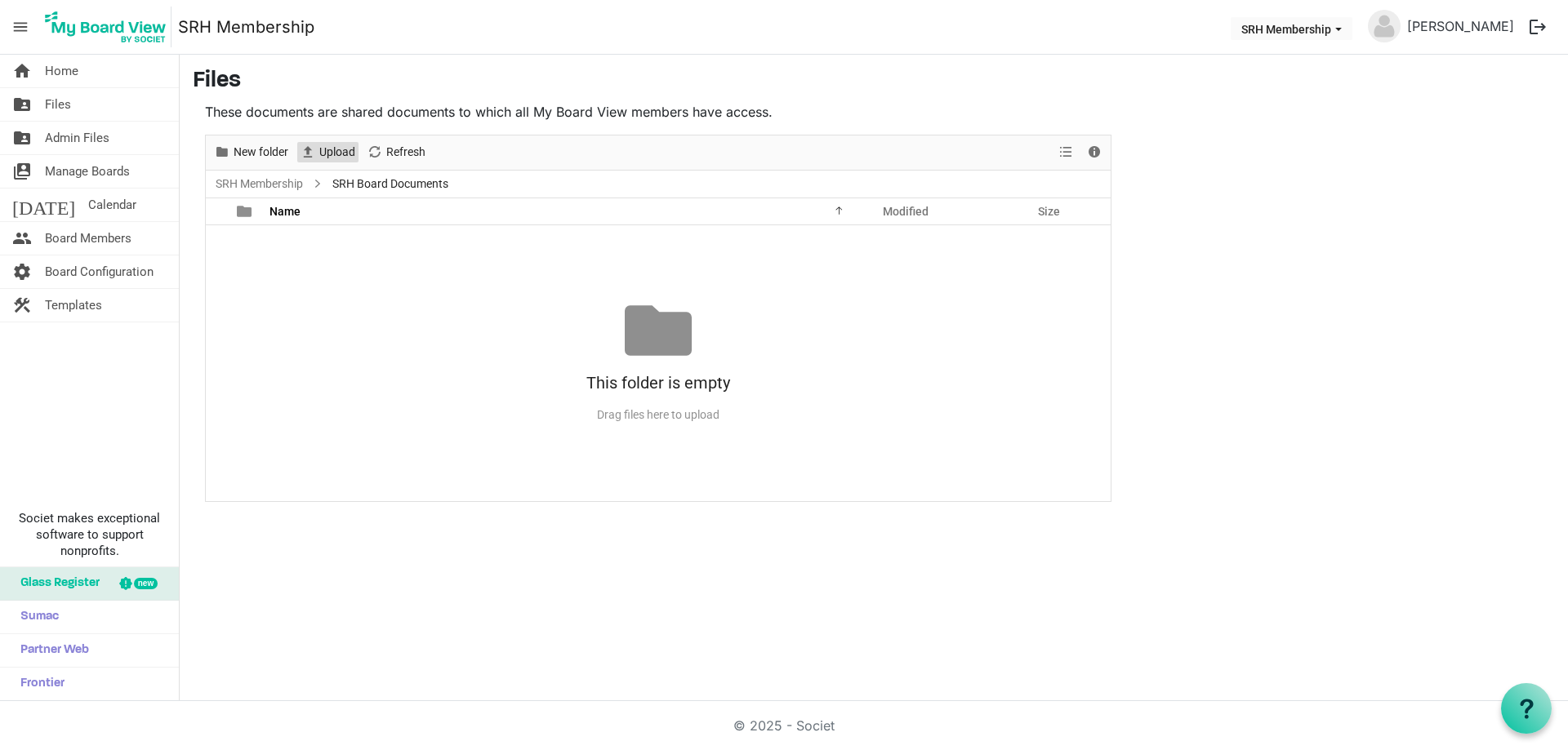
click at [323, 151] on span "Upload" at bounding box center [337, 152] width 40 height 21
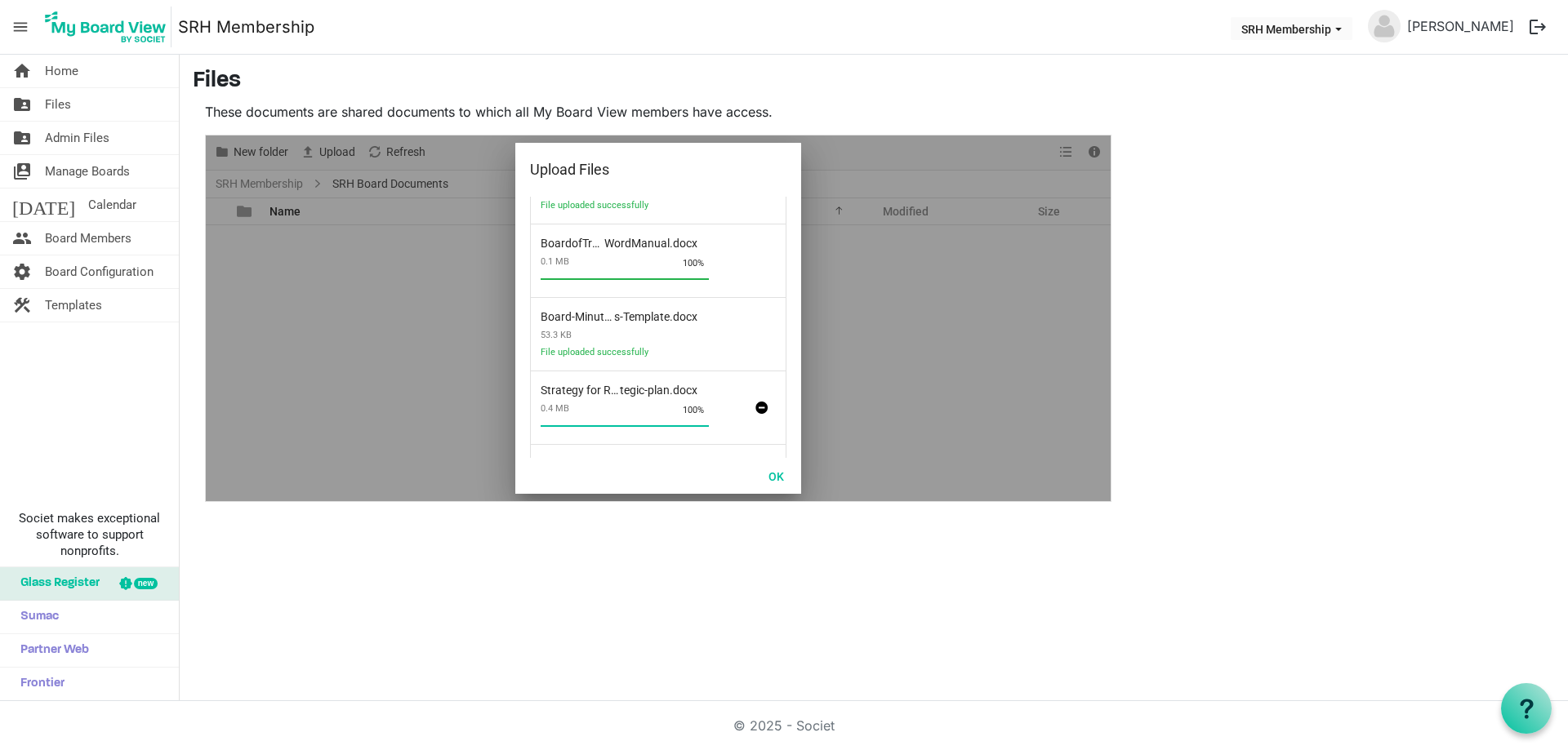
scroll to position [489, 0]
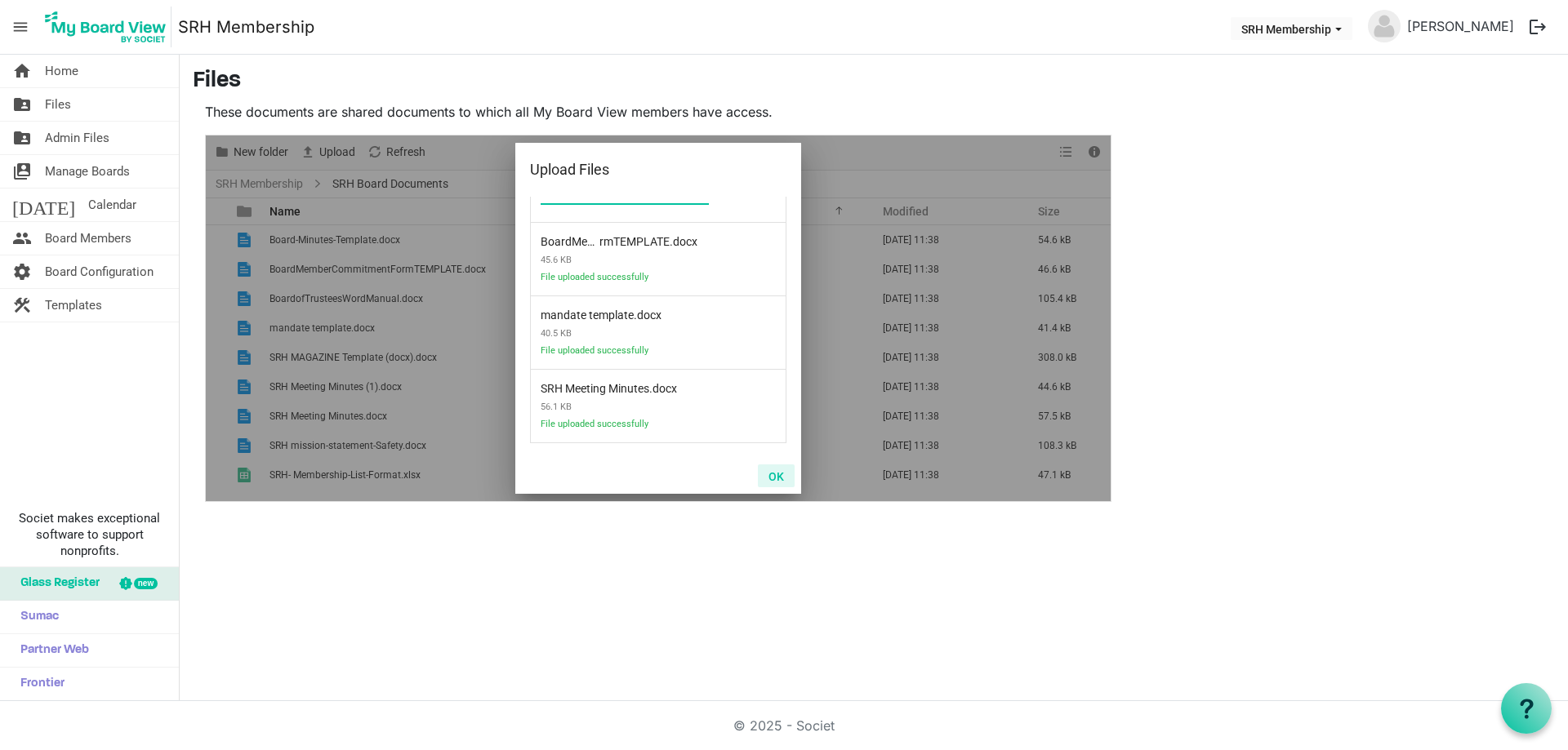
click at [782, 468] on button "OK" at bounding box center [776, 476] width 37 height 23
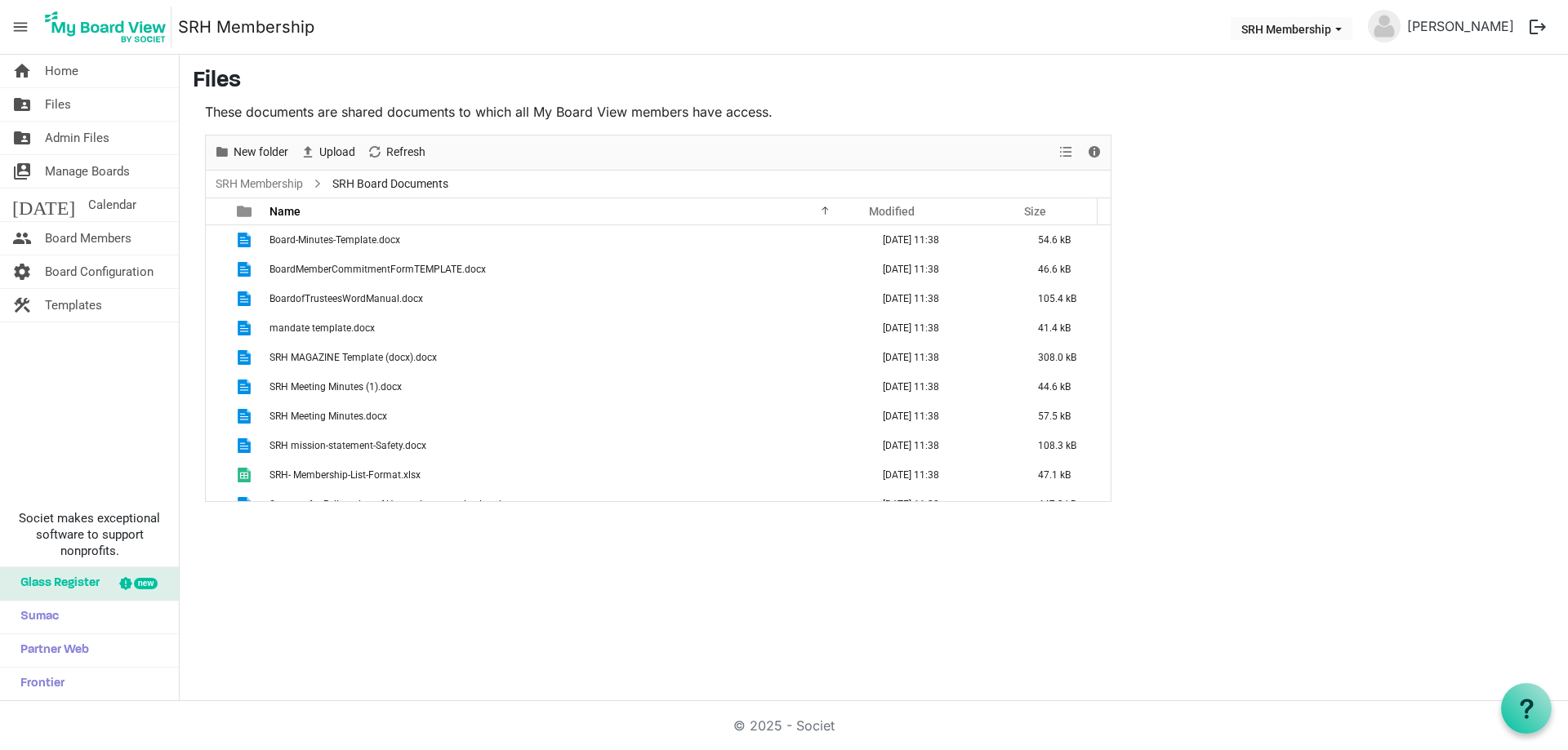
click at [407, 141] on div "Refresh" at bounding box center [395, 153] width 70 height 35
click at [416, 154] on span "Refresh" at bounding box center [405, 152] width 43 height 21
click at [56, 79] on span "Home" at bounding box center [61, 70] width 34 height 33
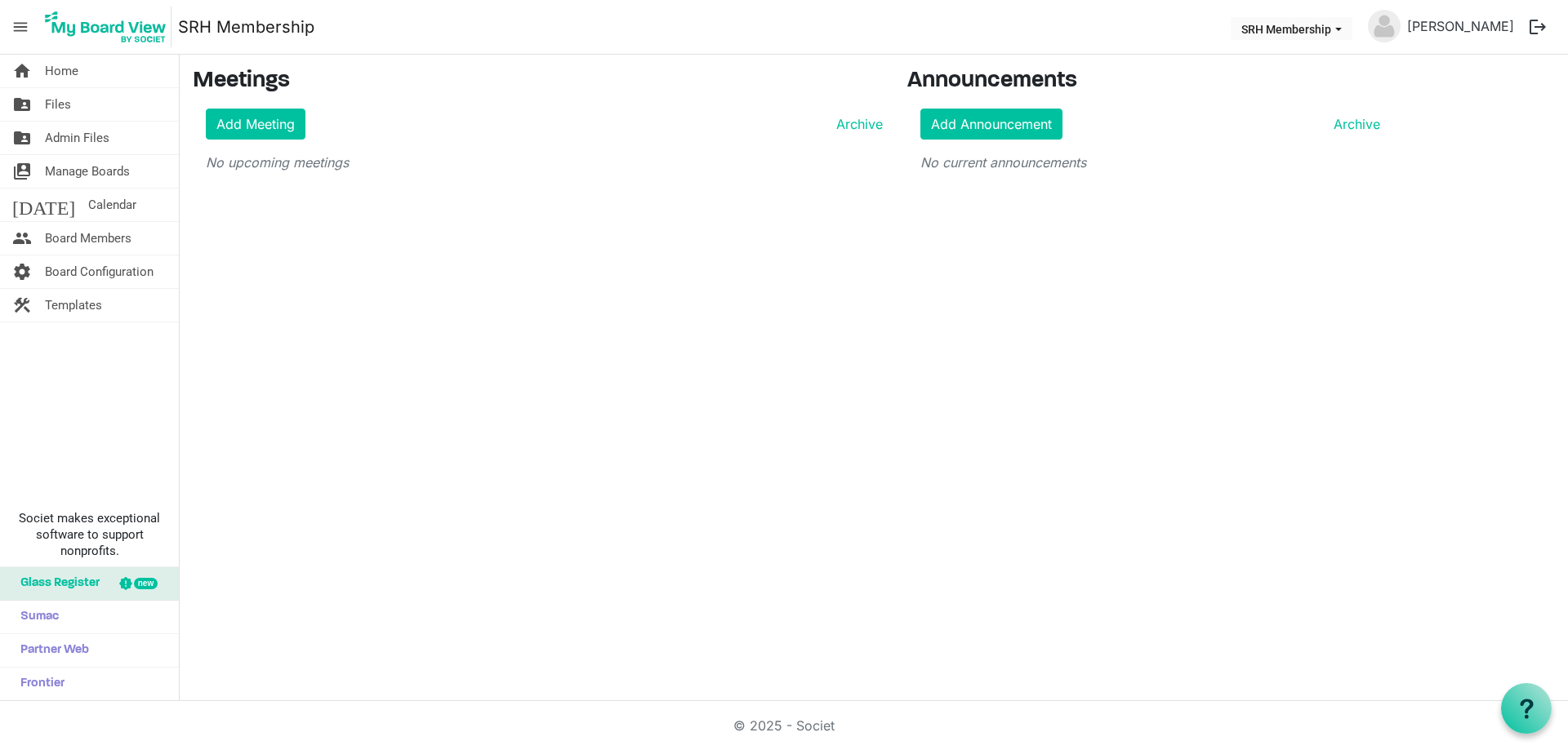
click at [686, 599] on div "home Home folder_shared Files folder_shared Admin Files switch_account Manage B…" at bounding box center [784, 377] width 1568 height 647
click at [88, 30] on img at bounding box center [105, 27] width 132 height 41
click at [14, 26] on span "menu" at bounding box center [20, 27] width 31 height 31
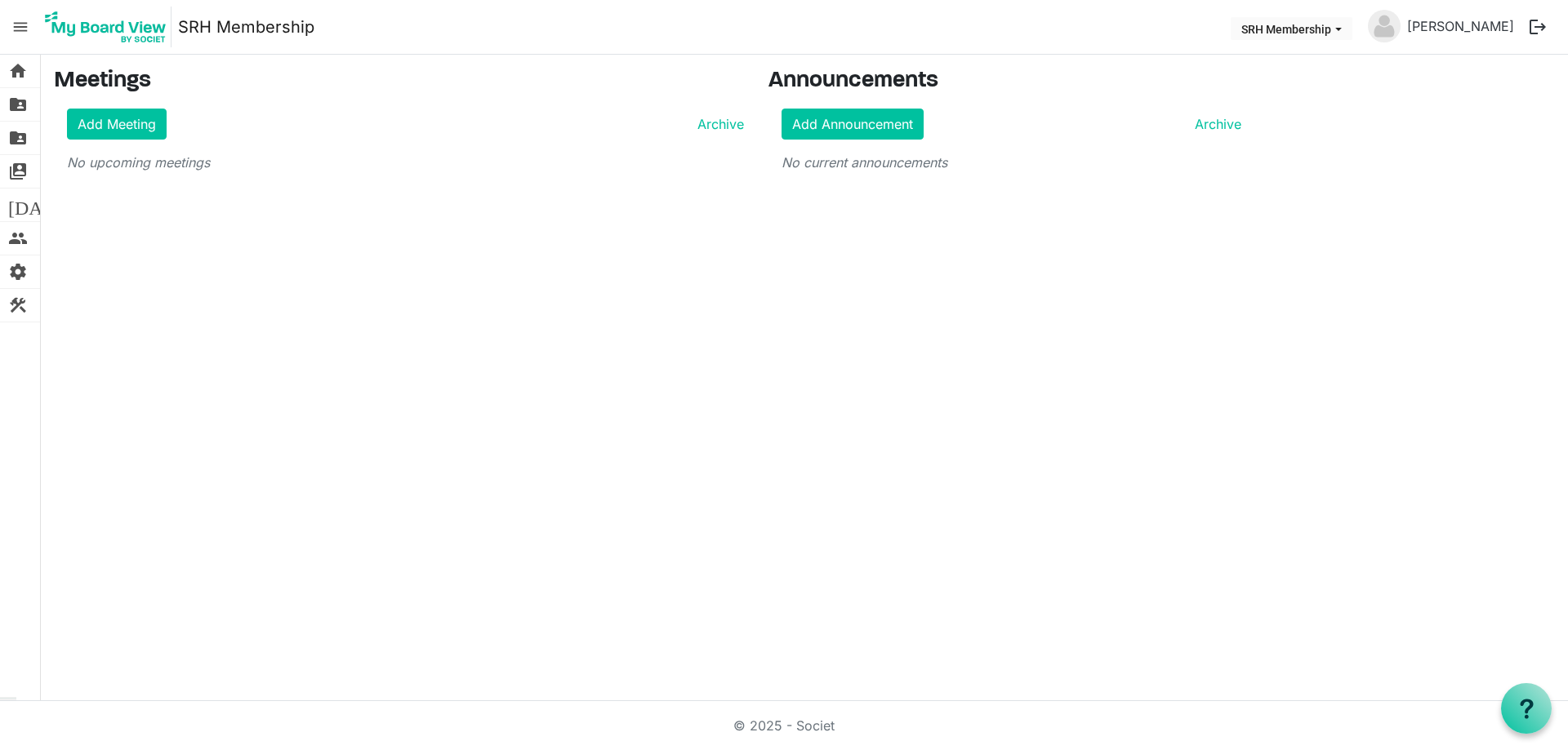
click at [15, 30] on span "menu" at bounding box center [20, 27] width 31 height 31
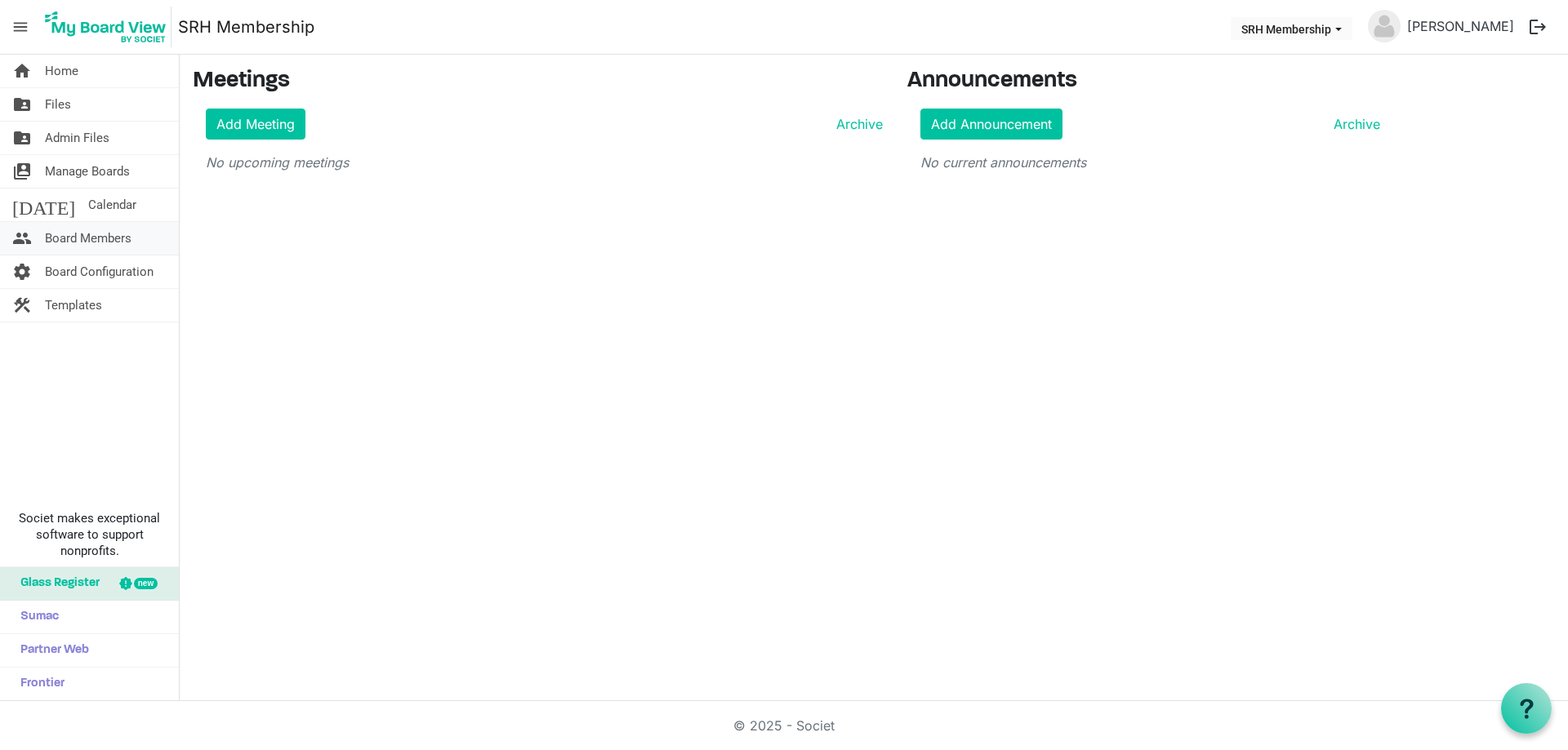
click at [85, 240] on span "Board Members" at bounding box center [87, 238] width 86 height 33
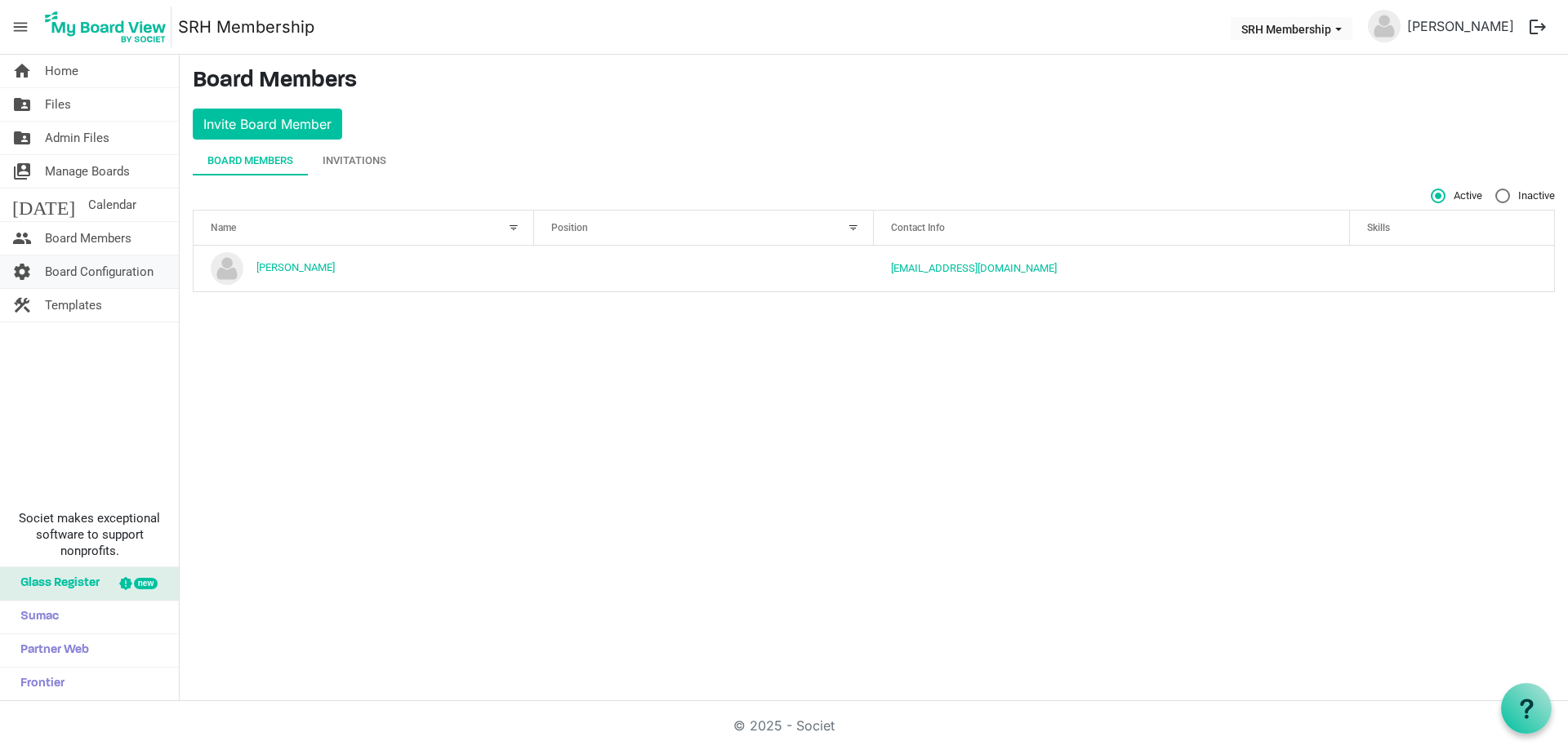
click at [105, 271] on span "Board Configuration" at bounding box center [99, 271] width 109 height 33
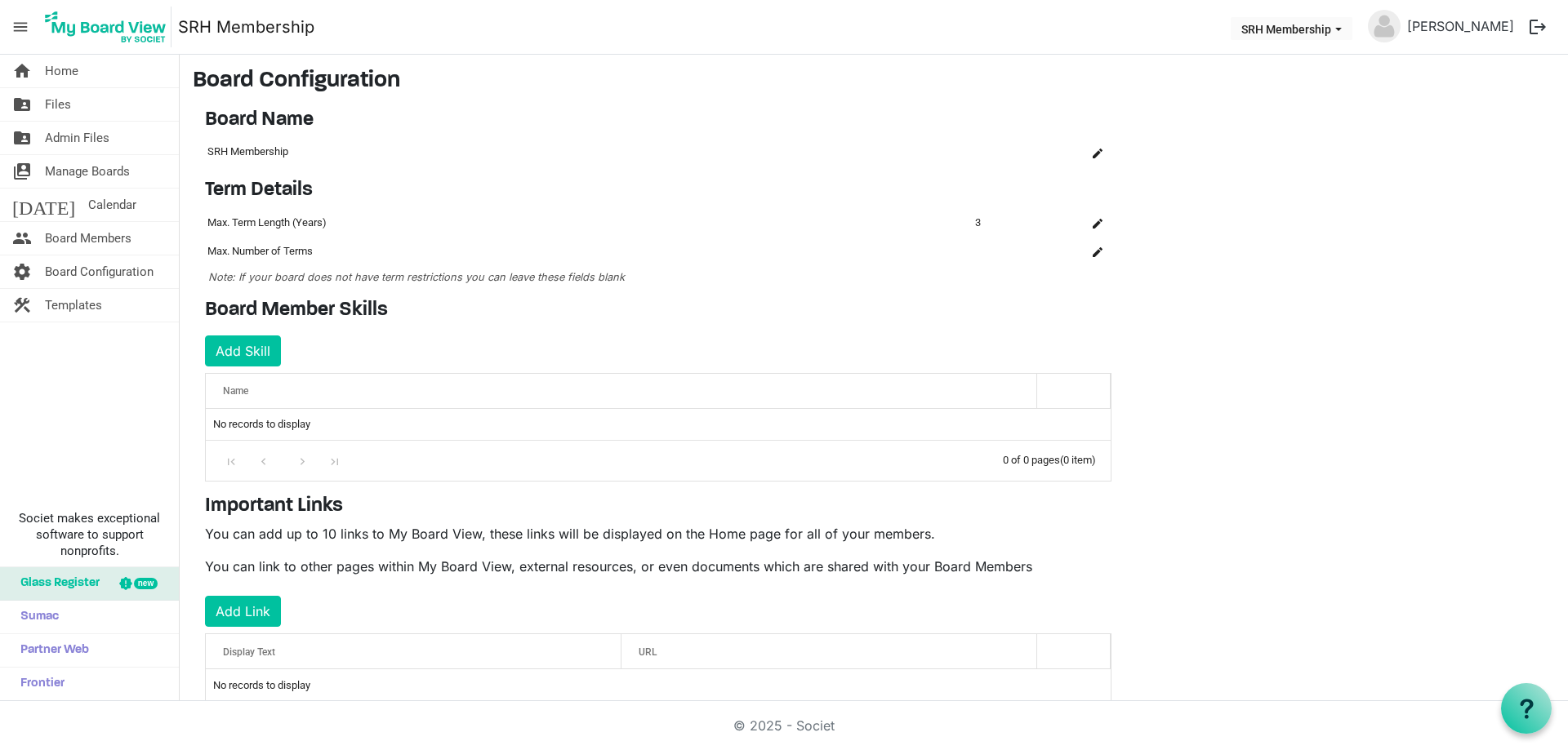
click at [341, 391] on div "Name" at bounding box center [621, 390] width 809 height 24
click at [222, 349] on button "Add Skill" at bounding box center [243, 351] width 76 height 31
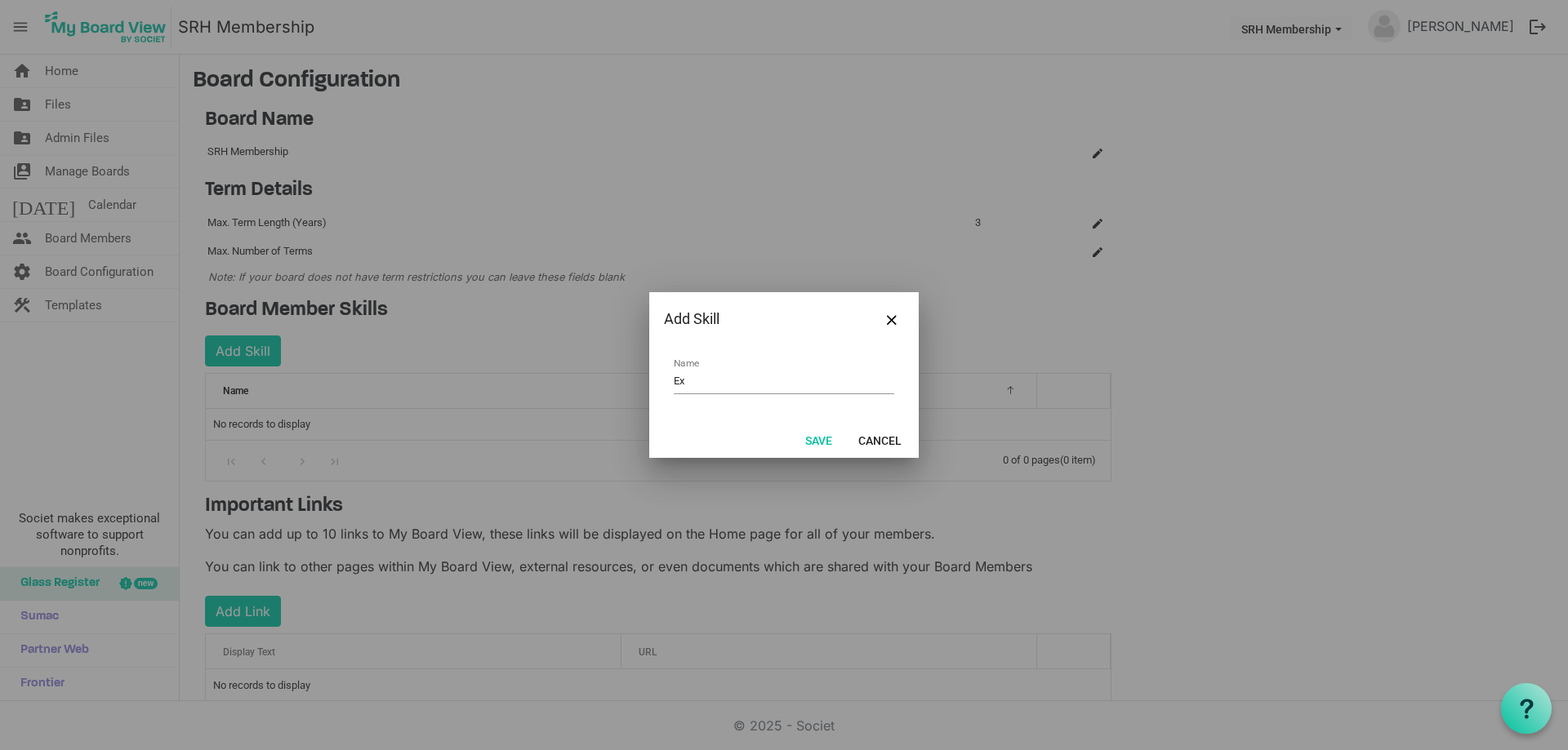
type input "E"
click at [739, 383] on input "Management kill" at bounding box center [784, 381] width 220 height 26
type input "Management skill"
click at [819, 442] on button "Save" at bounding box center [819, 440] width 49 height 23
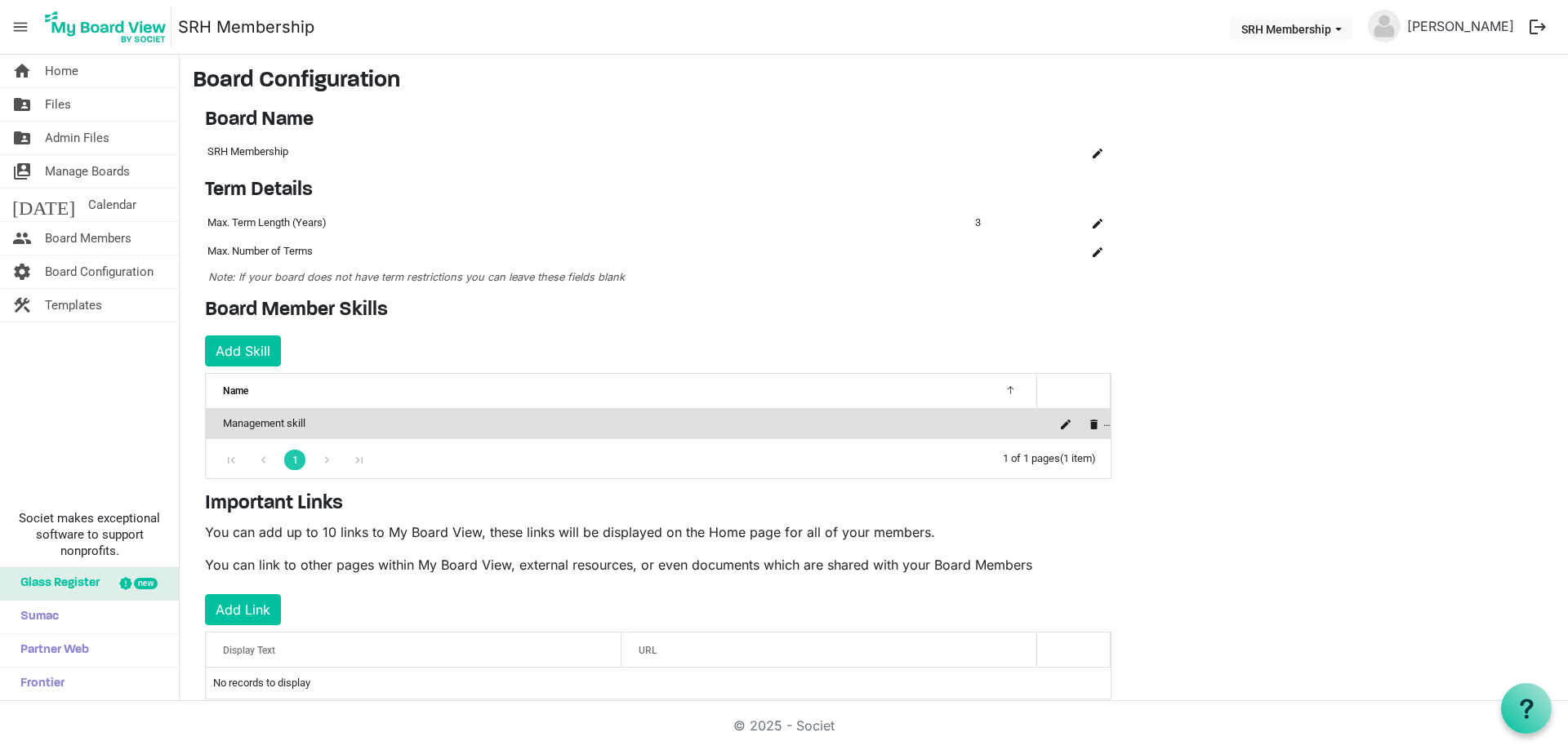
scroll to position [38, 0]
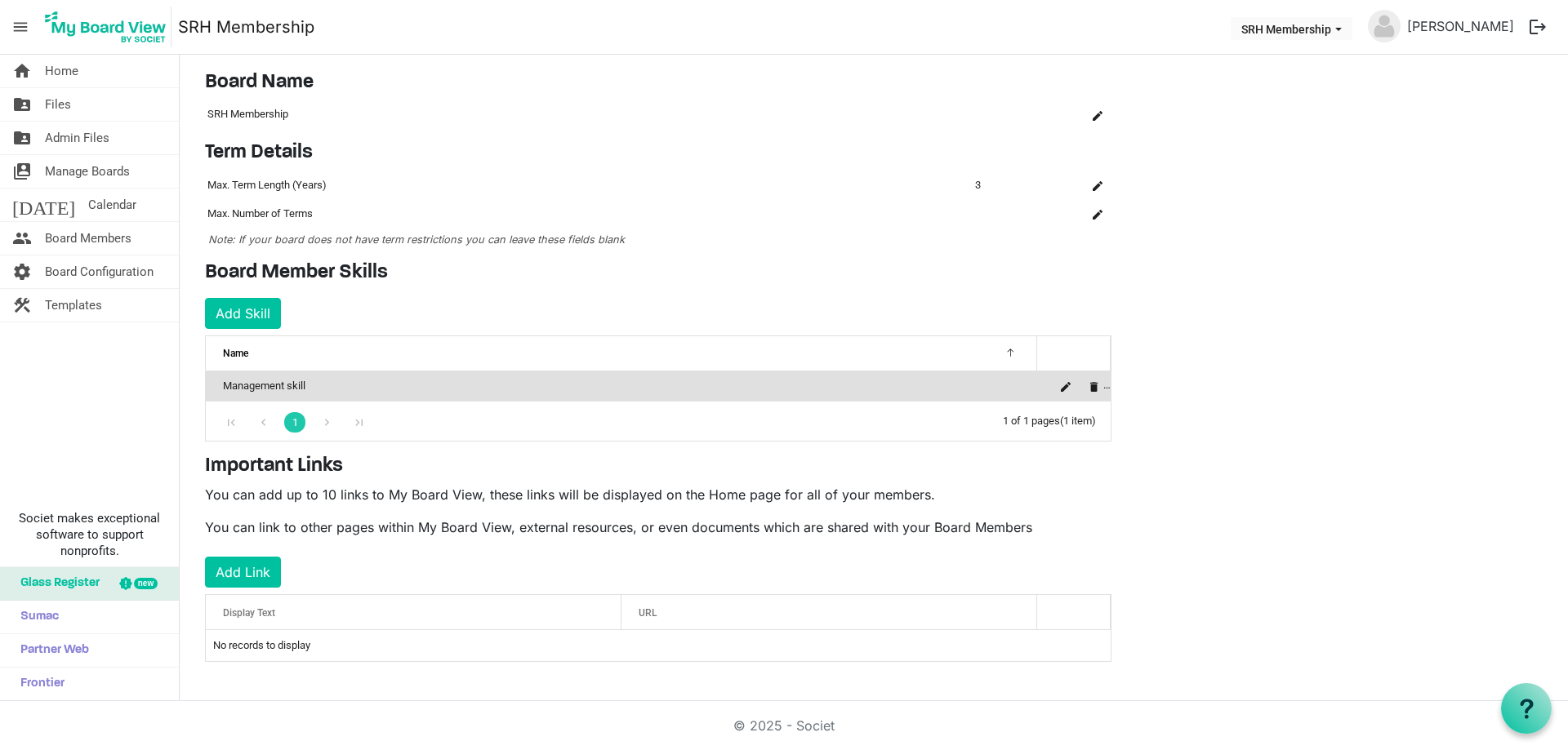
click at [311, 615] on div "Display Text" at bounding box center [413, 612] width 392 height 24
click at [294, 604] on div "Display Text" at bounding box center [413, 612] width 392 height 24
click at [289, 615] on div "Display Text" at bounding box center [413, 612] width 392 height 24
click at [695, 614] on div "URL" at bounding box center [830, 612] width 392 height 24
click at [742, 606] on div "URL" at bounding box center [830, 612] width 392 height 24
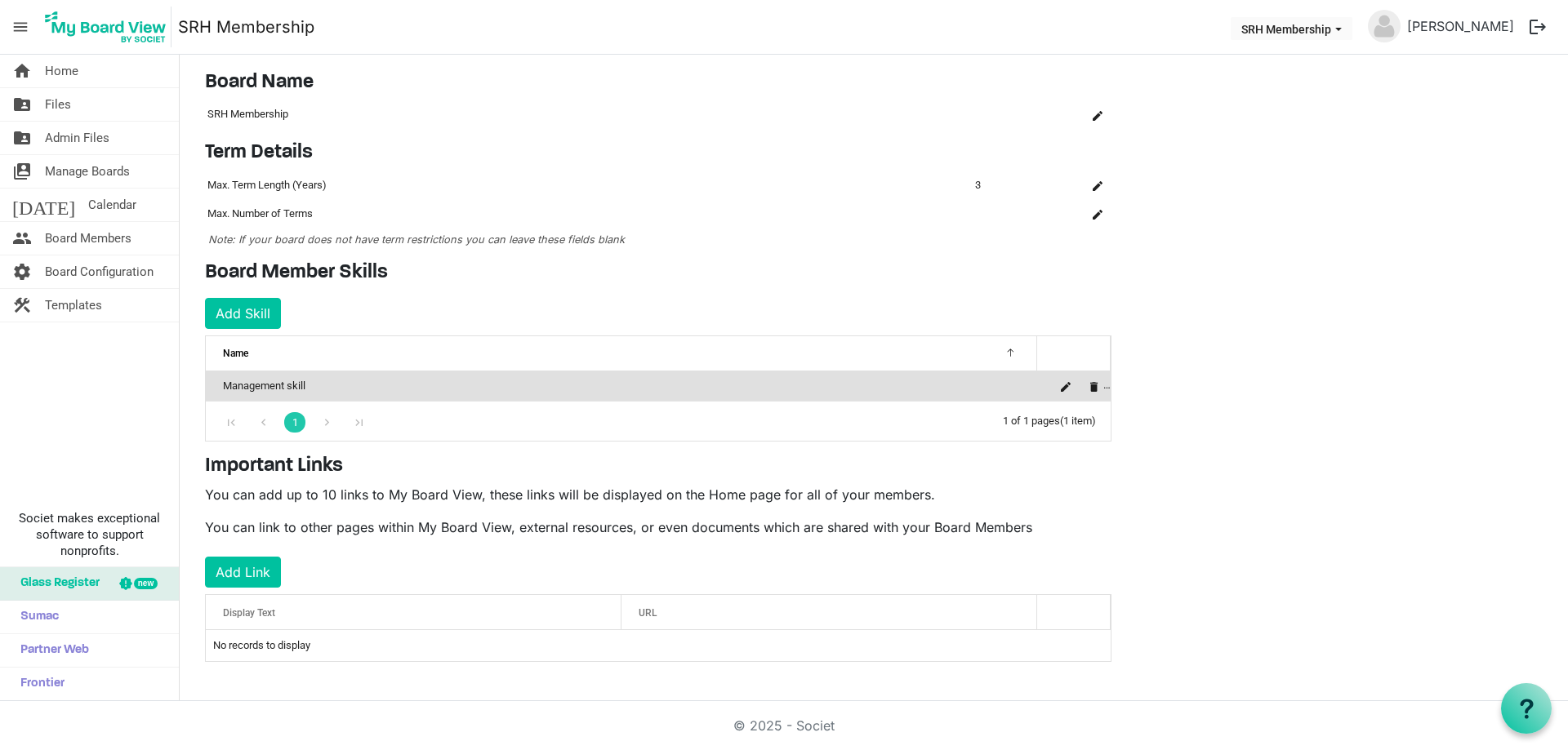
click at [276, 612] on span "Display Text" at bounding box center [249, 613] width 53 height 12
click at [222, 568] on button "Add Link" at bounding box center [243, 572] width 76 height 31
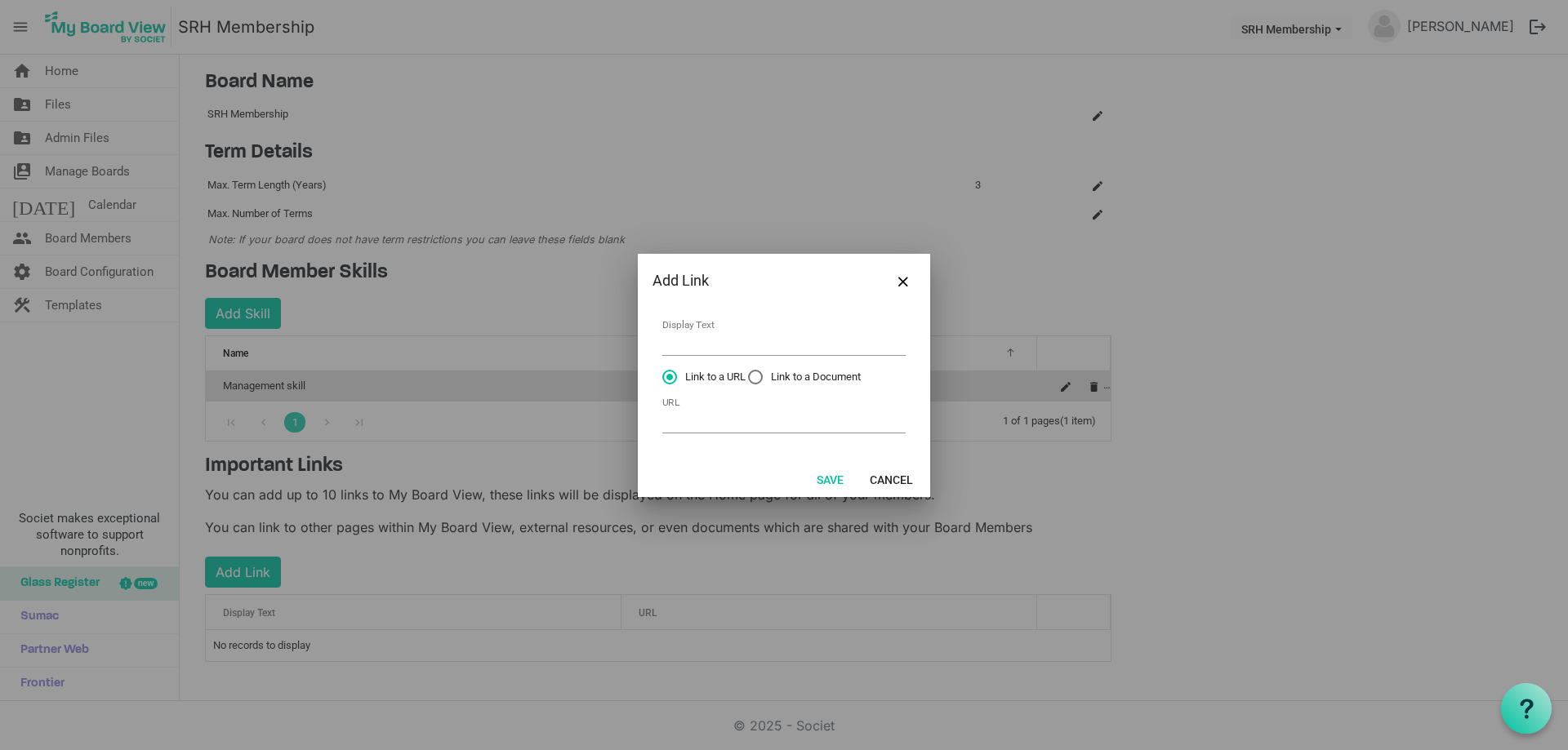
drag, startPoint x: 688, startPoint y: 325, endPoint x: 689, endPoint y: 337, distance: 12.0
click at [689, 327] on td "Display Text" at bounding box center [783, 339] width 245 height 44
click at [689, 340] on input "Display Text" at bounding box center [784, 344] width 244 height 26
type input "srh"
click at [712, 423] on input "URL" at bounding box center [784, 421] width 244 height 26
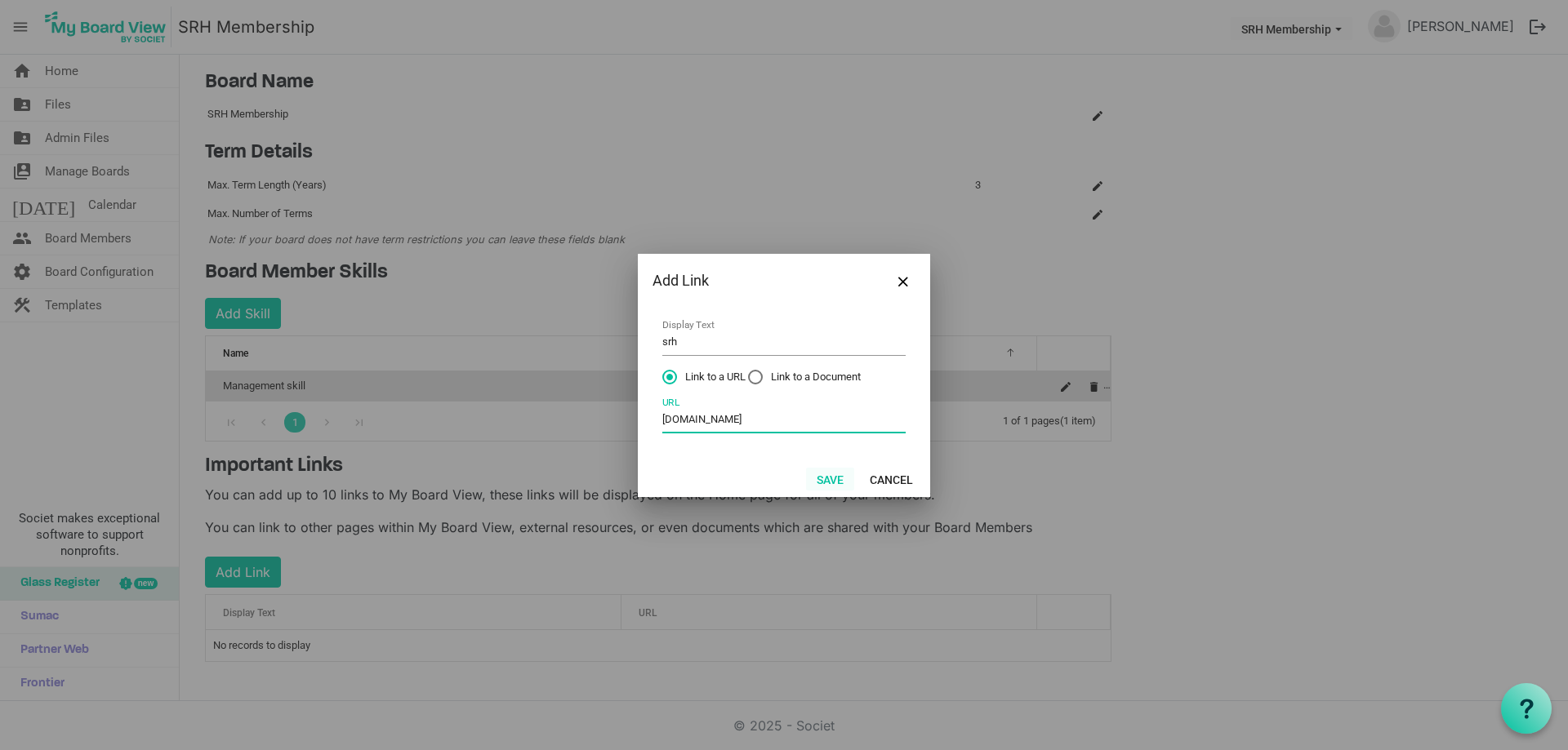
type input "www.srhsouthsudan.org"
click at [833, 477] on button "Save" at bounding box center [830, 479] width 49 height 23
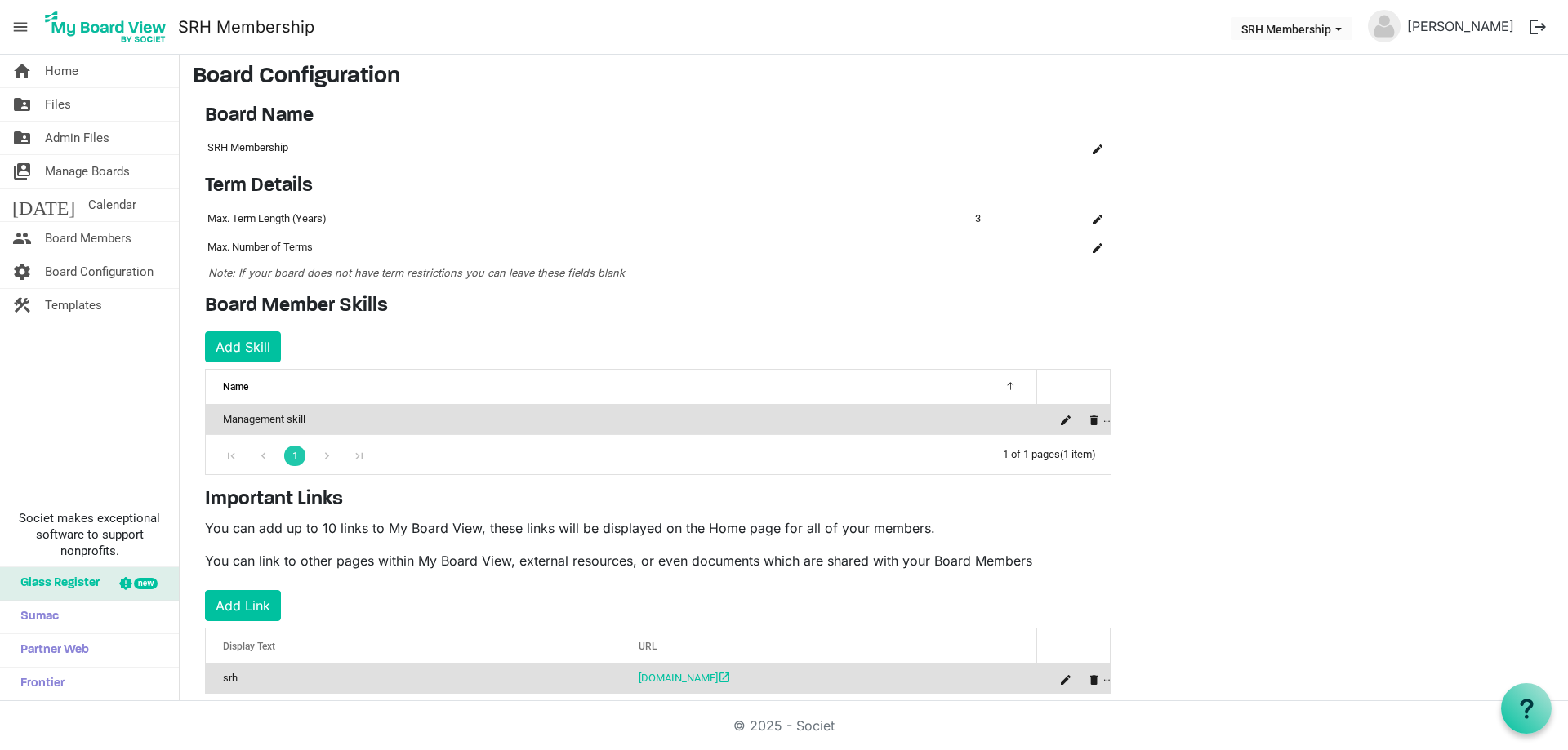
scroll to position [0, 0]
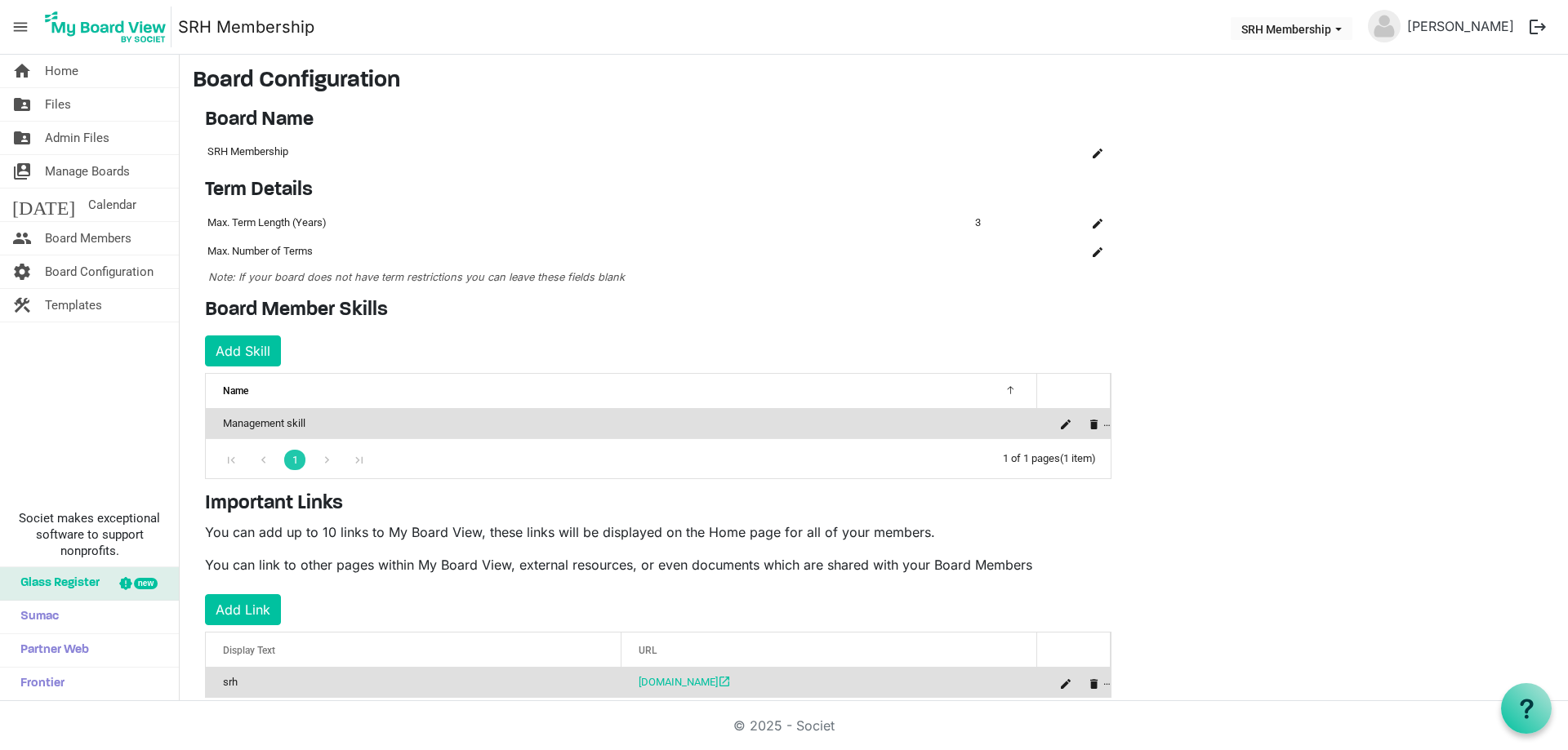
click at [1200, 366] on main "Board Configuration Board Name OK OK Cancel Name board-name-grid_header_table S…" at bounding box center [873, 395] width 1389 height 683
click at [58, 72] on span "Home" at bounding box center [61, 70] width 34 height 33
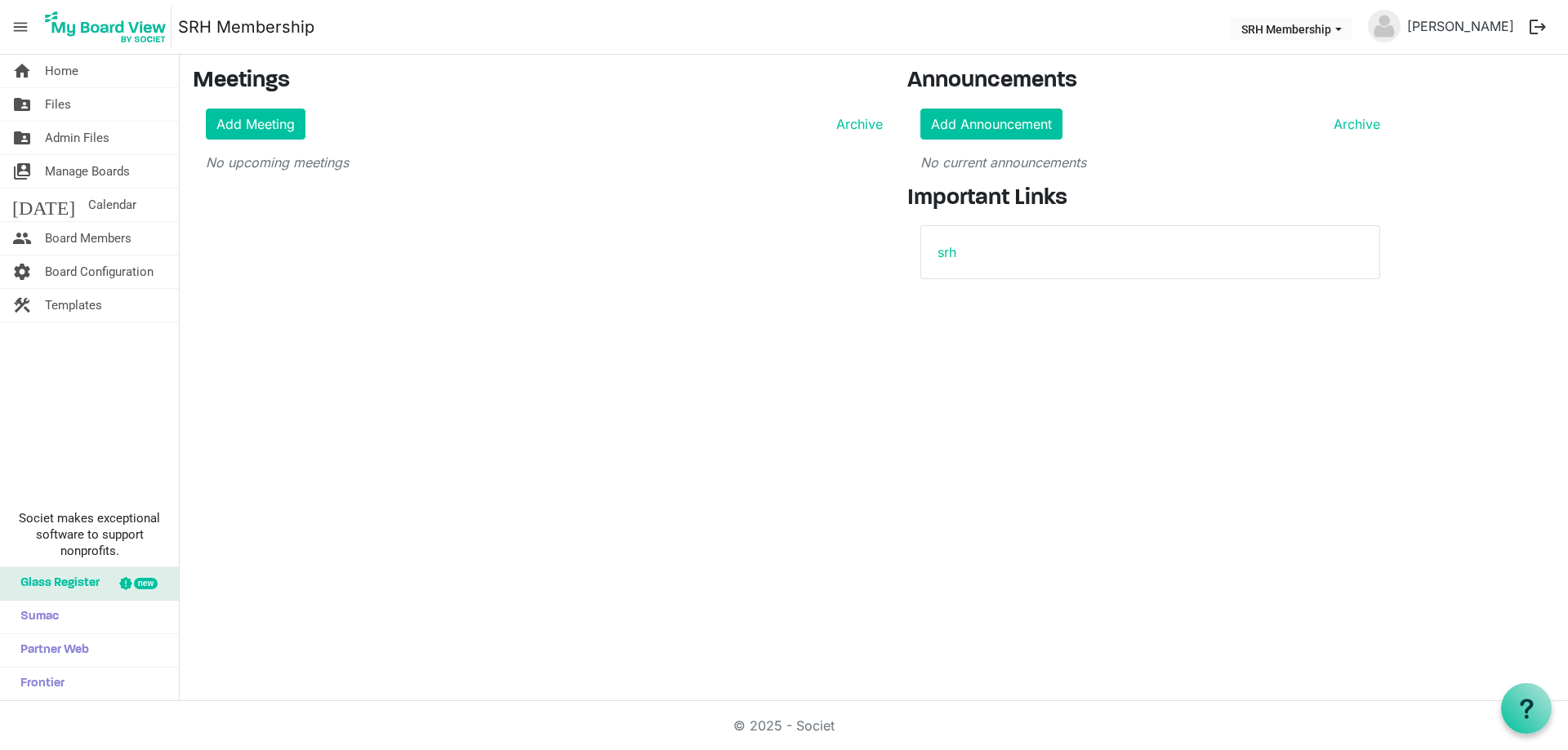
click at [933, 388] on div "home Home folder_shared Files folder_shared Admin Files switch_account Manage B…" at bounding box center [784, 377] width 1568 height 647
click at [975, 258] on div "srh" at bounding box center [1150, 253] width 425 height 20
click at [944, 260] on link "srh" at bounding box center [947, 252] width 19 height 16
click at [949, 253] on link "srh" at bounding box center [947, 252] width 19 height 16
click at [86, 275] on span "Board Configuration" at bounding box center [99, 271] width 109 height 33
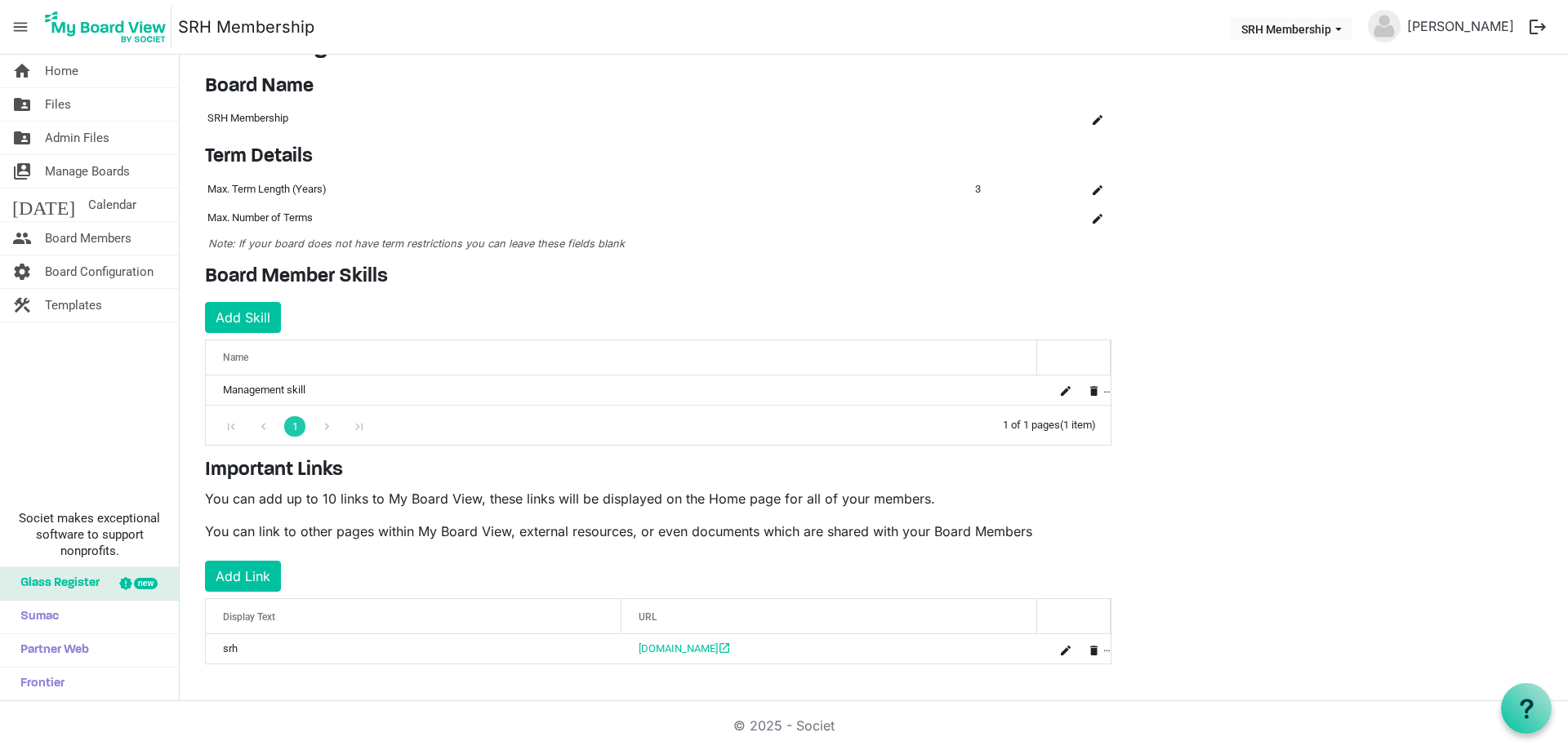
scroll to position [36, 0]
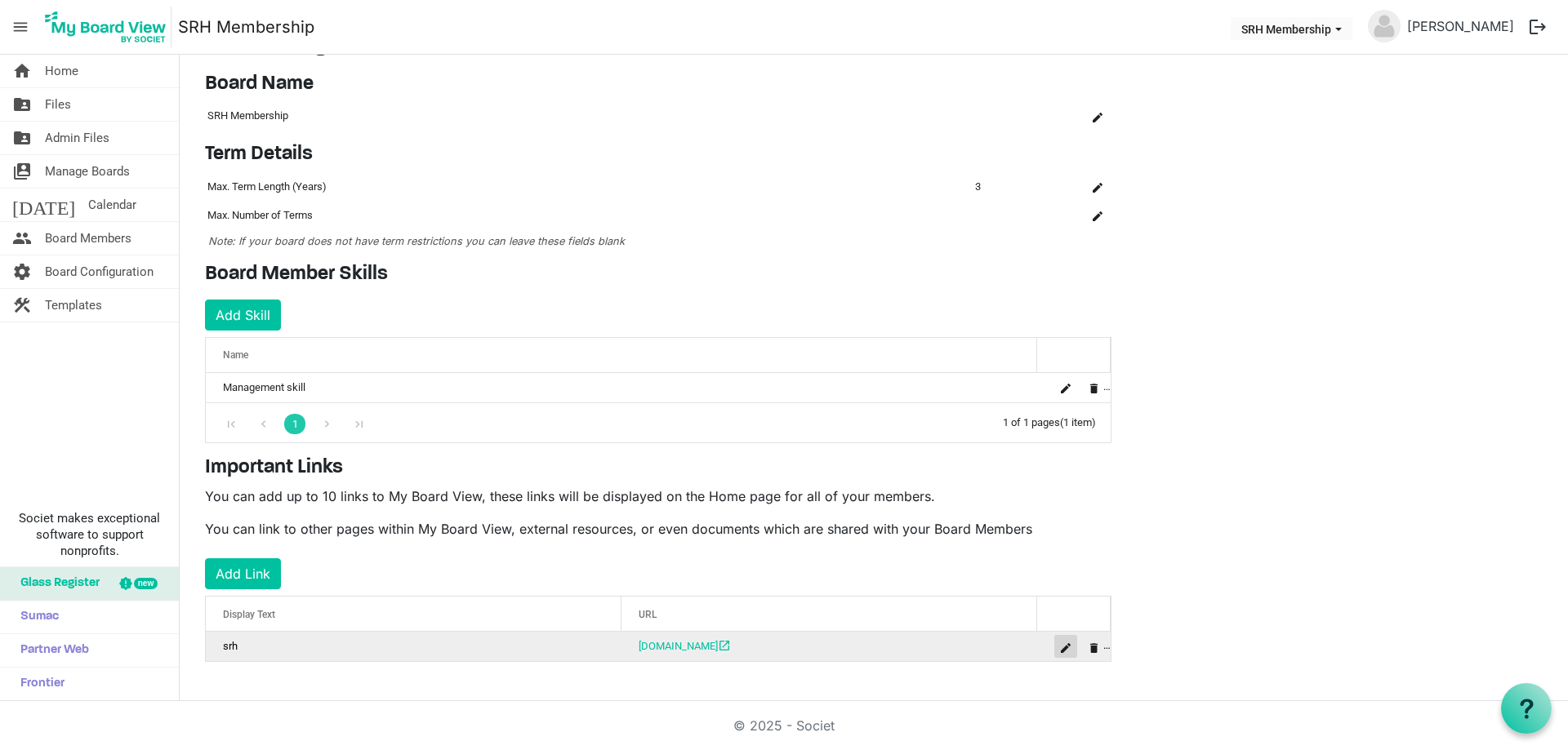
click at [1058, 649] on button "is Command column column header" at bounding box center [1065, 646] width 23 height 23
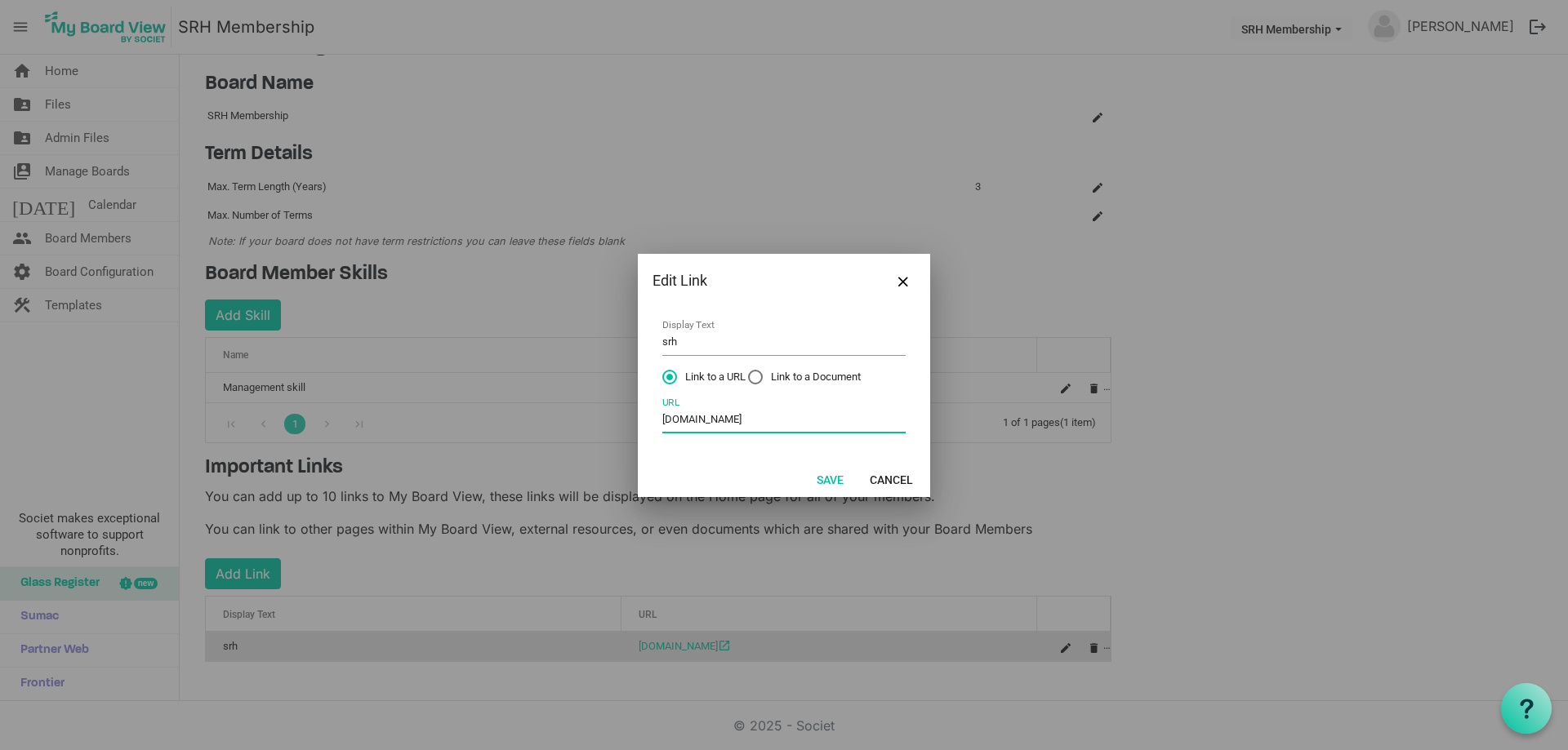
drag, startPoint x: 793, startPoint y: 429, endPoint x: 460, endPoint y: 396, distance: 334.6
click at [460, 396] on div "Edit Link srh Display Text Link to a URL Link to a Document www.srhsouthsudan.o…" at bounding box center [784, 375] width 1568 height 750
paste input "https://srhsouthsudan.org/"
type input "https://srhsouthsudan.org/"
click at [832, 482] on button "Save" at bounding box center [830, 479] width 49 height 23
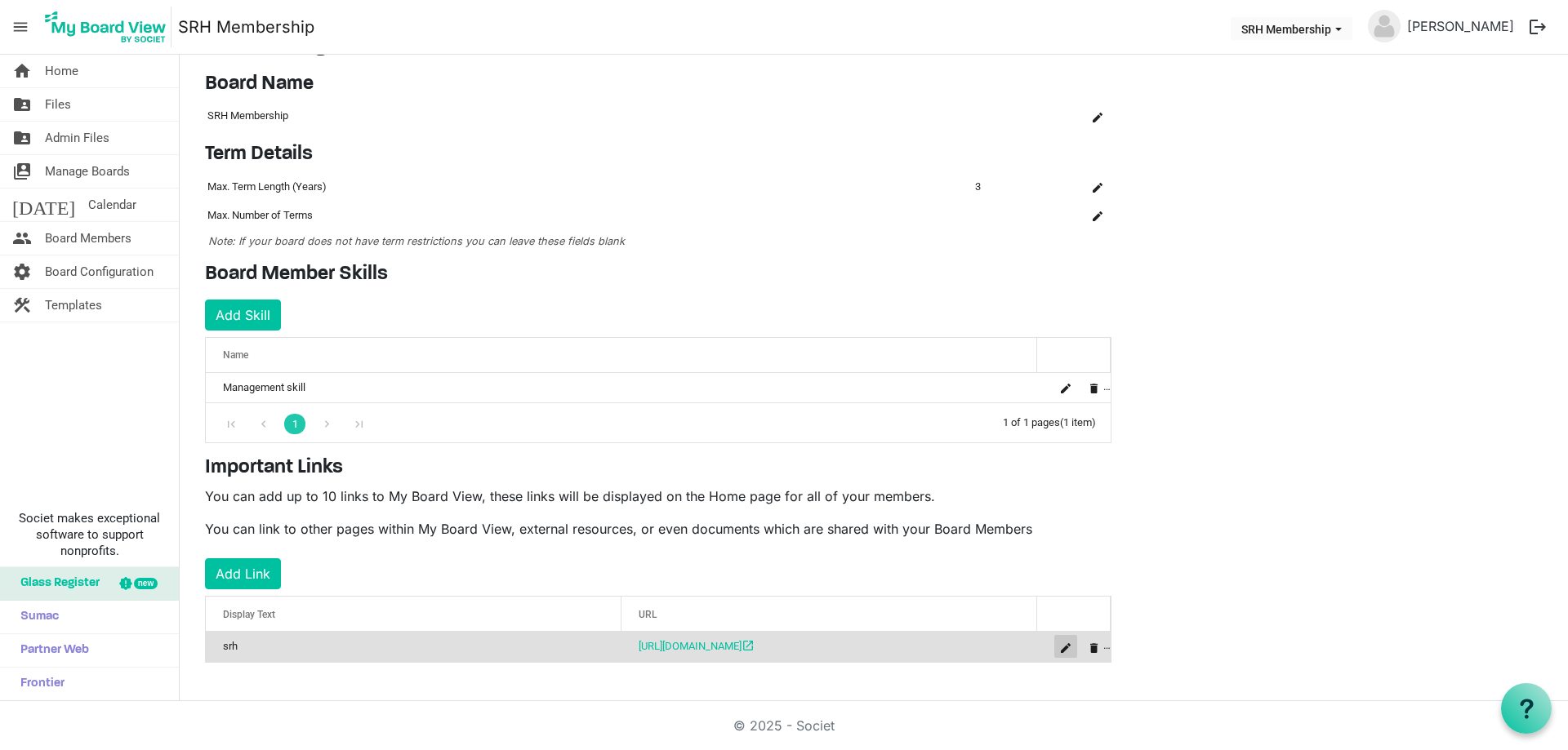
click at [1065, 643] on span "is Command column column header" at bounding box center [1065, 648] width 10 height 10
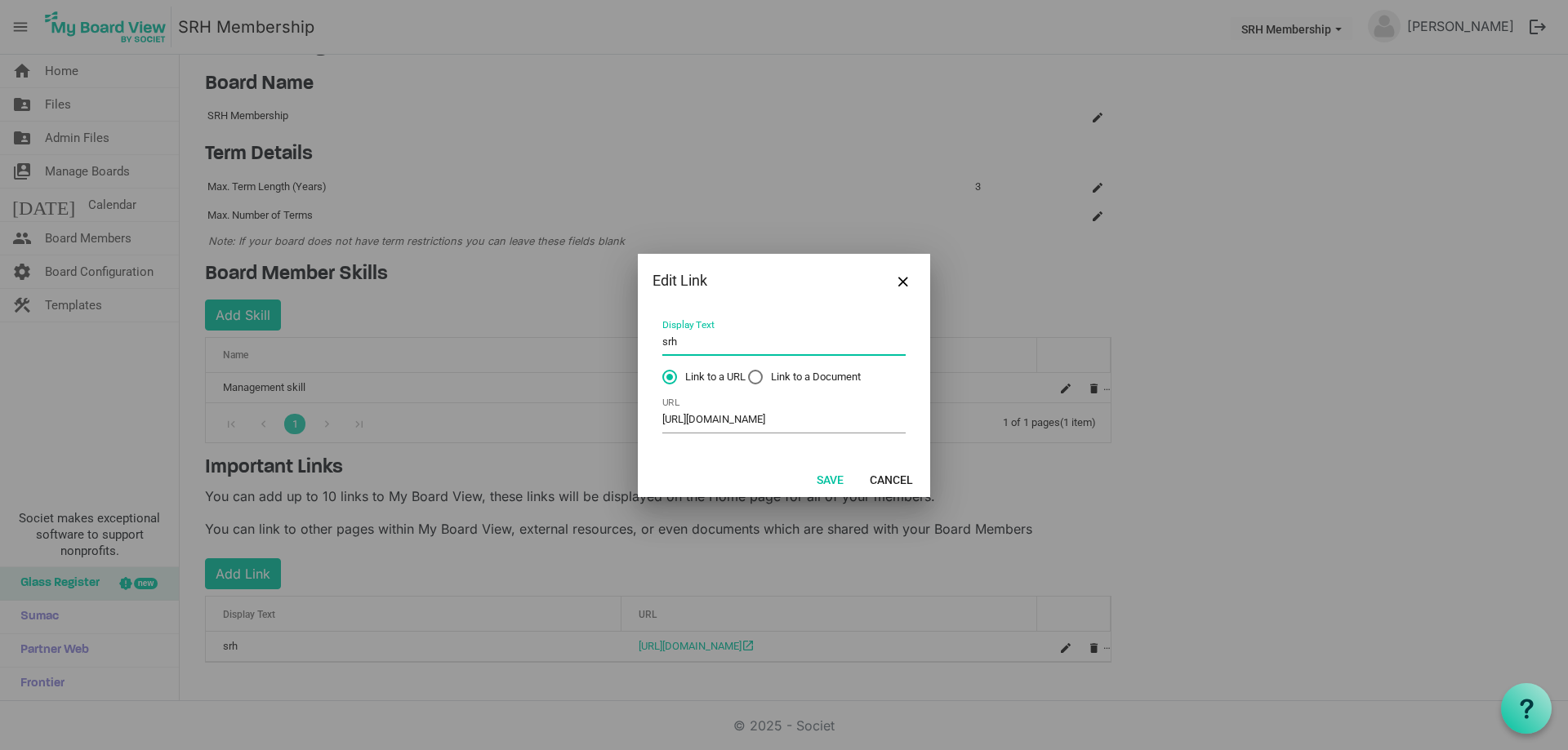
drag, startPoint x: 686, startPoint y: 340, endPoint x: 567, endPoint y: 328, distance: 119.6
click at [567, 328] on div "Edit Link srh Display Text Link to a URL Link to a Document https://srhsouthsud…" at bounding box center [784, 375] width 1568 height 750
type input "SRH website"
click at [838, 483] on button "Save" at bounding box center [830, 479] width 49 height 23
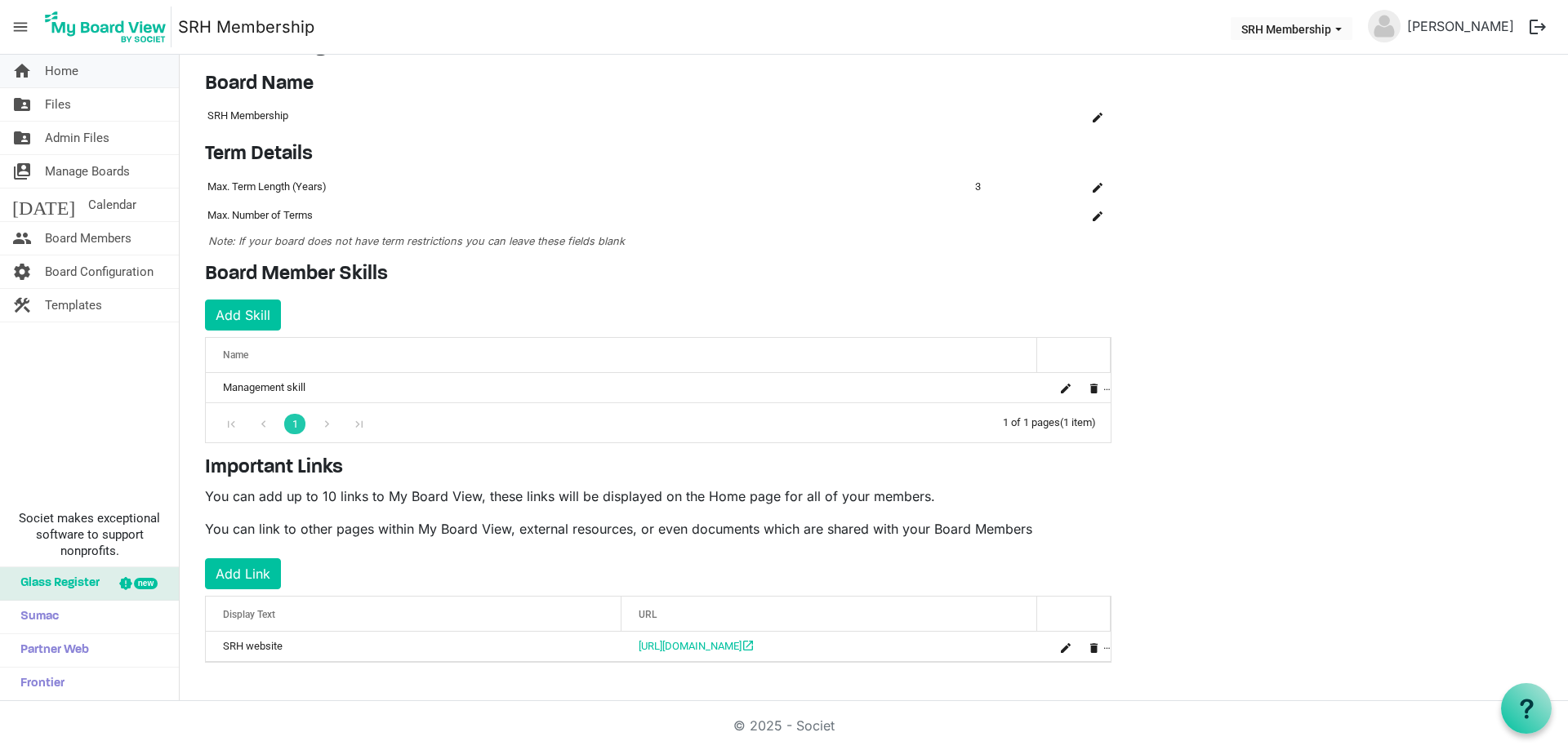
click at [63, 66] on span "Home" at bounding box center [61, 70] width 34 height 33
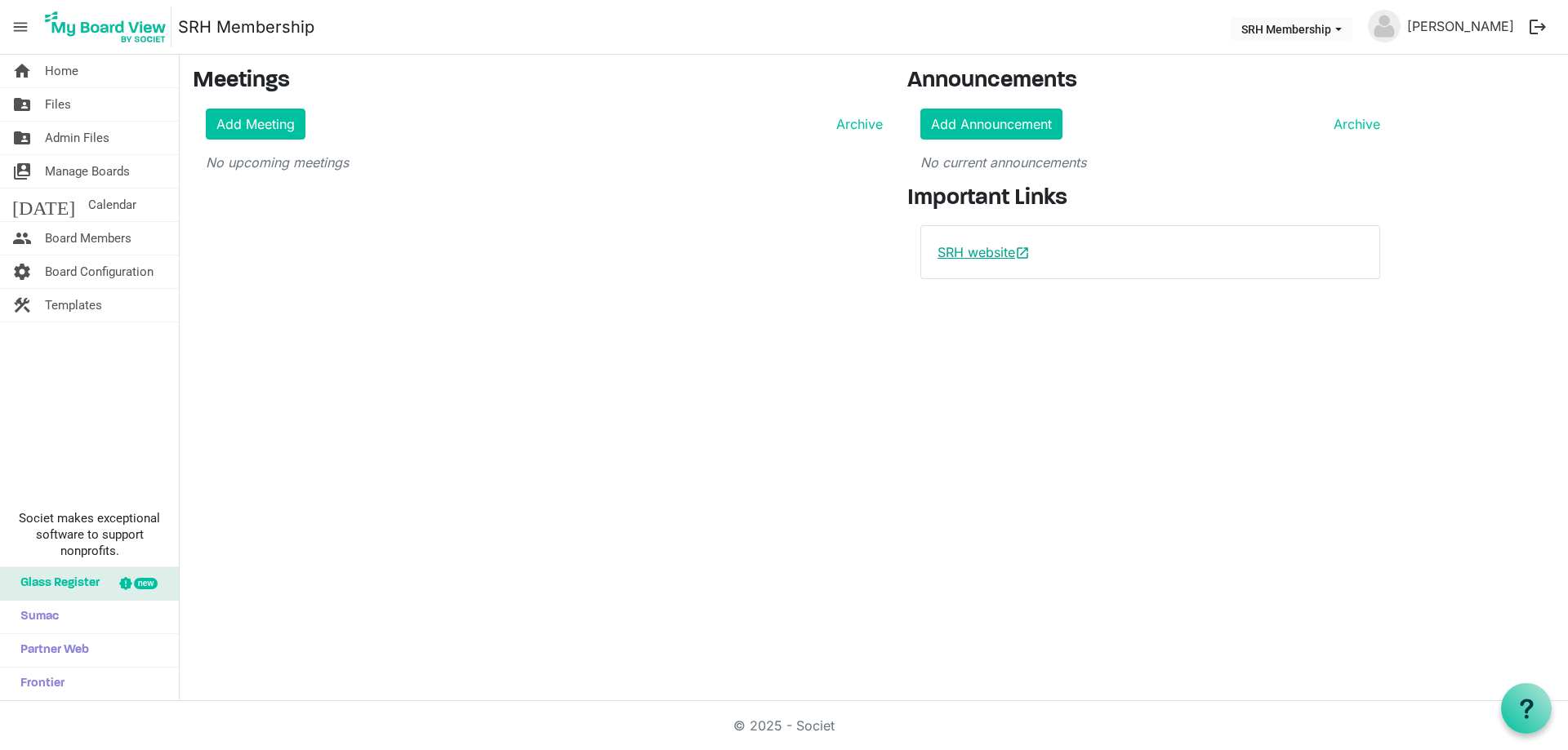
click at [1009, 254] on link "SRH website open_in_new" at bounding box center [983, 252] width 92 height 16
click at [1012, 122] on link "Add Announcement" at bounding box center [991, 124] width 142 height 31
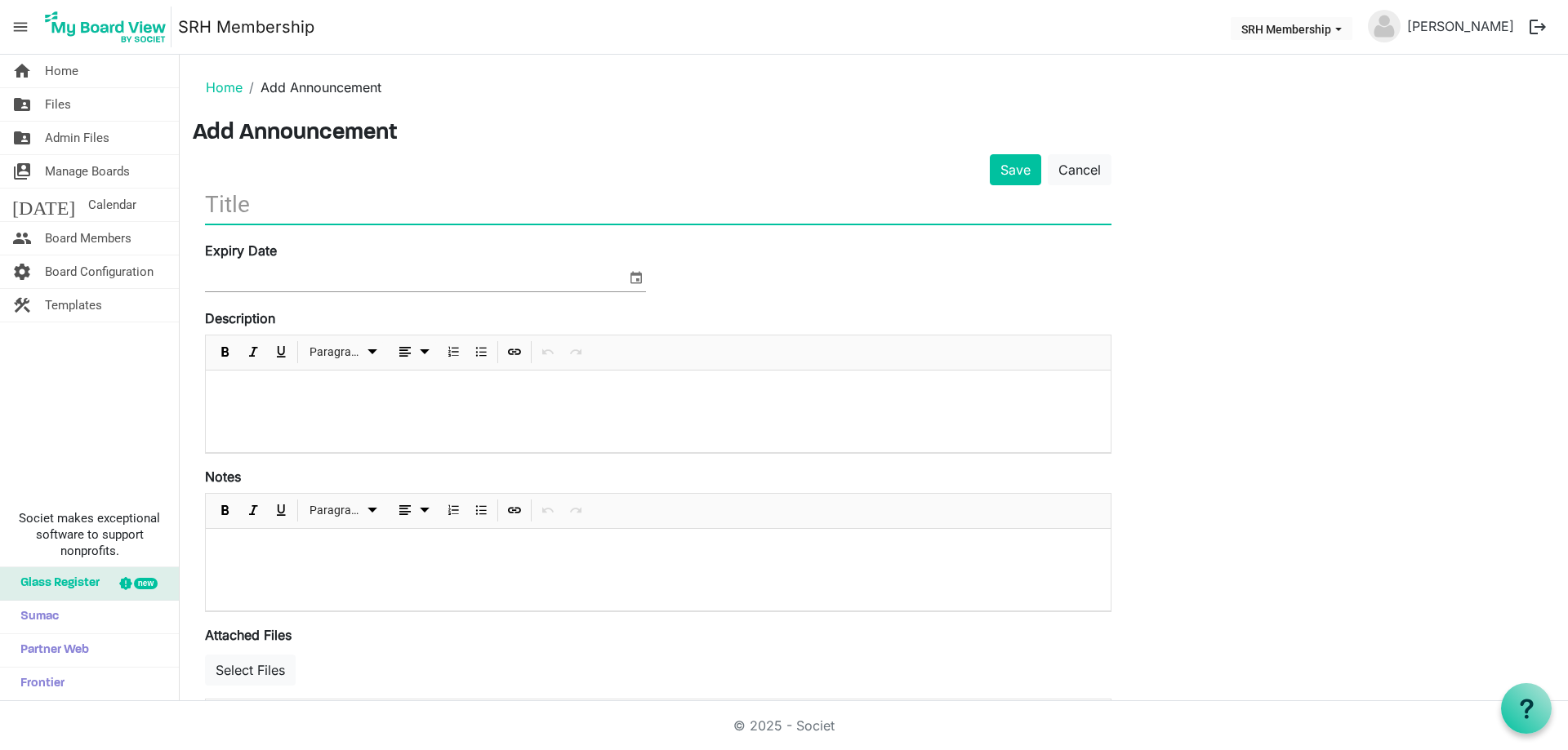
click at [248, 210] on input "text" at bounding box center [658, 204] width 907 height 39
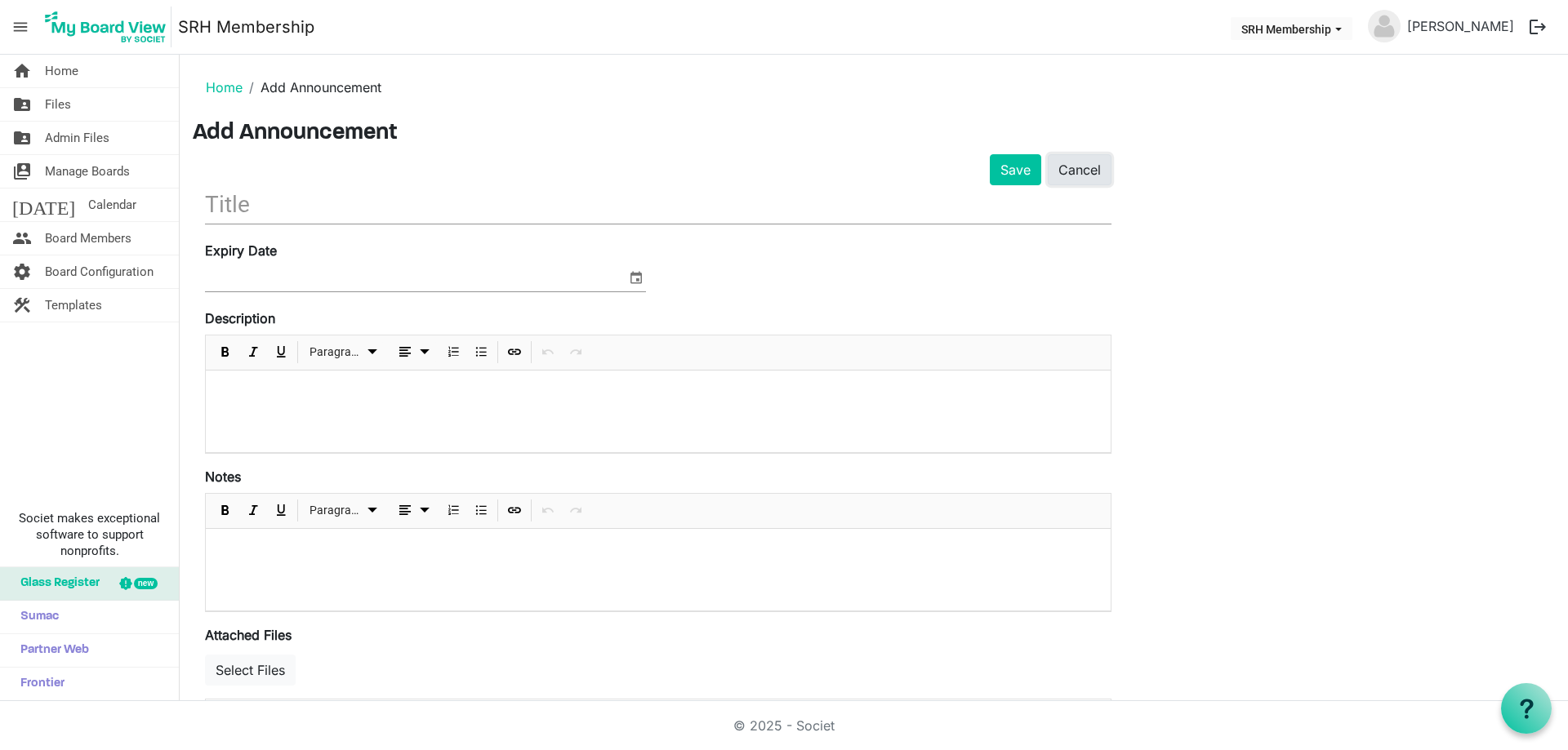
click at [1075, 180] on link "Cancel" at bounding box center [1079, 169] width 63 height 31
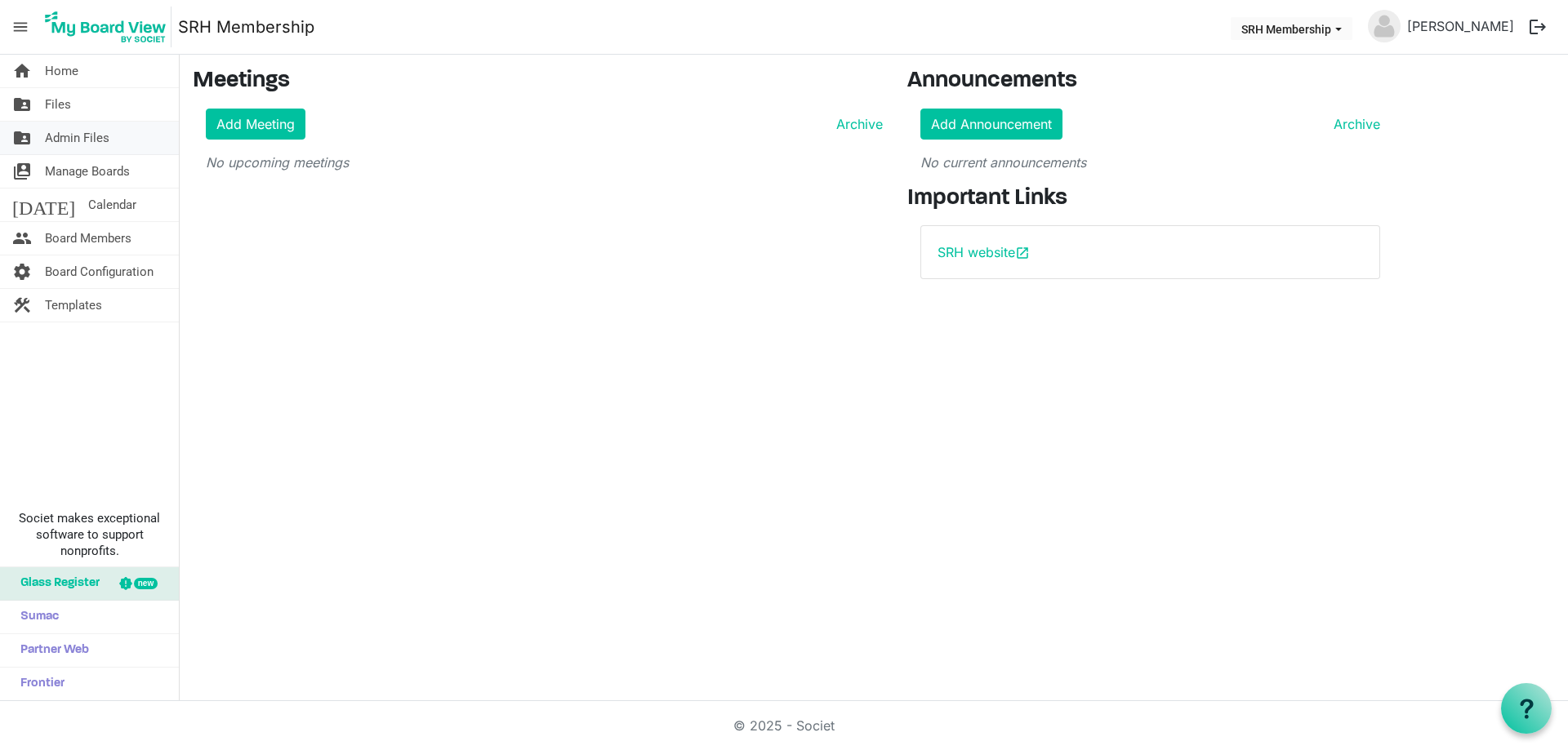
click at [81, 140] on span "Admin Files" at bounding box center [76, 138] width 64 height 33
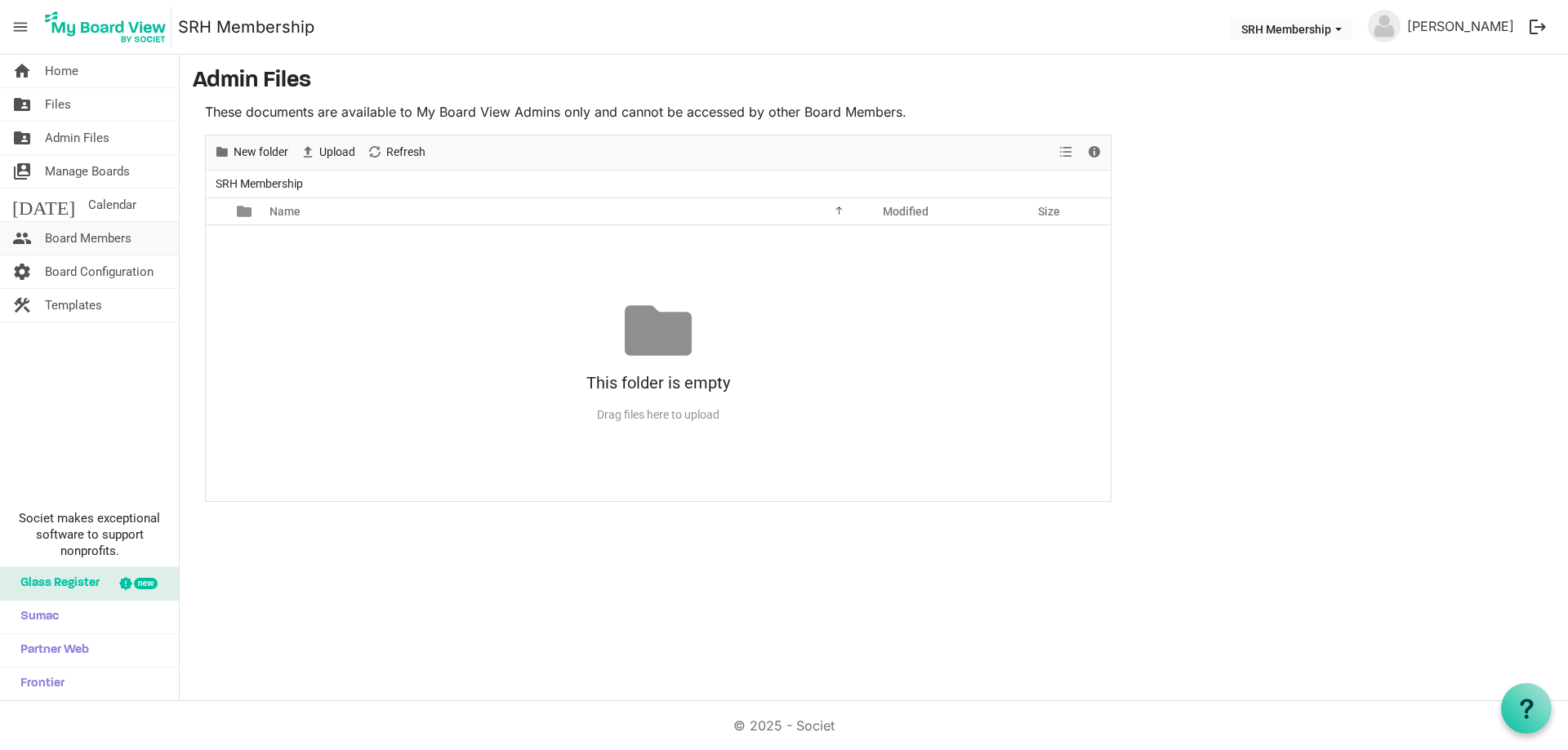
click at [107, 234] on span "Board Members" at bounding box center [87, 238] width 86 height 33
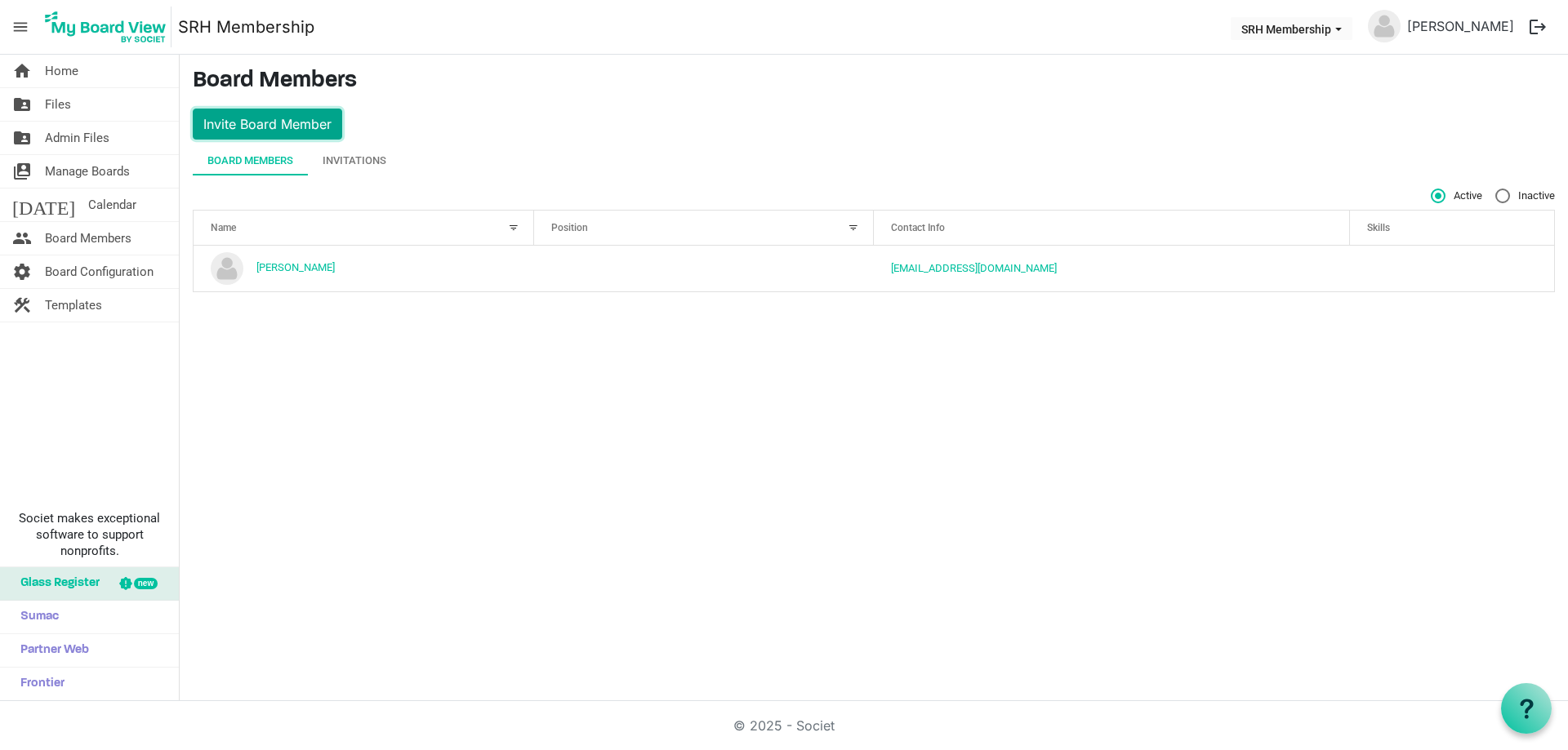
click at [257, 123] on button "Invite Board Member" at bounding box center [267, 124] width 150 height 31
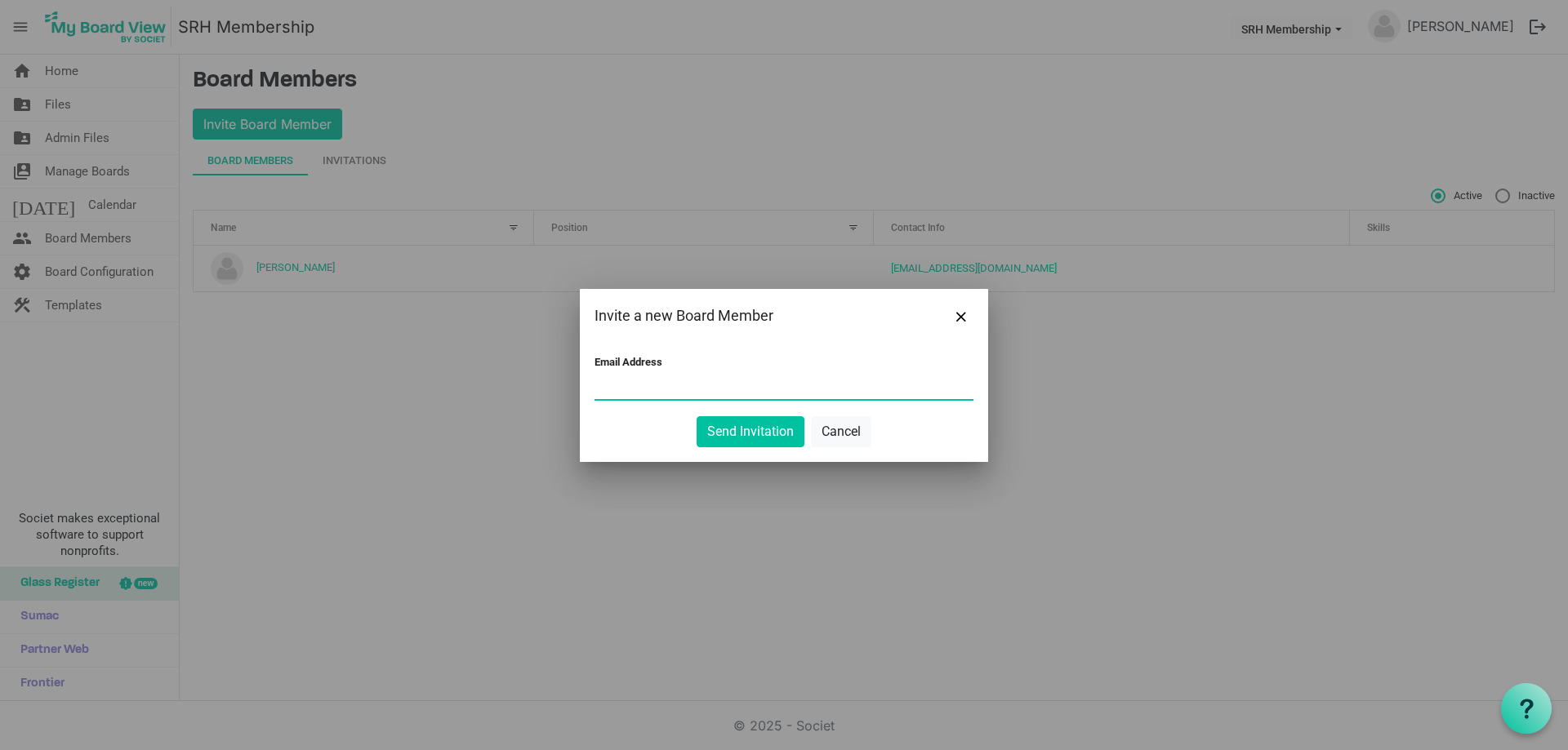
click at [685, 386] on input "Email Address" at bounding box center [784, 386] width 379 height 25
paste input "https://srhsouthsudan.org/"
type input "https://srhsouthsudan.org/"
drag, startPoint x: 730, startPoint y: 385, endPoint x: 392, endPoint y: 375, distance: 338.1
click at [346, 364] on div "Invite a new Board Member Email Address https://srhsouthsudan.org/ Send Invitat…" at bounding box center [784, 375] width 1568 height 750
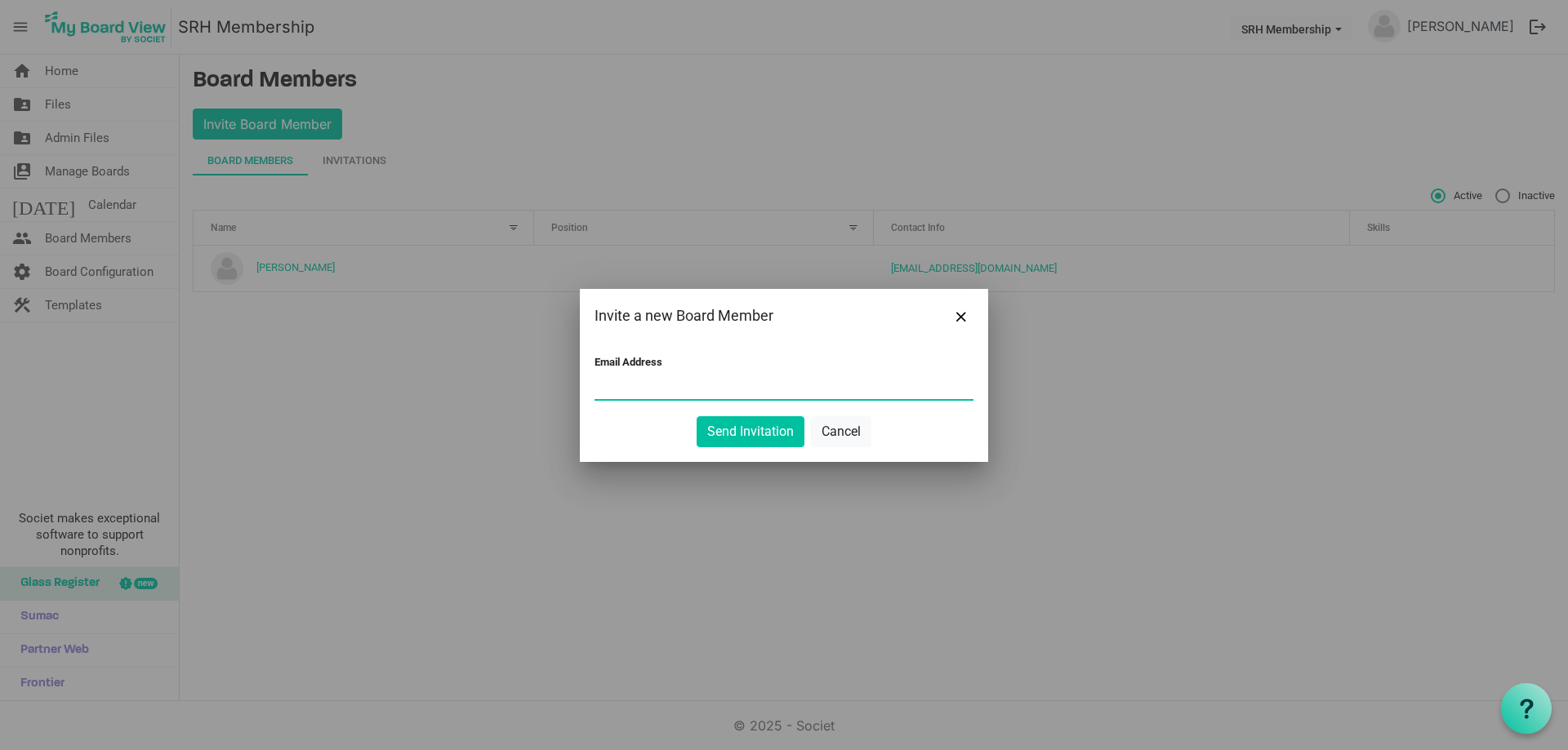
paste input ""Mawa Ratib" <mawaratib2016@gmail.com>"
drag, startPoint x: 666, startPoint y: 387, endPoint x: 559, endPoint y: 379, distance: 107.3
click at [559, 379] on div "Invite a new Board Member Email Address "Mawa Ratib" <mawaratib2016@gmail.com> …" at bounding box center [784, 375] width 1568 height 750
click at [744, 384] on input "mawaratib2016@gmail.com>" at bounding box center [784, 386] width 379 height 25
type input "mawaratib2016@gmail.com"
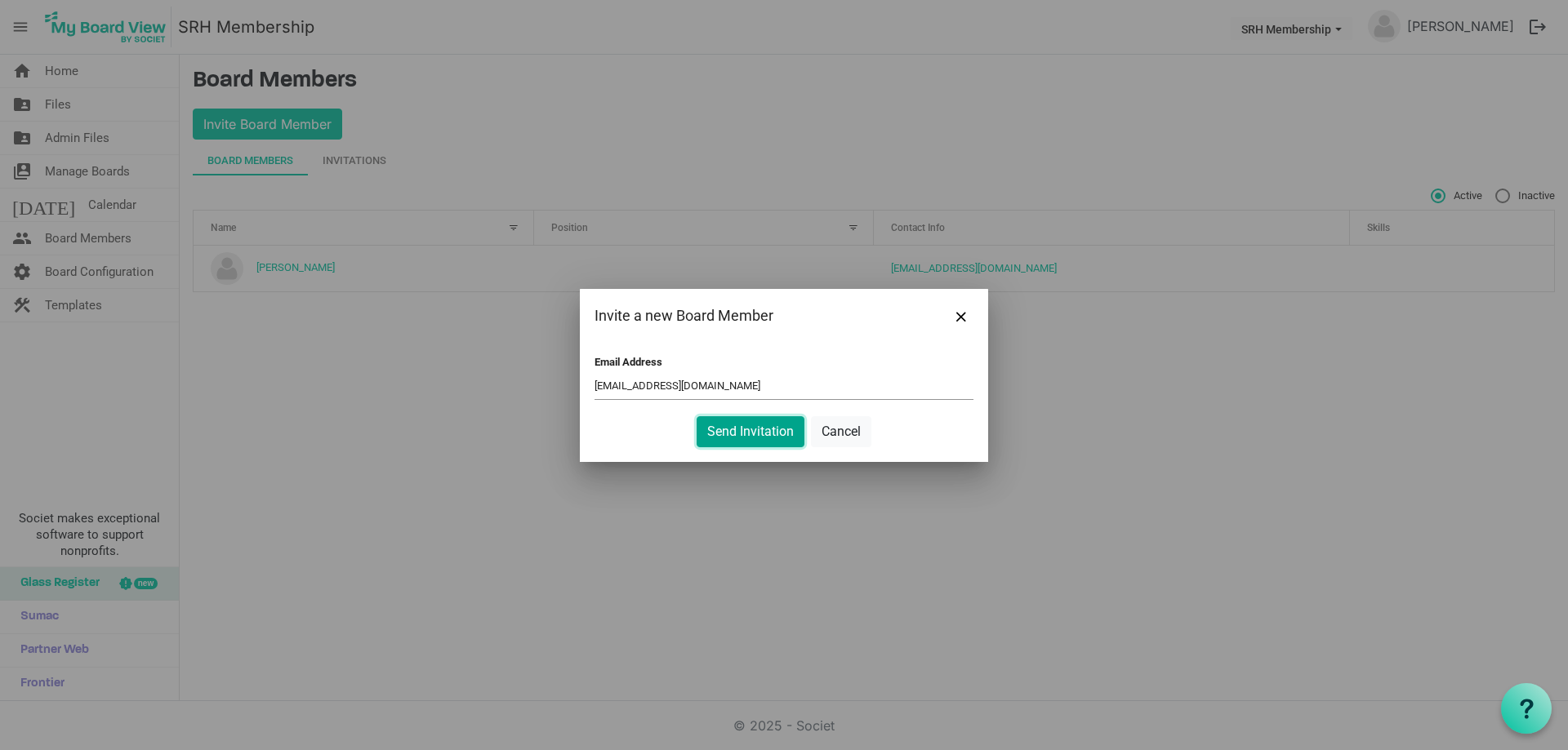
click at [769, 430] on button "Send Invitation" at bounding box center [750, 431] width 108 height 31
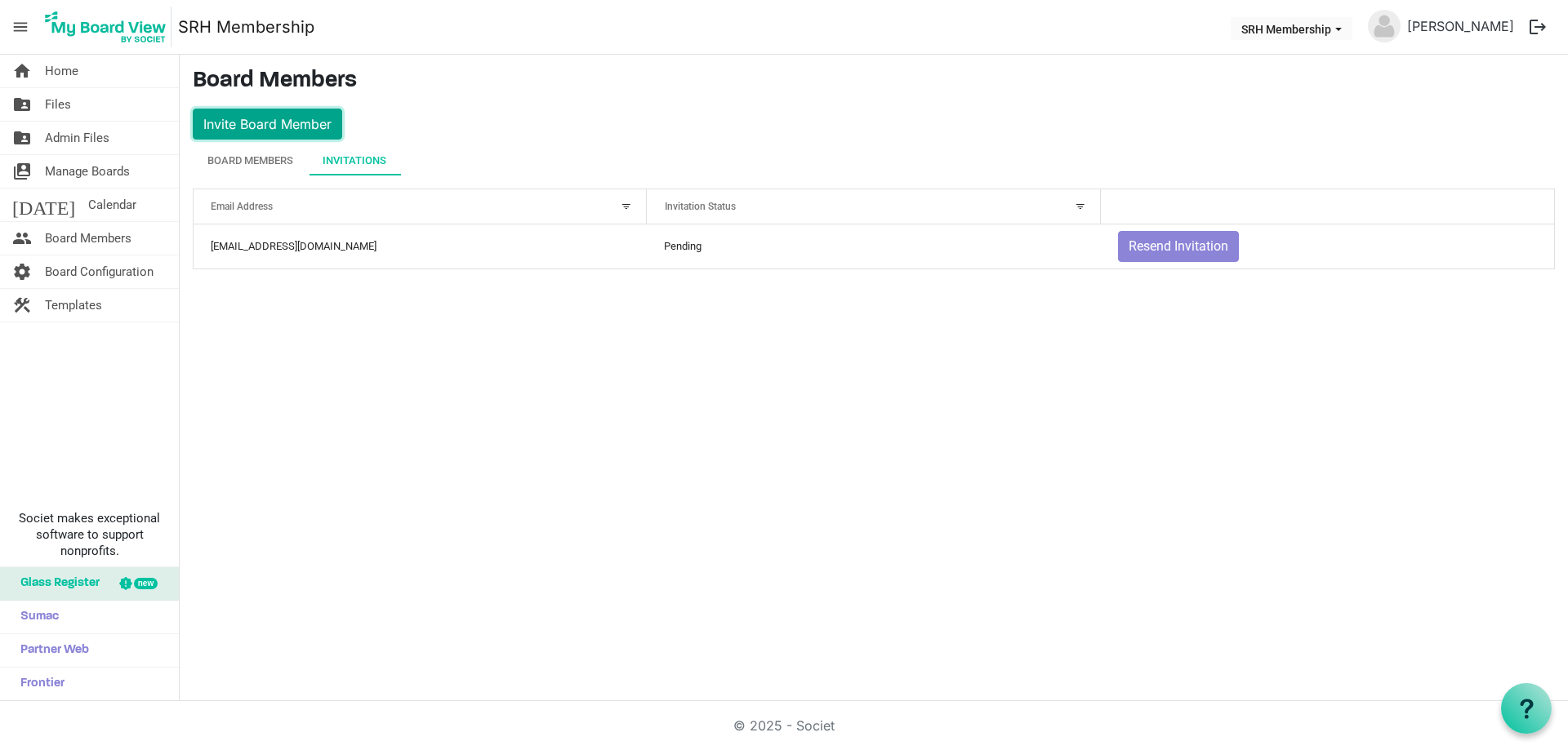
click at [296, 125] on button "Invite Board Member" at bounding box center [267, 124] width 150 height 31
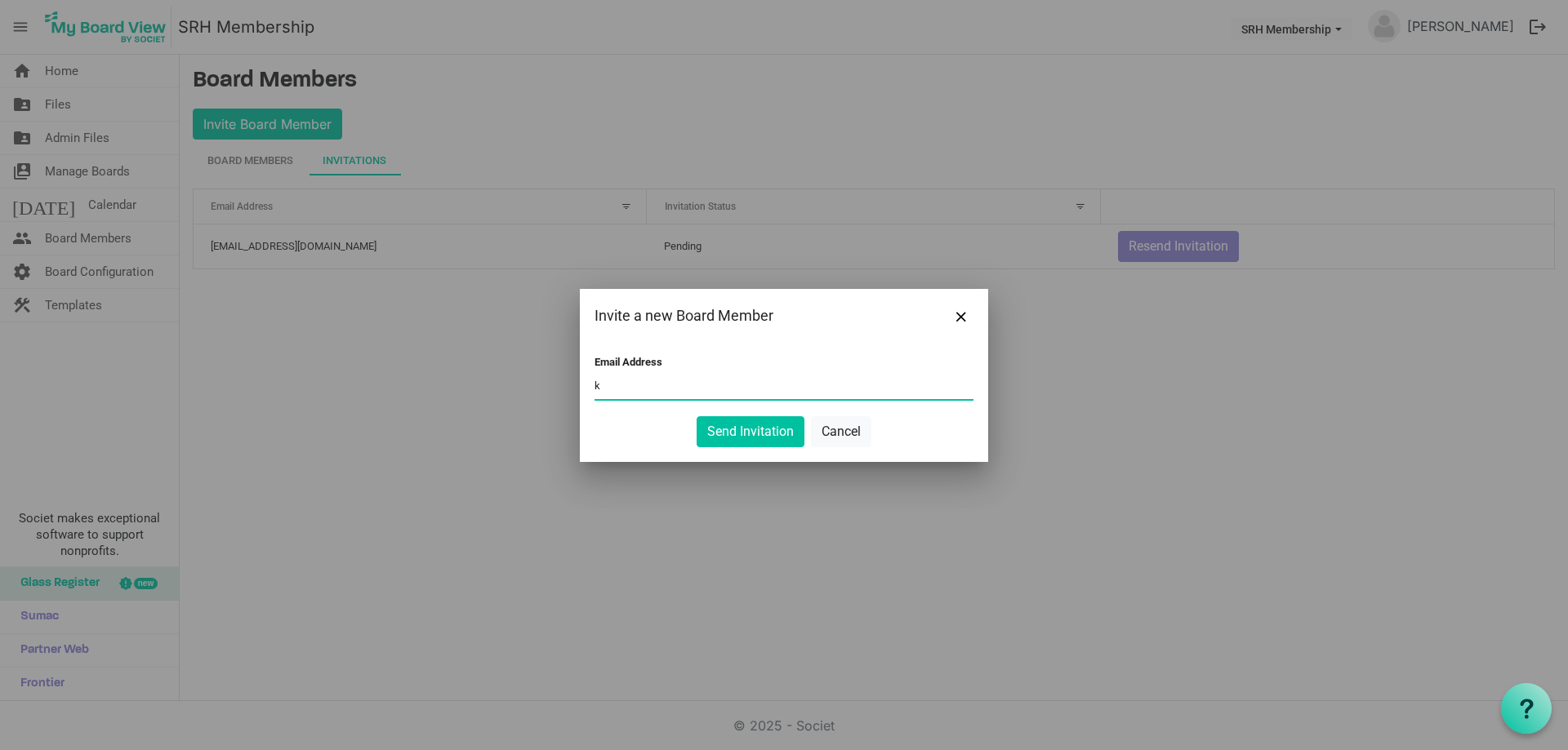
type input "komakechs87@gmail.com"
click at [765, 431] on button "Send Invitation" at bounding box center [750, 431] width 108 height 31
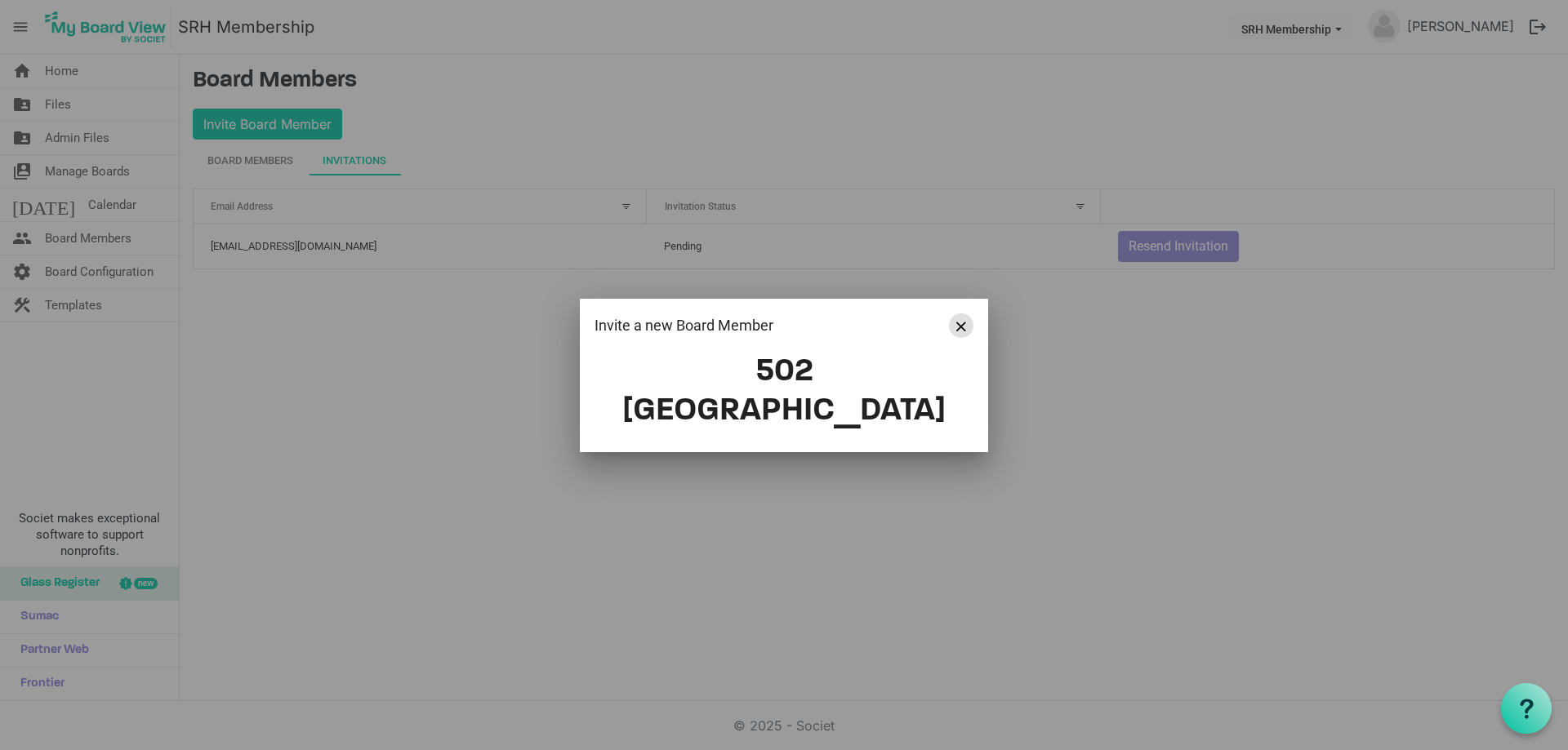
click at [966, 338] on button "Close" at bounding box center [960, 325] width 25 height 25
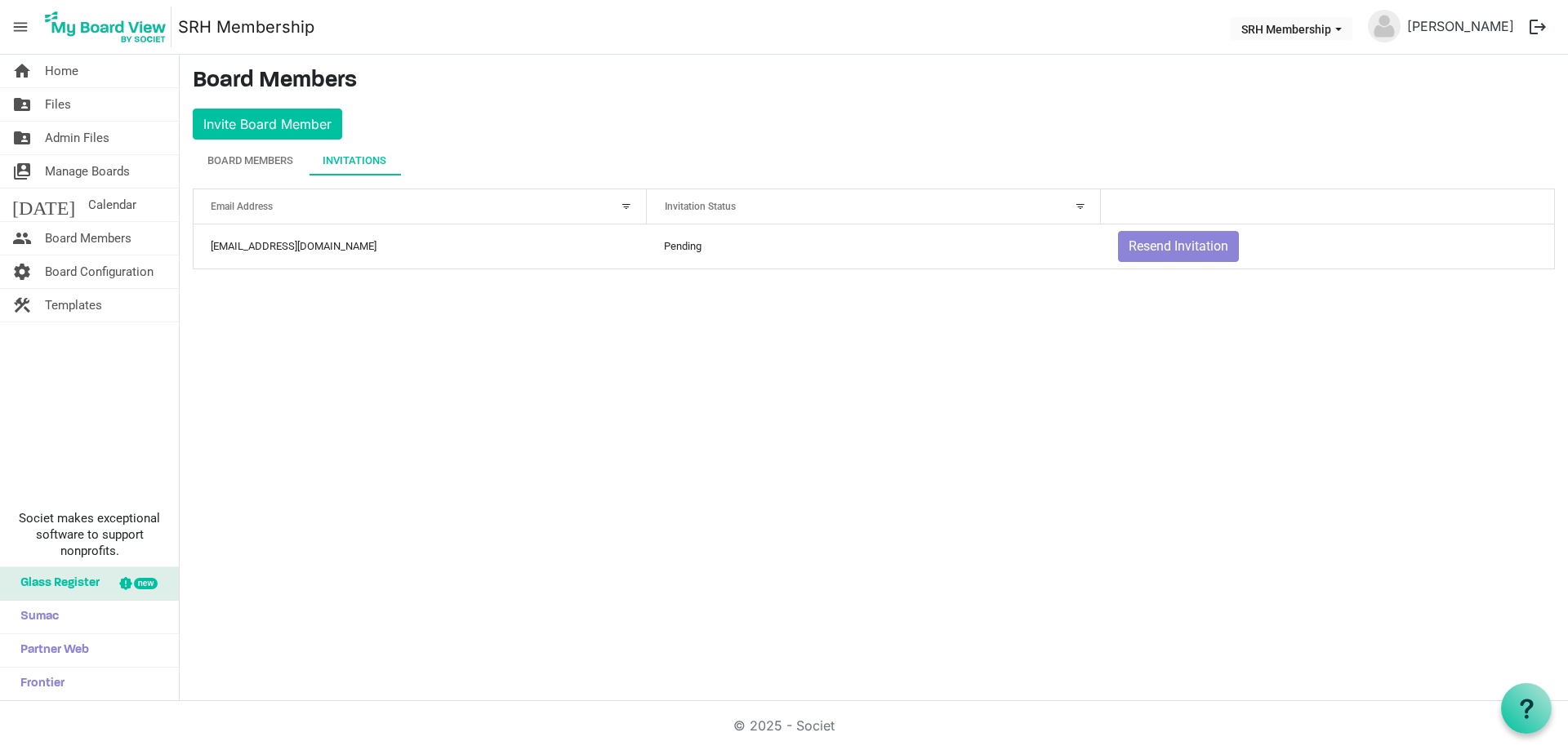
click at [607, 373] on div "home Home folder_shared Files folder_shared Admin Files switch_account Manage B…" at bounding box center [784, 377] width 1568 height 647
click at [59, 74] on span "Home" at bounding box center [61, 70] width 34 height 33
click at [60, 68] on span "Home" at bounding box center [61, 70] width 34 height 33
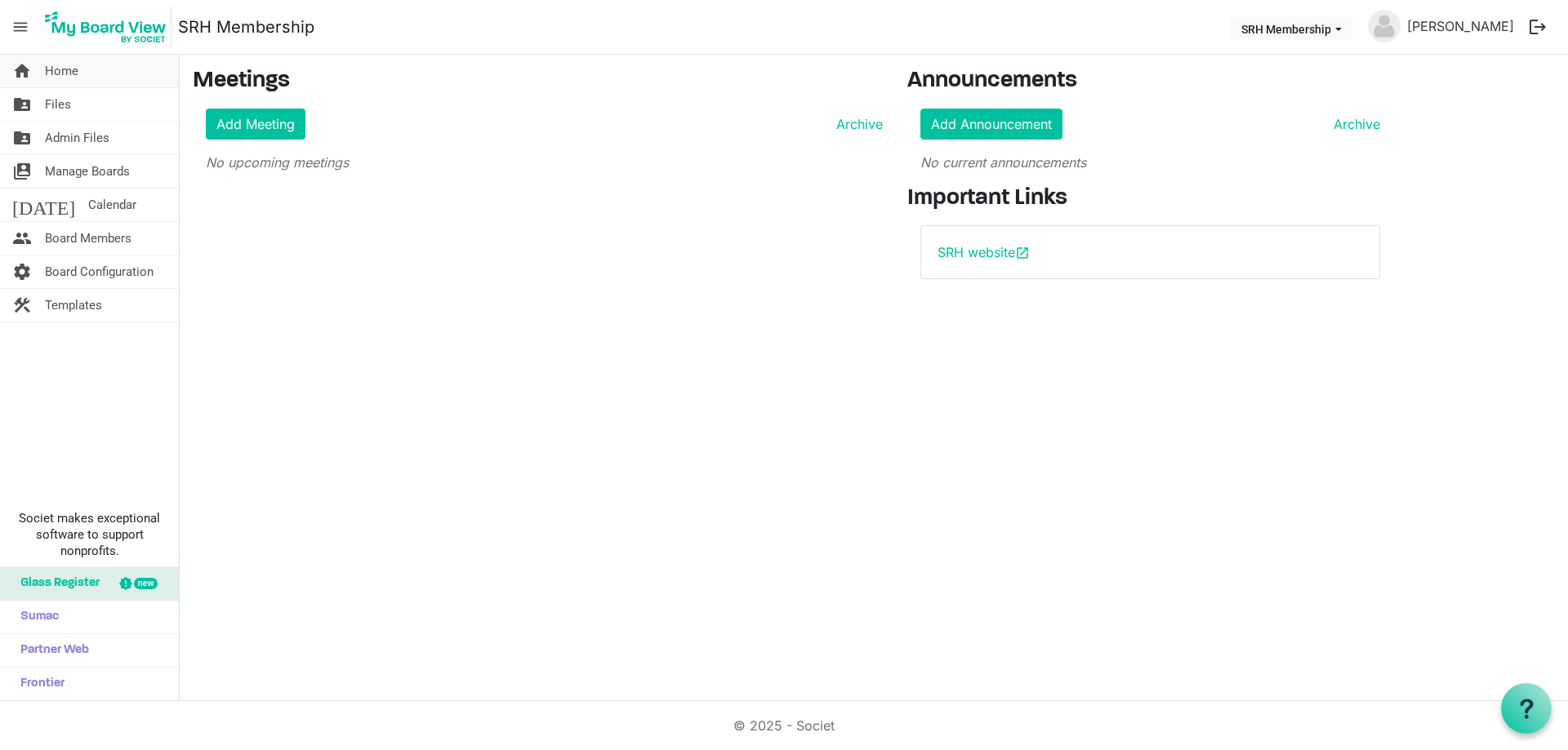
click at [78, 72] on link "home Home" at bounding box center [89, 70] width 178 height 33
click at [77, 133] on span "Admin Files" at bounding box center [76, 138] width 64 height 33
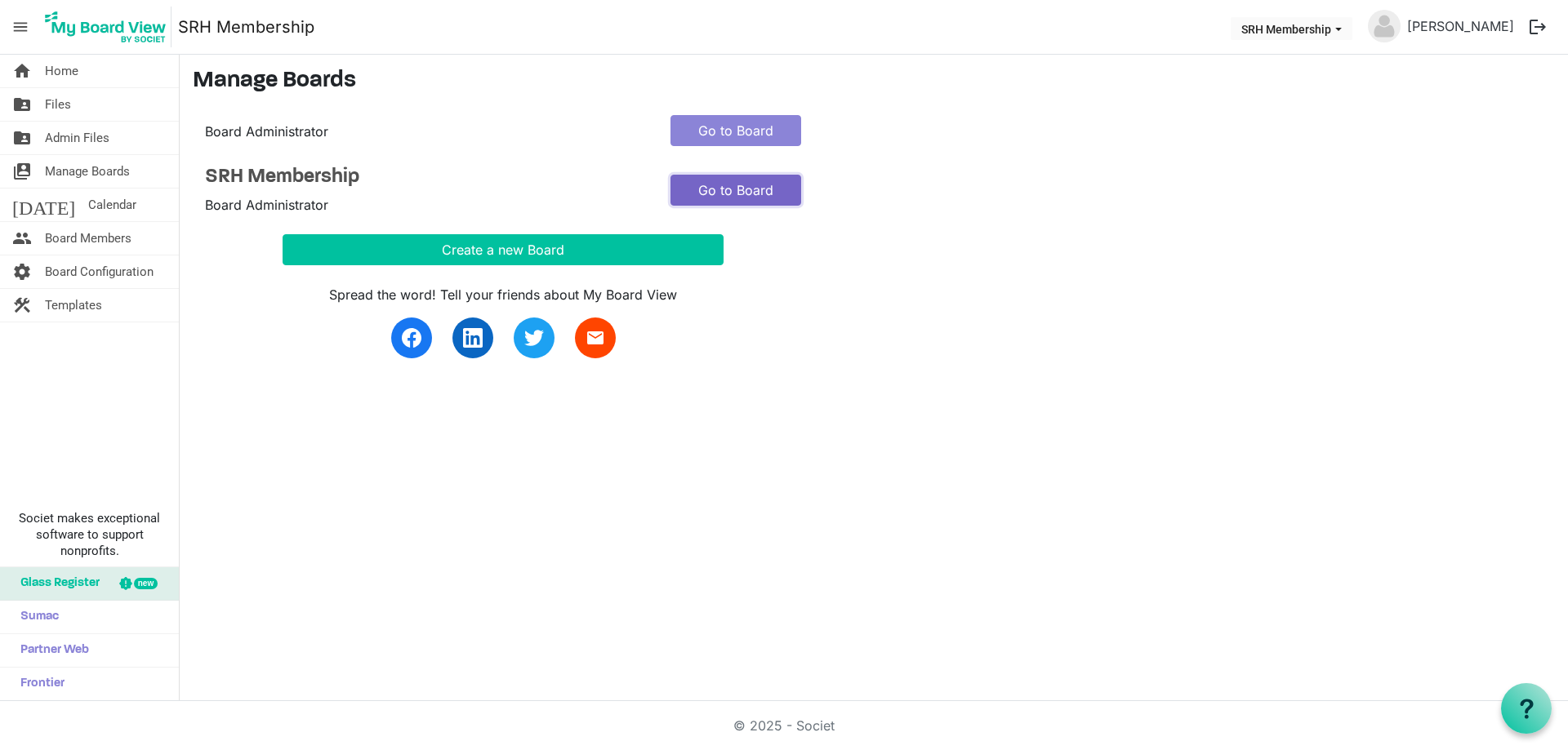
click at [734, 187] on link "Go to Board" at bounding box center [735, 189] width 131 height 31
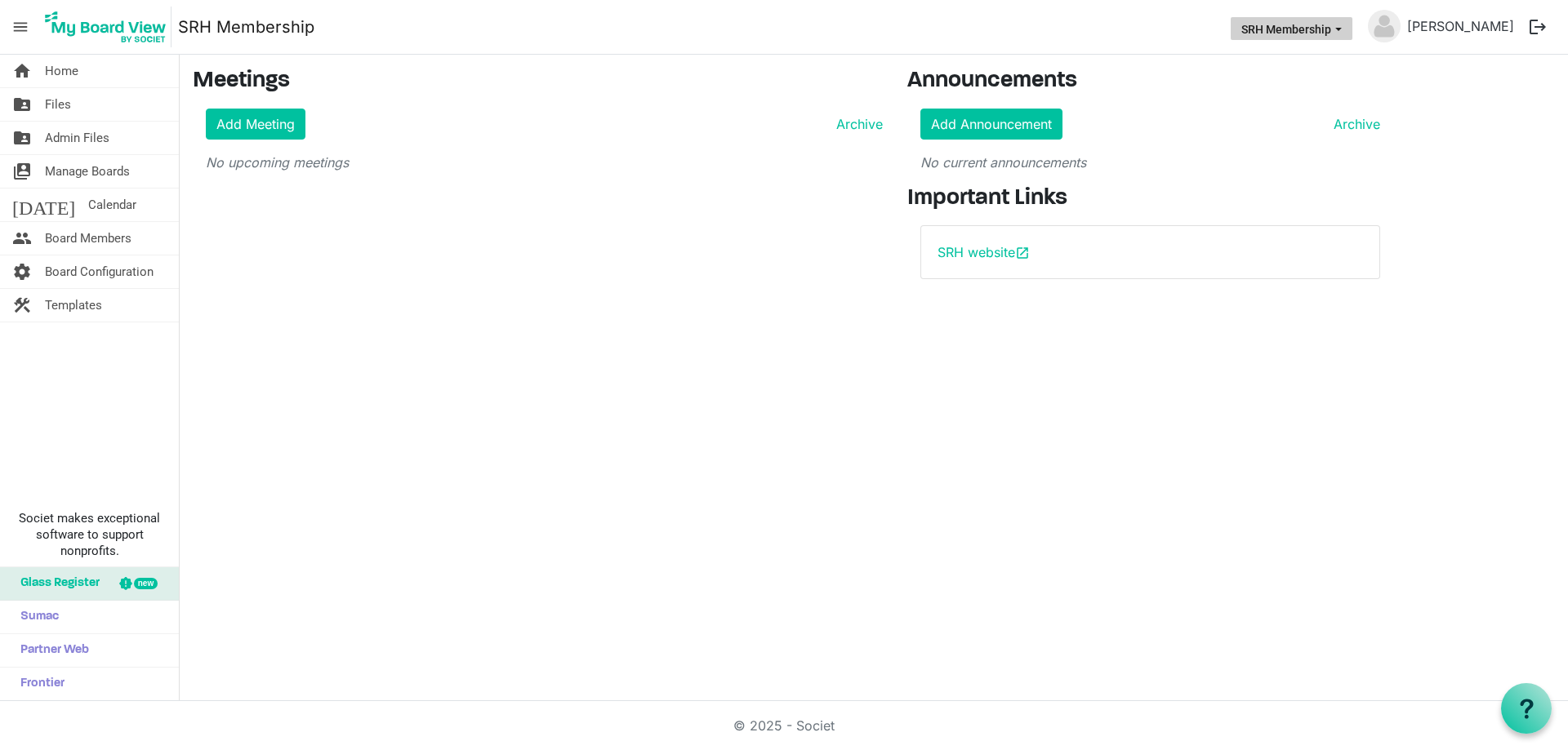
click at [1346, 31] on span "SRH Membership dropdownbutton" at bounding box center [1338, 29] width 15 height 7
drag, startPoint x: 882, startPoint y: 475, endPoint x: 378, endPoint y: 466, distance: 504.1
click at [877, 476] on div "home Home folder_shared Files folder_shared Admin Files switch_account Manage B…" at bounding box center [784, 377] width 1568 height 647
drag, startPoint x: 689, startPoint y: 396, endPoint x: 156, endPoint y: 205, distance: 566.2
click at [675, 382] on div "home Home folder_shared Files folder_shared Admin Files switch_account Manage B…" at bounding box center [784, 377] width 1568 height 647
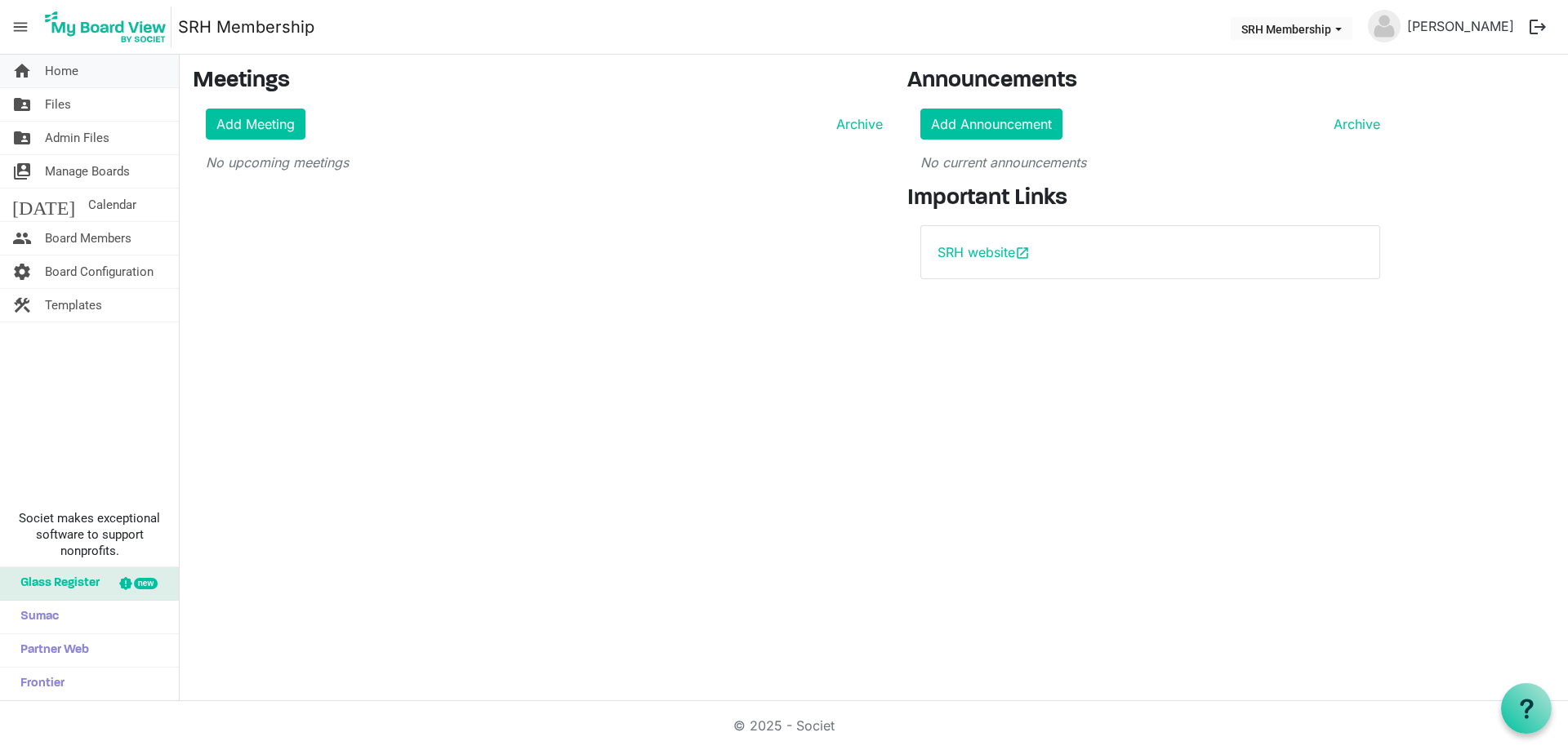
click at [47, 62] on span "Home" at bounding box center [61, 70] width 34 height 33
click at [67, 76] on span "Home" at bounding box center [61, 70] width 34 height 33
click at [571, 623] on div "home Home folder_shared Files folder_shared Admin Files switch_account Manage B…" at bounding box center [784, 377] width 1568 height 647
click at [104, 269] on span "Board Configuration" at bounding box center [99, 271] width 109 height 33
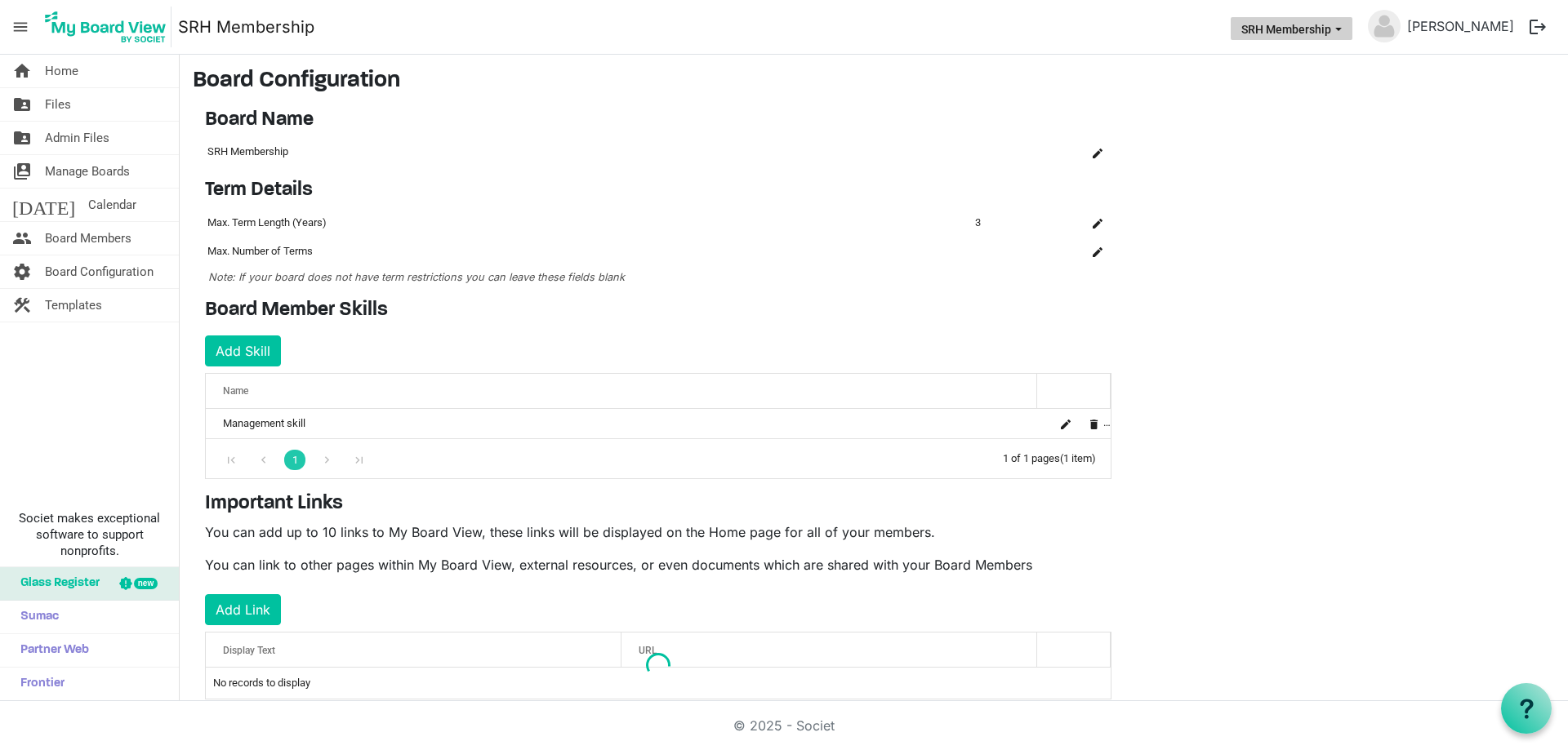
click at [1315, 23] on button "SRH Membership" at bounding box center [1291, 28] width 122 height 23
click at [1289, 94] on li "SRH Membership" at bounding box center [1306, 91] width 114 height 30
click at [136, 35] on img at bounding box center [105, 27] width 132 height 41
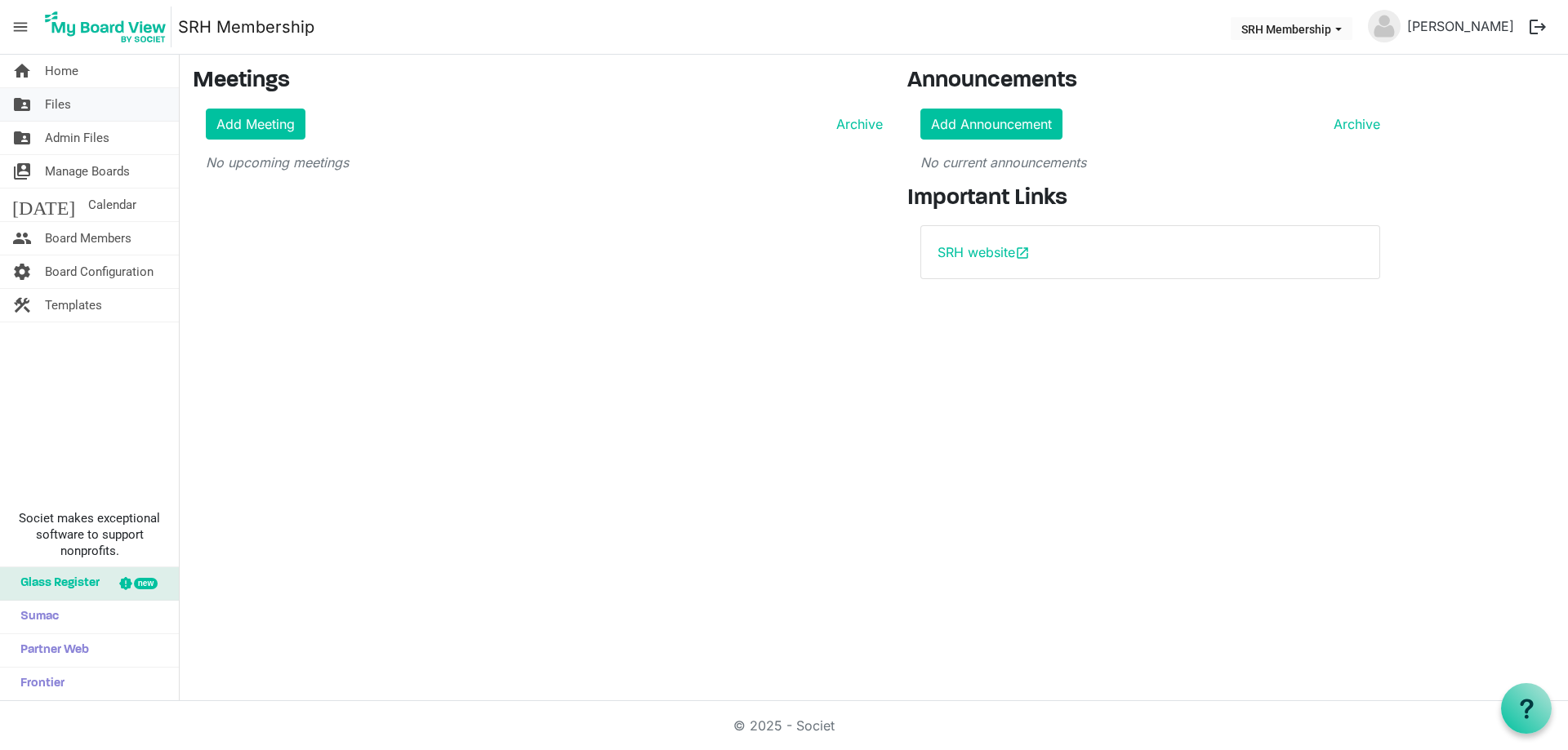
click at [63, 93] on span "Files" at bounding box center [57, 104] width 26 height 33
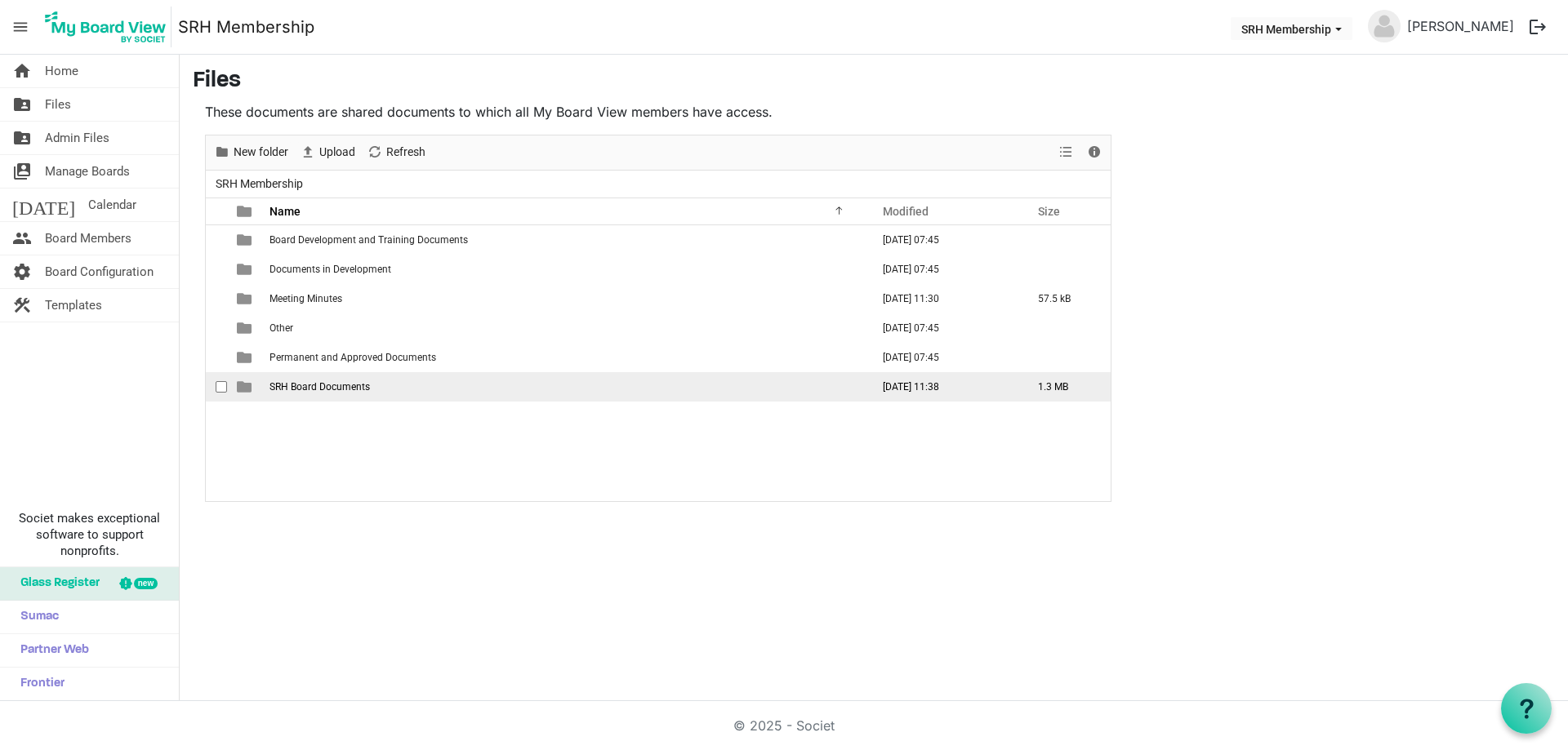
click at [346, 387] on span "SRH Board Documents" at bounding box center [319, 387] width 100 height 12
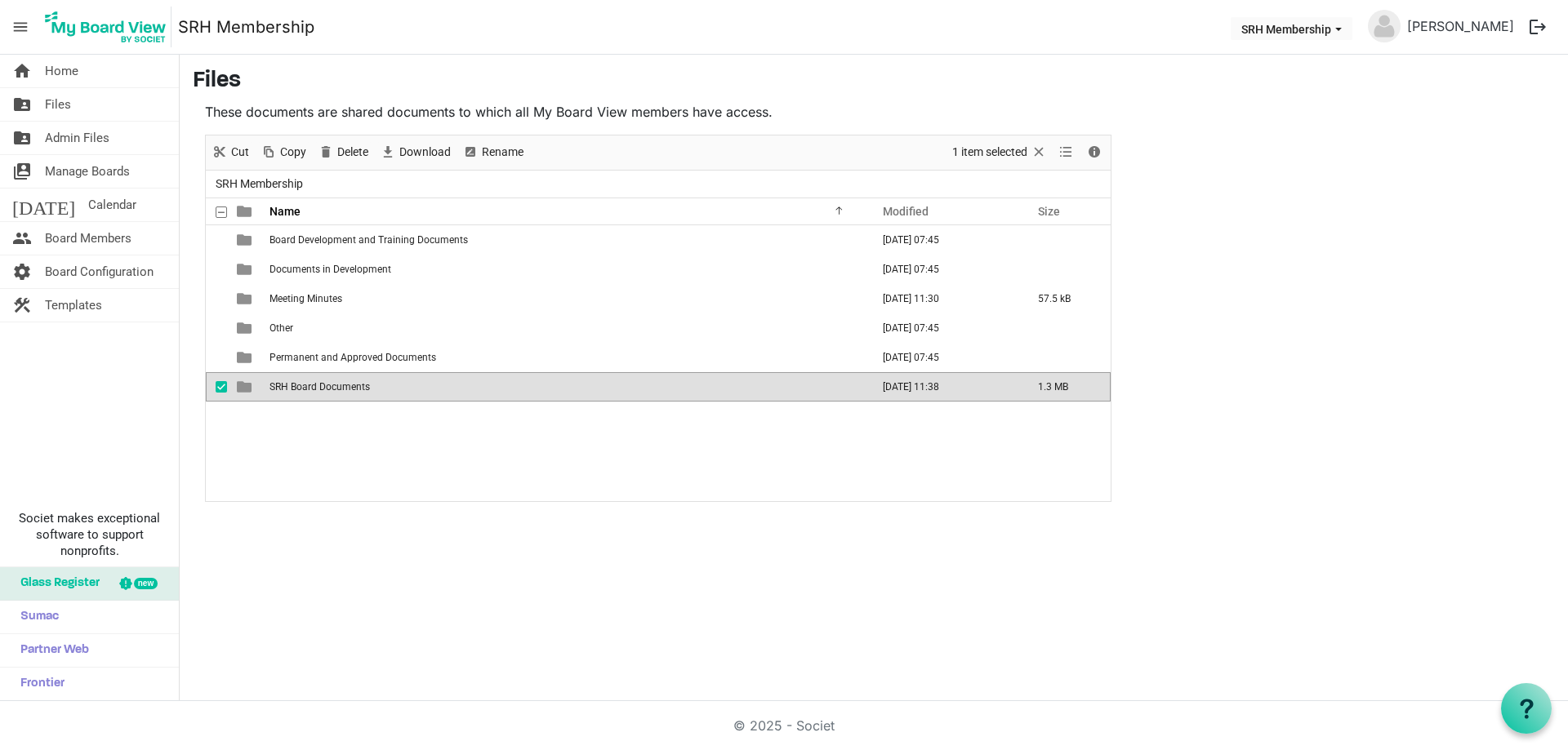
drag, startPoint x: 367, startPoint y: 537, endPoint x: 559, endPoint y: 739, distance: 278.7
click at [373, 546] on div "home Home folder_shared Files folder_shared Admin Files switch_account Manage B…" at bounding box center [784, 377] width 1568 height 647
